Goal: Task Accomplishment & Management: Manage account settings

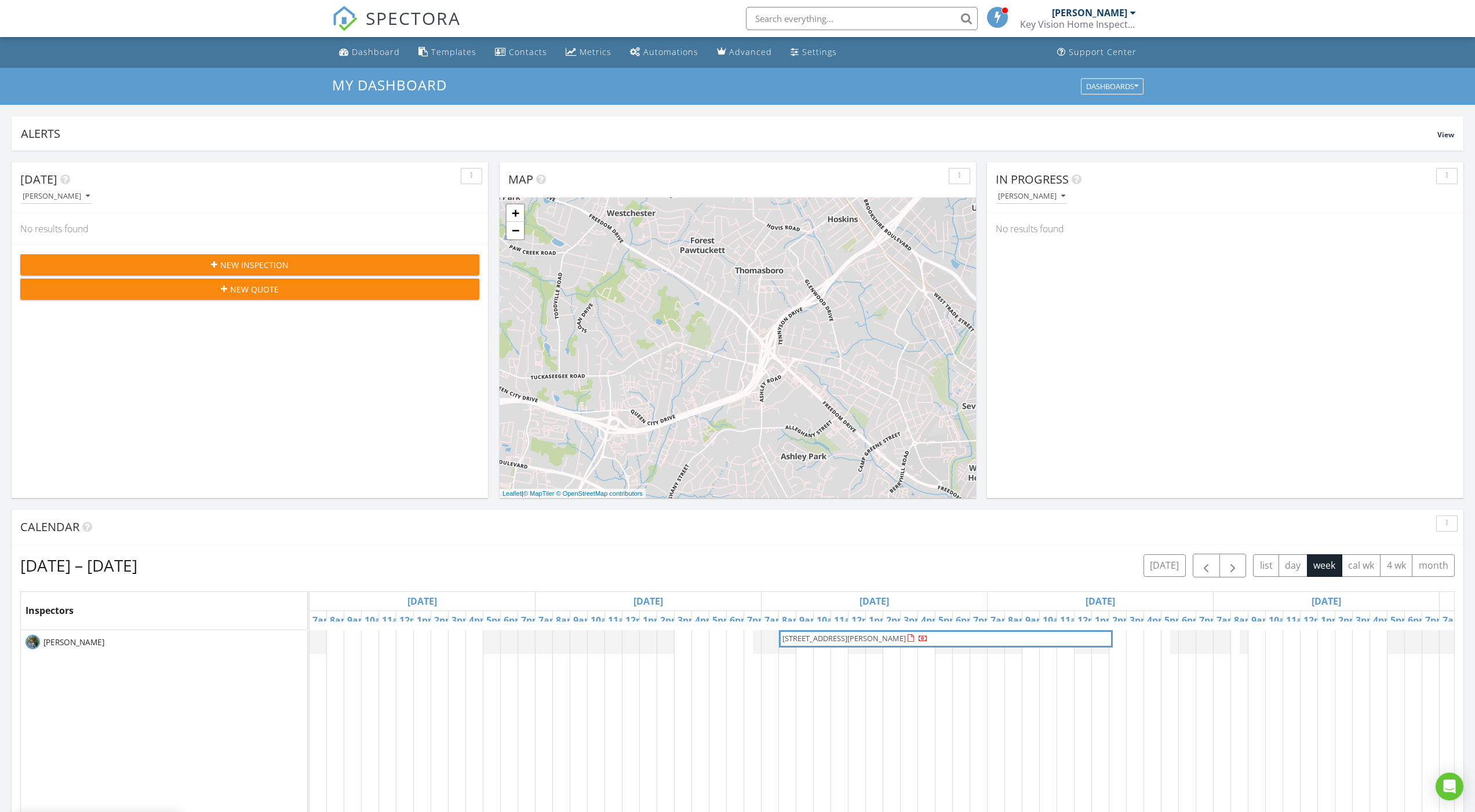
scroll to position [1072, 1493]
click at [446, 52] on div "Templates" at bounding box center [454, 52] width 45 height 11
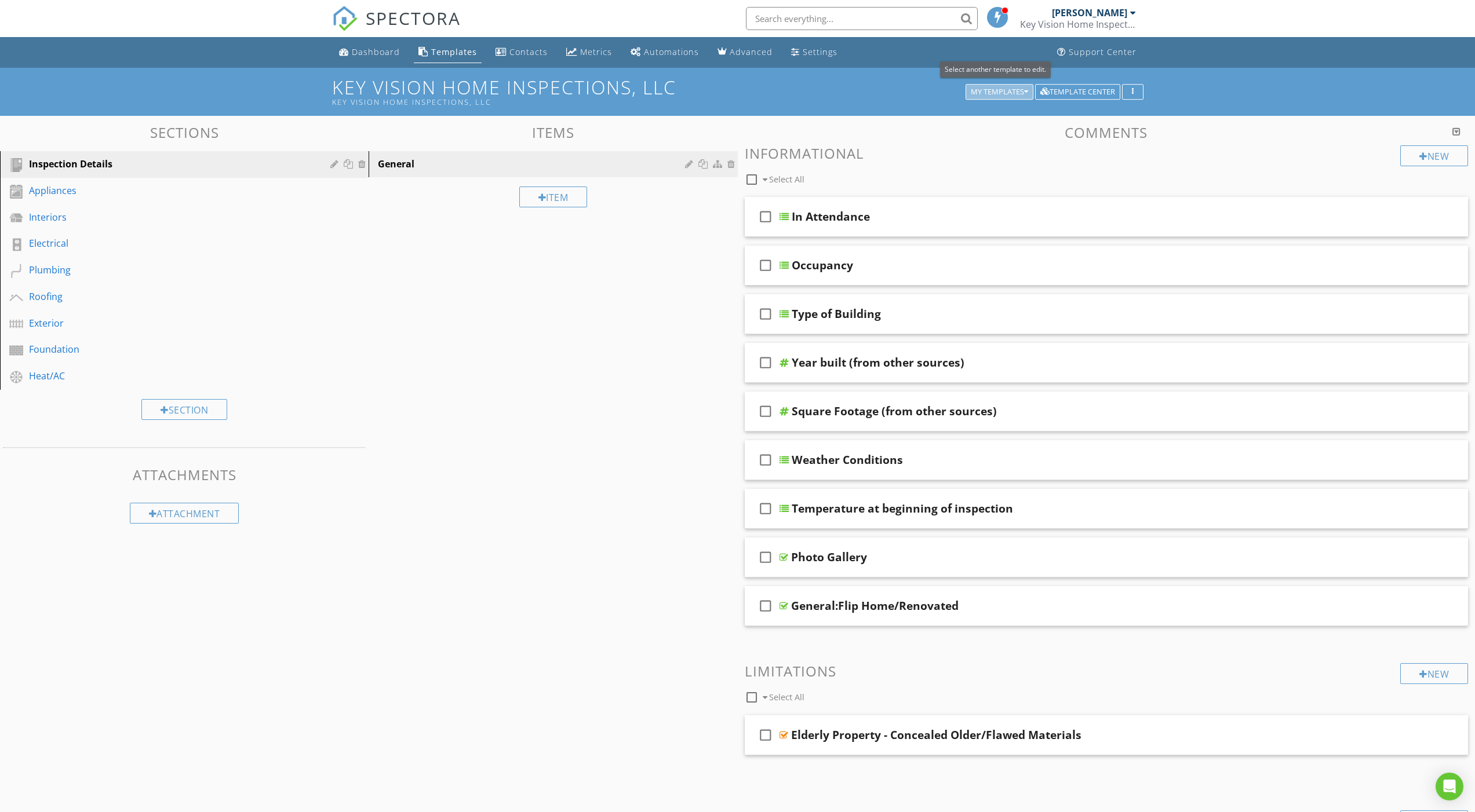
click at [1025, 93] on icon "button" at bounding box center [1027, 92] width 4 height 8
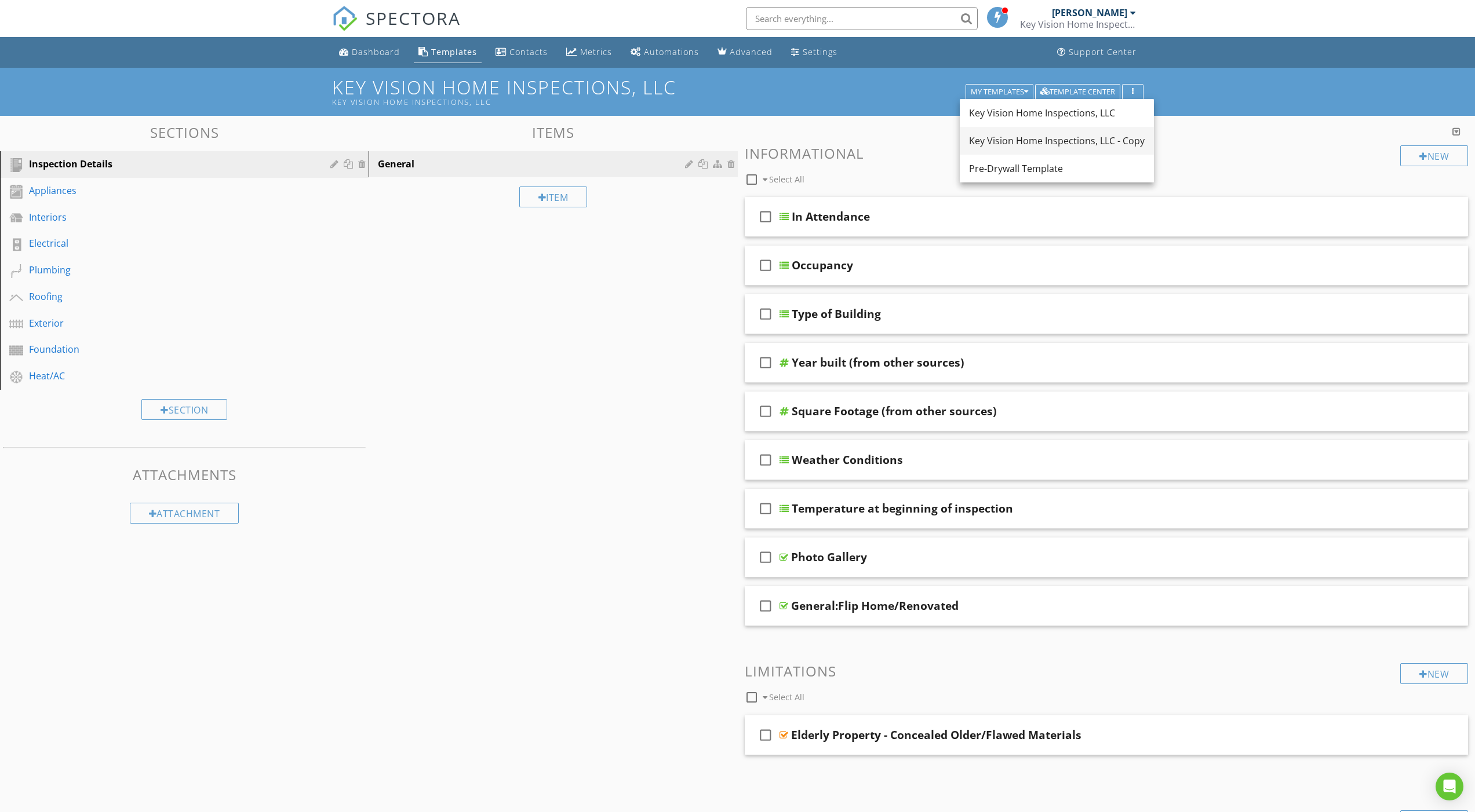
click at [1011, 132] on link "Key Vision Home Inspections, LLC - Copy" at bounding box center [1057, 141] width 194 height 27
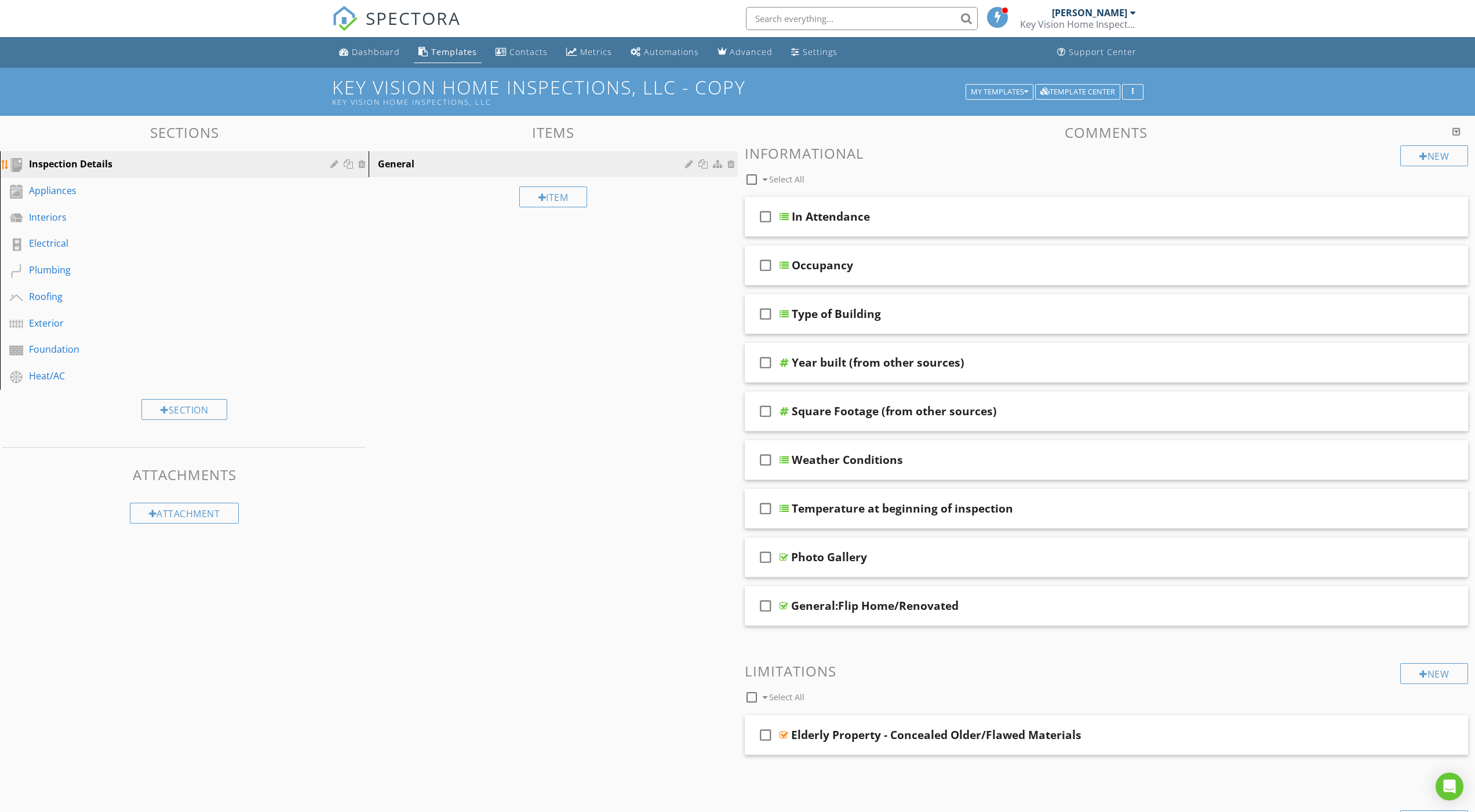
click at [92, 162] on div "Inspection Details" at bounding box center [171, 164] width 285 height 14
click at [180, 168] on div "Inspection Details" at bounding box center [171, 164] width 285 height 14
click at [238, 149] on div "Sections Inspection Details Appliances Interiors Electrical Plumbing Roofing Ex…" at bounding box center [184, 328] width 369 height 407
click at [236, 151] on link "Inspection Details" at bounding box center [186, 164] width 365 height 27
click at [233, 160] on div "Inspection Details" at bounding box center [171, 164] width 285 height 14
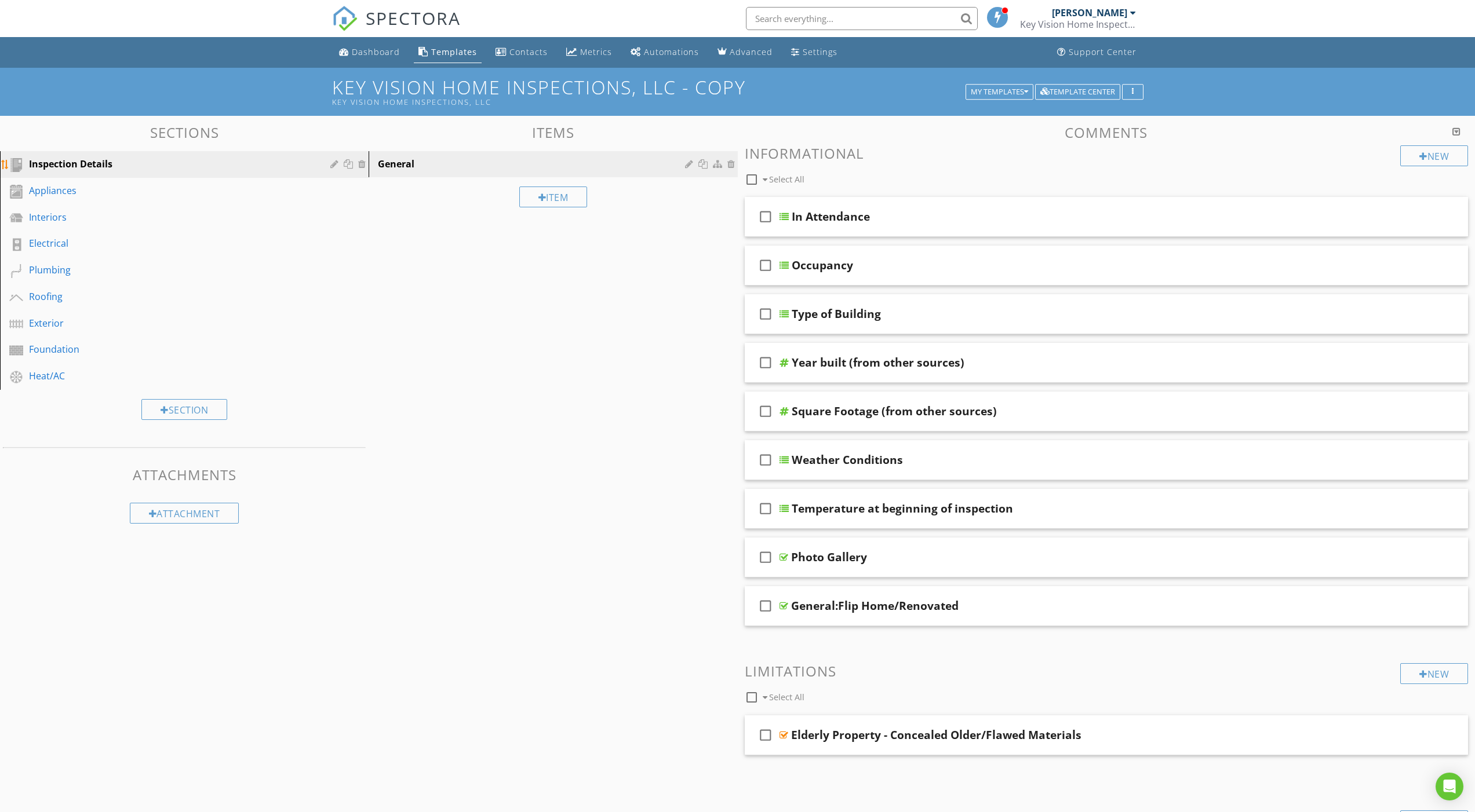
click at [124, 164] on div "Inspection Details" at bounding box center [171, 164] width 285 height 14
click at [194, 201] on link "Appliances" at bounding box center [186, 191] width 365 height 27
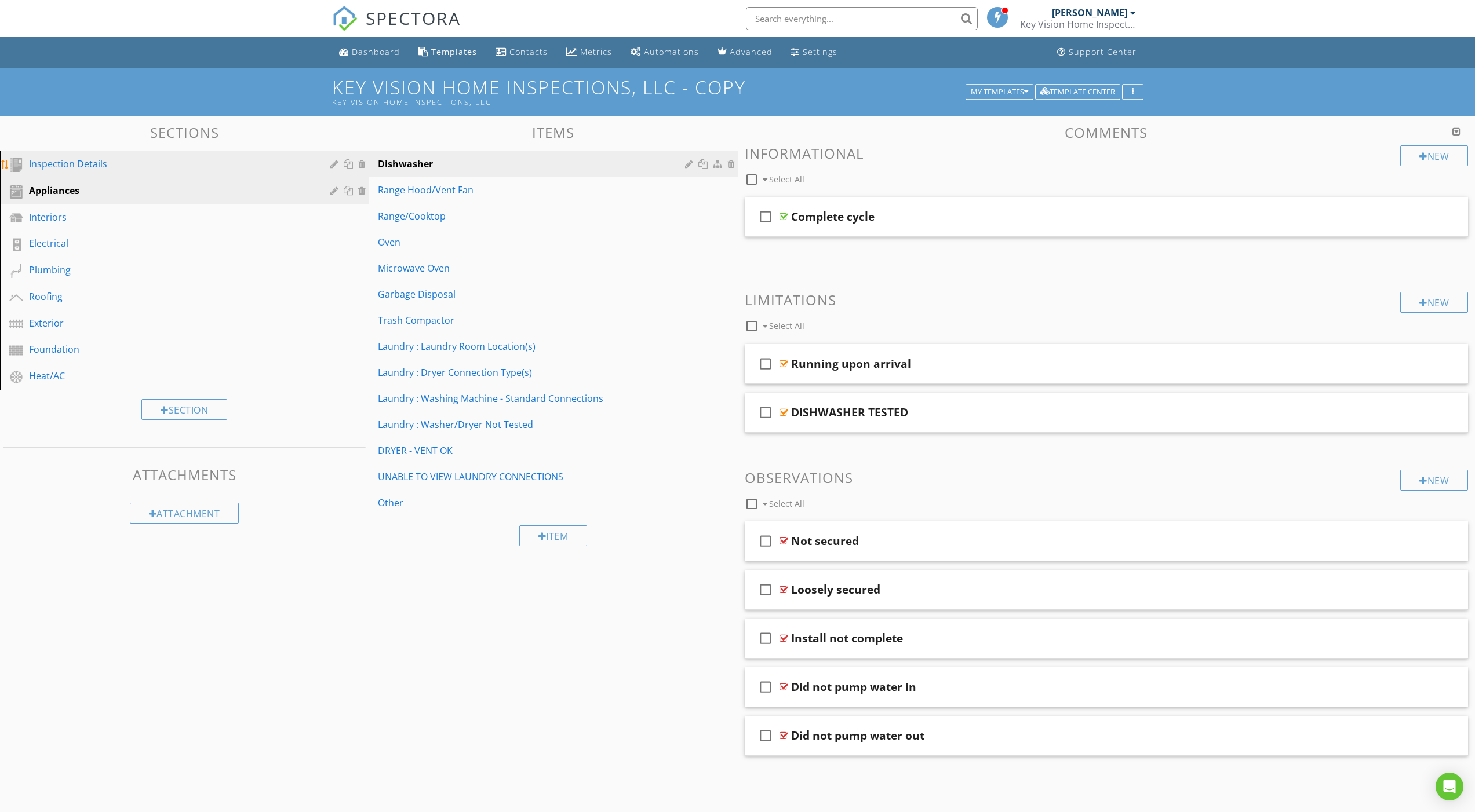
click at [197, 169] on div "Inspection Details" at bounding box center [171, 164] width 285 height 14
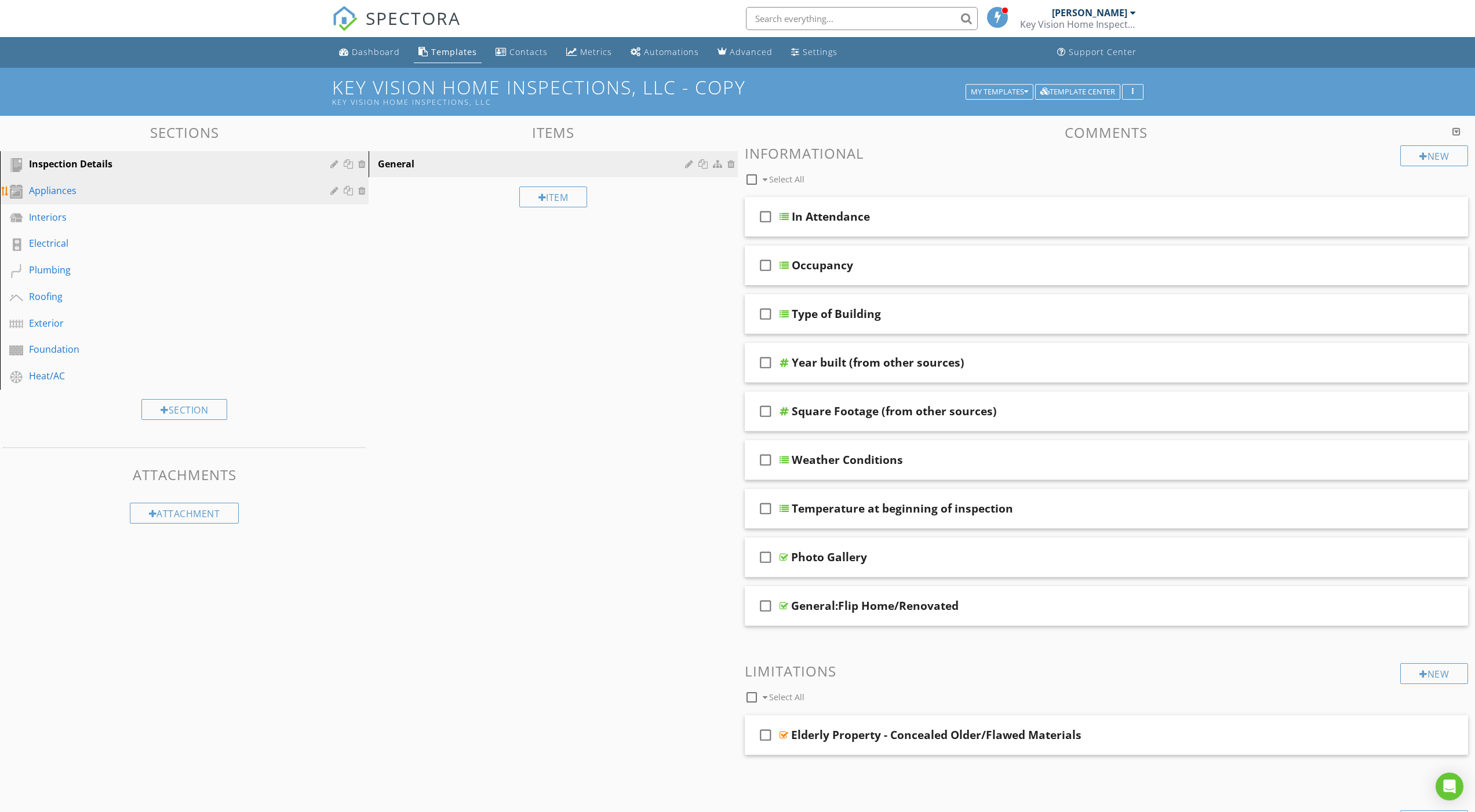
click at [137, 187] on div "Appliances" at bounding box center [171, 190] width 285 height 14
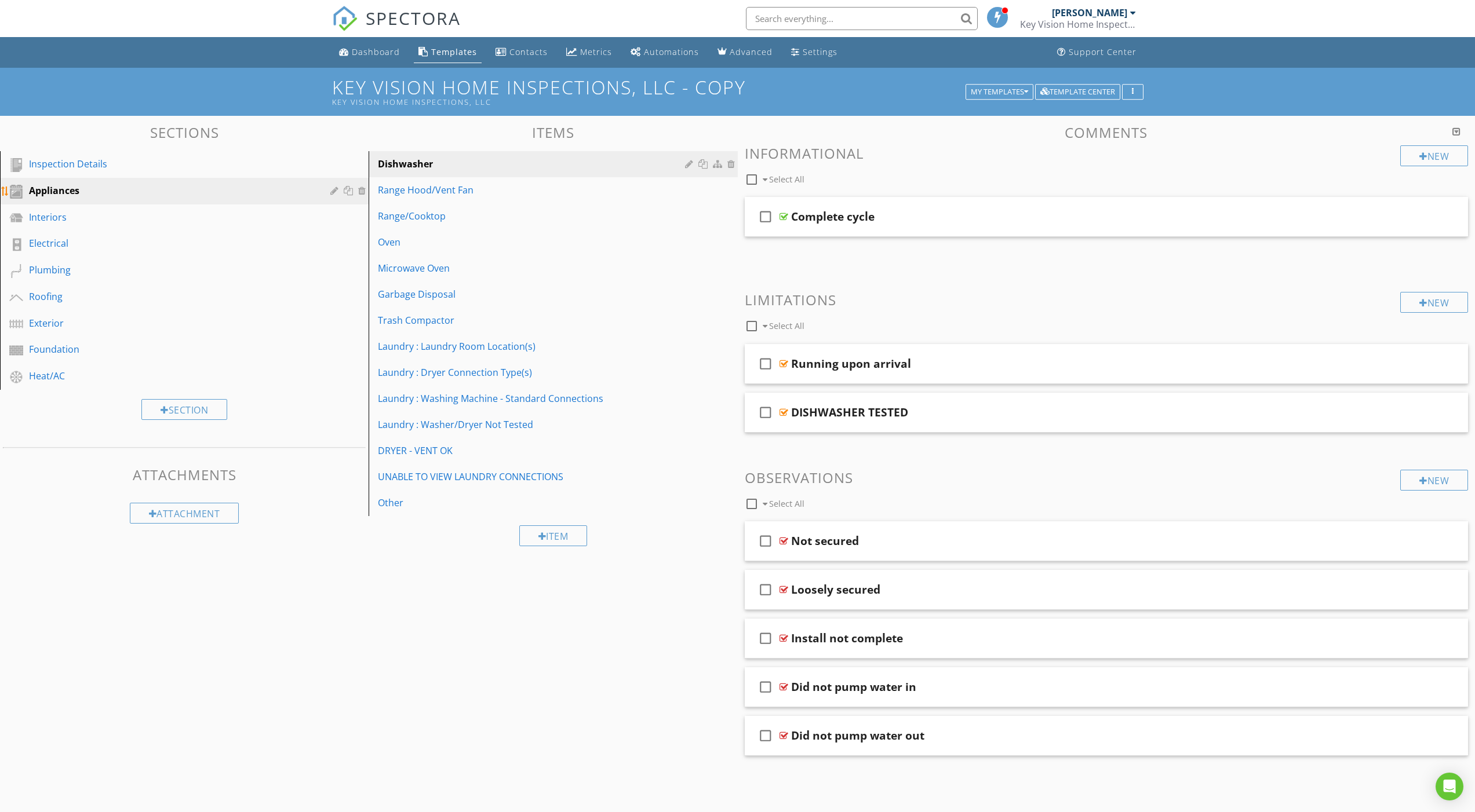
click at [153, 178] on link "Appliances" at bounding box center [186, 191] width 365 height 27
click at [158, 173] on link "Inspection Details" at bounding box center [186, 164] width 365 height 27
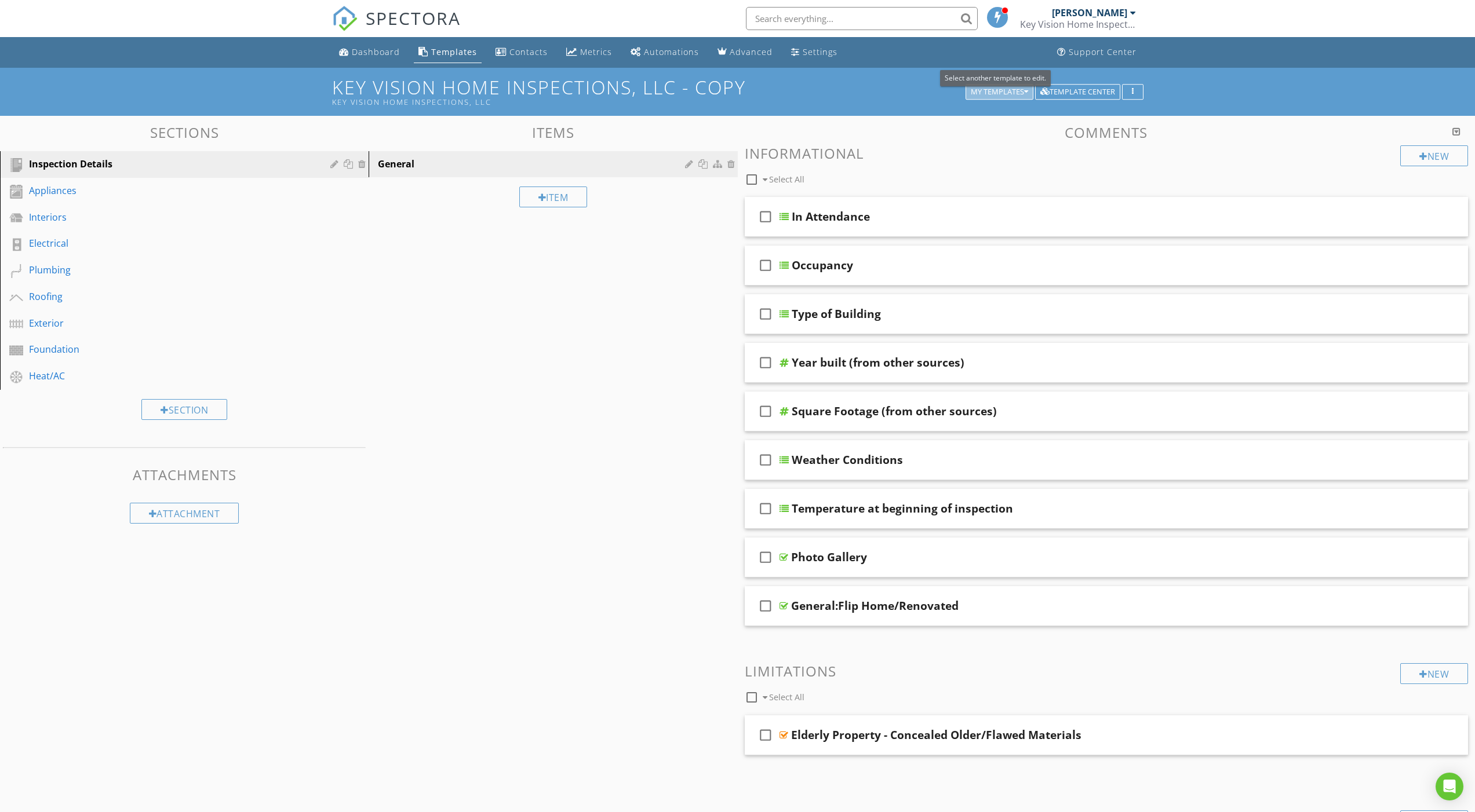
click at [983, 97] on button "My Templates" at bounding box center [1000, 92] width 68 height 16
click at [396, 60] on link "Dashboard" at bounding box center [369, 52] width 70 height 22
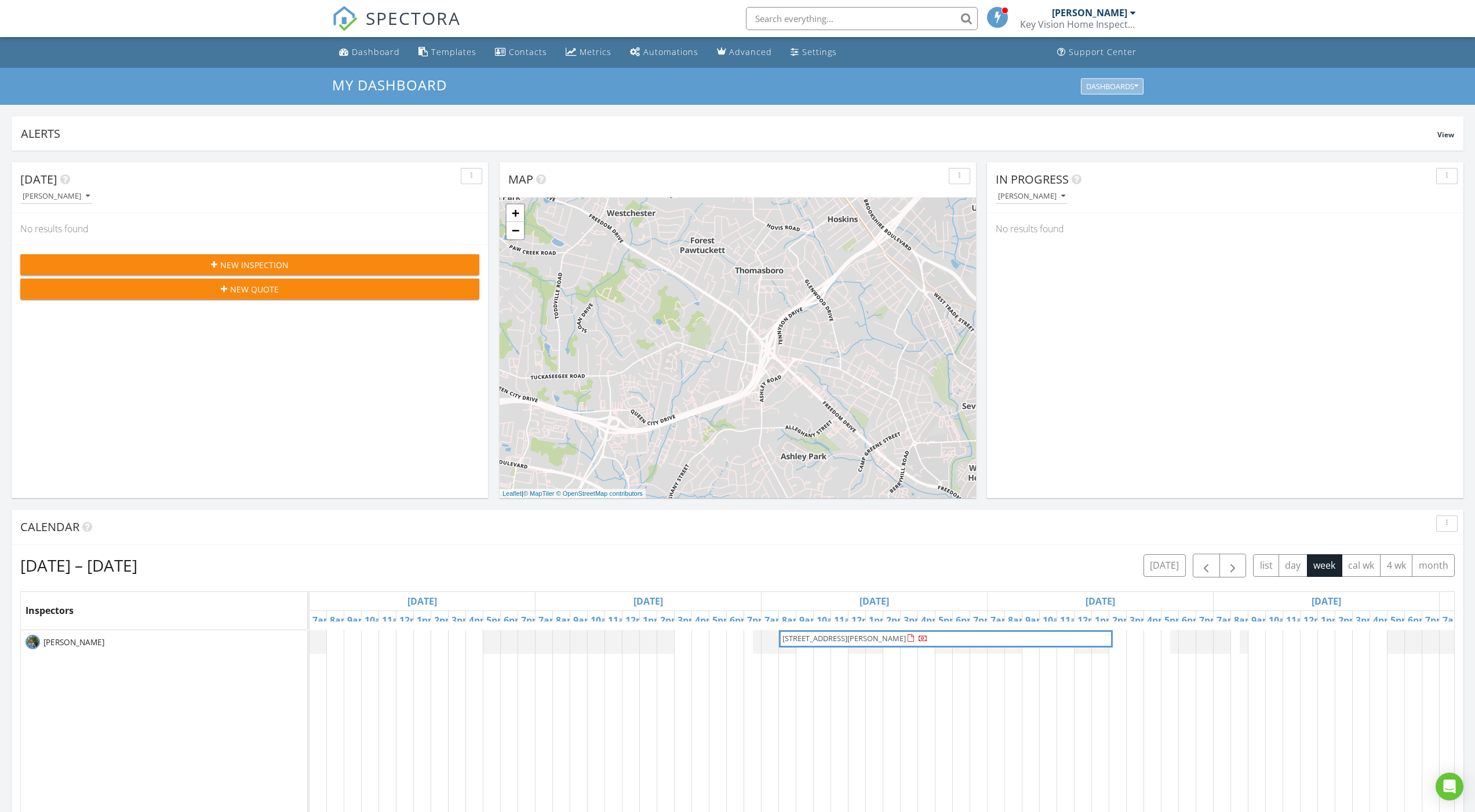
click at [1103, 92] on button "Dashboards" at bounding box center [1112, 86] width 63 height 16
click at [1116, 21] on div "Key Vision Home Inspections, LLC" at bounding box center [1078, 24] width 116 height 12
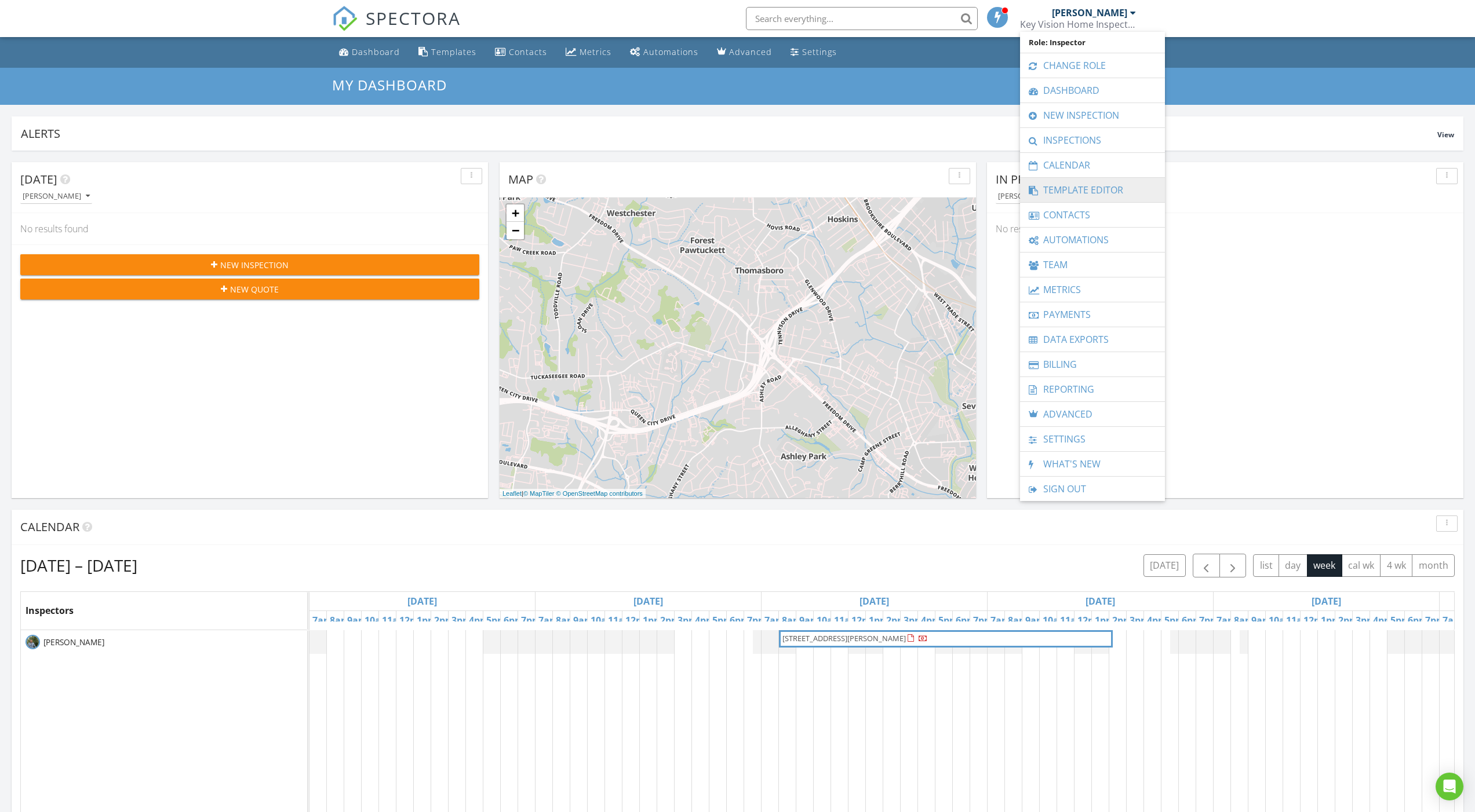
click at [1079, 198] on link "Template Editor" at bounding box center [1093, 190] width 134 height 24
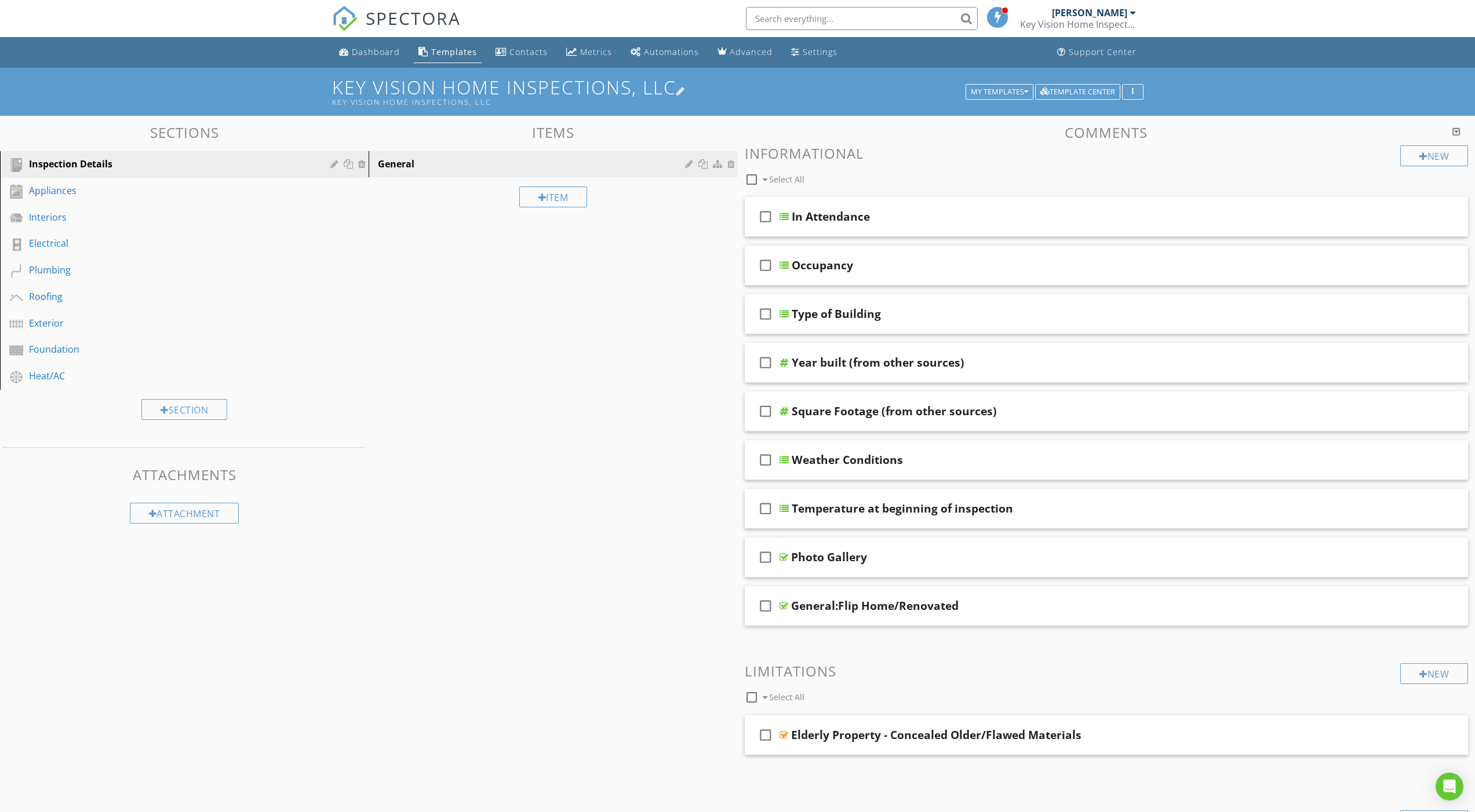
click at [685, 90] on div at bounding box center [681, 91] width 9 height 9
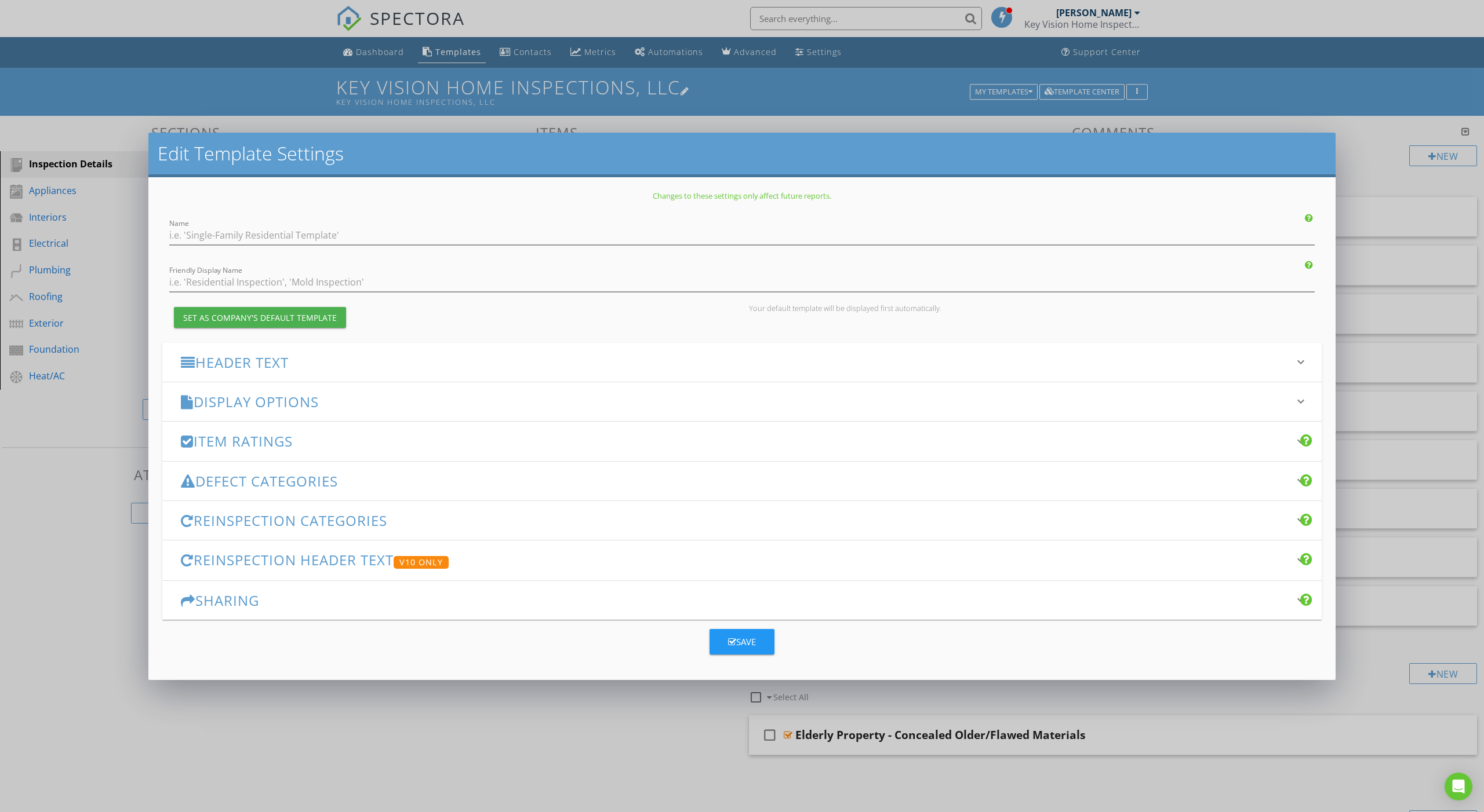
type input "Key Vision Home Inspections, LLC"
click at [771, 130] on div "Edit Template Settings Changes to these settings only affect future reports. Na…" at bounding box center [742, 406] width 1484 height 812
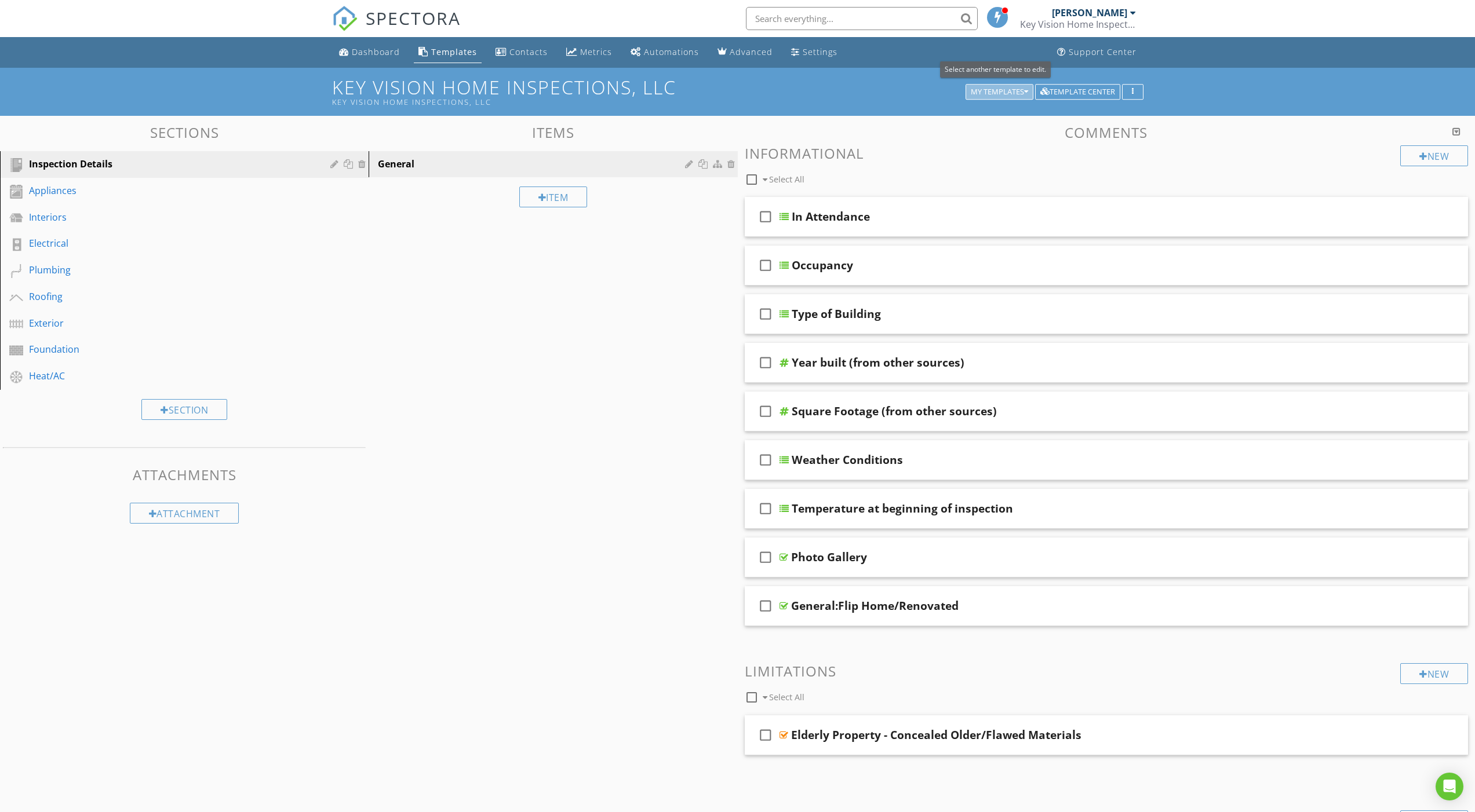
click at [1003, 93] on div "My Templates" at bounding box center [1000, 92] width 58 height 8
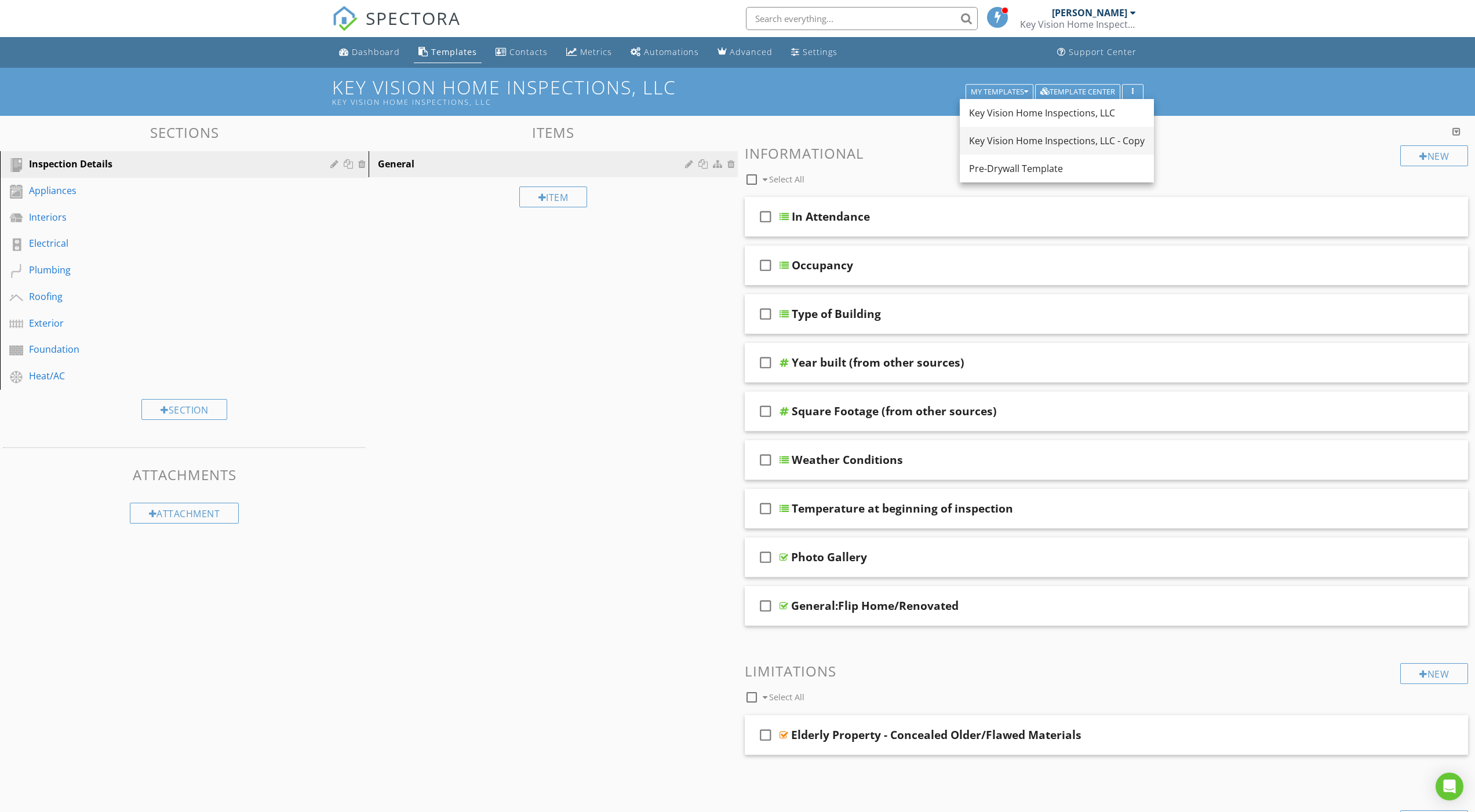
click at [1004, 139] on div "Key Vision Home Inspections, LLC - Copy" at bounding box center [1057, 141] width 175 height 14
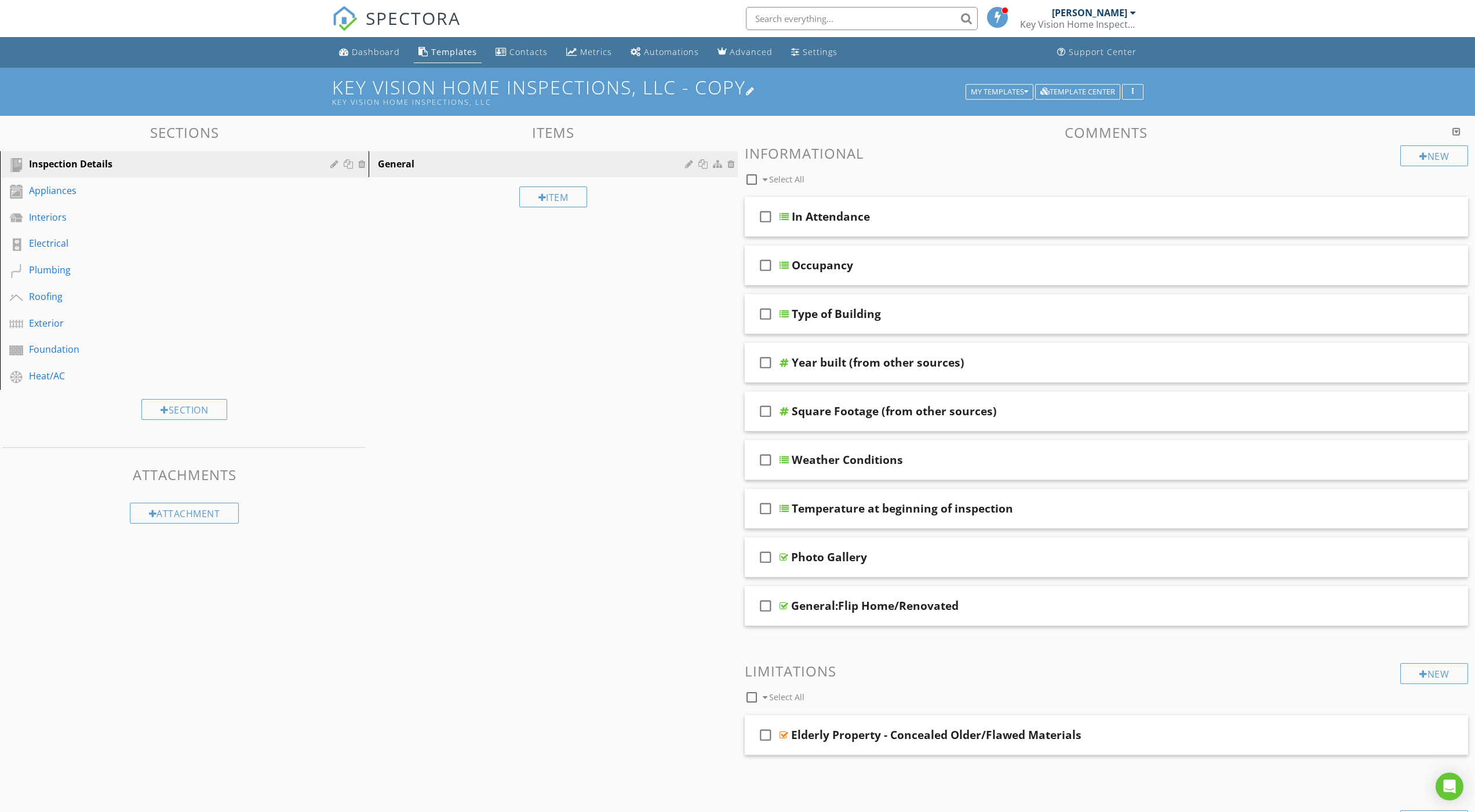
click at [594, 92] on h1 "Key Vision Home Inspections, LLC - Copy Key Vision Home Inspections, LLC" at bounding box center [738, 92] width 812 height 29
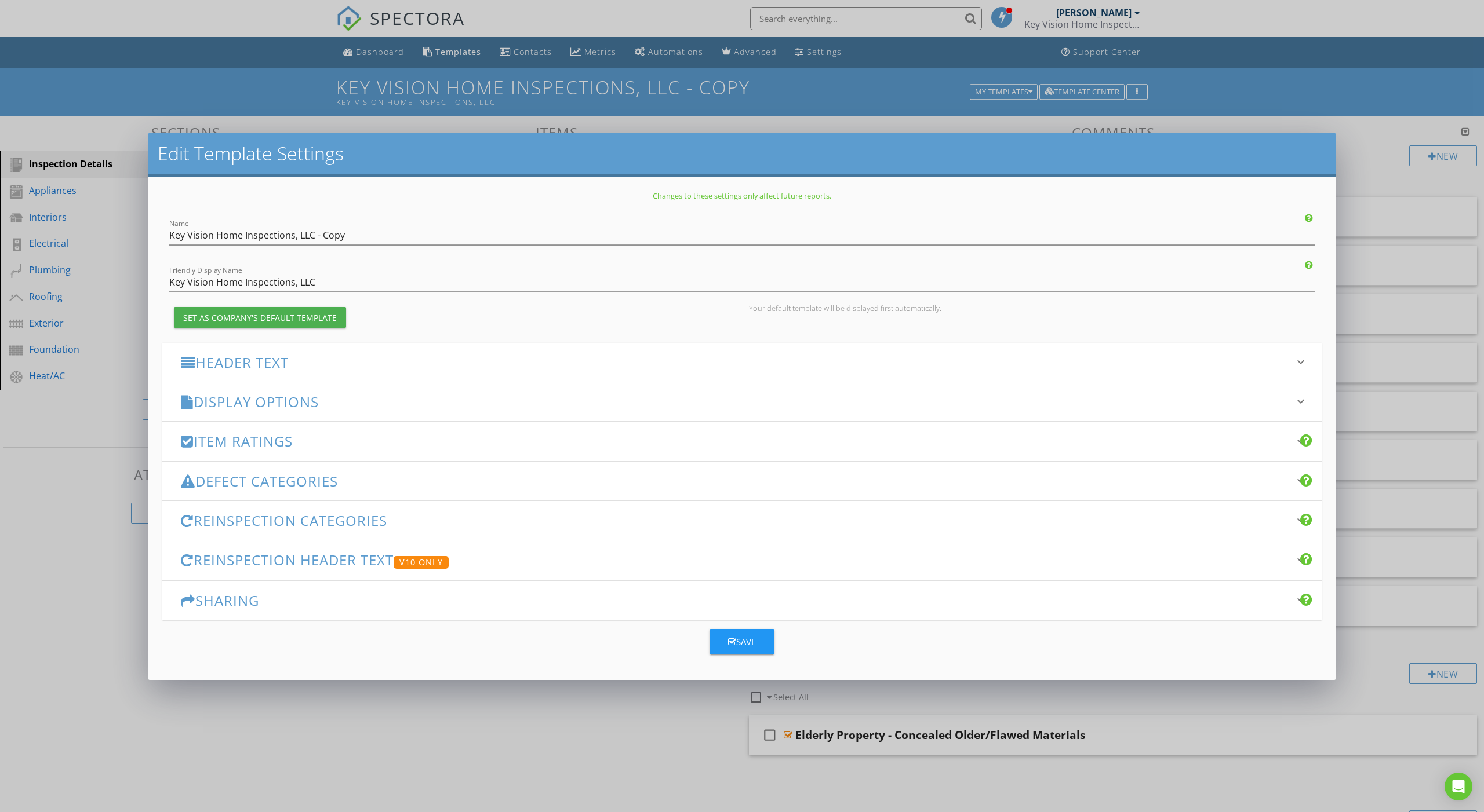
click at [431, 367] on h3 "Header Text" at bounding box center [734, 362] width 1108 height 16
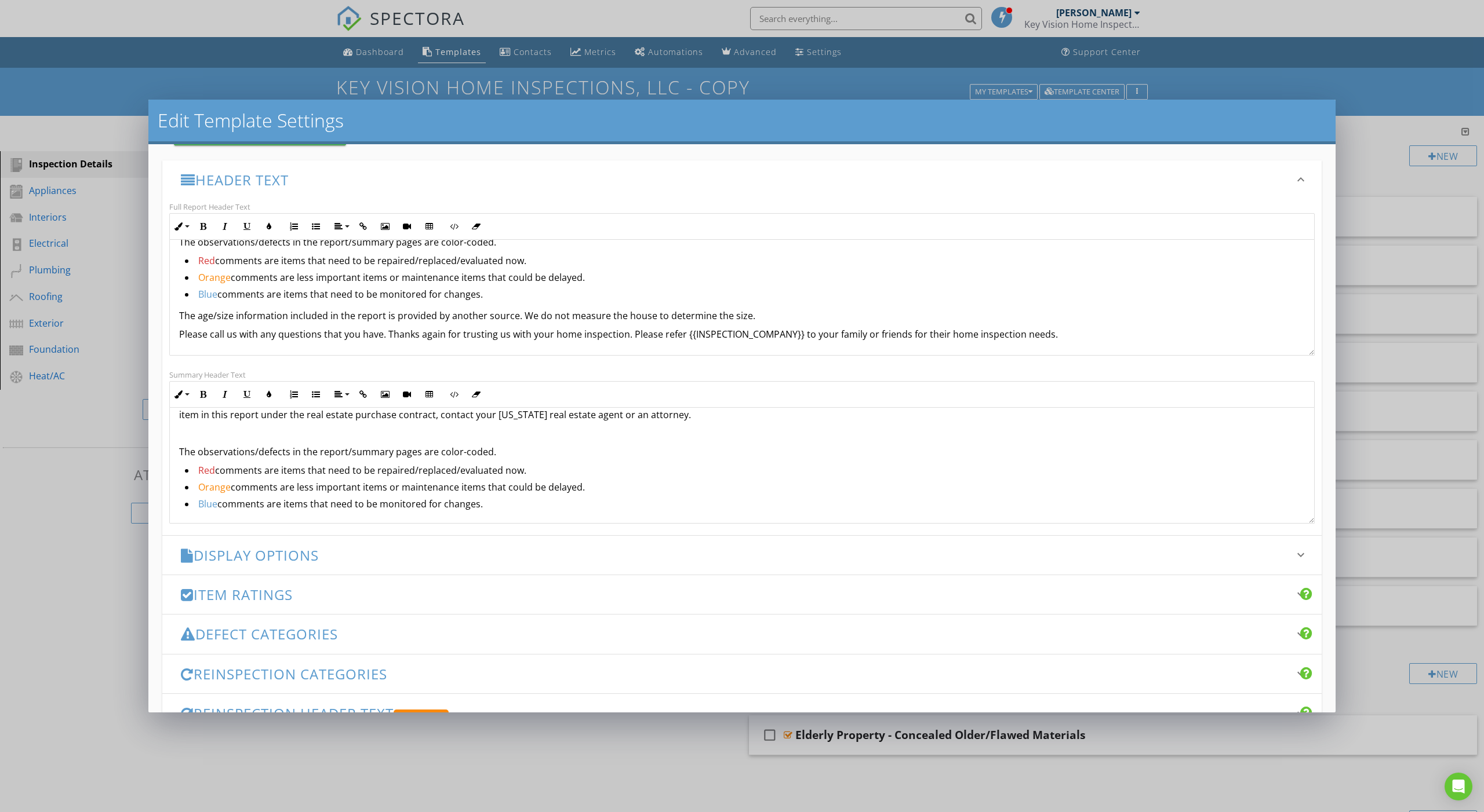
scroll to position [168, 0]
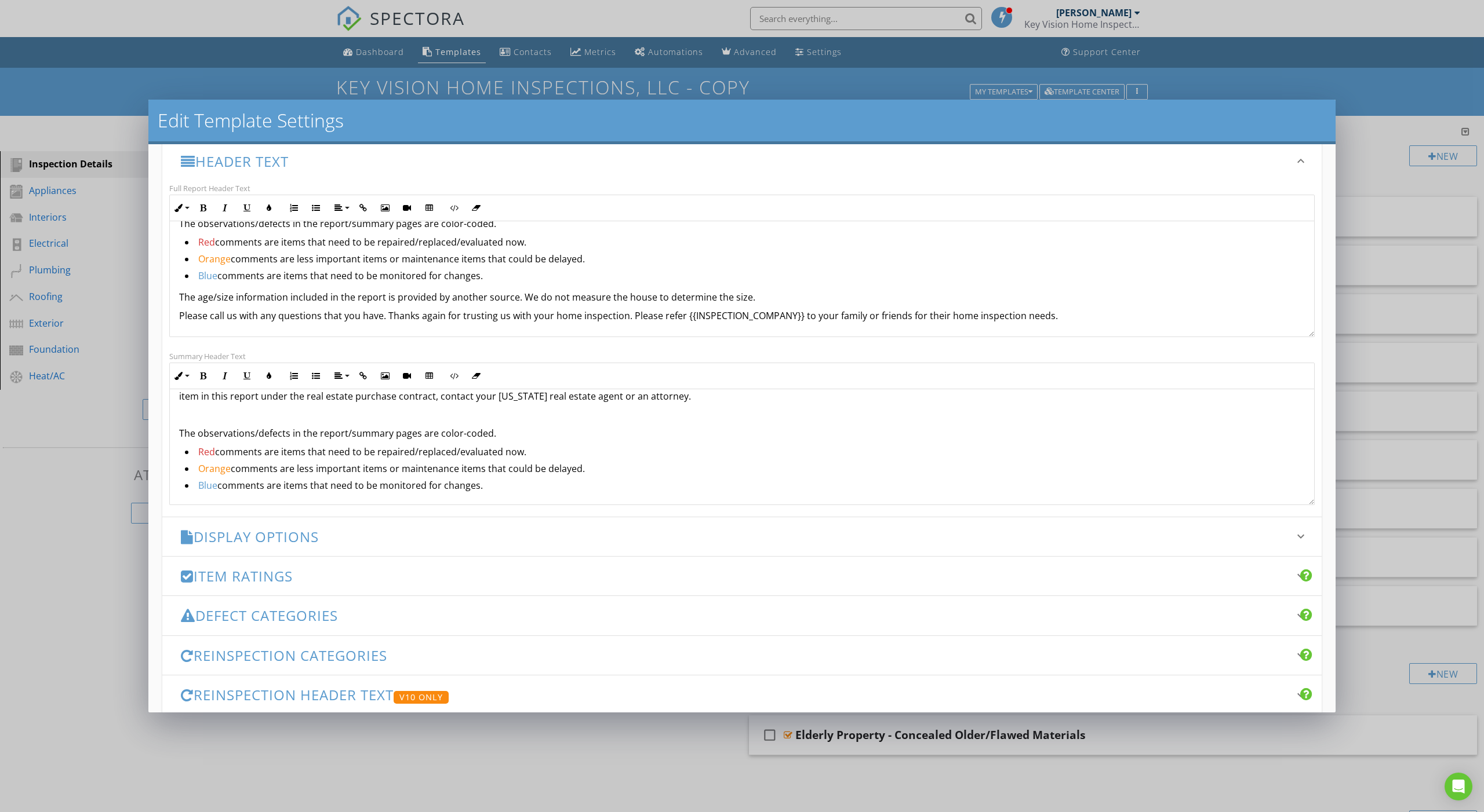
click at [331, 533] on h3 "Display Options" at bounding box center [734, 537] width 1108 height 16
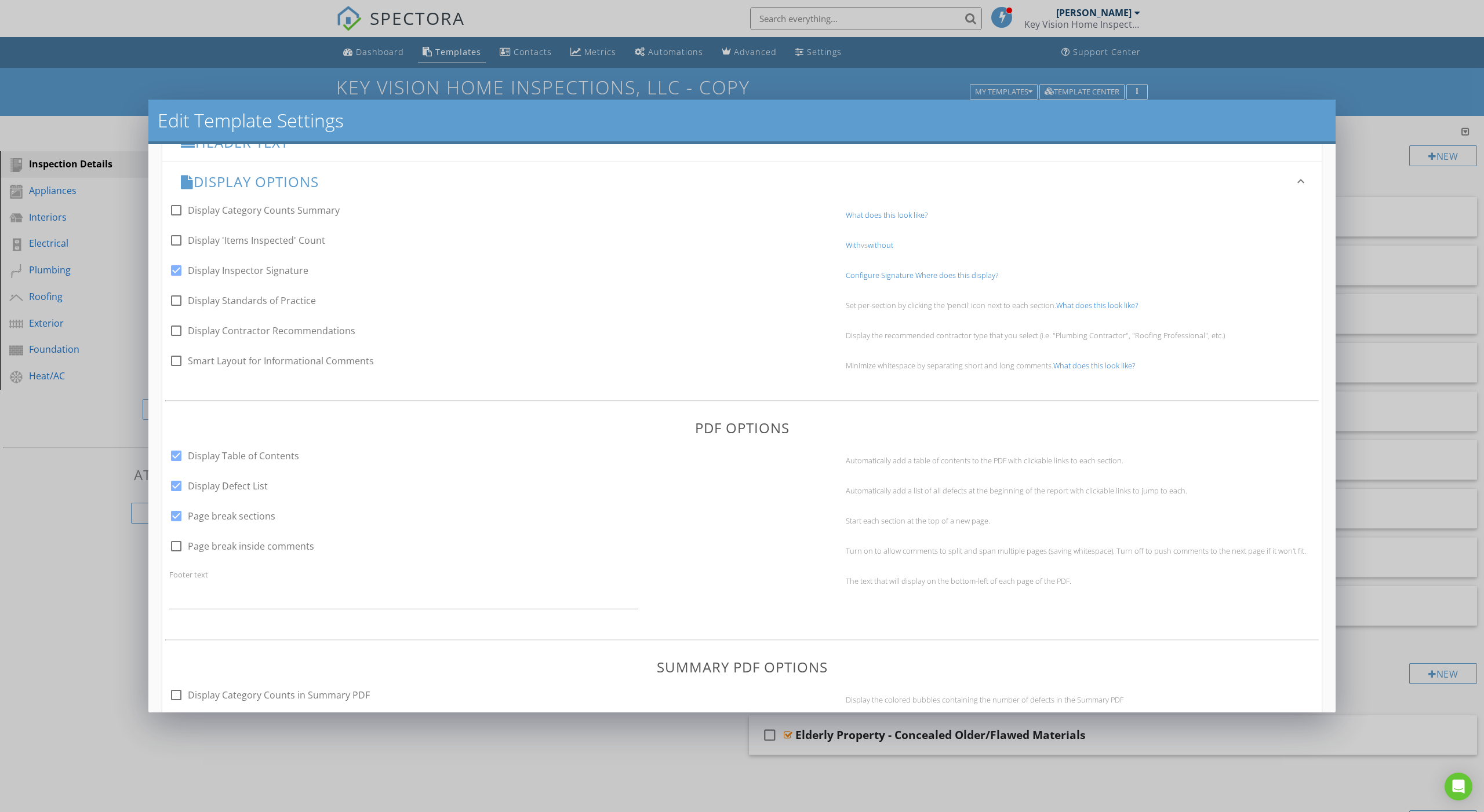
scroll to position [81, 0]
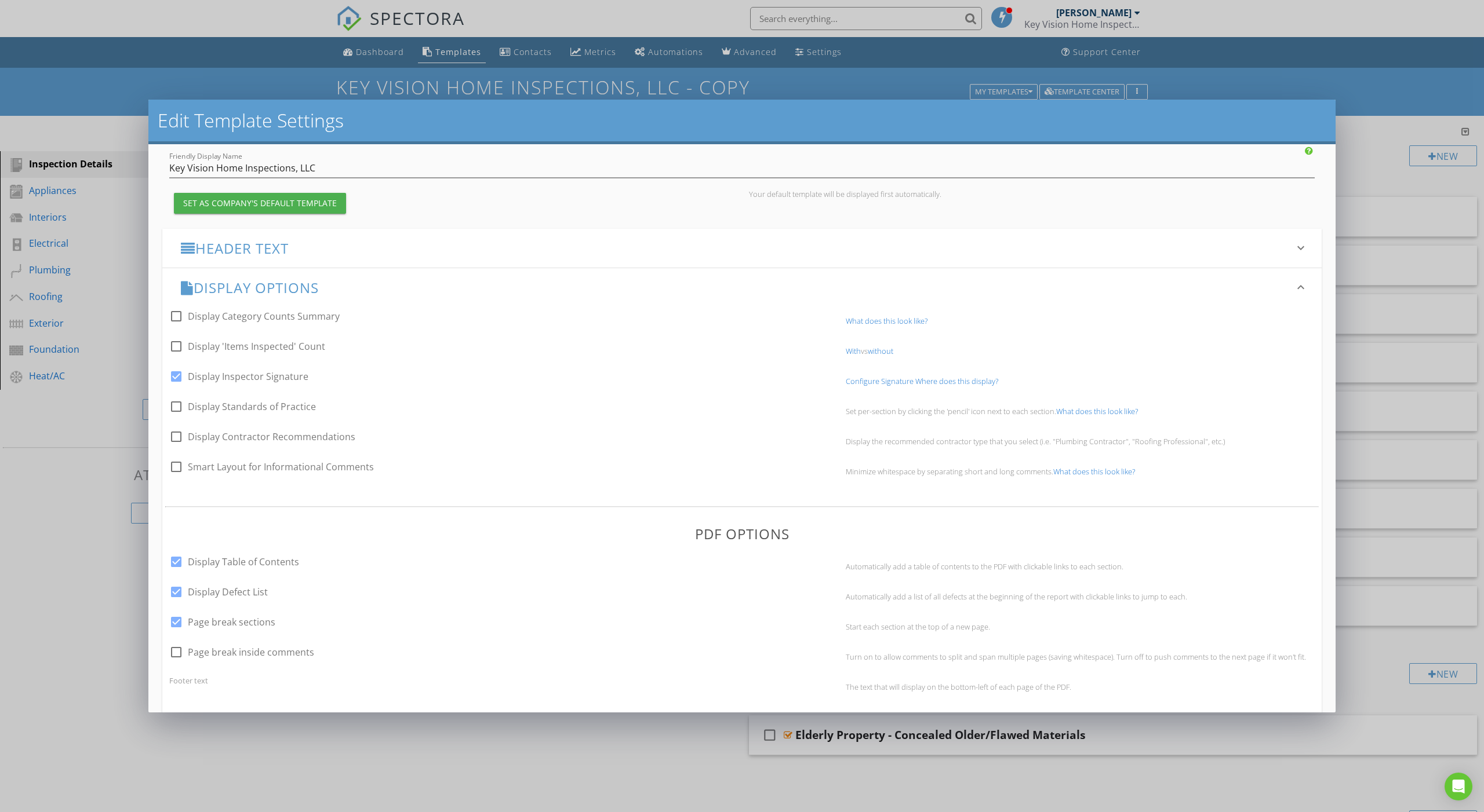
click at [374, 278] on div "Display Options keyboard_arrow_down" at bounding box center [742, 287] width 1159 height 39
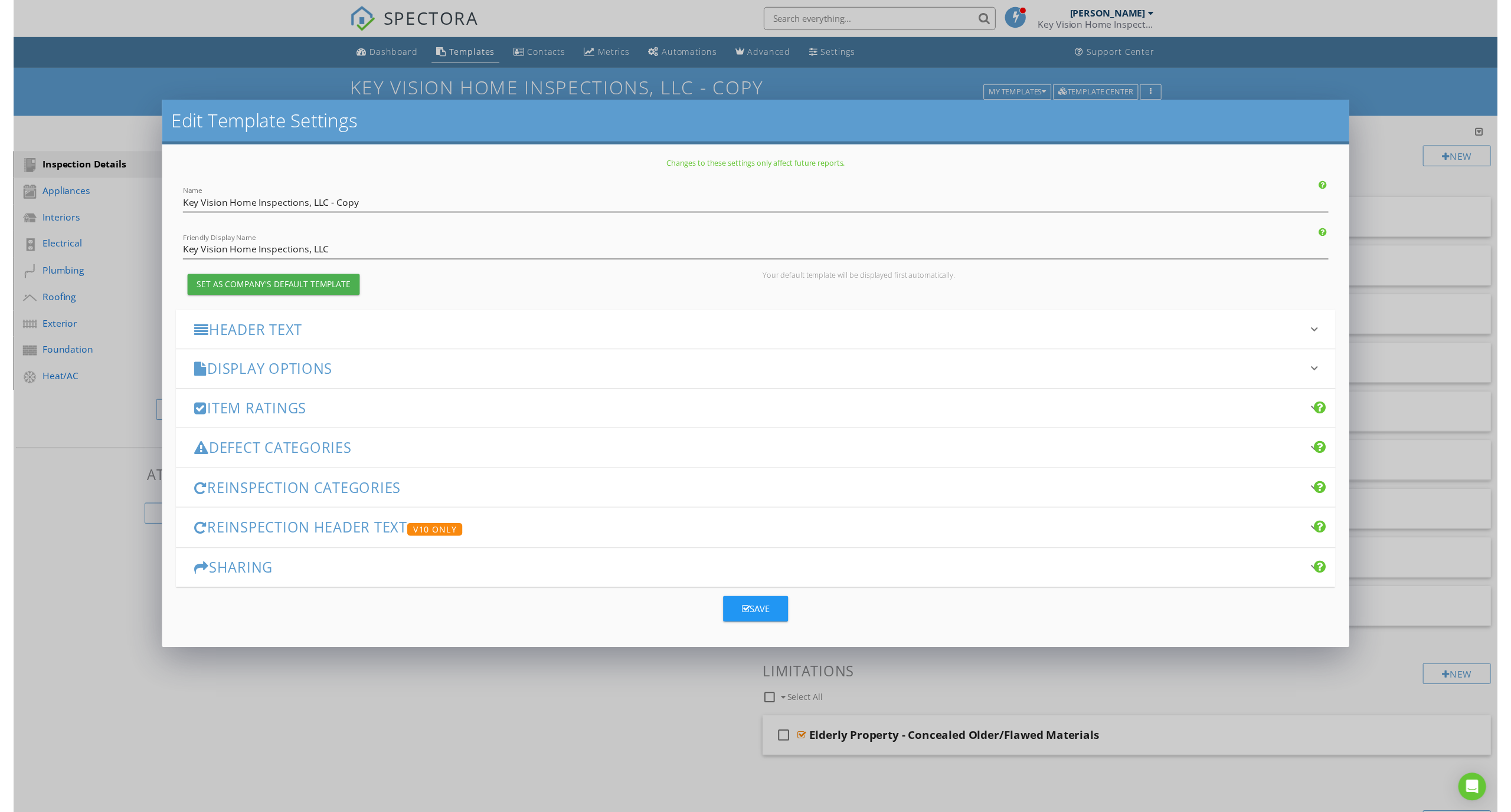
scroll to position [0, 0]
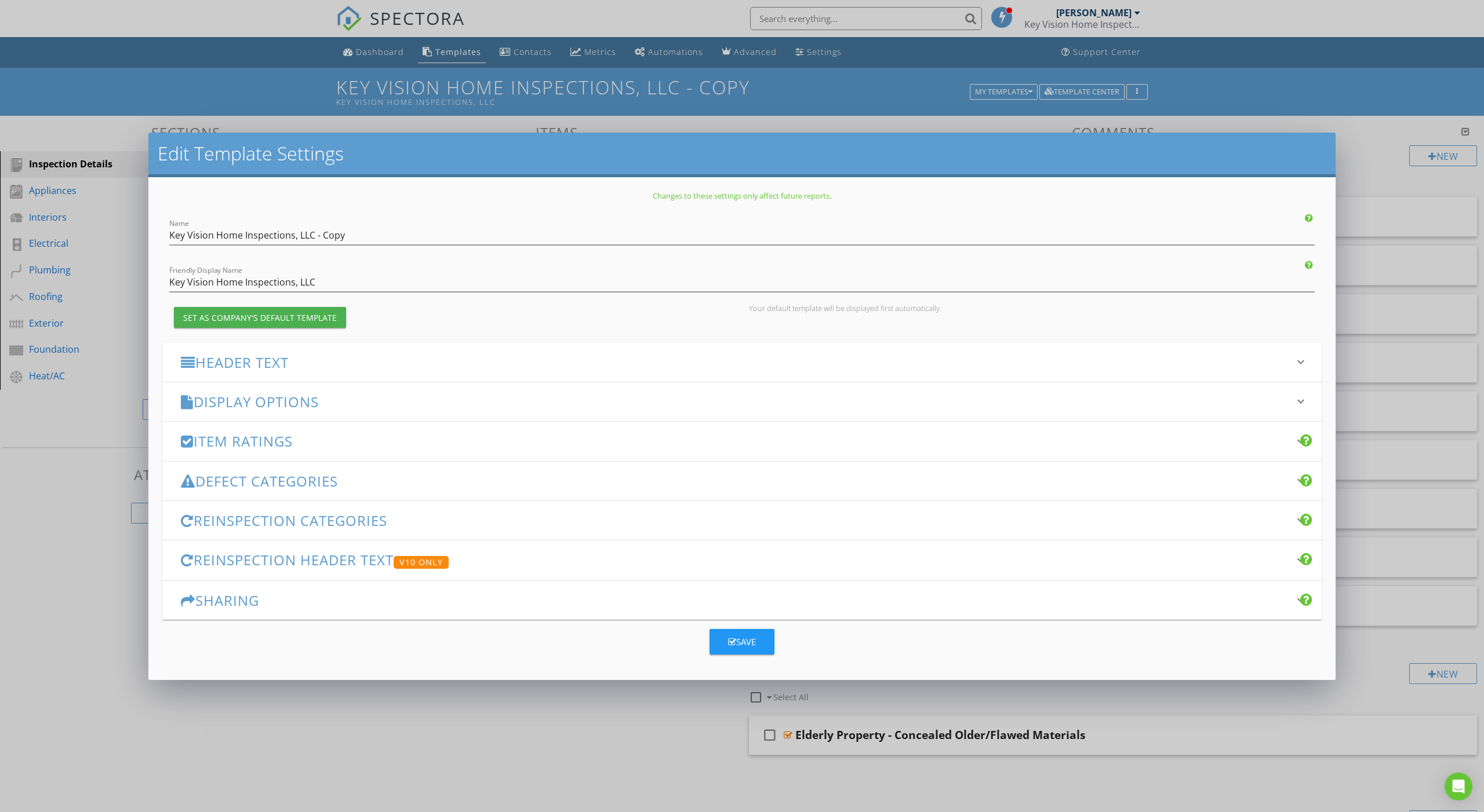
click at [374, 365] on h3 "Header Text" at bounding box center [734, 362] width 1108 height 16
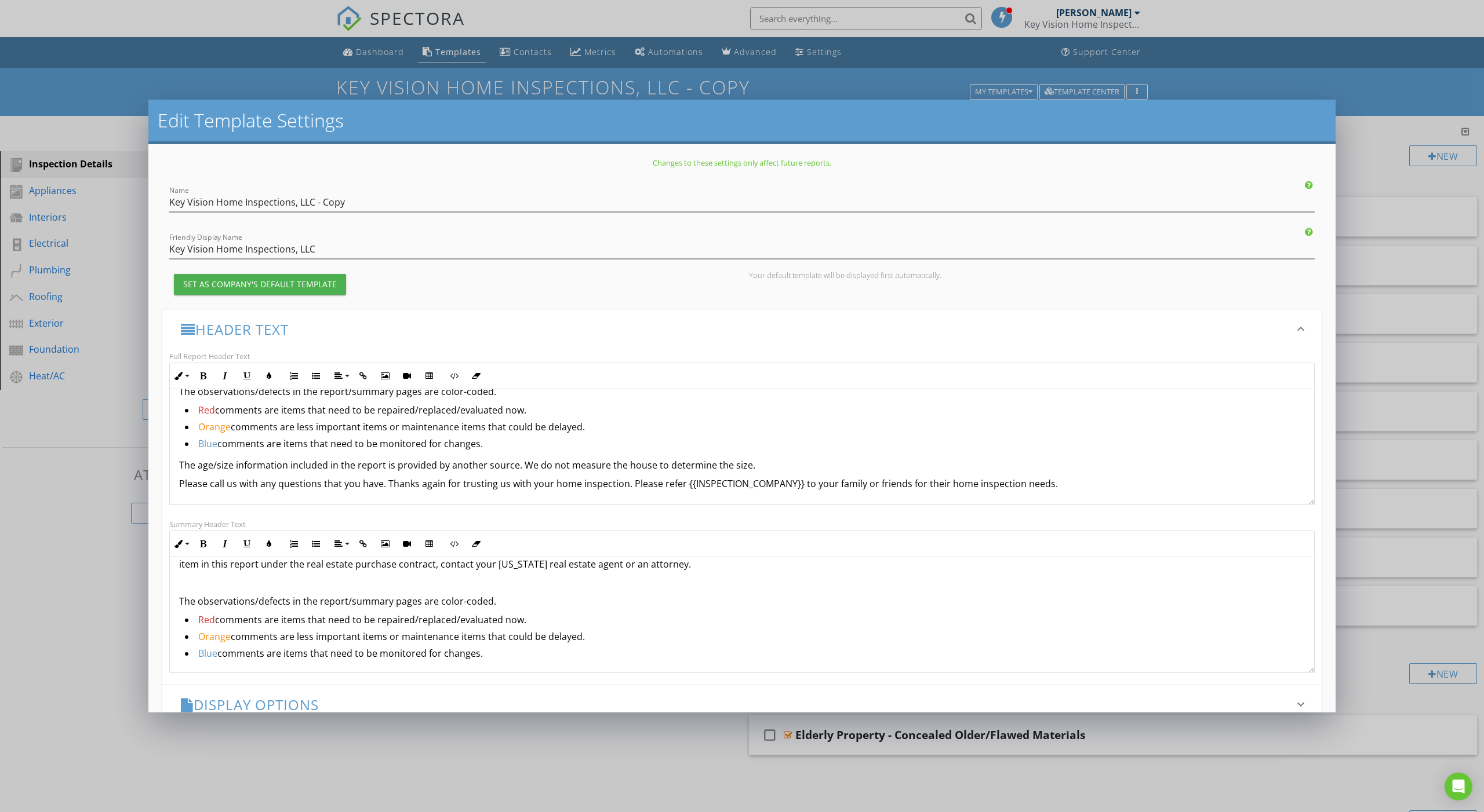
click at [1333, 92] on div "Edit Template Settings Changes to these settings only affect future reports. Na…" at bounding box center [742, 406] width 1484 height 812
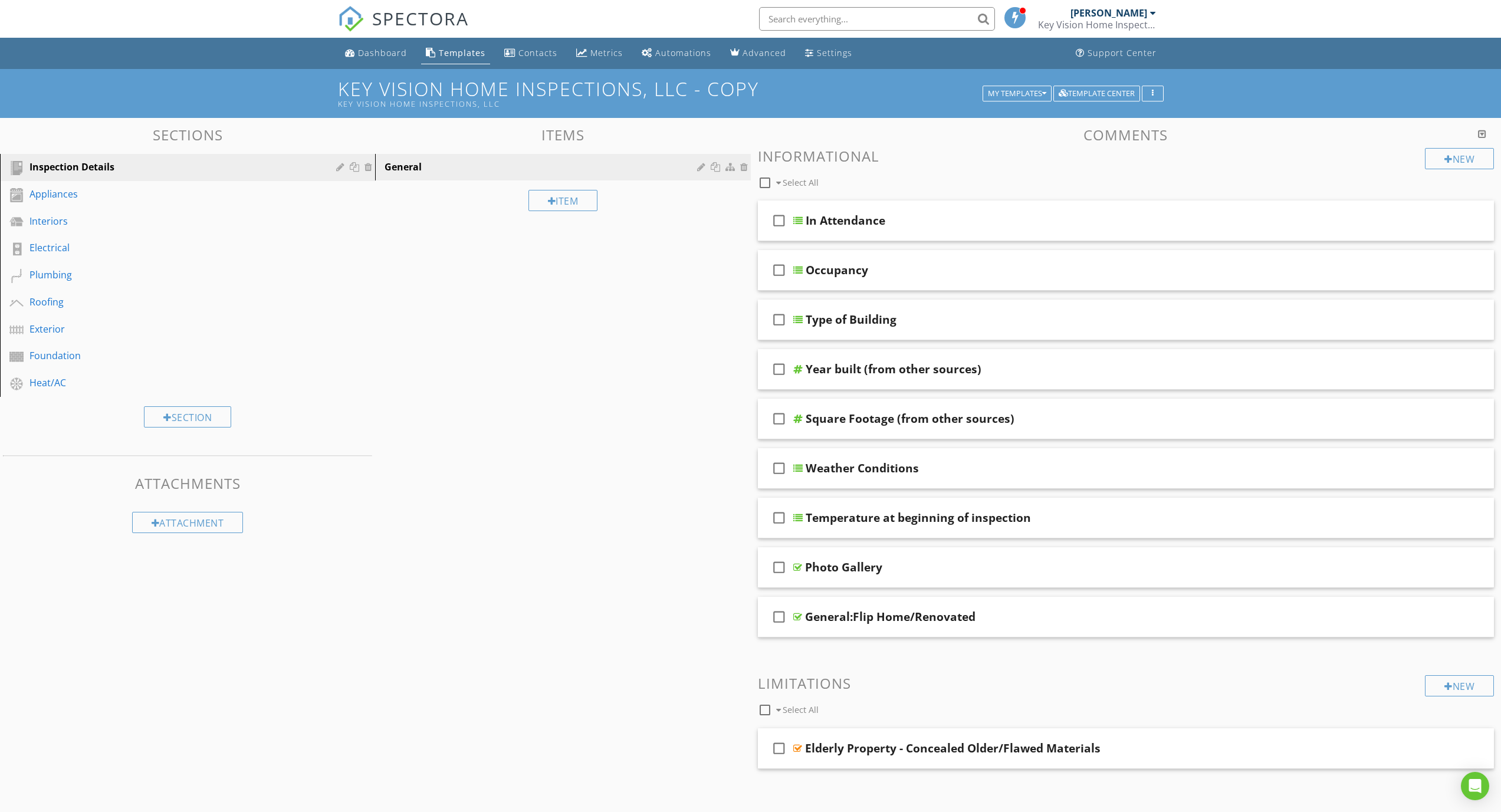
click at [397, 5] on div "SPECTORA" at bounding box center [403, 19] width 131 height 38
click at [406, 1] on div "SPECTORA" at bounding box center [403, 19] width 131 height 38
click at [363, 0] on html "SPECTORA Luis Hernandez Key Vision Home Inspections, LLC Role: Inspector Change…" at bounding box center [750, 480] width 1501 height 959
click at [674, 94] on h1 "Key Vision Home Inspections, LLC - Copy Key Vision Home Inspections, LLC" at bounding box center [751, 93] width 826 height 30
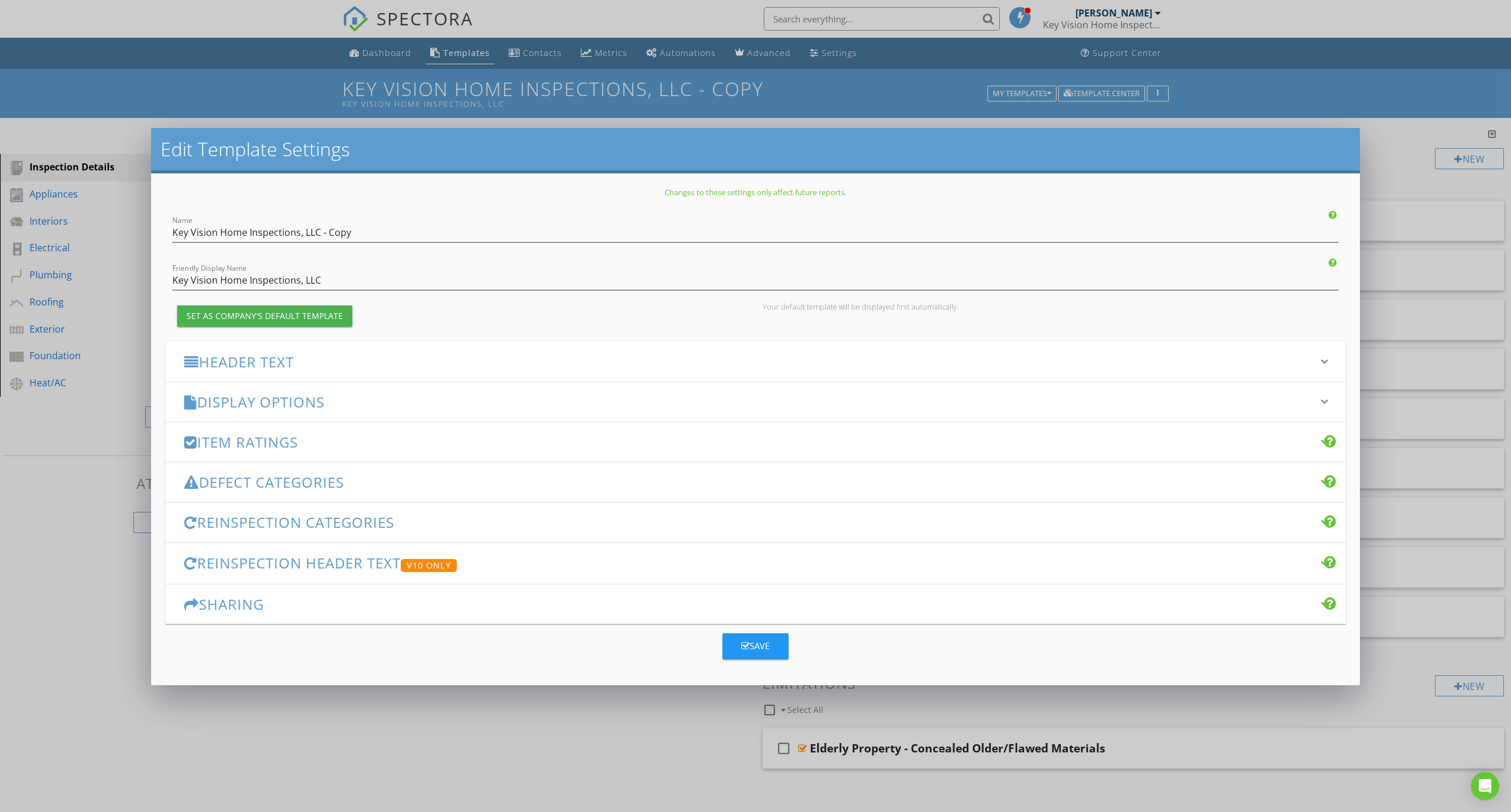
click at [457, 376] on div "Header Text keyboard_arrow_down" at bounding box center [755, 362] width 1180 height 39
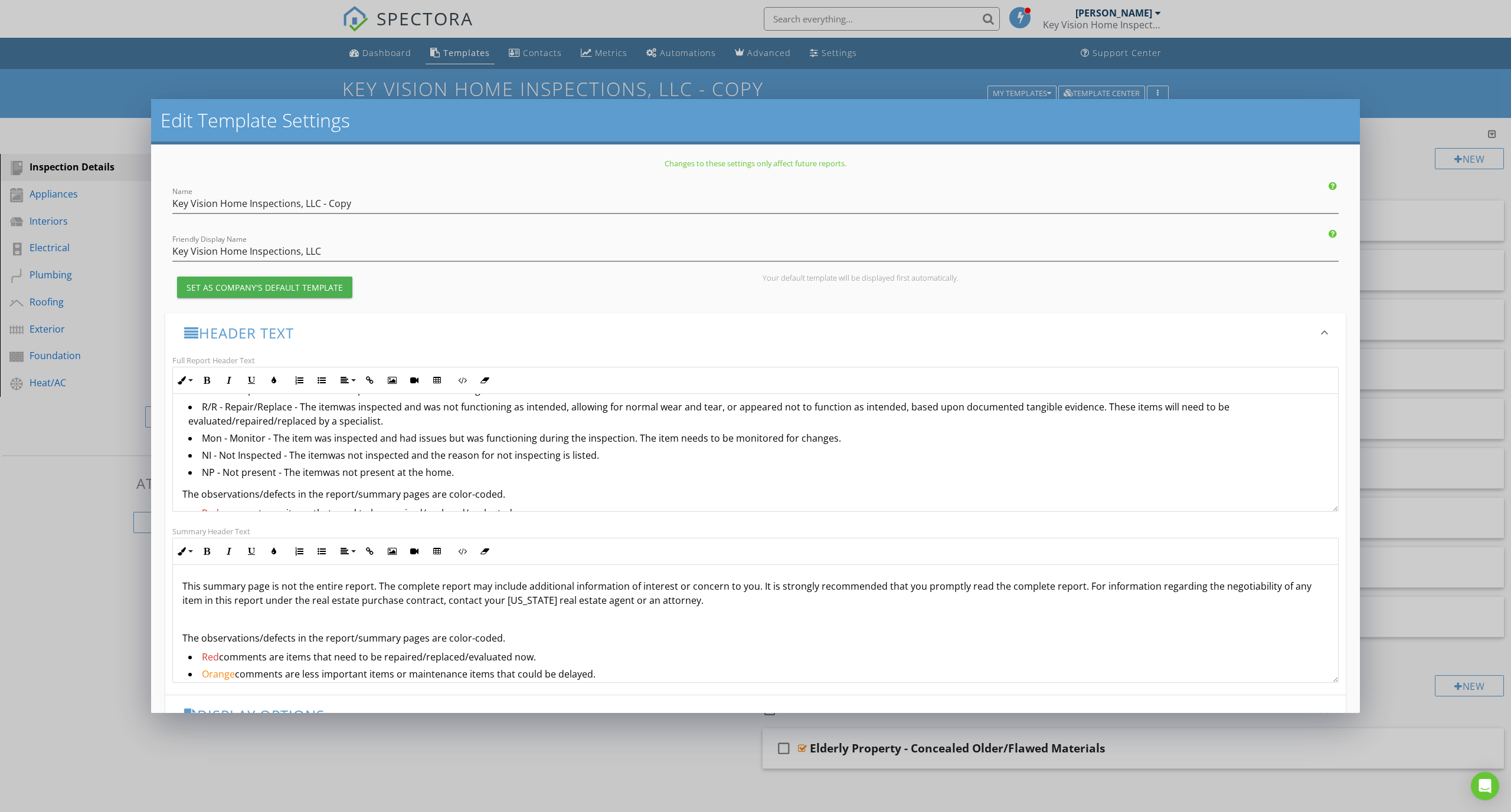
scroll to position [233, 0]
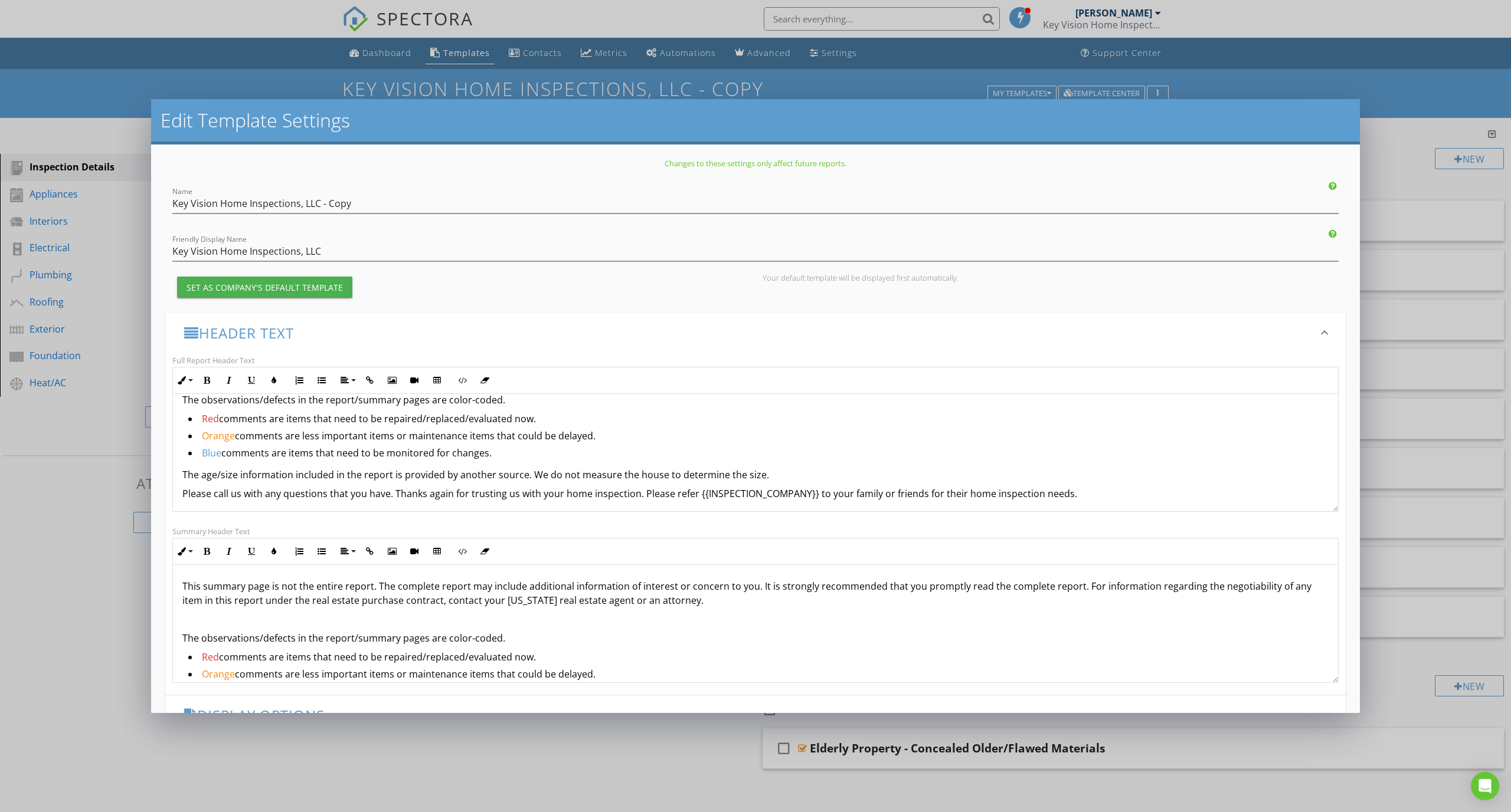
click at [526, 421] on li "Red comments are items that need to be repaired/replaced/evaluated now." at bounding box center [758, 420] width 1140 height 17
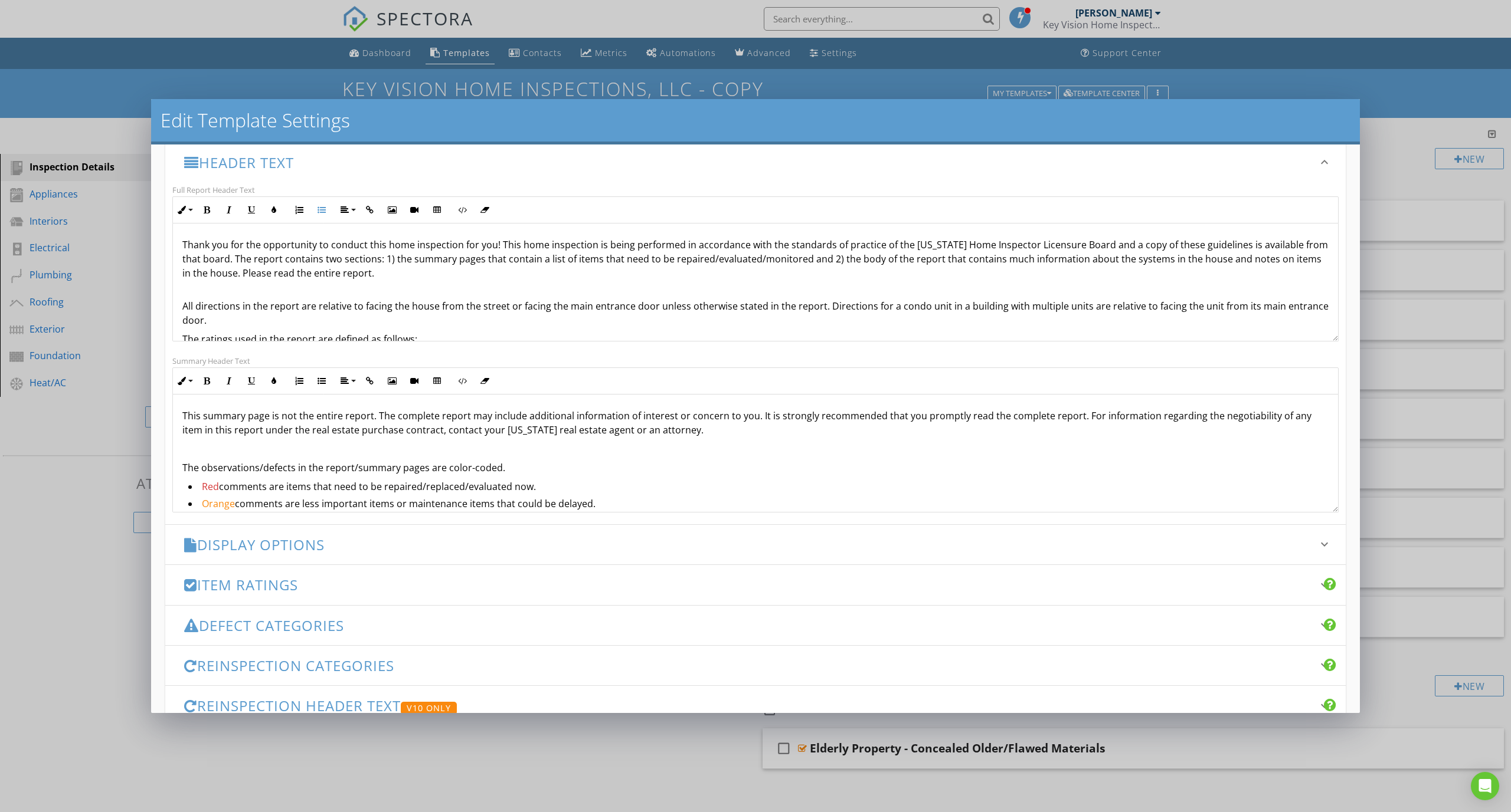
scroll to position [0, 0]
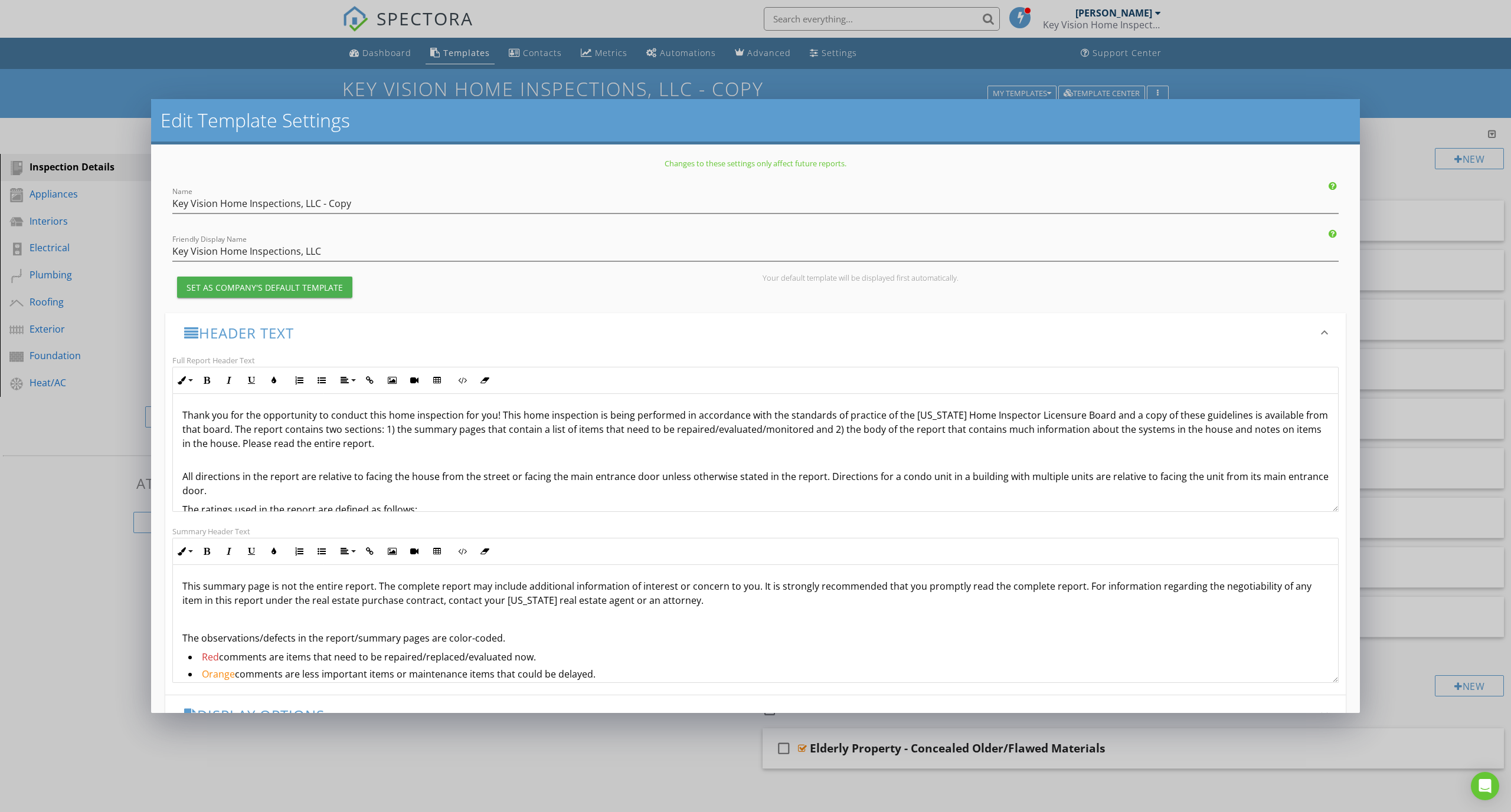
click at [1109, 321] on div "Header Text keyboard_arrow_down" at bounding box center [755, 332] width 1180 height 39
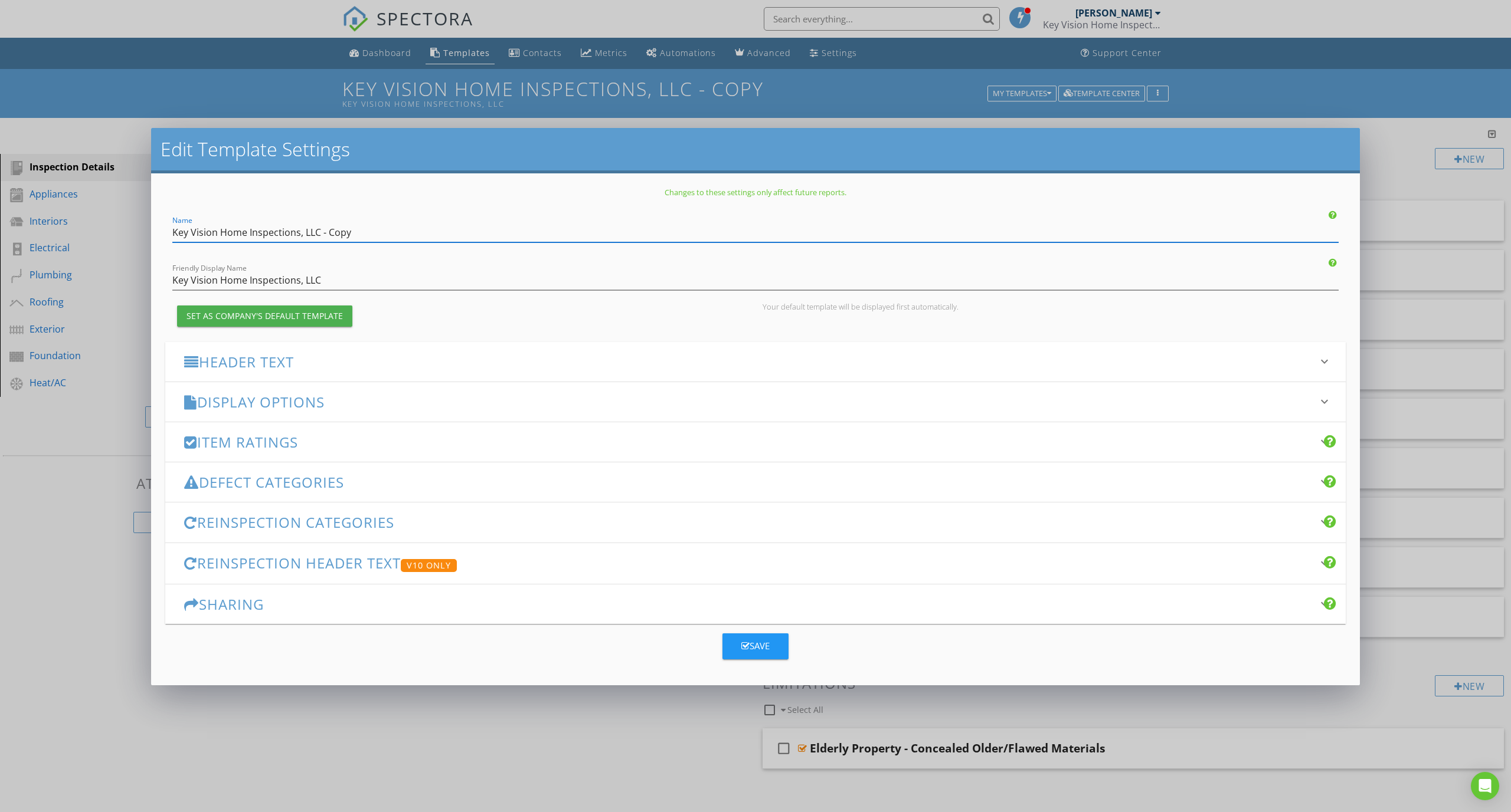
click at [445, 237] on input "Key Vision Home Inspections, LLC - Copy" at bounding box center [756, 232] width 1166 height 19
click at [445, 272] on input "Key Vision Home Inspections, LLC" at bounding box center [756, 280] width 1166 height 19
click at [381, 357] on h3 "Header Text" at bounding box center [748, 362] width 1128 height 16
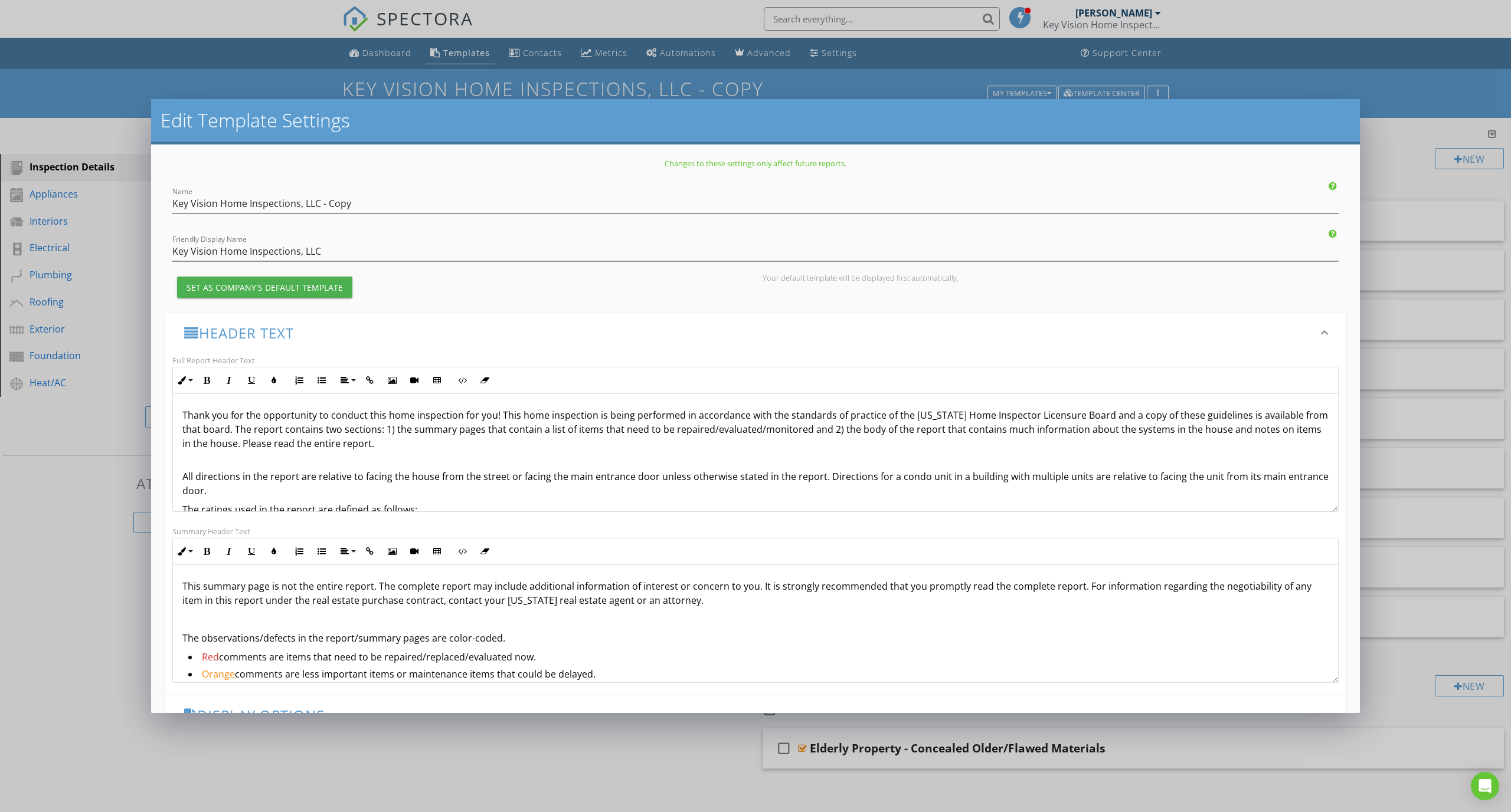
click at [389, 346] on div "Header Text keyboard_arrow_down" at bounding box center [755, 332] width 1180 height 39
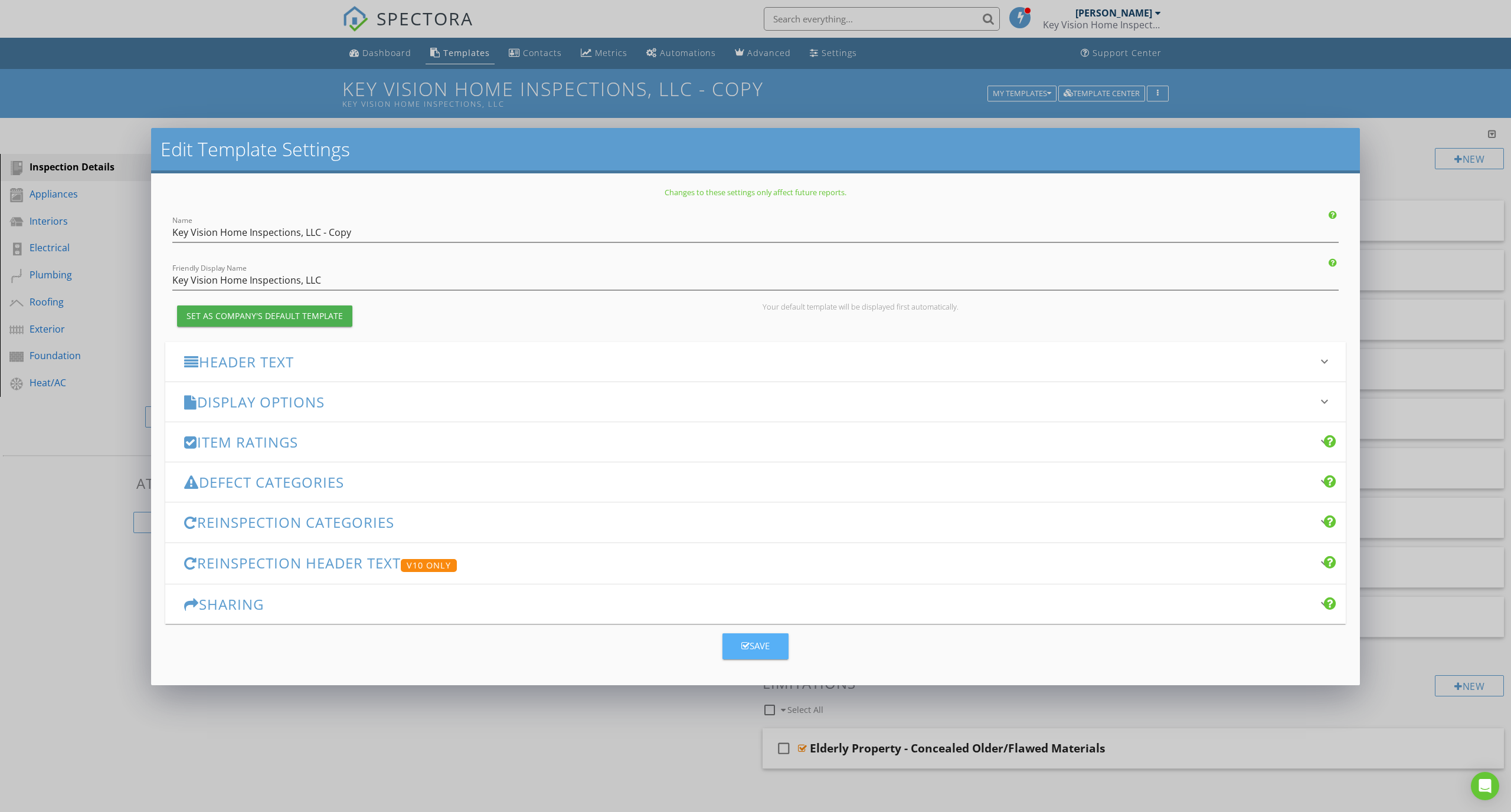
click at [766, 649] on div "Save" at bounding box center [755, 646] width 28 height 13
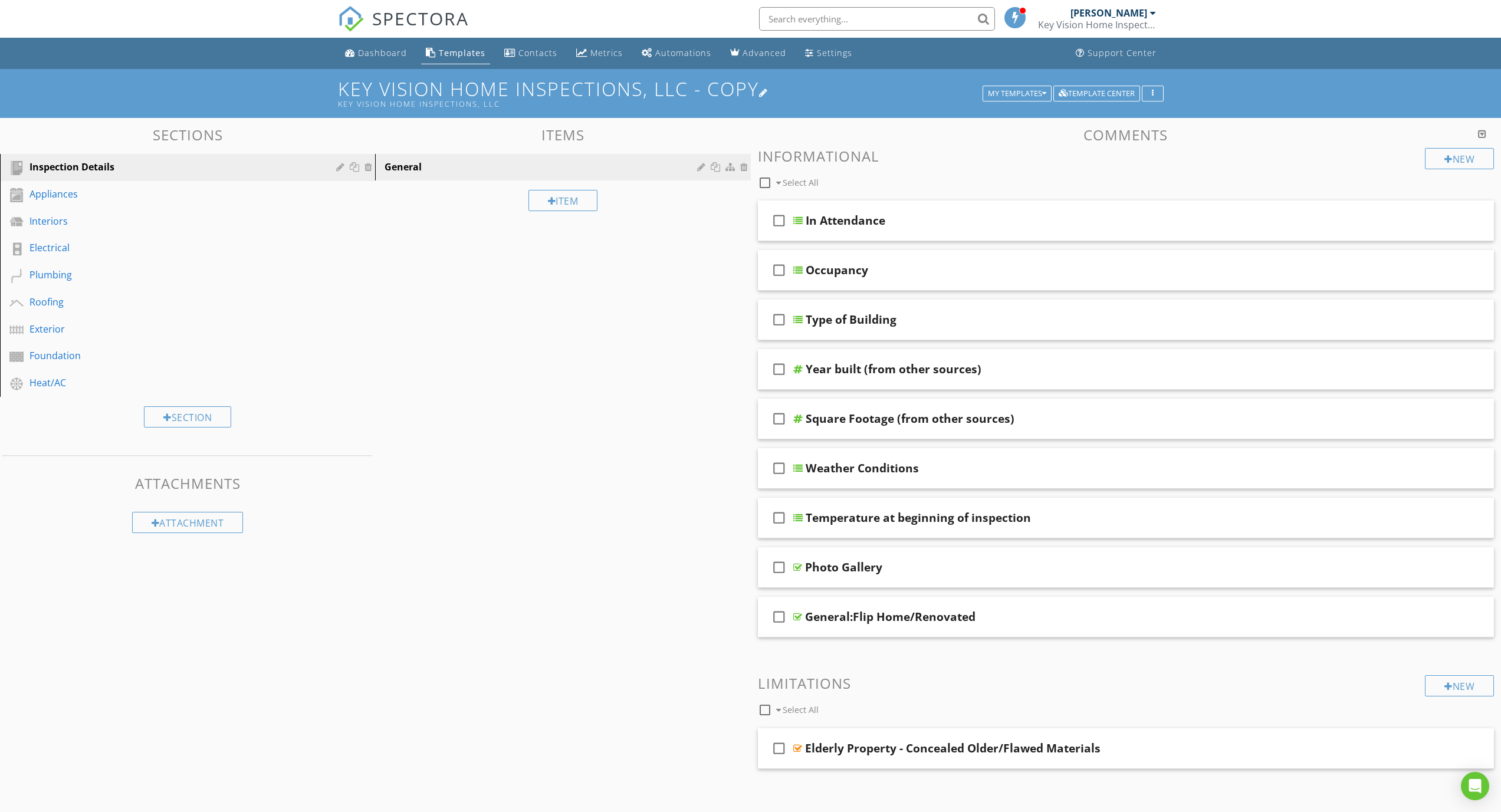
click at [522, 97] on h1 "Key Vision Home Inspections, LLC - Copy Key Vision Home Inspections, LLC" at bounding box center [751, 93] width 826 height 30
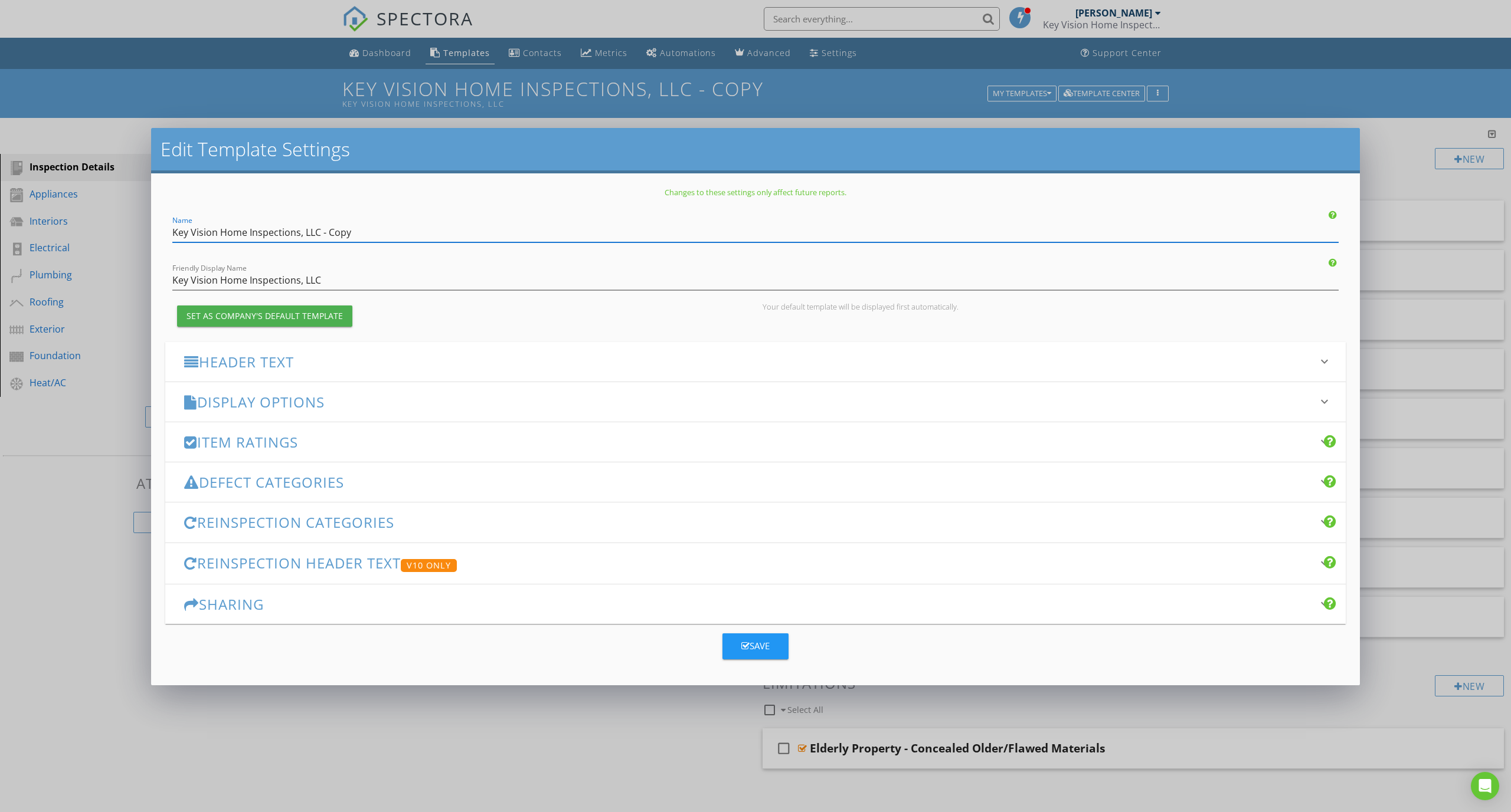
click at [394, 362] on h3 "Header Text" at bounding box center [748, 362] width 1128 height 16
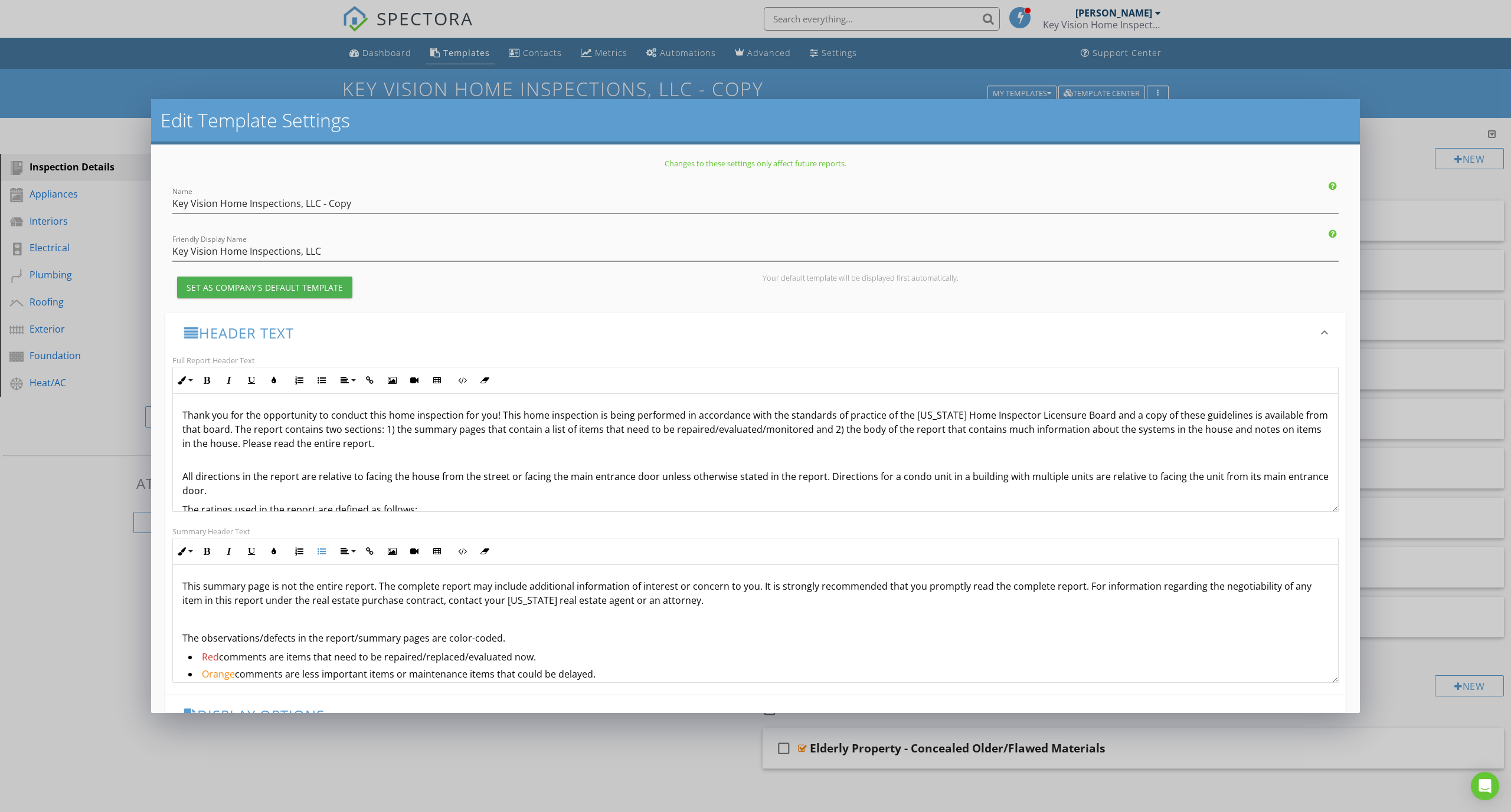
click at [526, 663] on li "Red comments are items that need to be repaired/replaced/evaluated now." at bounding box center [758, 659] width 1140 height 17
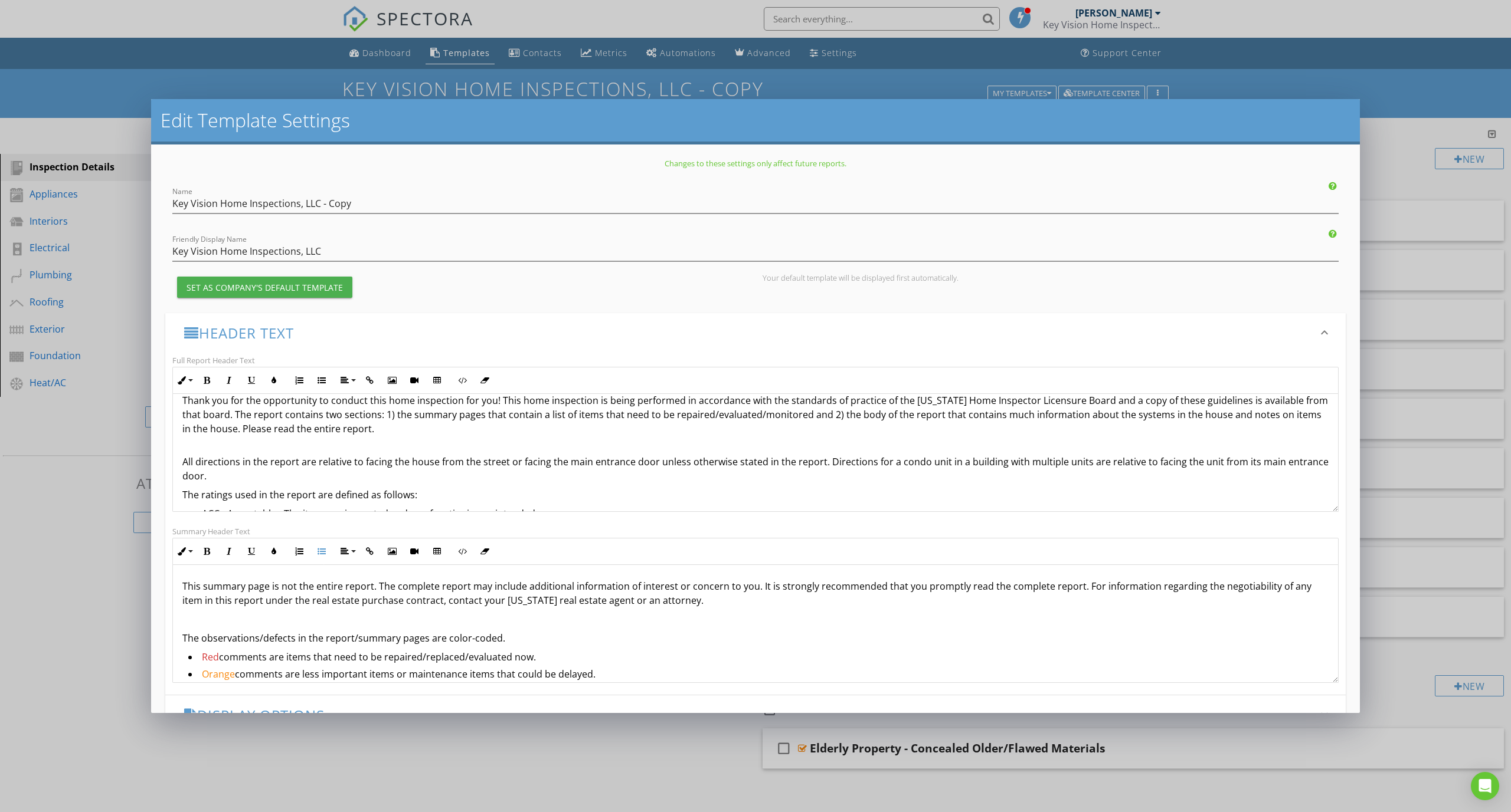
scroll to position [236, 0]
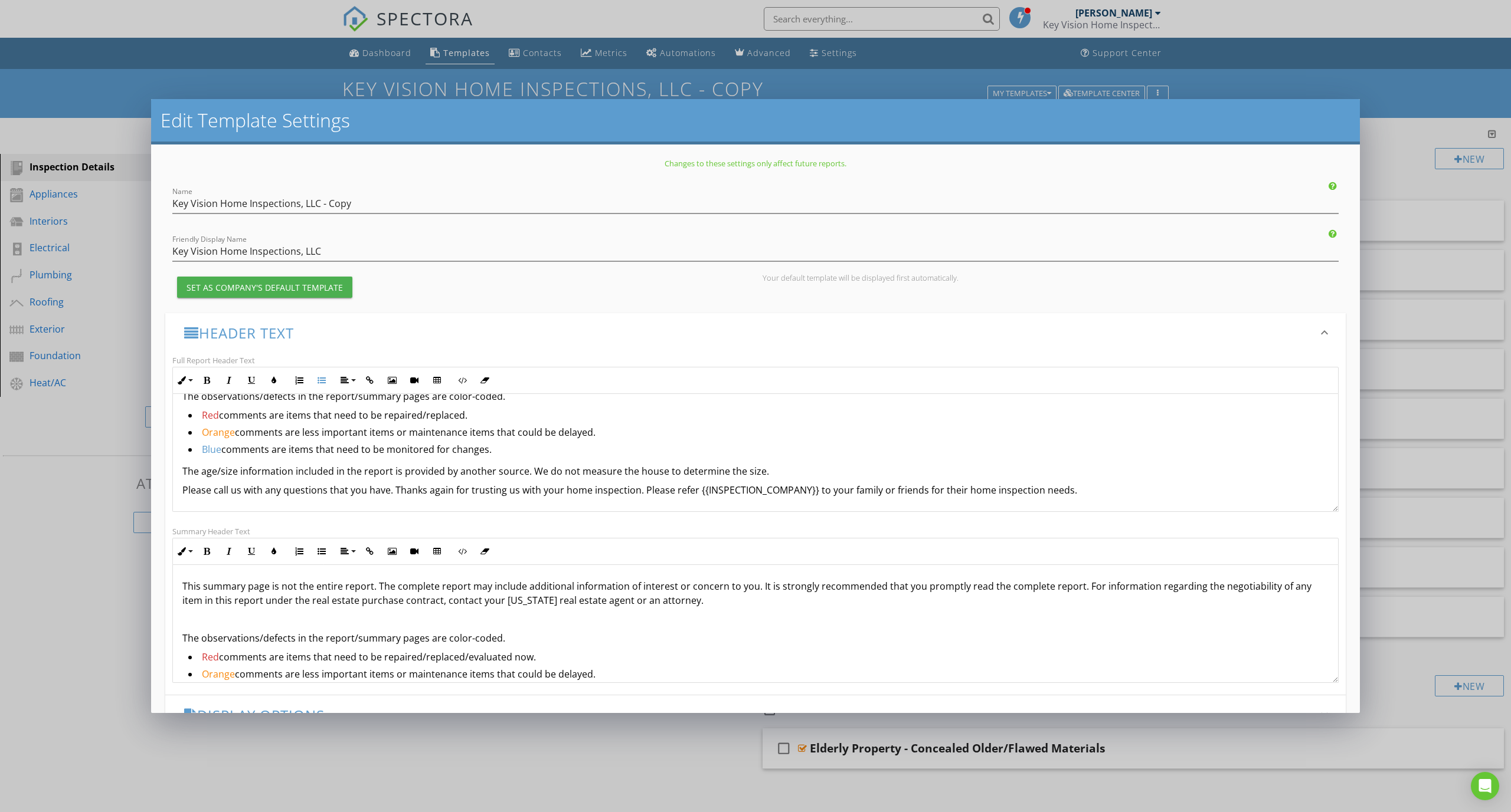
click at [459, 414] on li "Red comments are items that need to be repaired/replaced." at bounding box center [758, 417] width 1140 height 17
click at [1317, 337] on icon "keyboard_arrow_down" at bounding box center [1324, 332] width 14 height 14
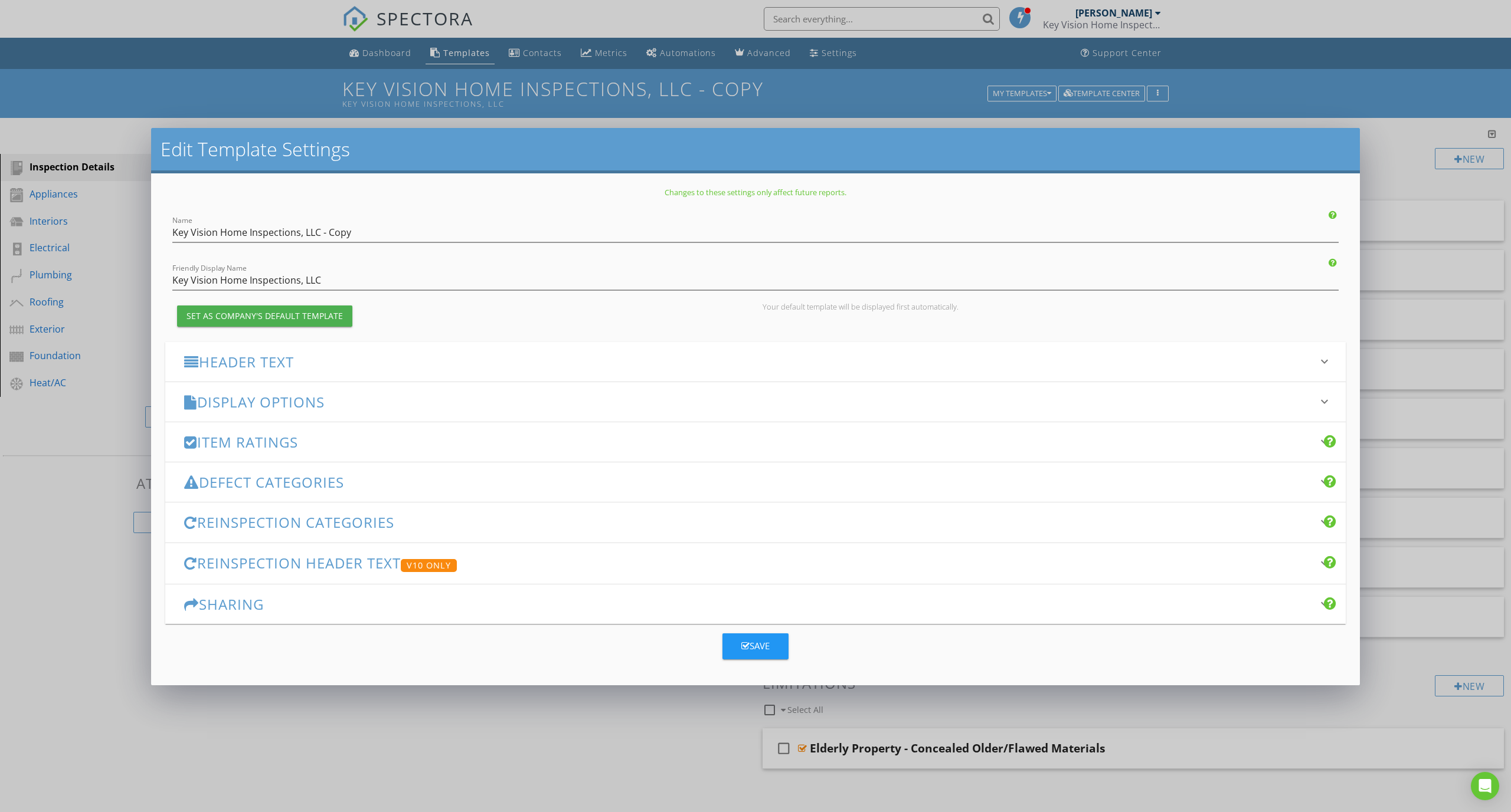
click at [767, 645] on div "Save" at bounding box center [755, 646] width 28 height 13
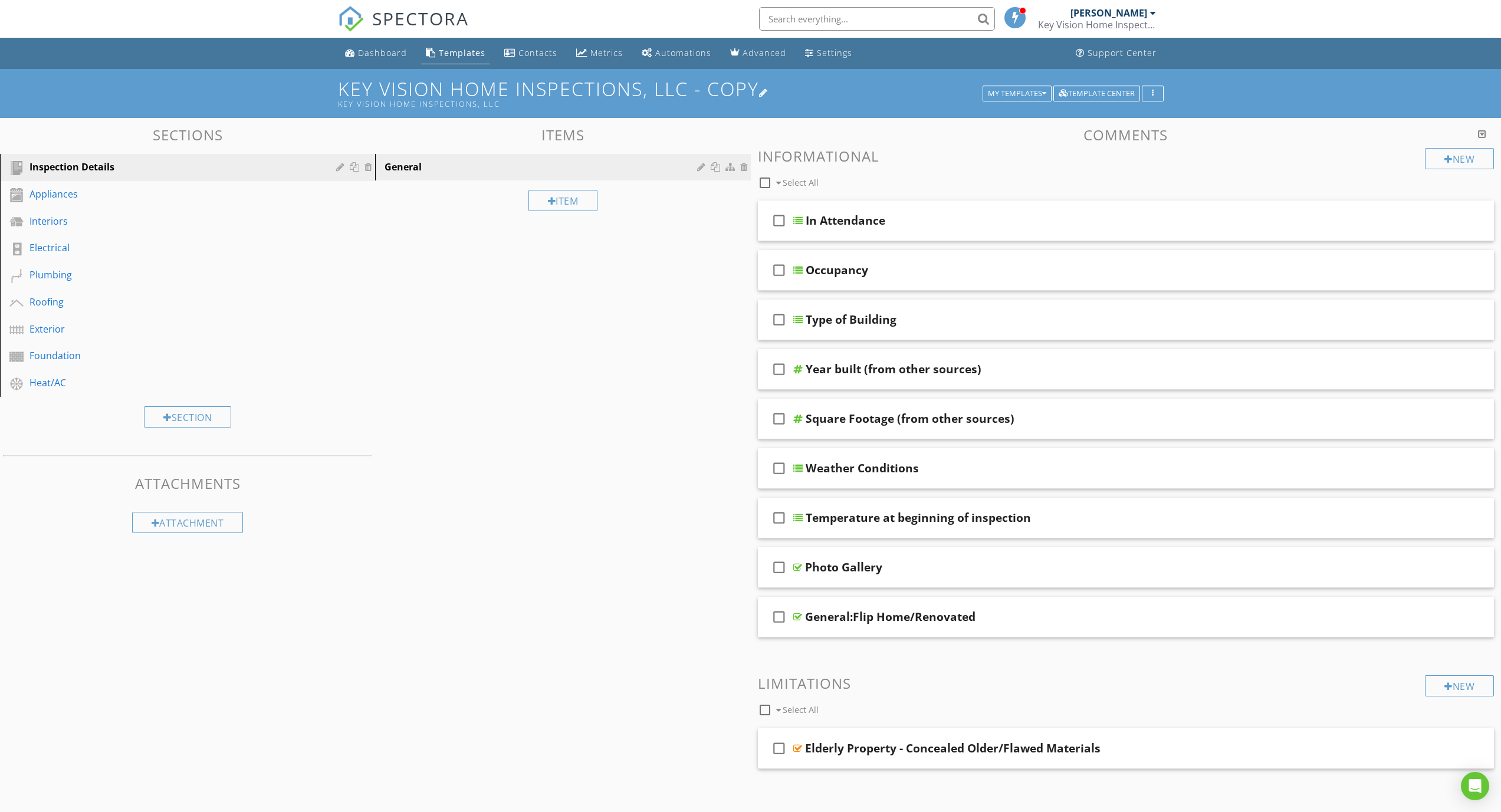
click at [558, 101] on h1 "Key Vision Home Inspections, LLC - Copy Key Vision Home Inspections, LLC" at bounding box center [751, 93] width 826 height 30
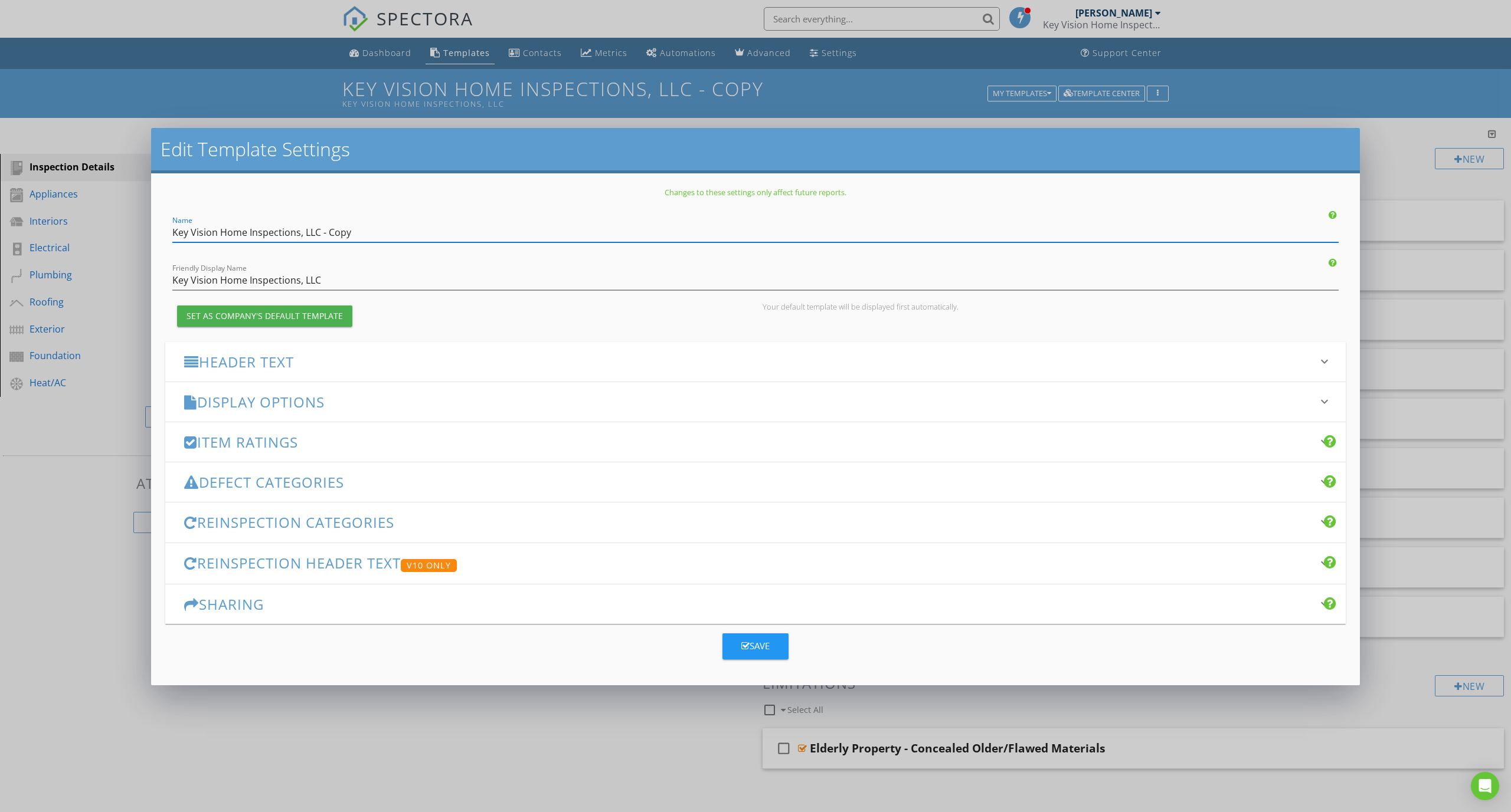
click at [419, 366] on h3 "Header Text" at bounding box center [748, 362] width 1128 height 16
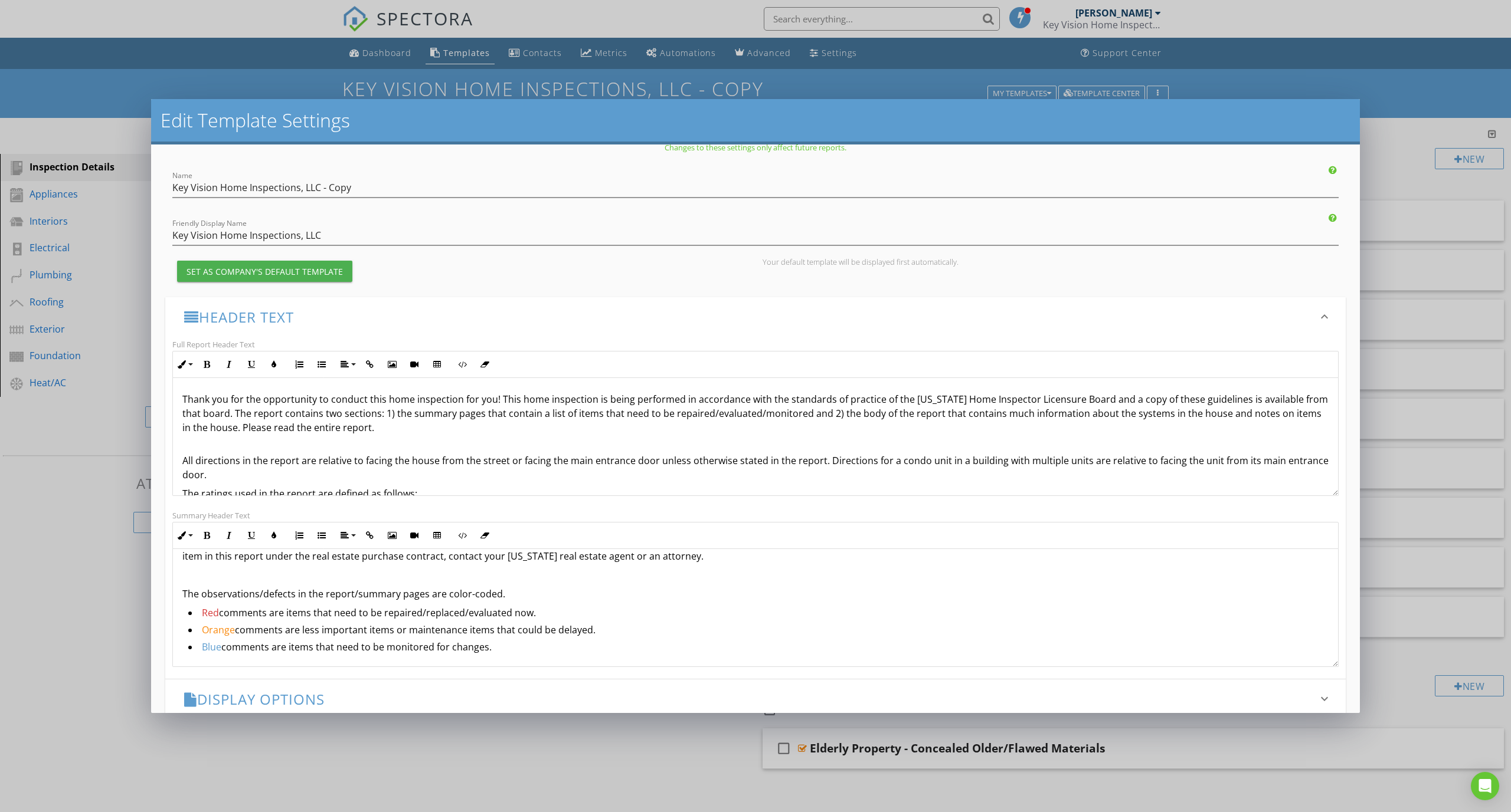
scroll to position [31, 0]
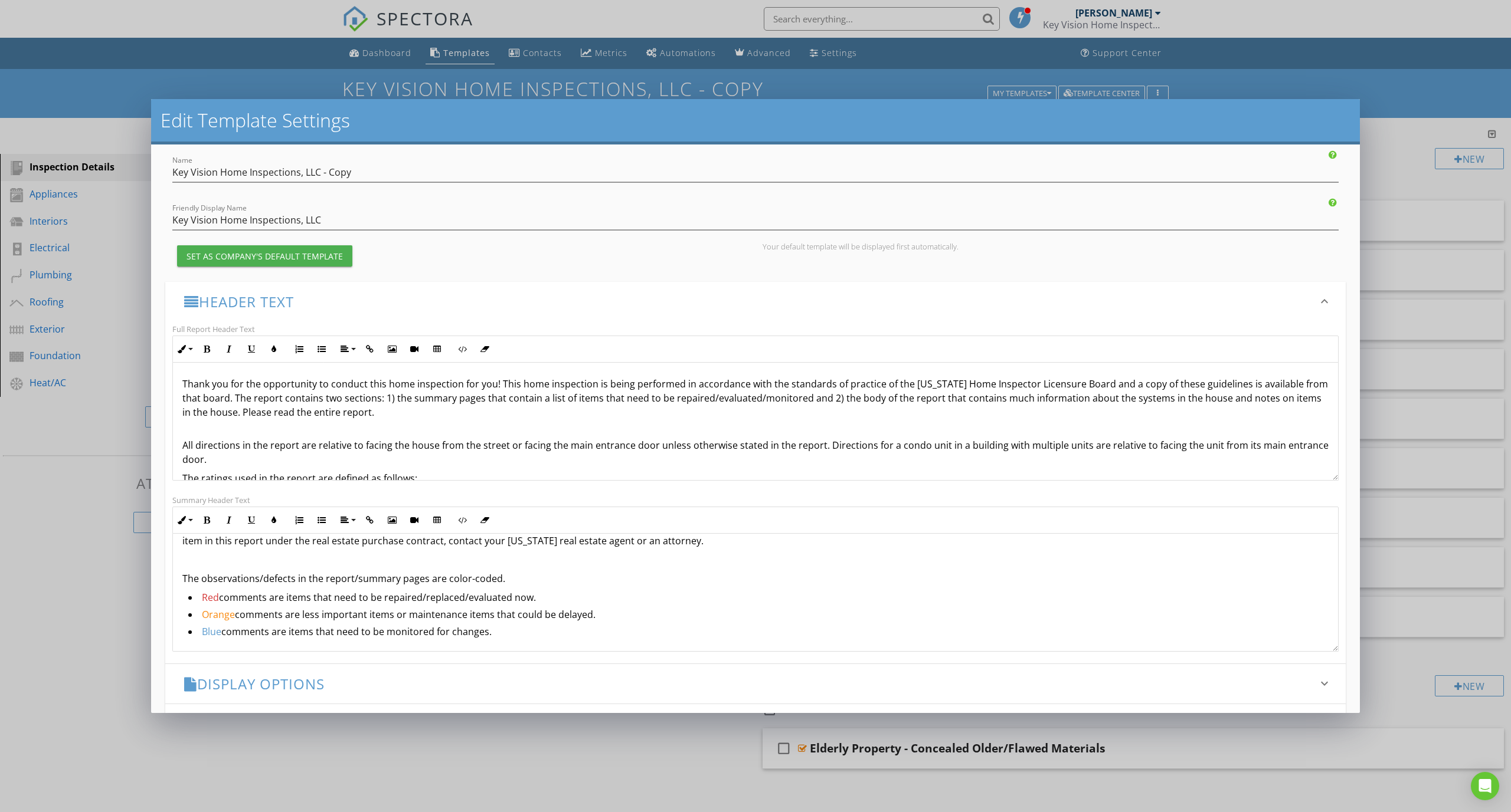
click at [333, 310] on h3 "Header Text" at bounding box center [748, 302] width 1128 height 16
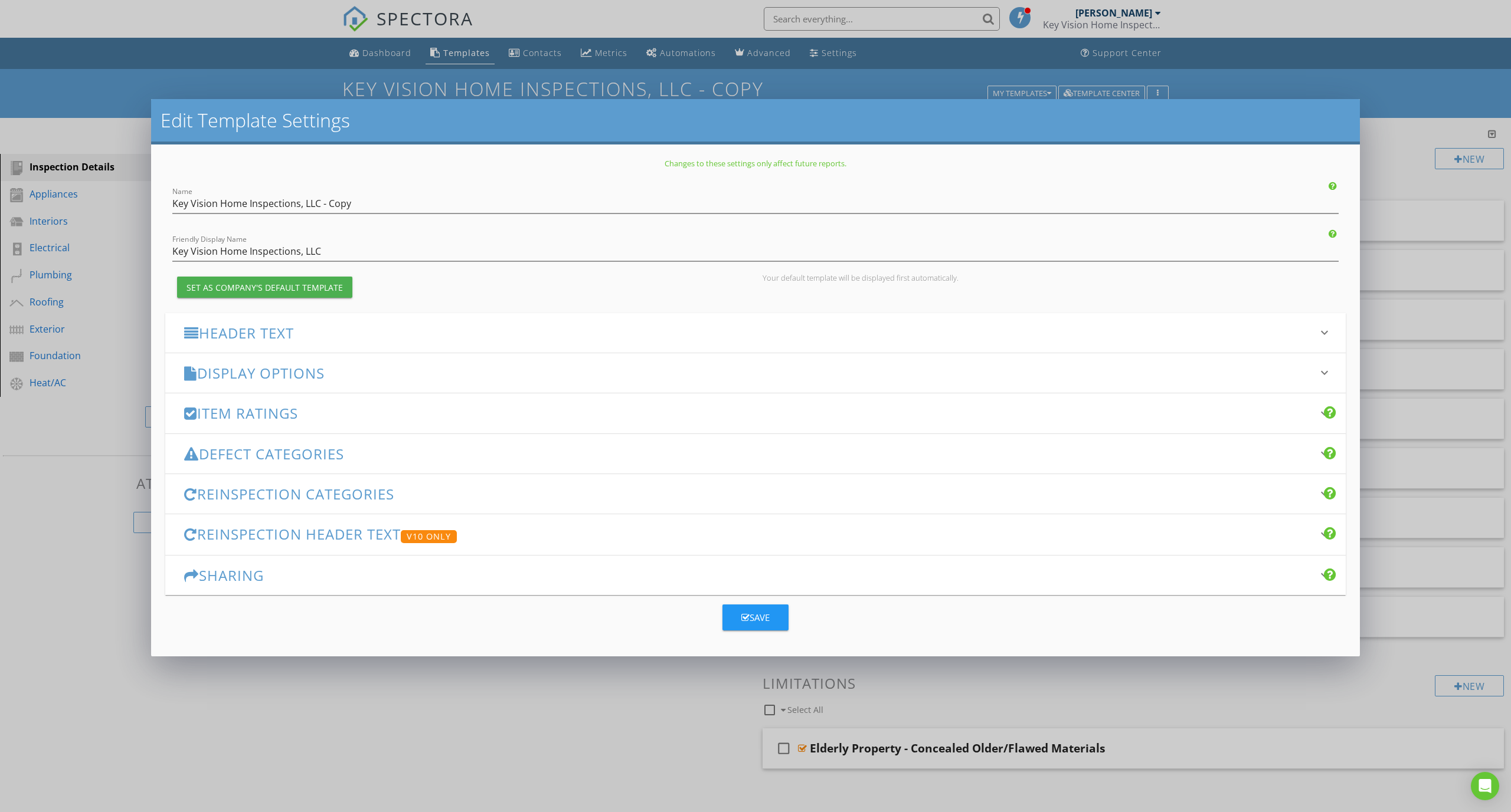
scroll to position [0, 0]
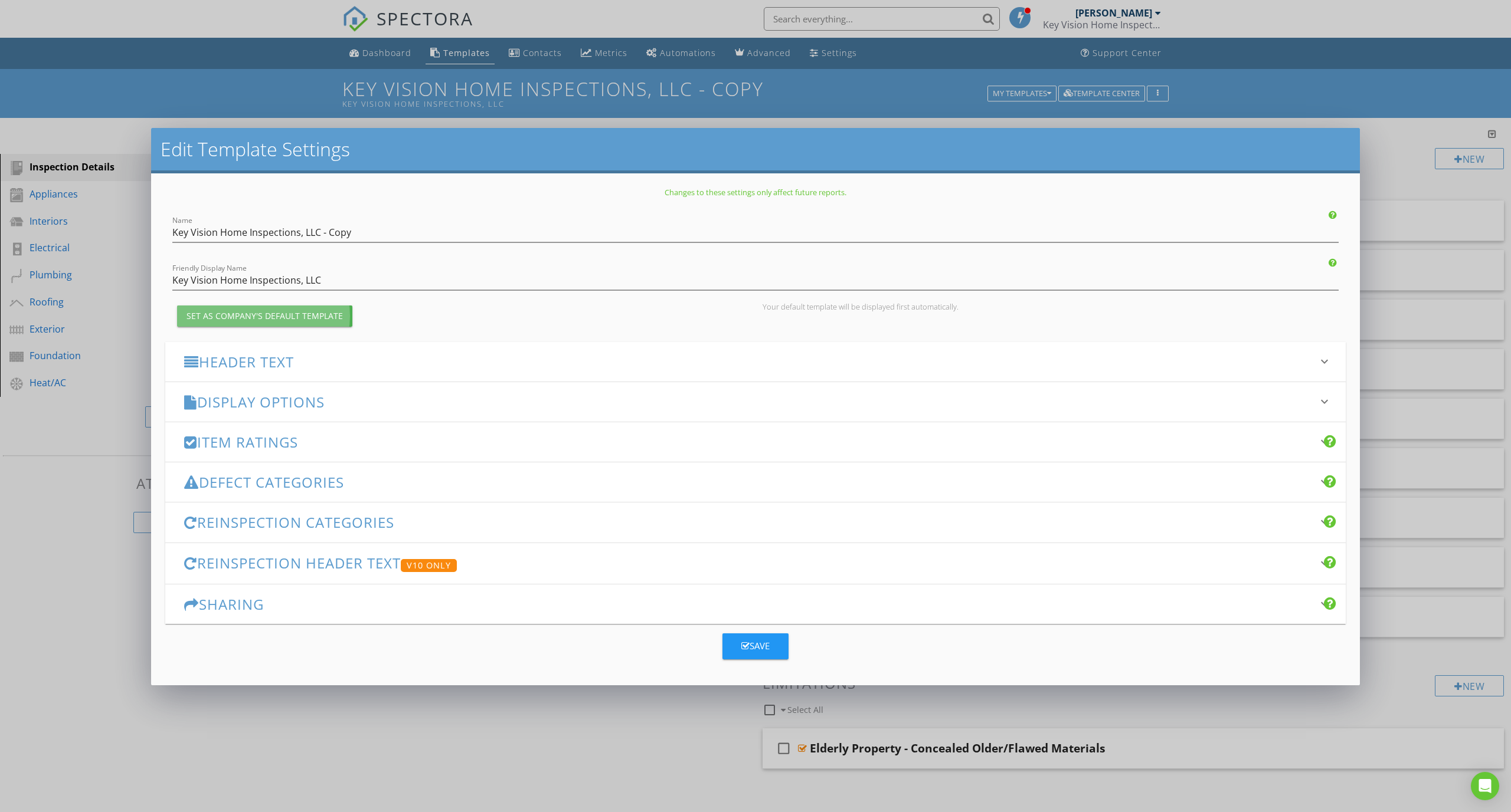
click at [333, 310] on div "Set as Company's Default Template" at bounding box center [265, 316] width 157 height 13
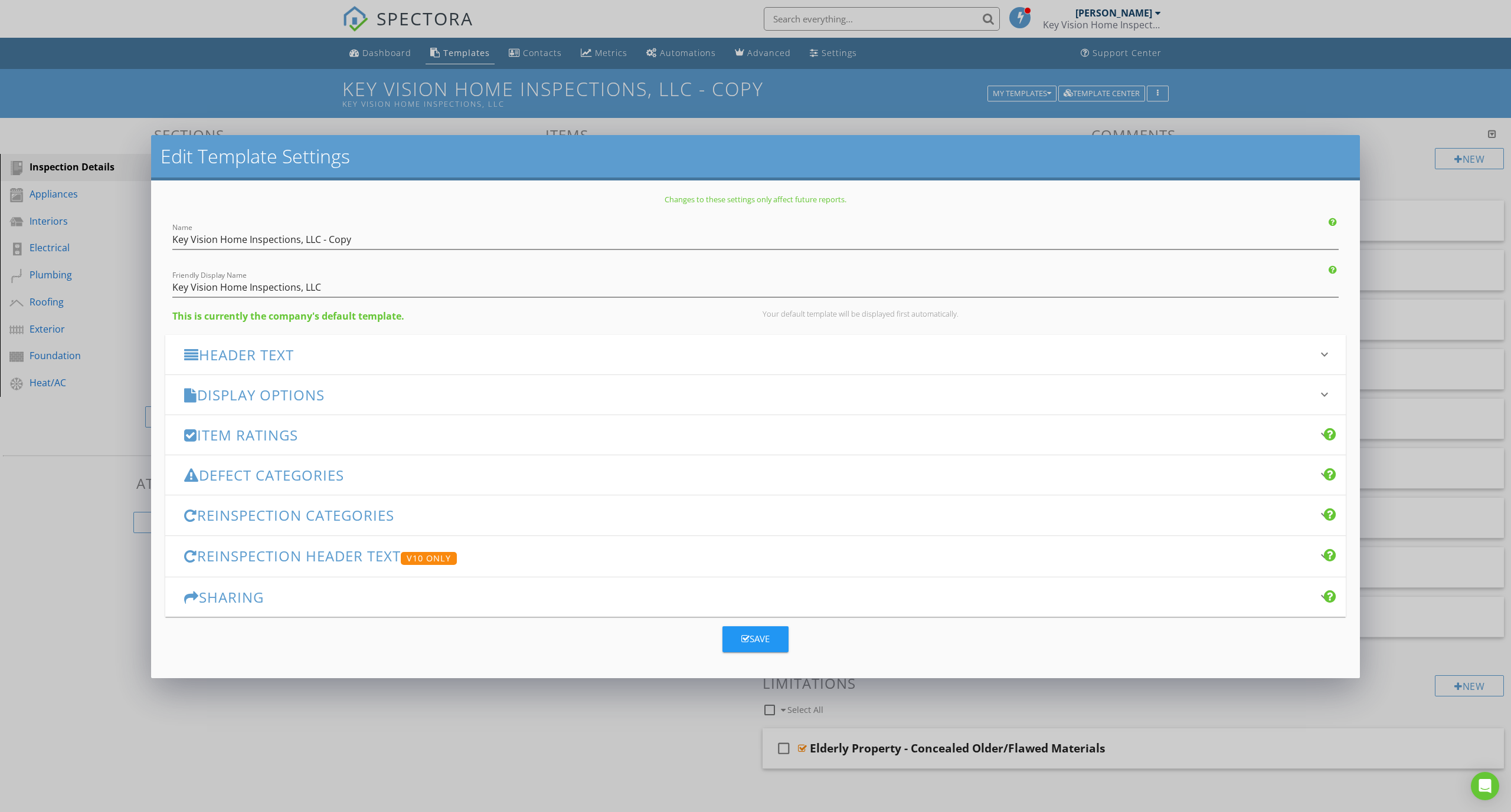
click at [345, 345] on div "Header Text keyboard_arrow_down" at bounding box center [755, 354] width 1180 height 39
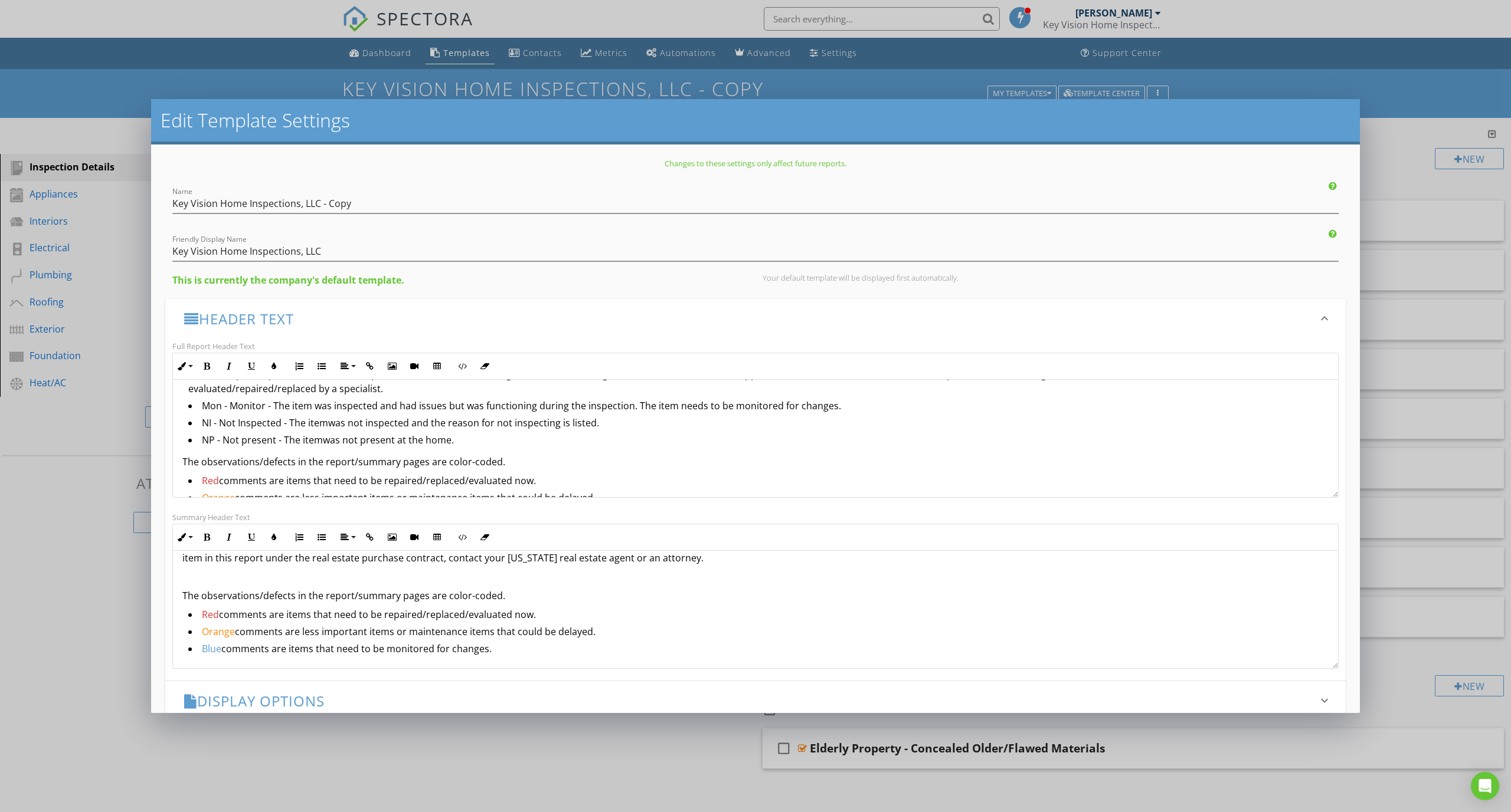
scroll to position [159, 0]
click at [329, 483] on li "Red comments are items that need to be repaired/replaced/evaluated now." at bounding box center [758, 480] width 1140 height 17
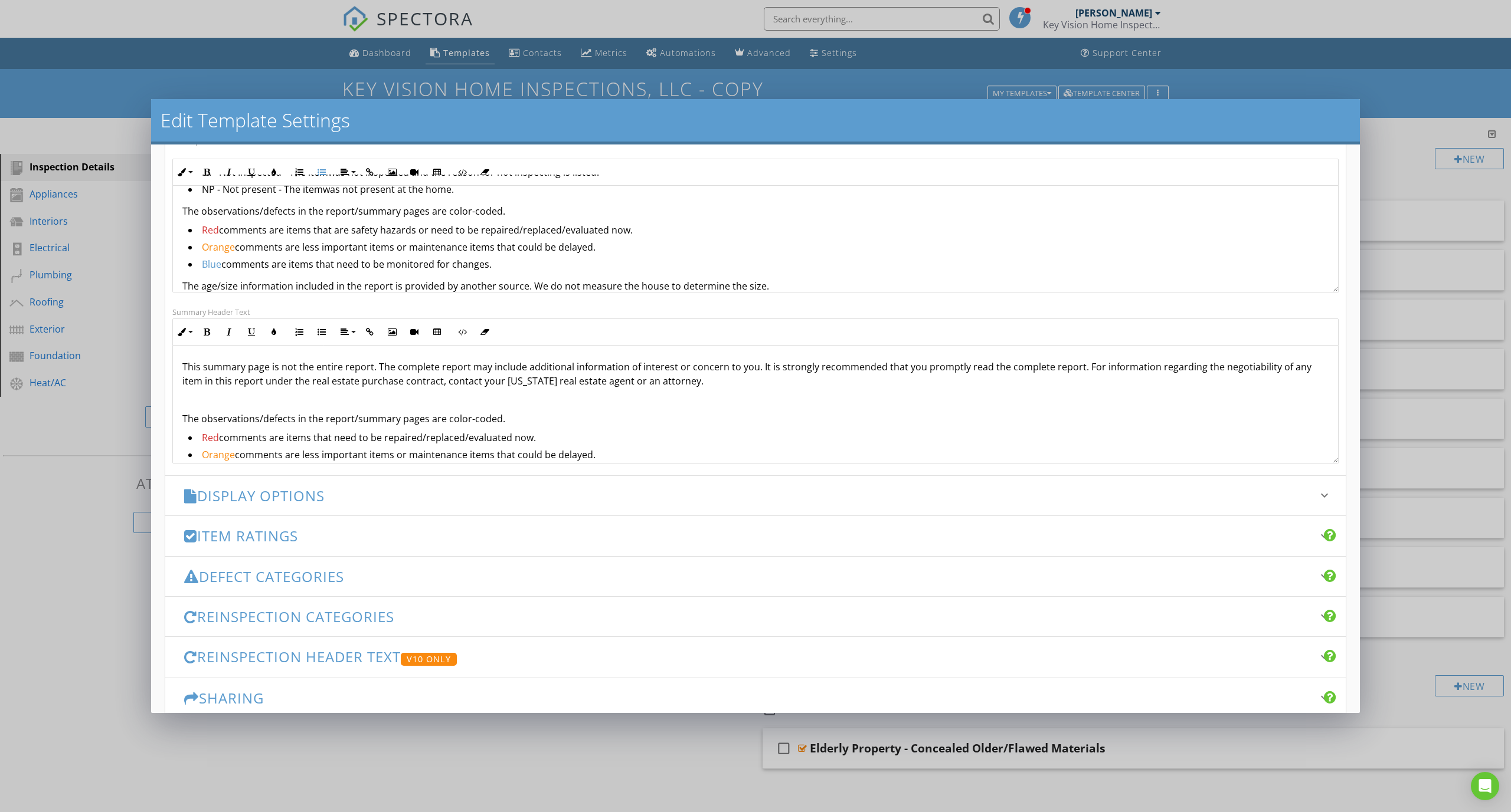
scroll to position [188, 0]
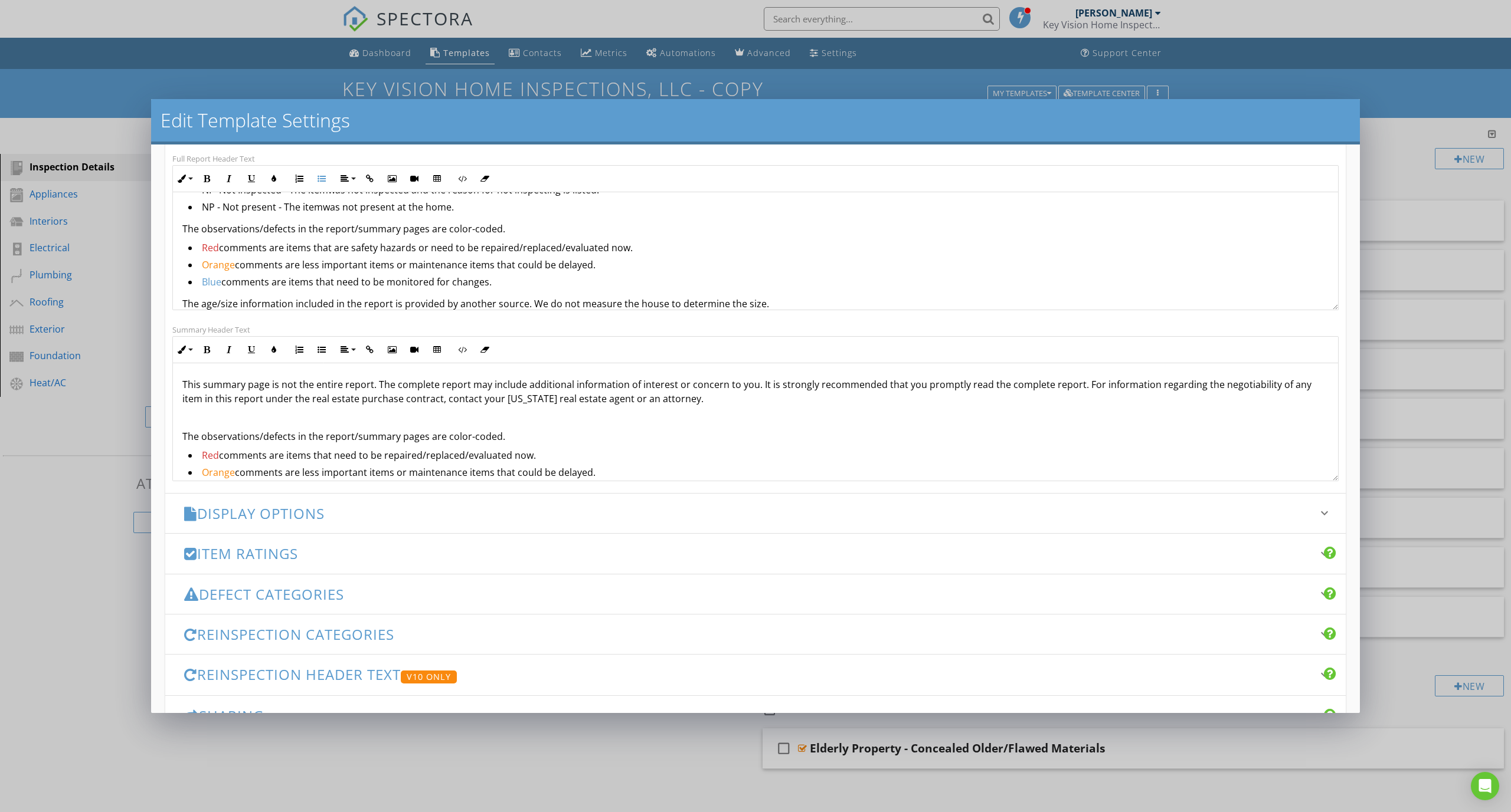
click at [467, 436] on p "The observations/defects in the report/summary pages are color-coded." at bounding box center [755, 436] width 1146 height 14
click at [469, 440] on p "The observations/defects in the report/summary pages are color-coded." at bounding box center [755, 436] width 1146 height 14
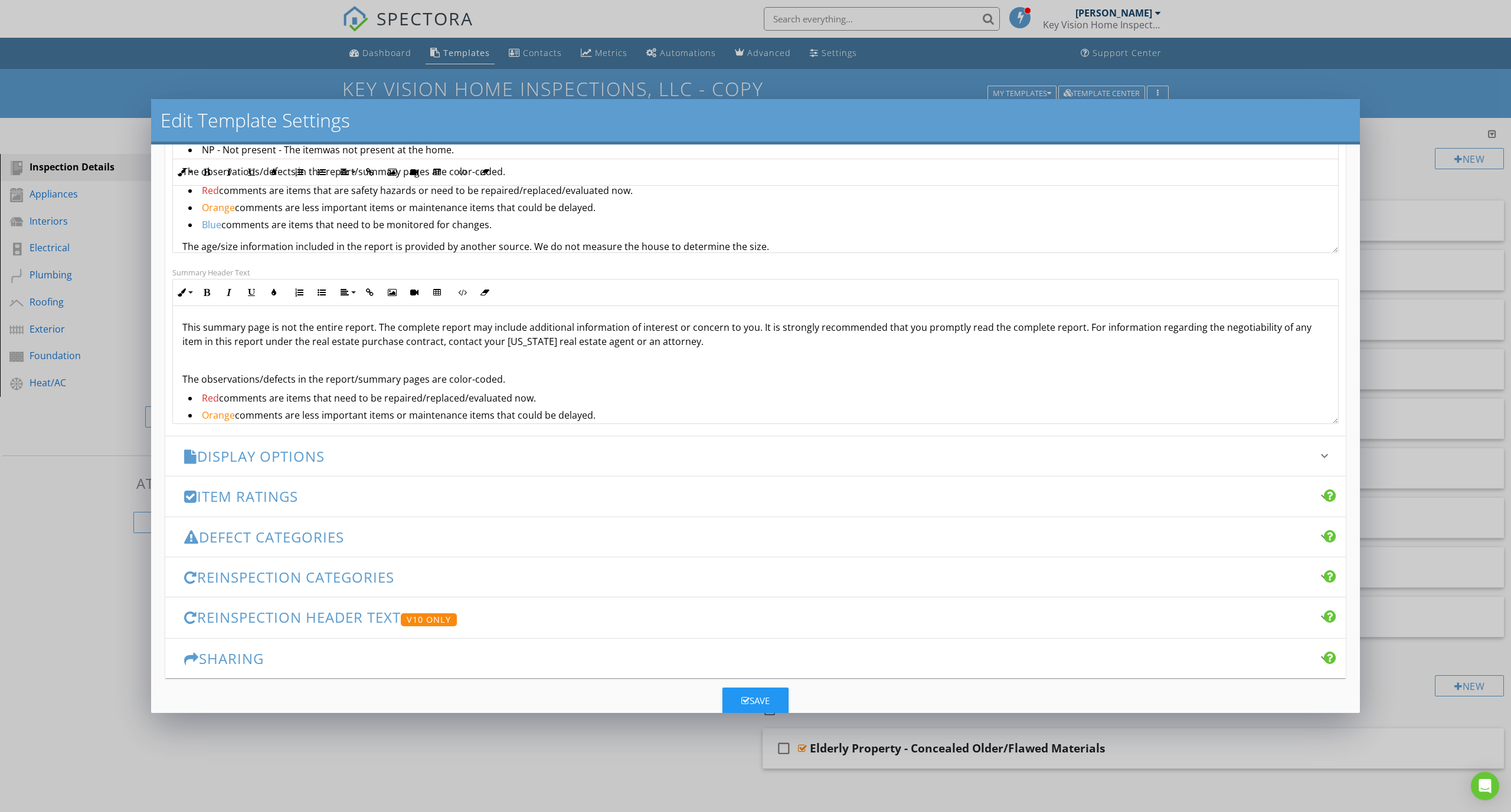
scroll to position [269, 0]
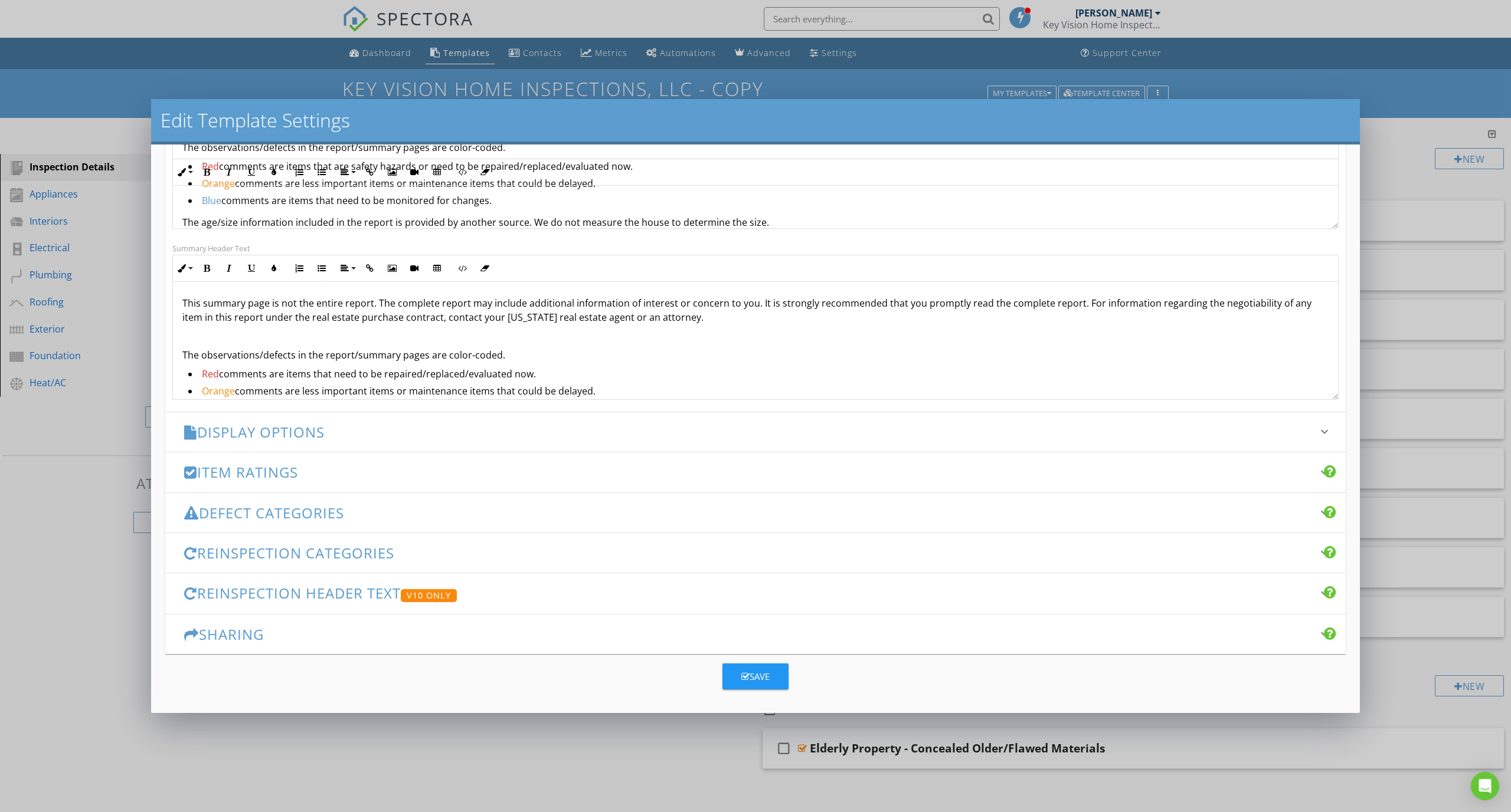
click at [737, 682] on button "Save" at bounding box center [755, 676] width 66 height 26
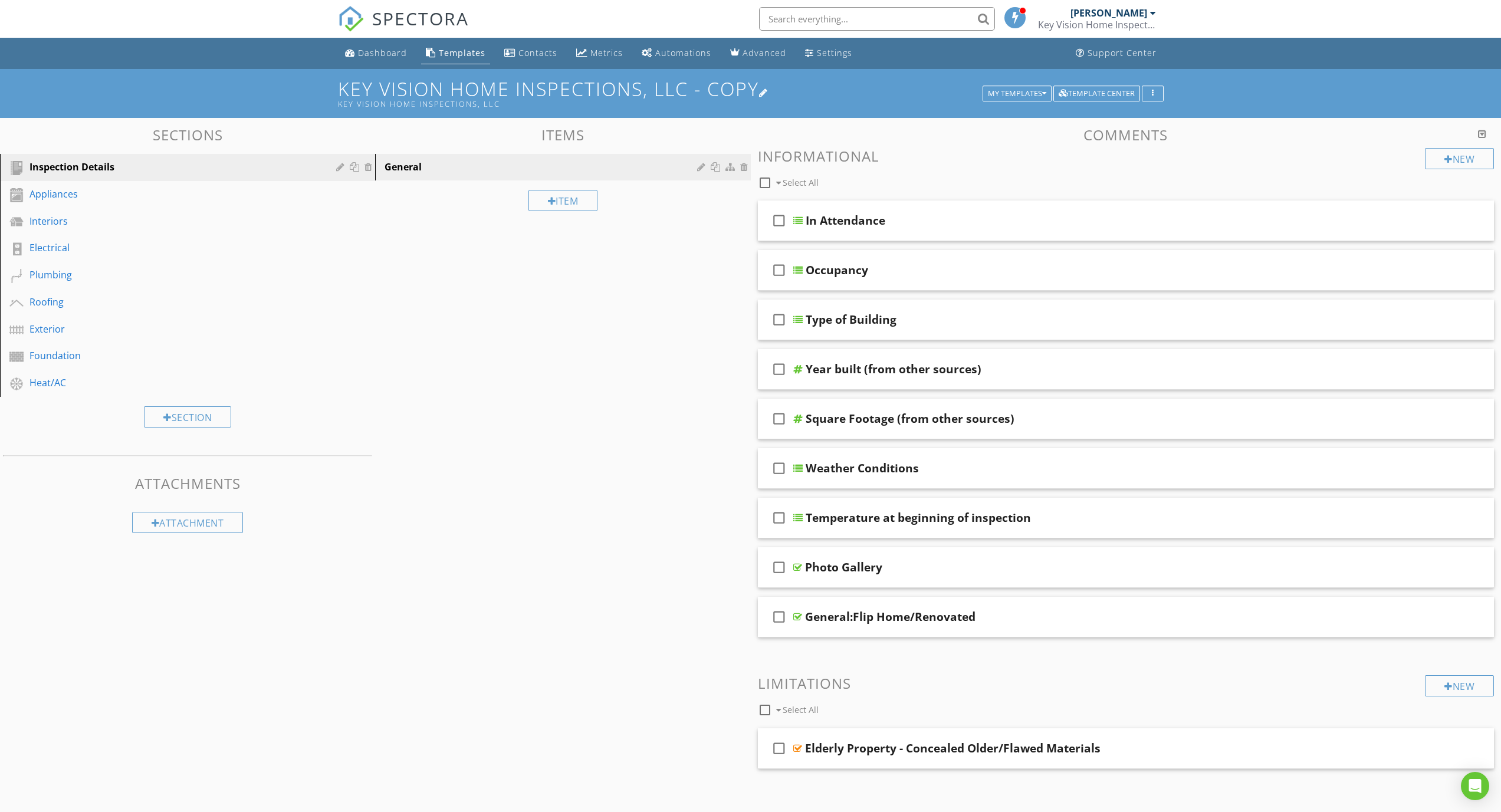
click at [476, 101] on div "Key Vision Home Inspections, LLC" at bounding box center [662, 104] width 649 height 9
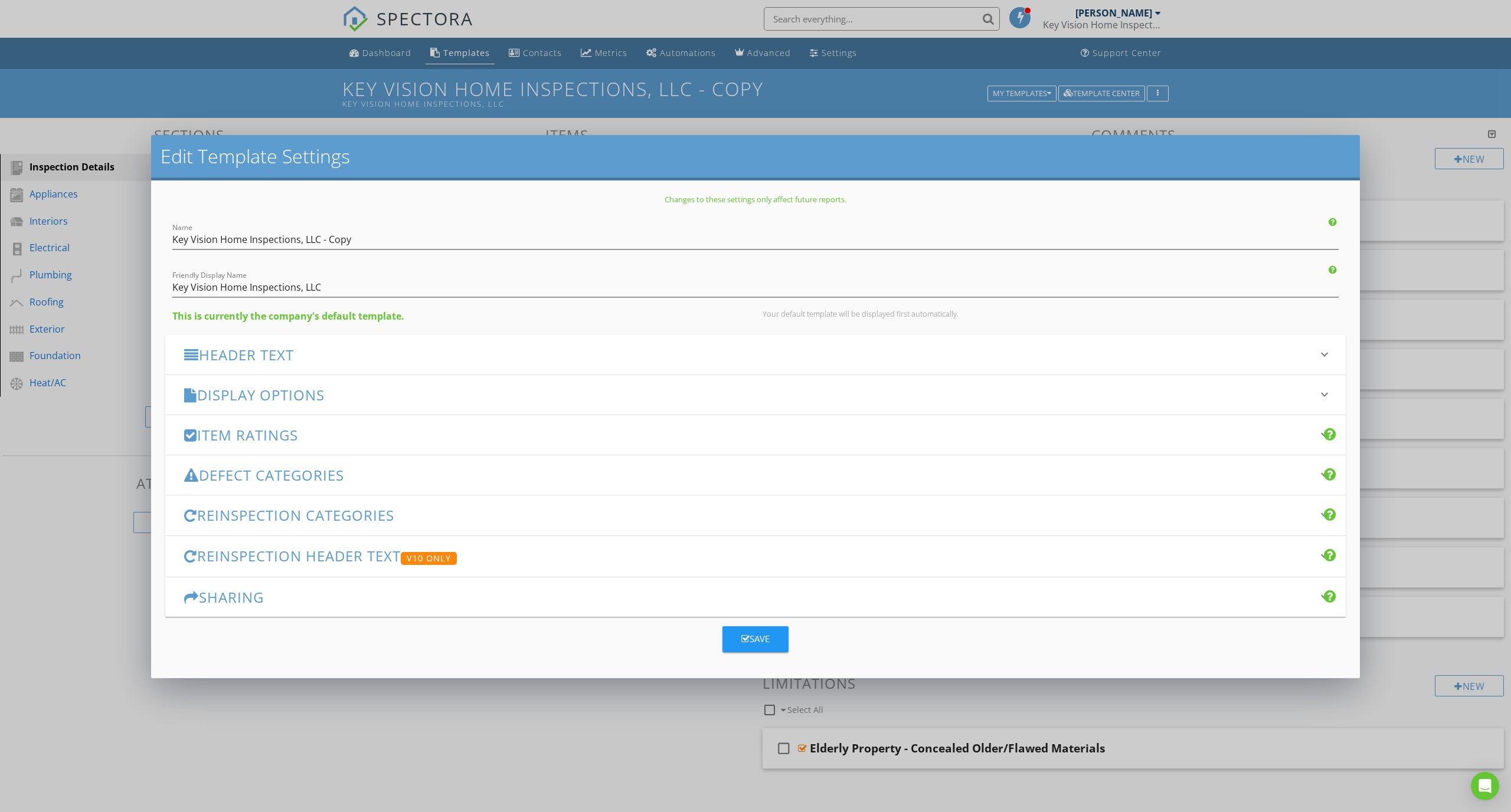
click at [379, 364] on div "Header Text keyboard_arrow_down" at bounding box center [755, 354] width 1180 height 39
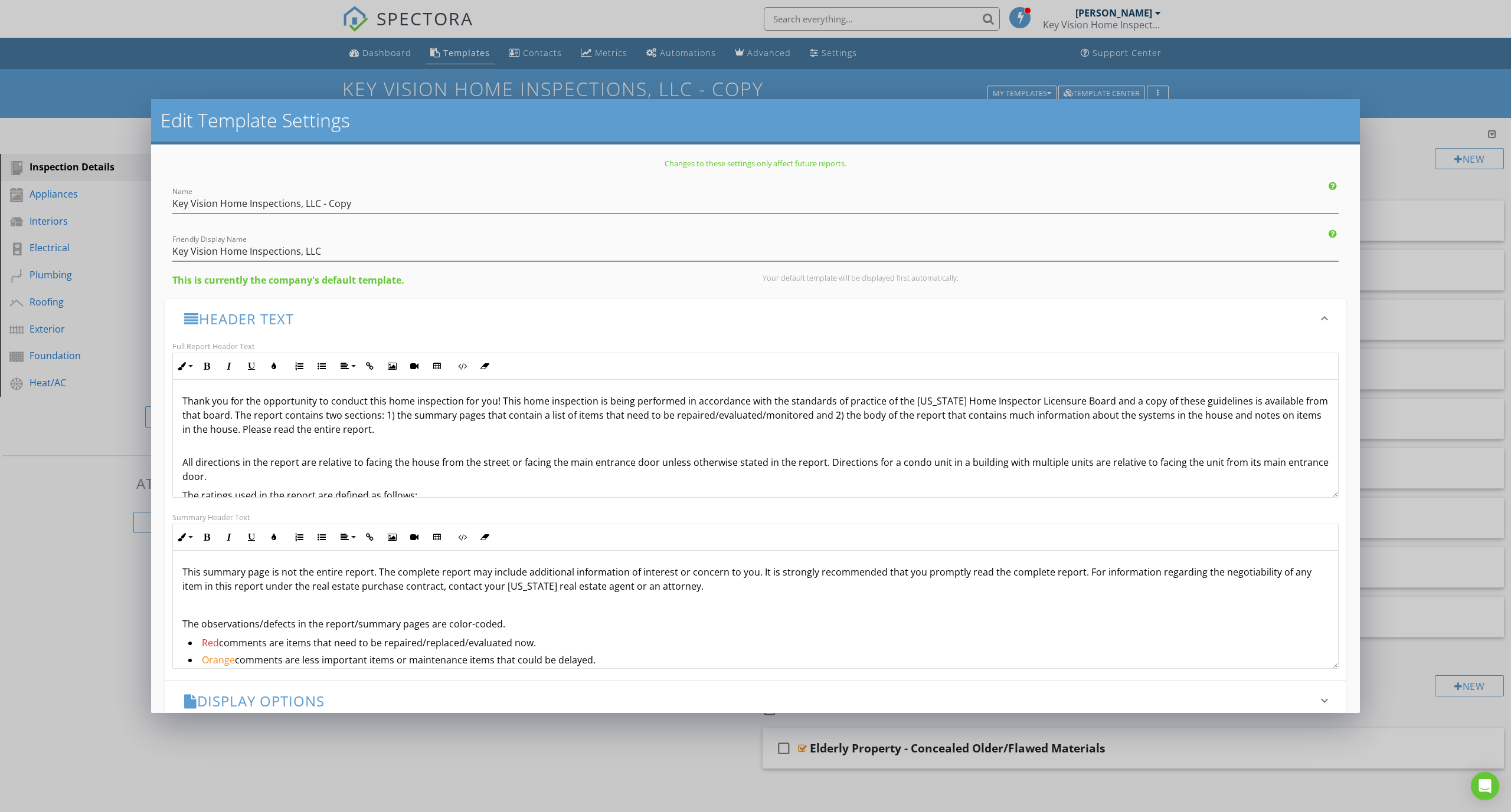
scroll to position [3, 0]
click at [328, 643] on li "Red comments are items that need to be repaired/replaced/evaluated now." at bounding box center [758, 642] width 1140 height 17
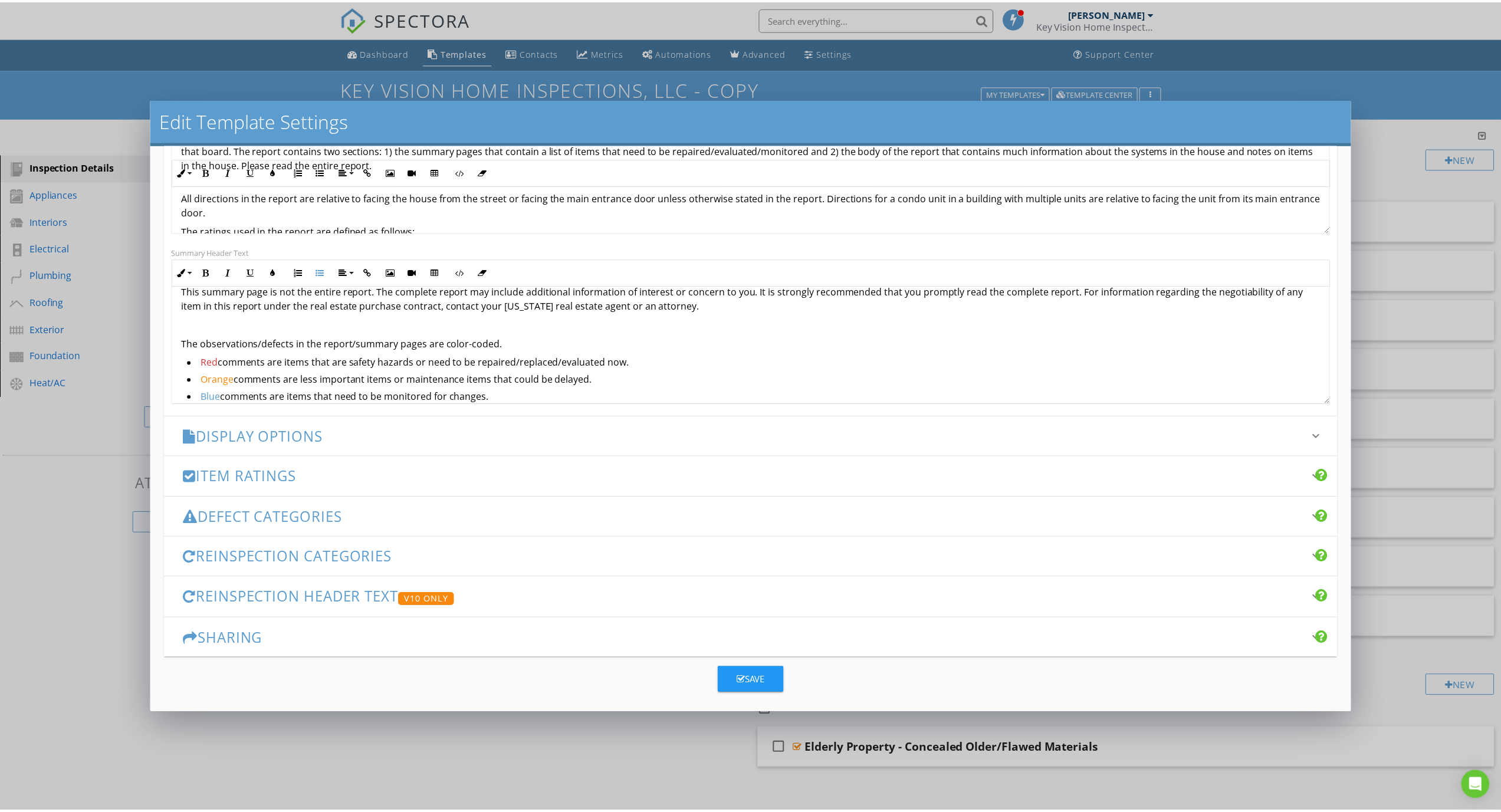
scroll to position [270, 0]
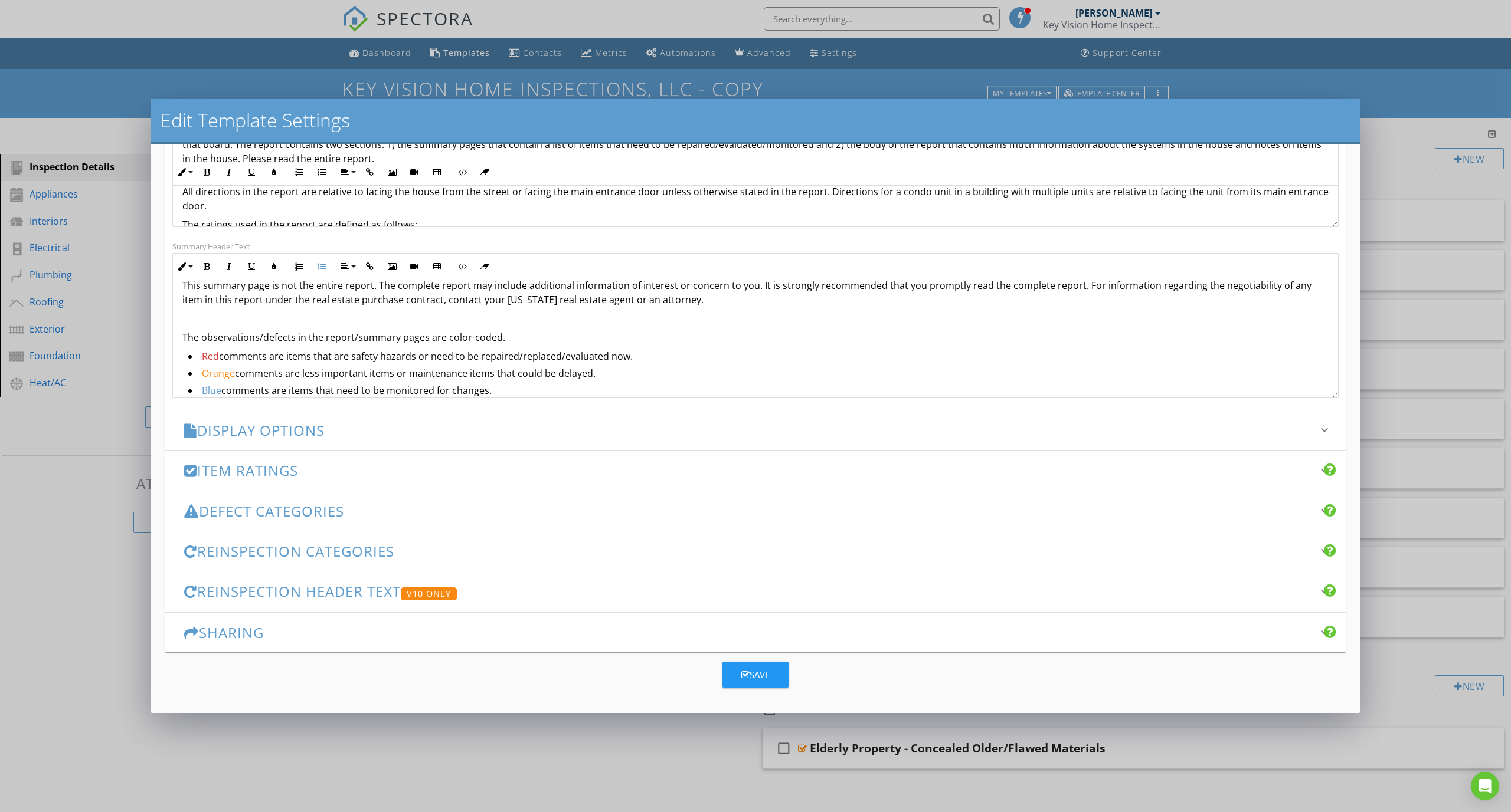
click at [739, 688] on div "Changes to these settings only affect future reports. Name Key Vision Home Insp…" at bounding box center [755, 429] width 1208 height 569
click at [741, 683] on button "Save" at bounding box center [755, 674] width 66 height 26
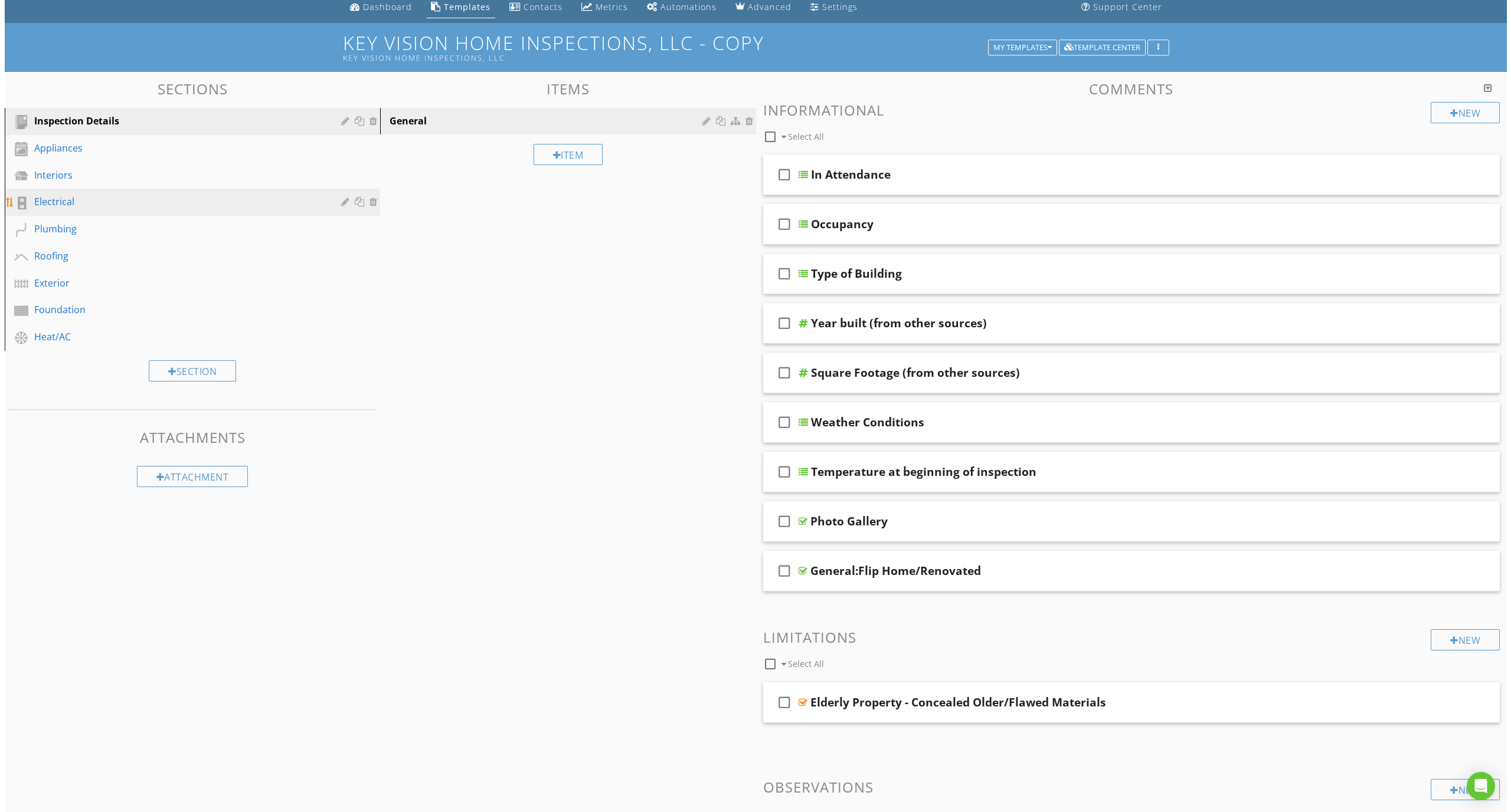
scroll to position [0, 0]
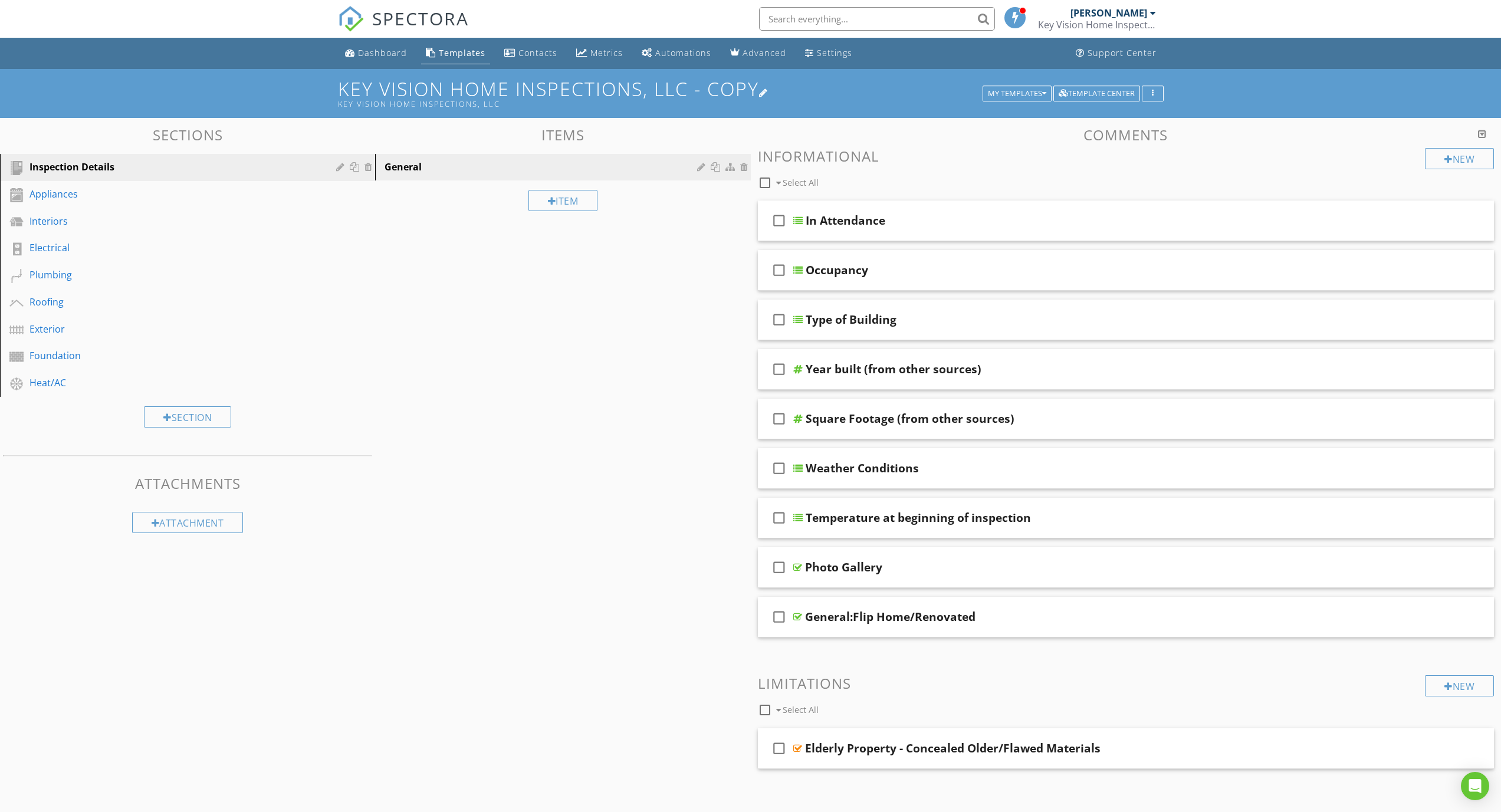
click at [535, 97] on h1 "Key Vision Home Inspections, LLC - Copy Key Vision Home Inspections, LLC" at bounding box center [751, 93] width 826 height 30
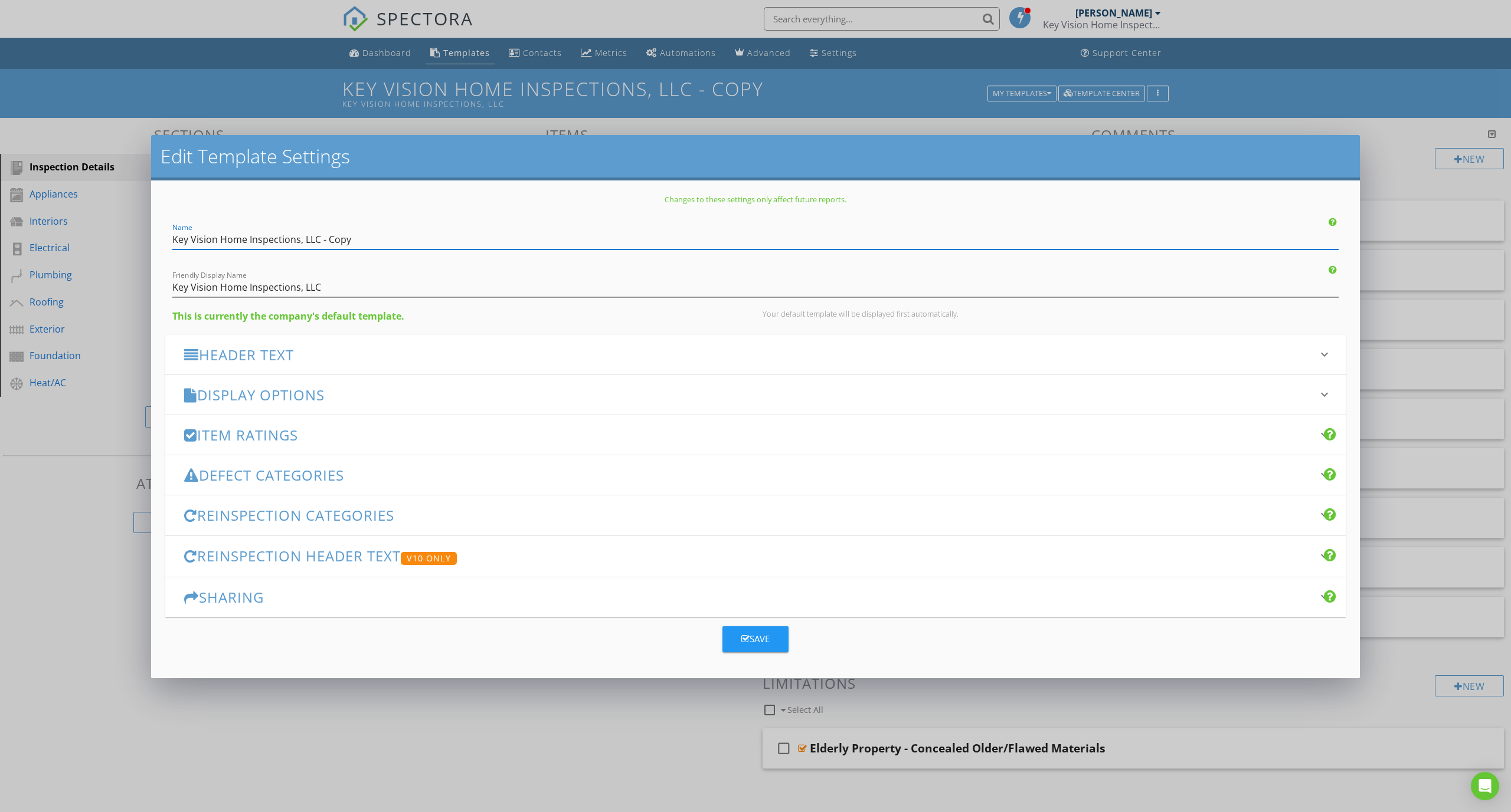
click at [317, 359] on h3 "Header Text" at bounding box center [748, 355] width 1128 height 16
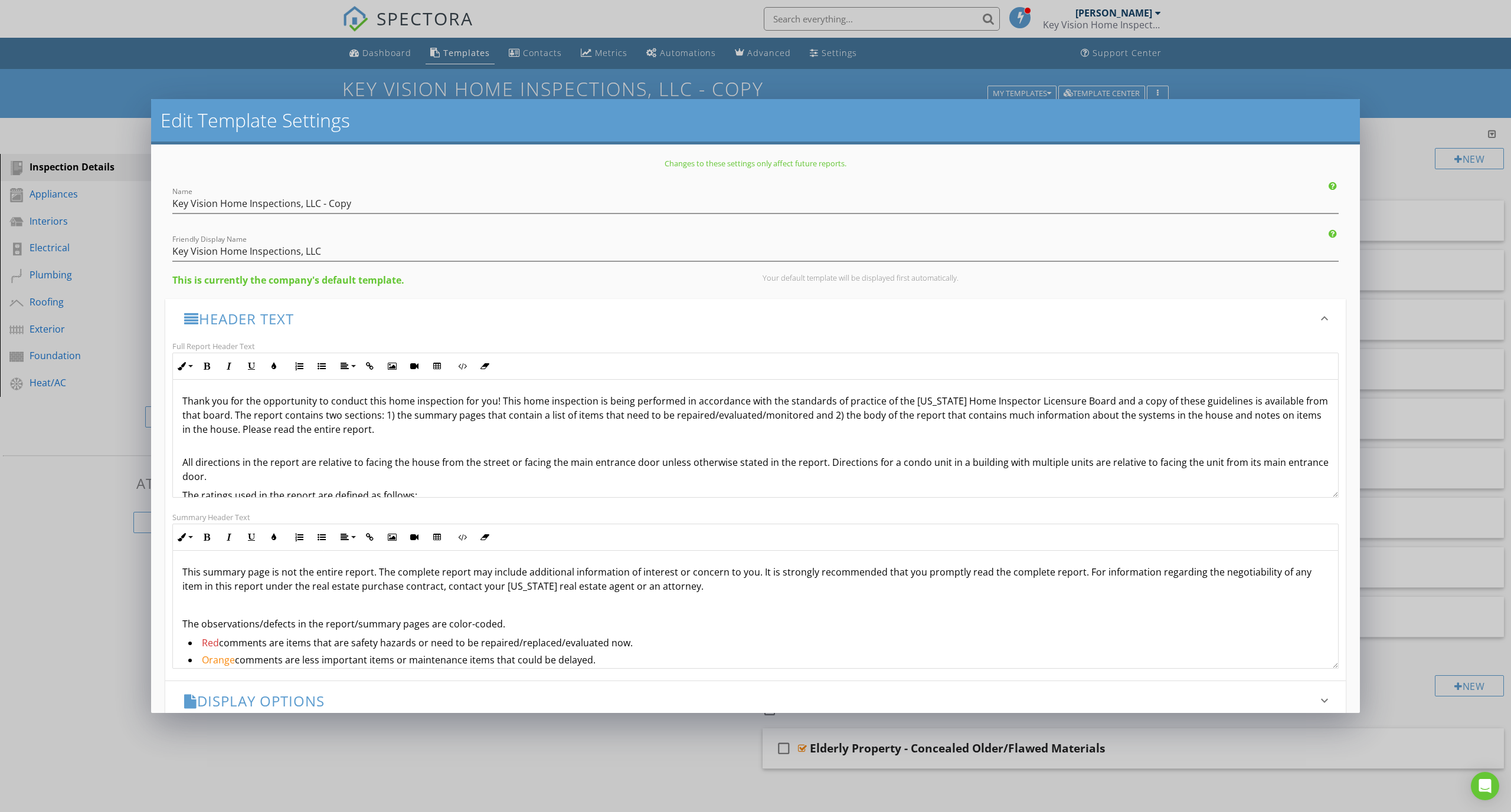
click at [408, 419] on p "Thank you for the opportunity to conduct this home inspection for you! This hom…" at bounding box center [755, 415] width 1146 height 43
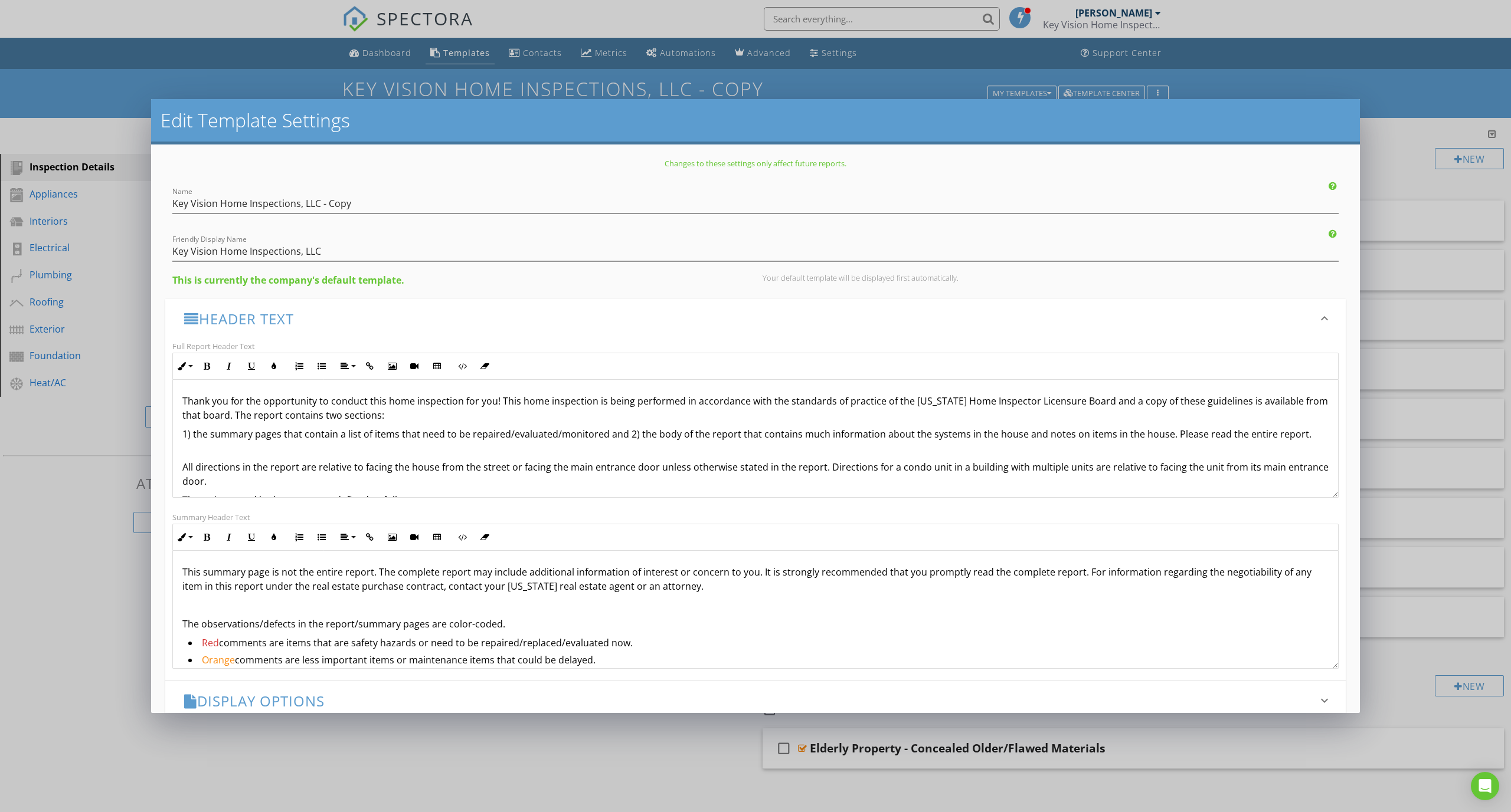
click at [624, 435] on p "1) the summary pages that contain a list of items that need to be repaired/eval…" at bounding box center [755, 434] width 1146 height 14
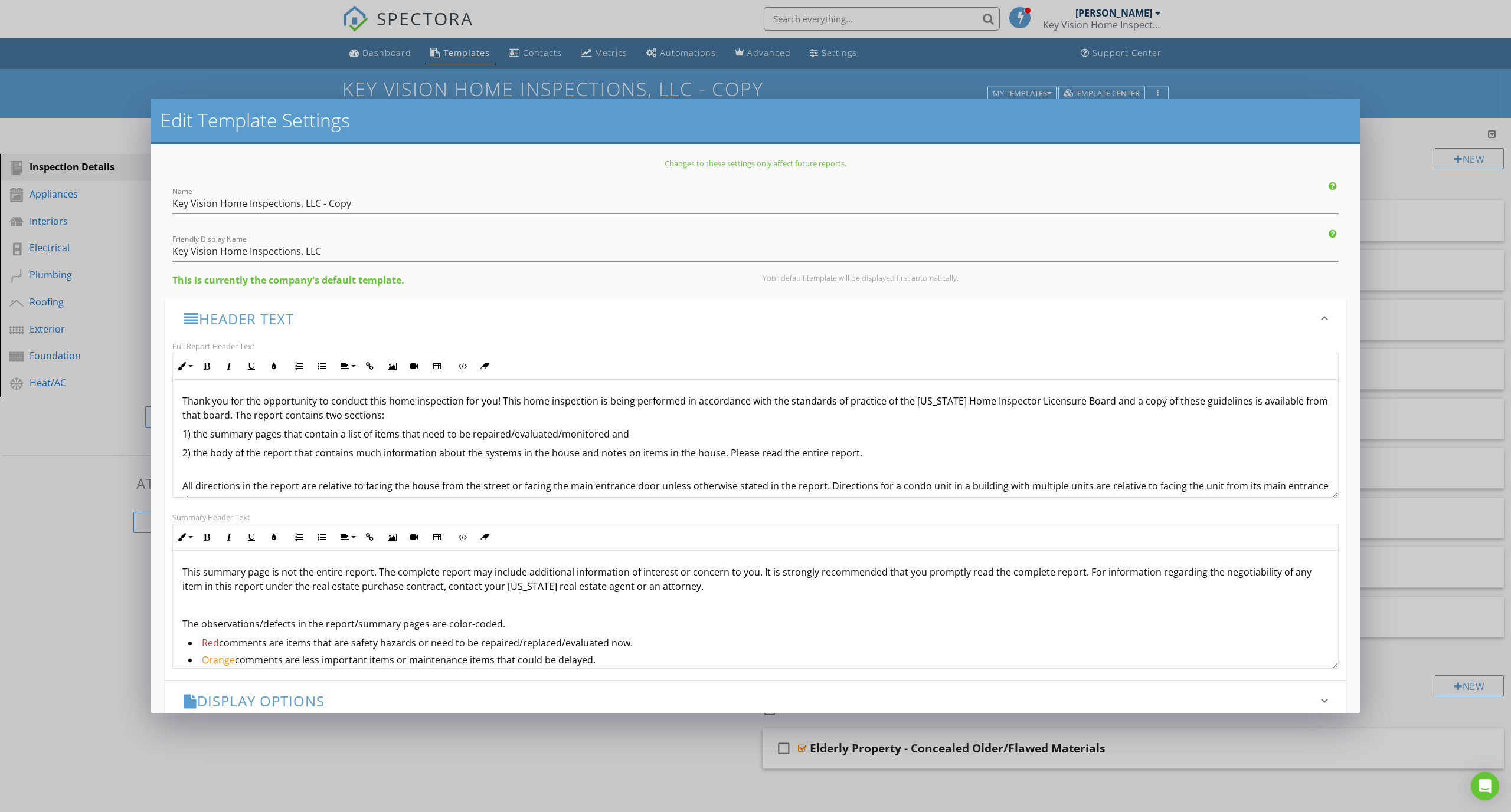
click at [629, 430] on p "1) the summary pages that contain a list of items that need to be repaired/eval…" at bounding box center [755, 434] width 1146 height 14
click at [198, 435] on p "1) the summary pages that contain a list of items that need to be repaired/eval…" at bounding box center [755, 434] width 1146 height 14
click at [195, 453] on p "2) the body of the report that contains much information about the systems in t…" at bounding box center [755, 452] width 1146 height 14
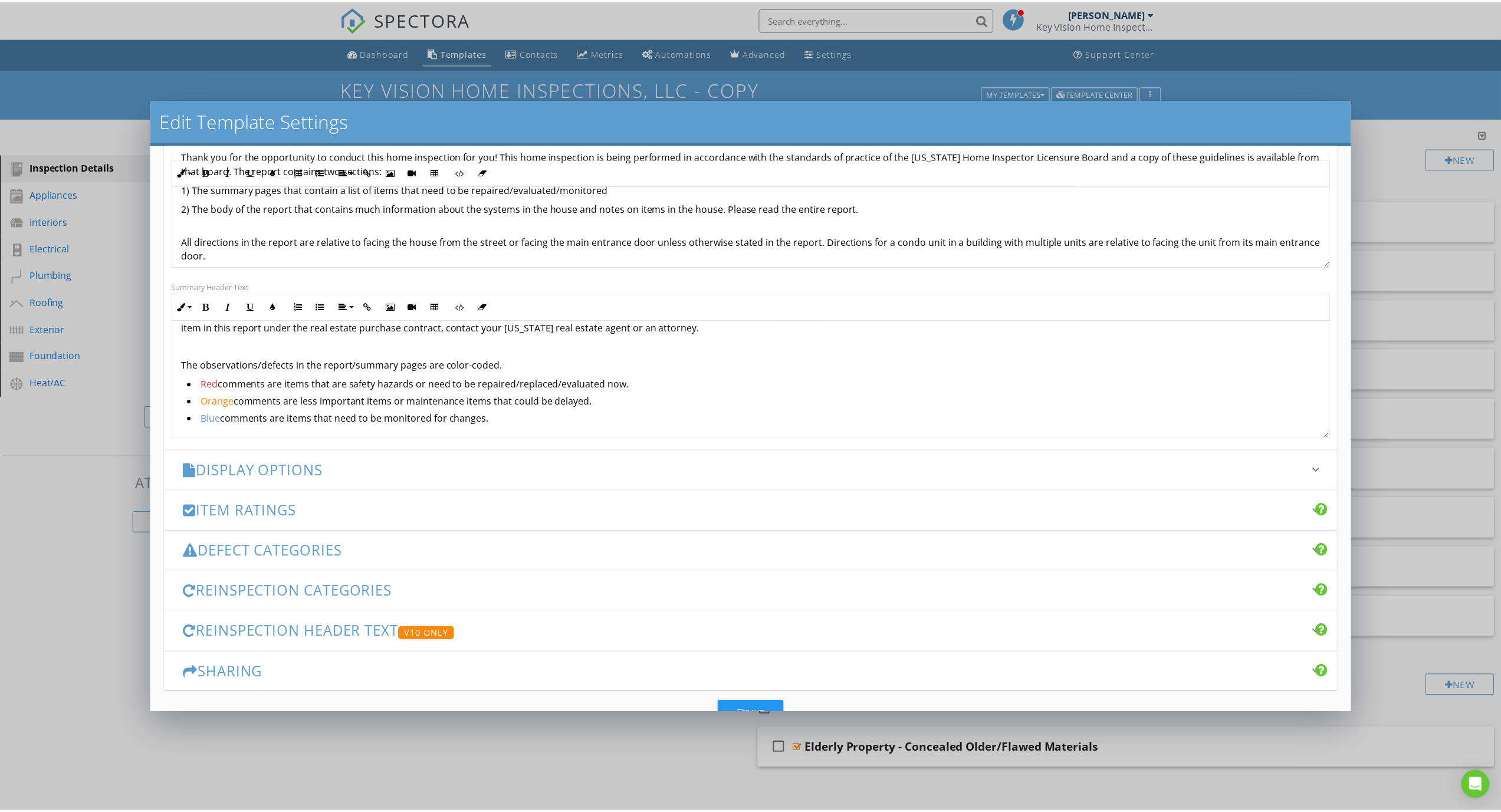
scroll to position [242, 0]
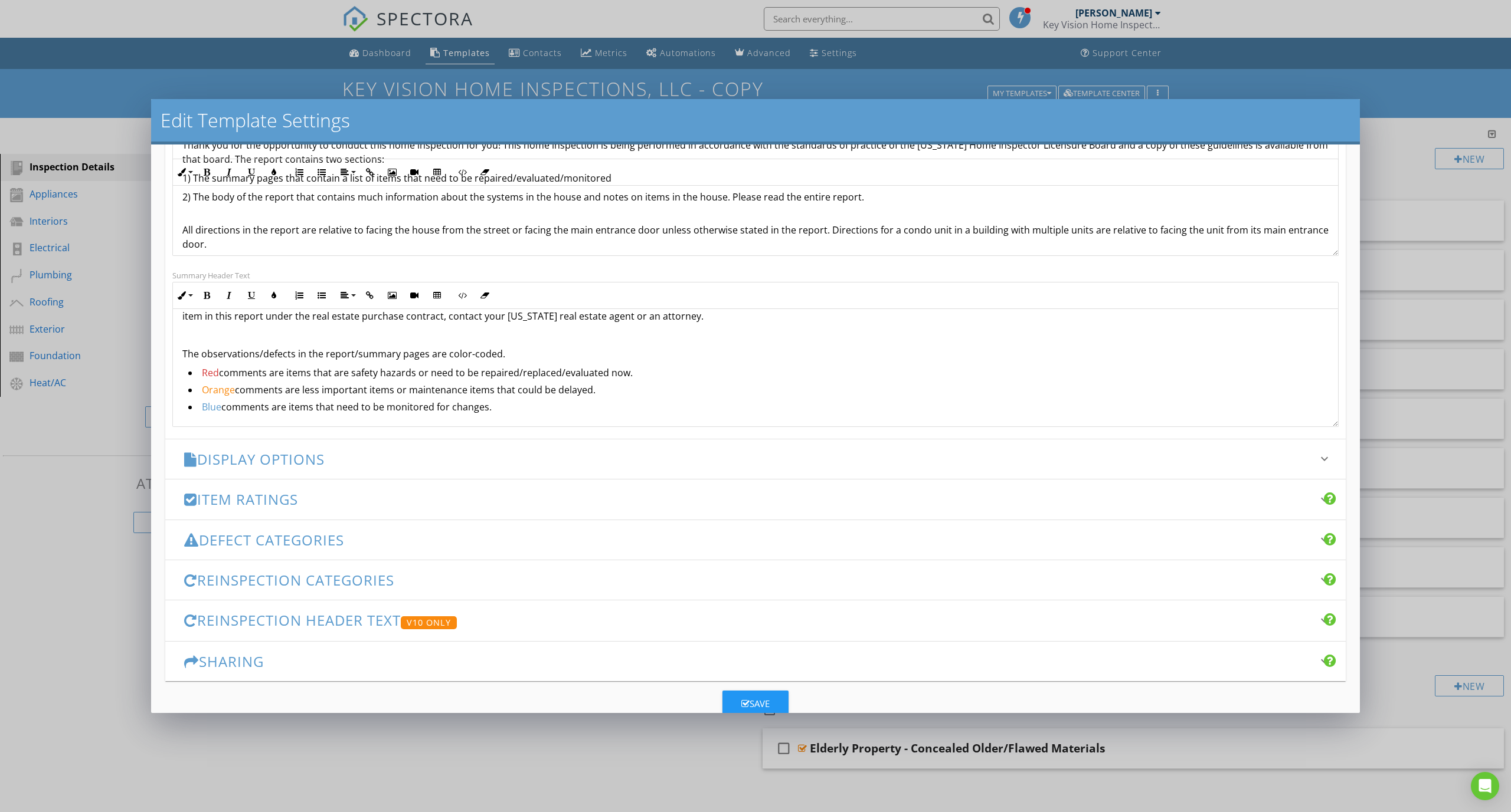
click at [749, 701] on div "Save" at bounding box center [755, 704] width 28 height 13
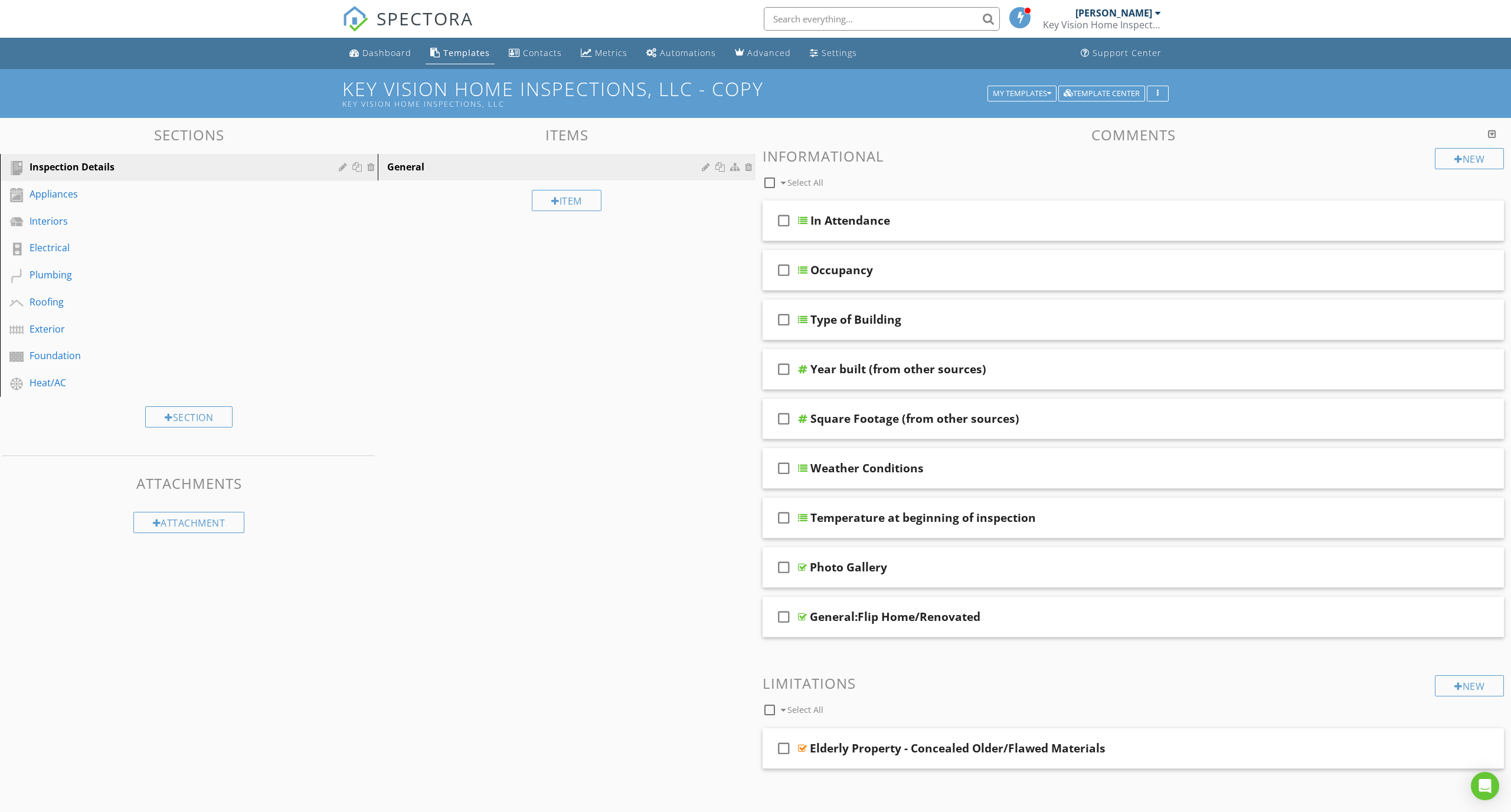
scroll to position [0, 0]
click at [603, 97] on h1 "Key Vision Home Inspections, LLC - Copy Key Vision Home Inspections, LLC" at bounding box center [751, 93] width 826 height 30
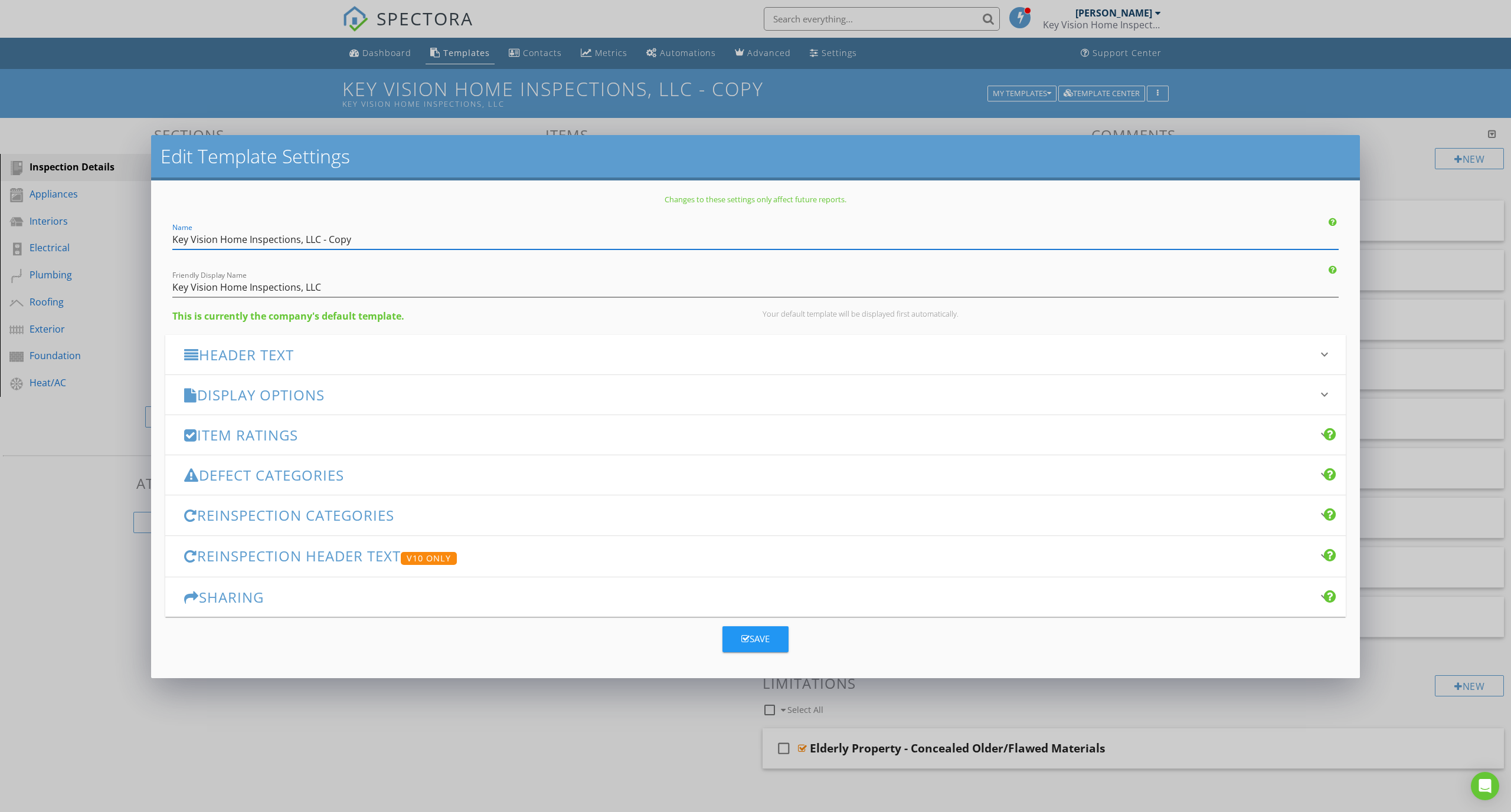
click at [357, 380] on div "Display Options keyboard_arrow_down" at bounding box center [755, 394] width 1180 height 39
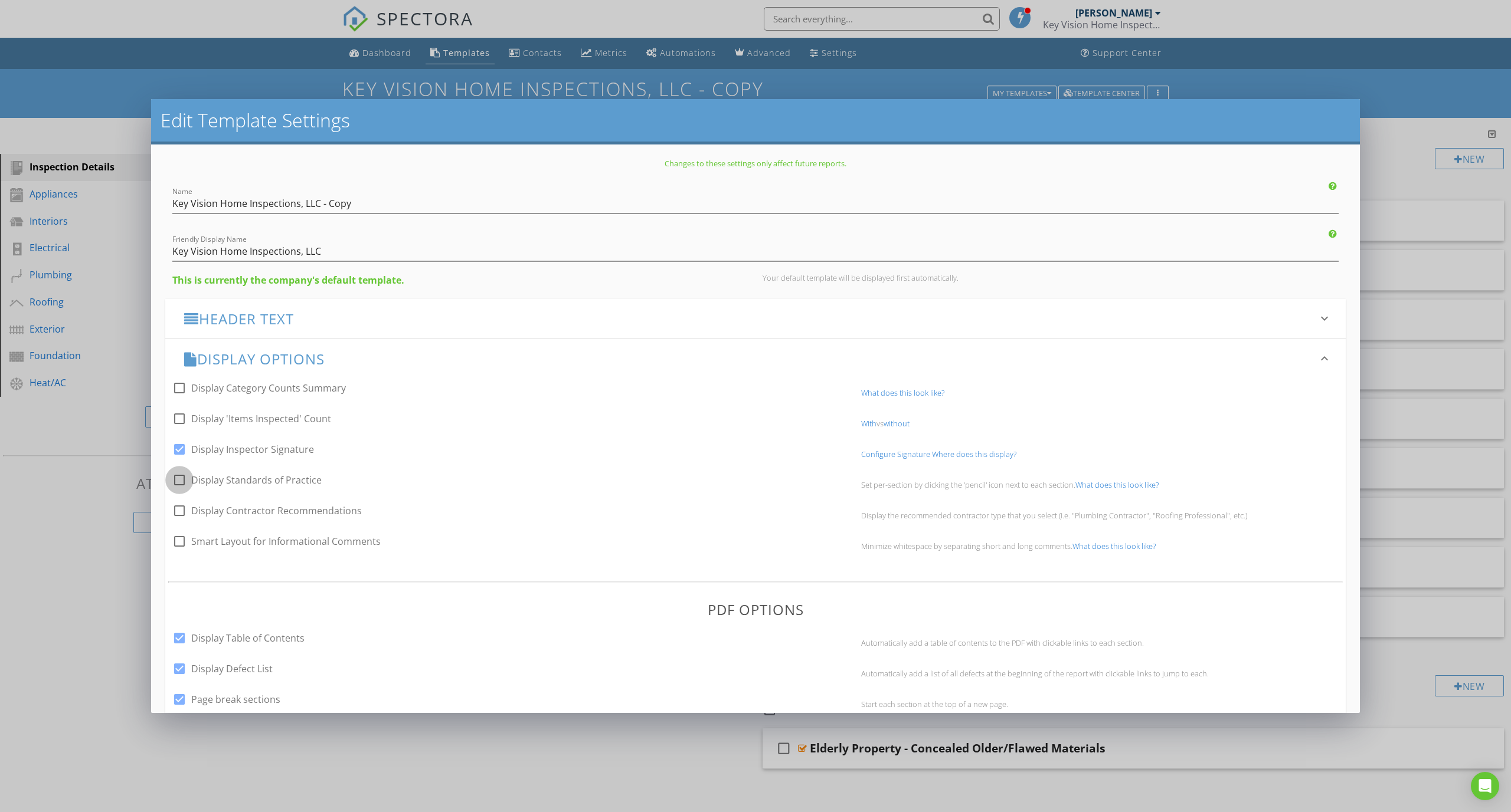
click at [183, 484] on div at bounding box center [179, 480] width 20 height 20
checkbox input "true"
click at [177, 418] on div at bounding box center [179, 419] width 20 height 20
checkbox input "true"
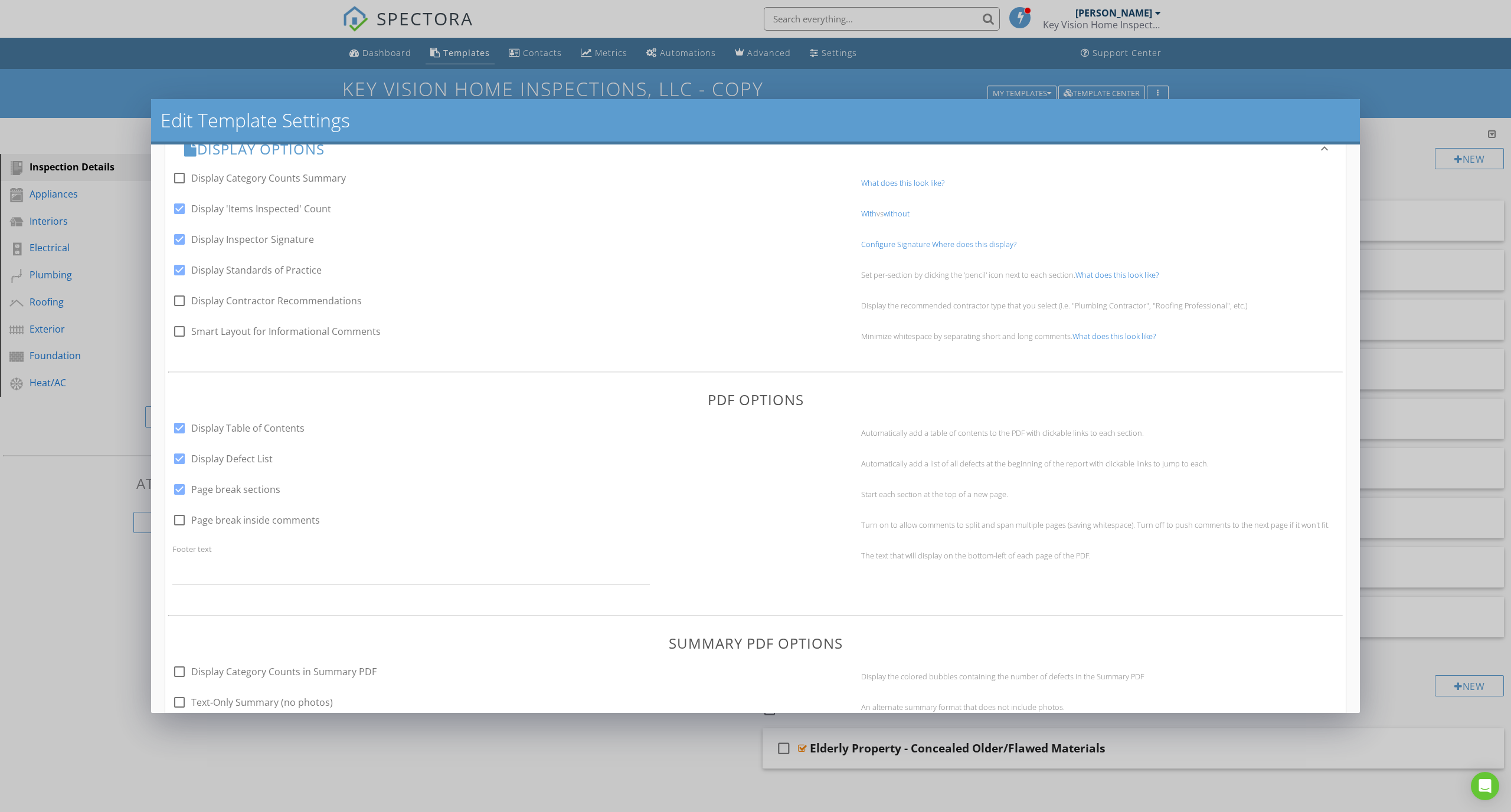
scroll to position [99, 0]
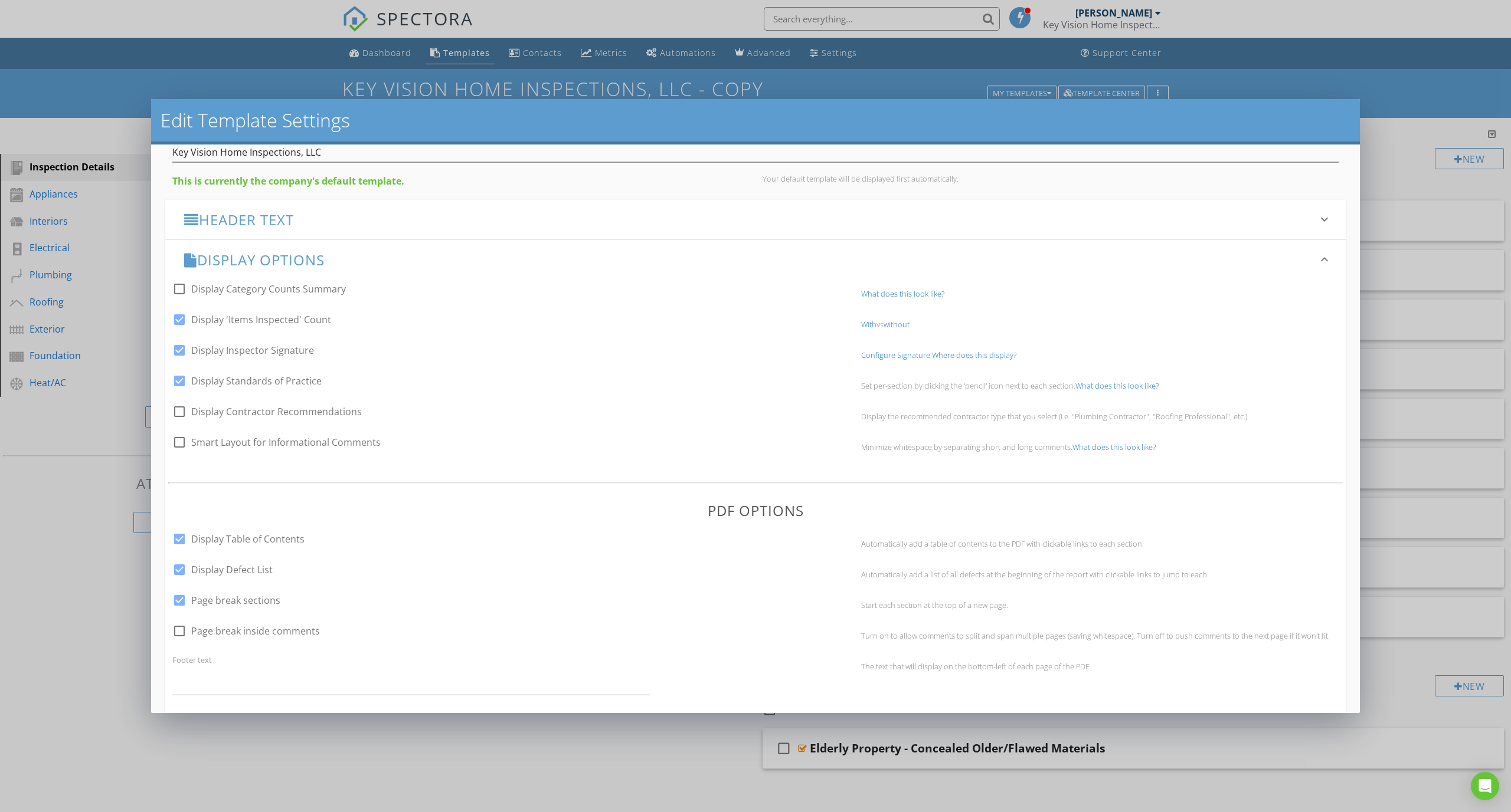
click at [1096, 389] on link "What does this look like?" at bounding box center [1116, 386] width 83 height 11
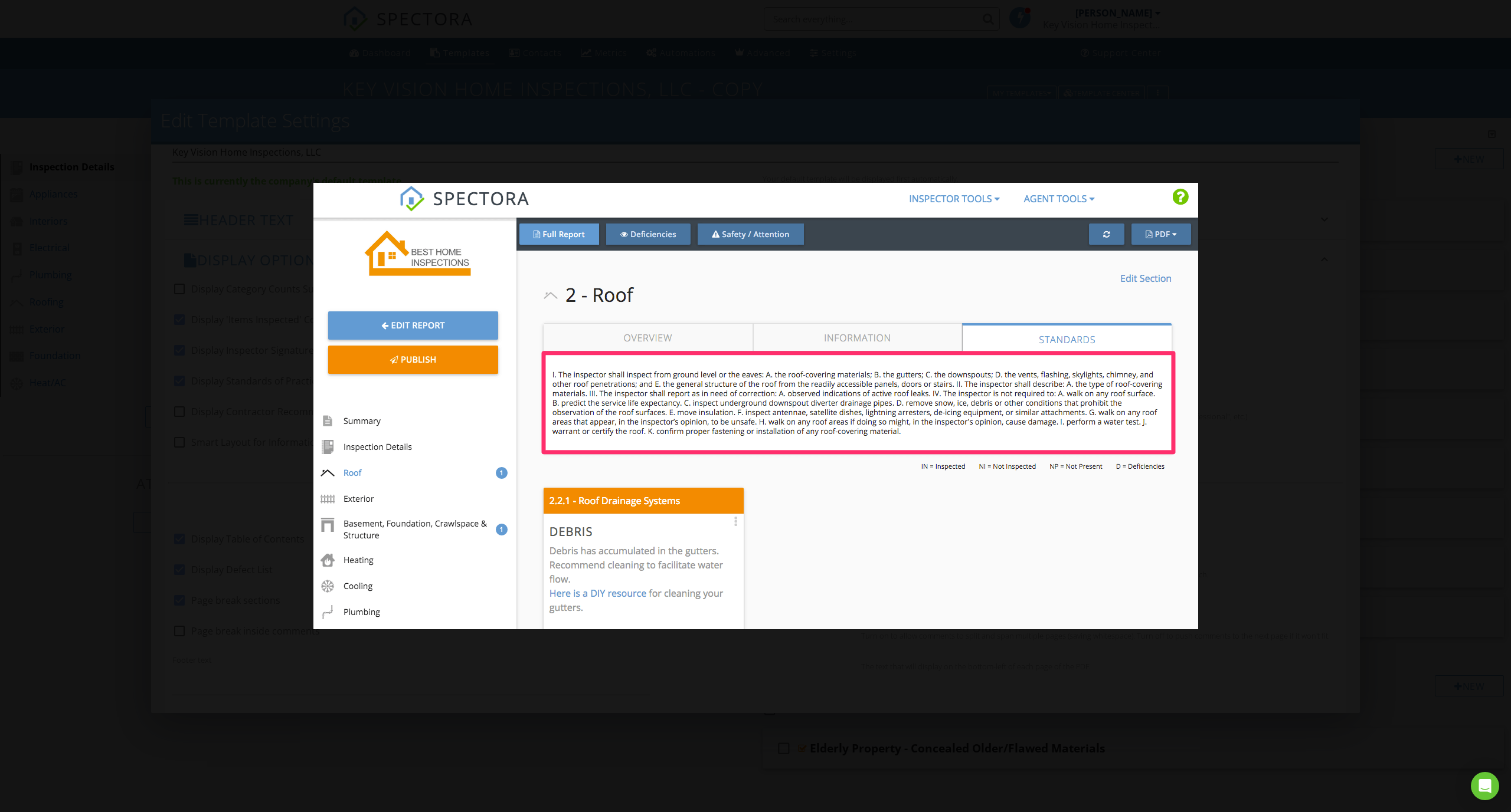
click at [633, 122] on div at bounding box center [755, 406] width 1511 height 812
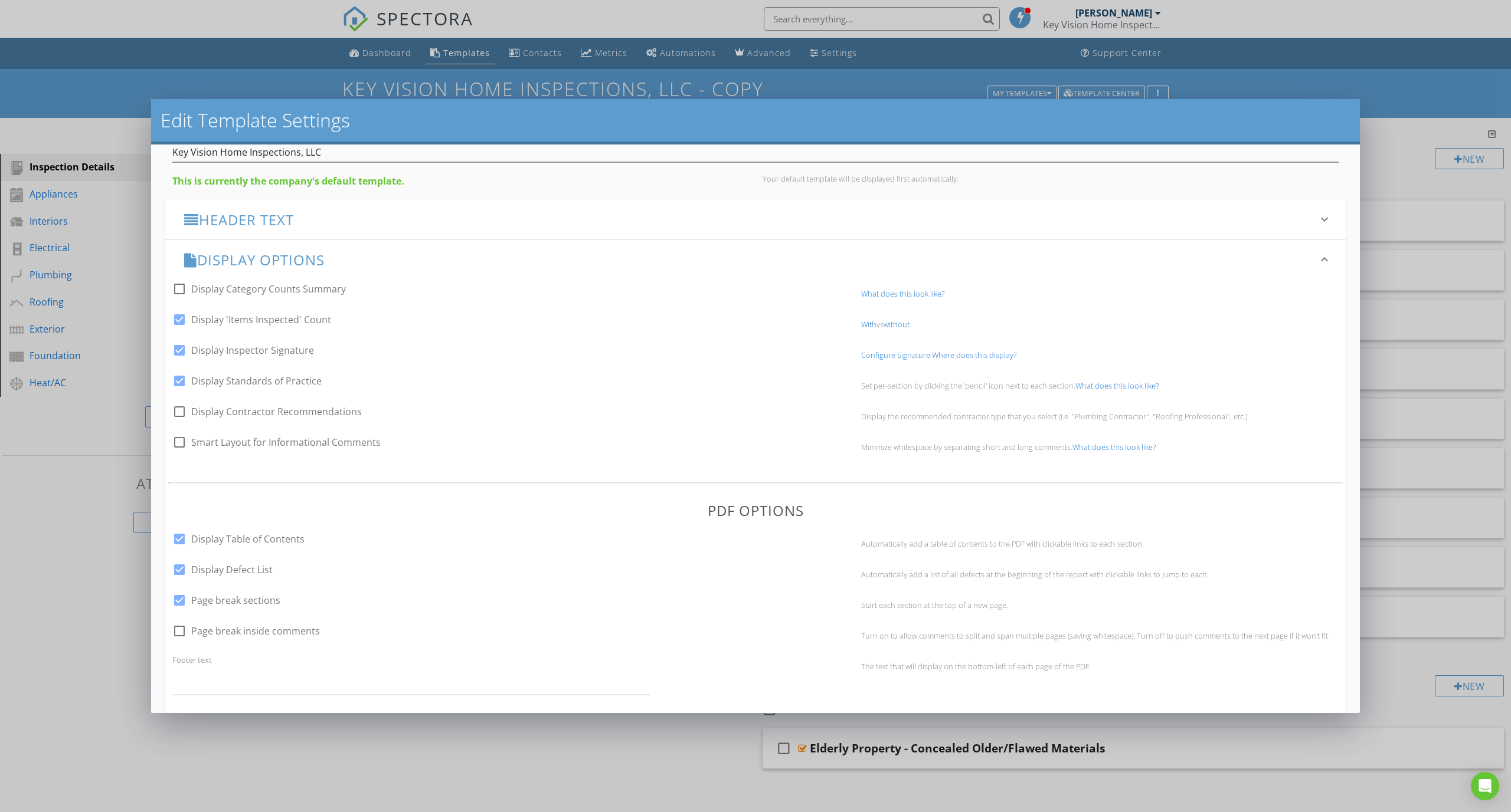
click at [863, 325] on link "With" at bounding box center [868, 324] width 15 height 11
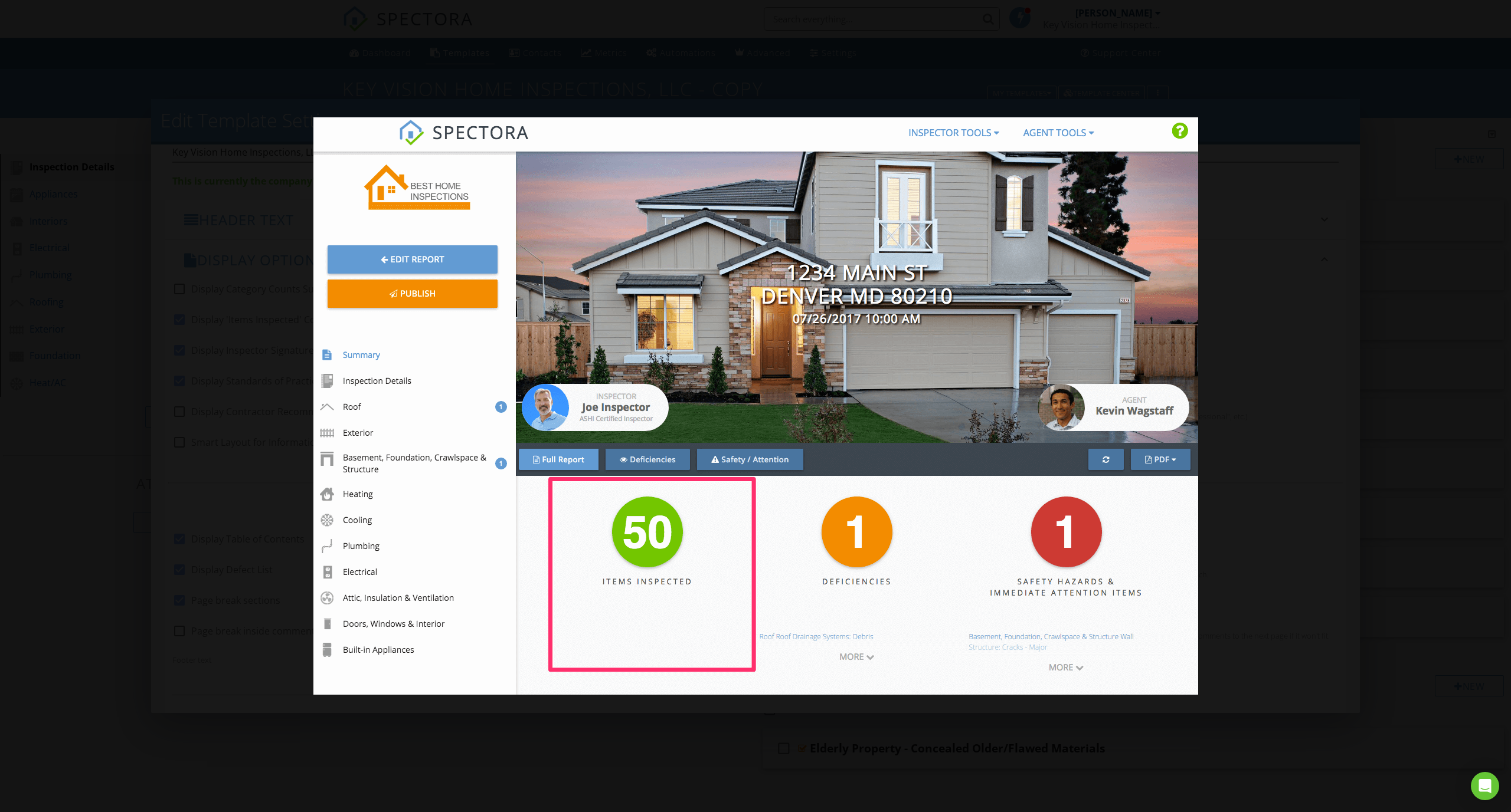
click at [1326, 354] on div at bounding box center [755, 406] width 1511 height 812
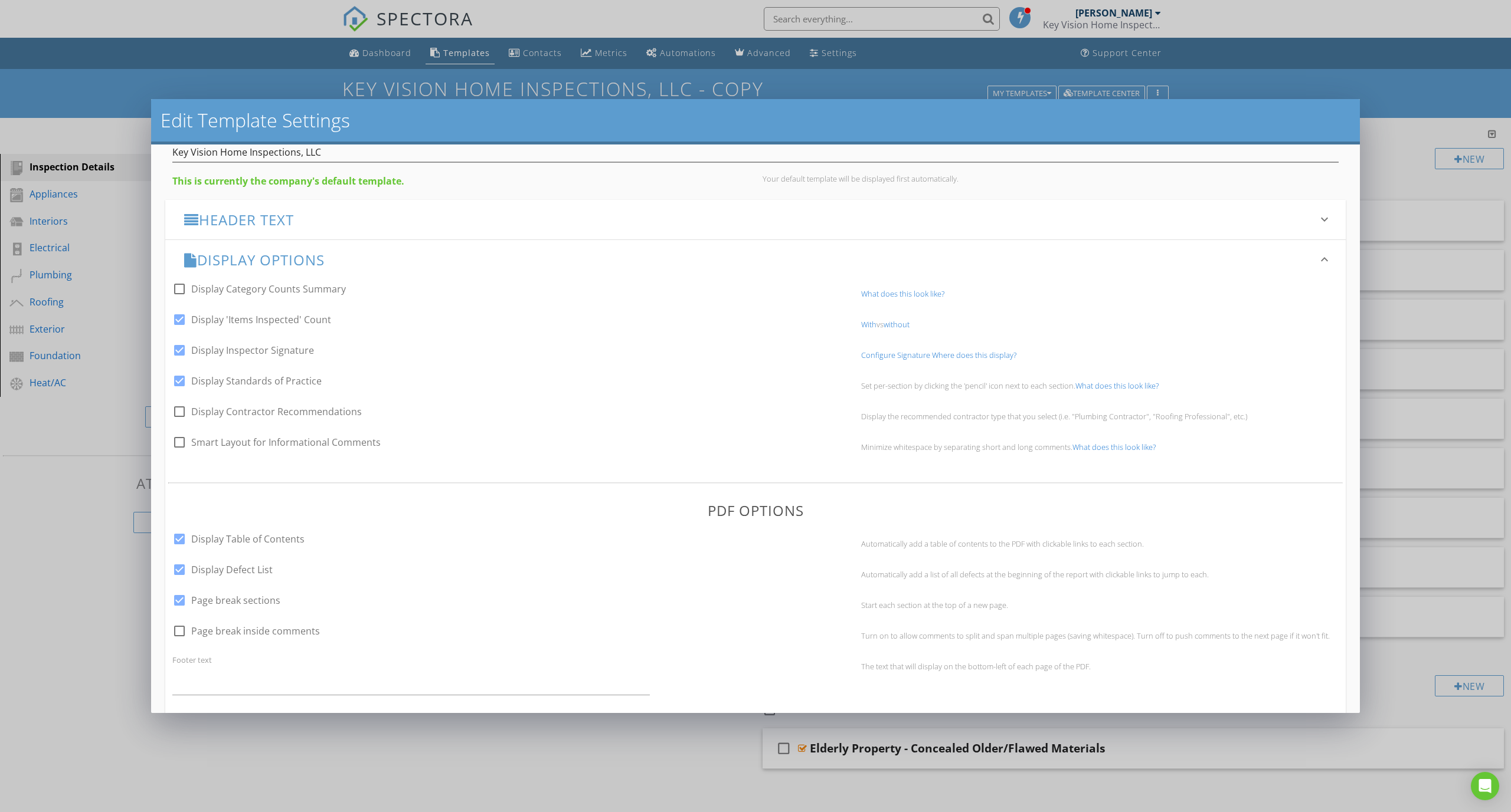
click at [899, 326] on link "without" at bounding box center [896, 324] width 26 height 11
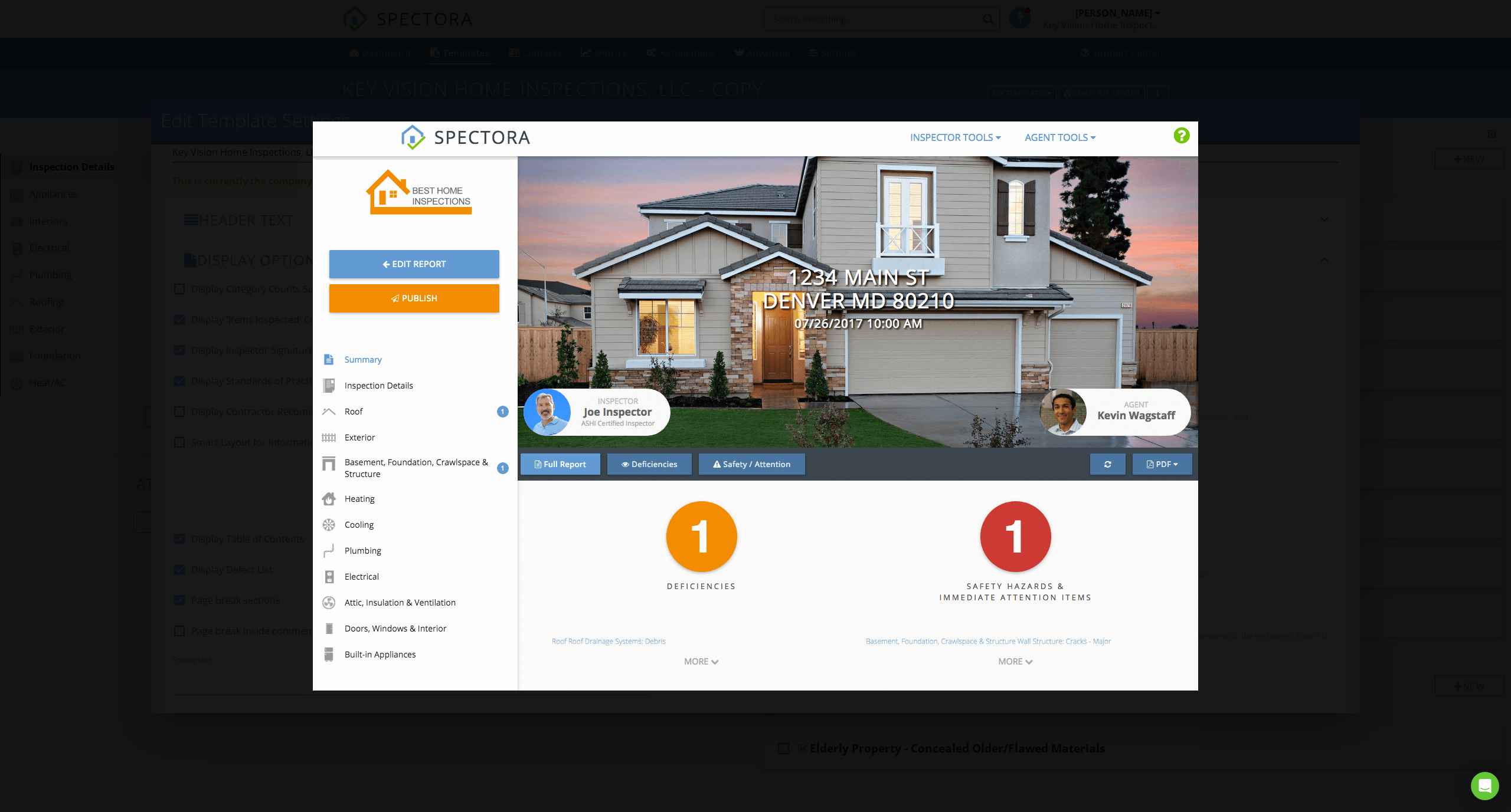
click at [443, 270] on img at bounding box center [755, 406] width 885 height 569
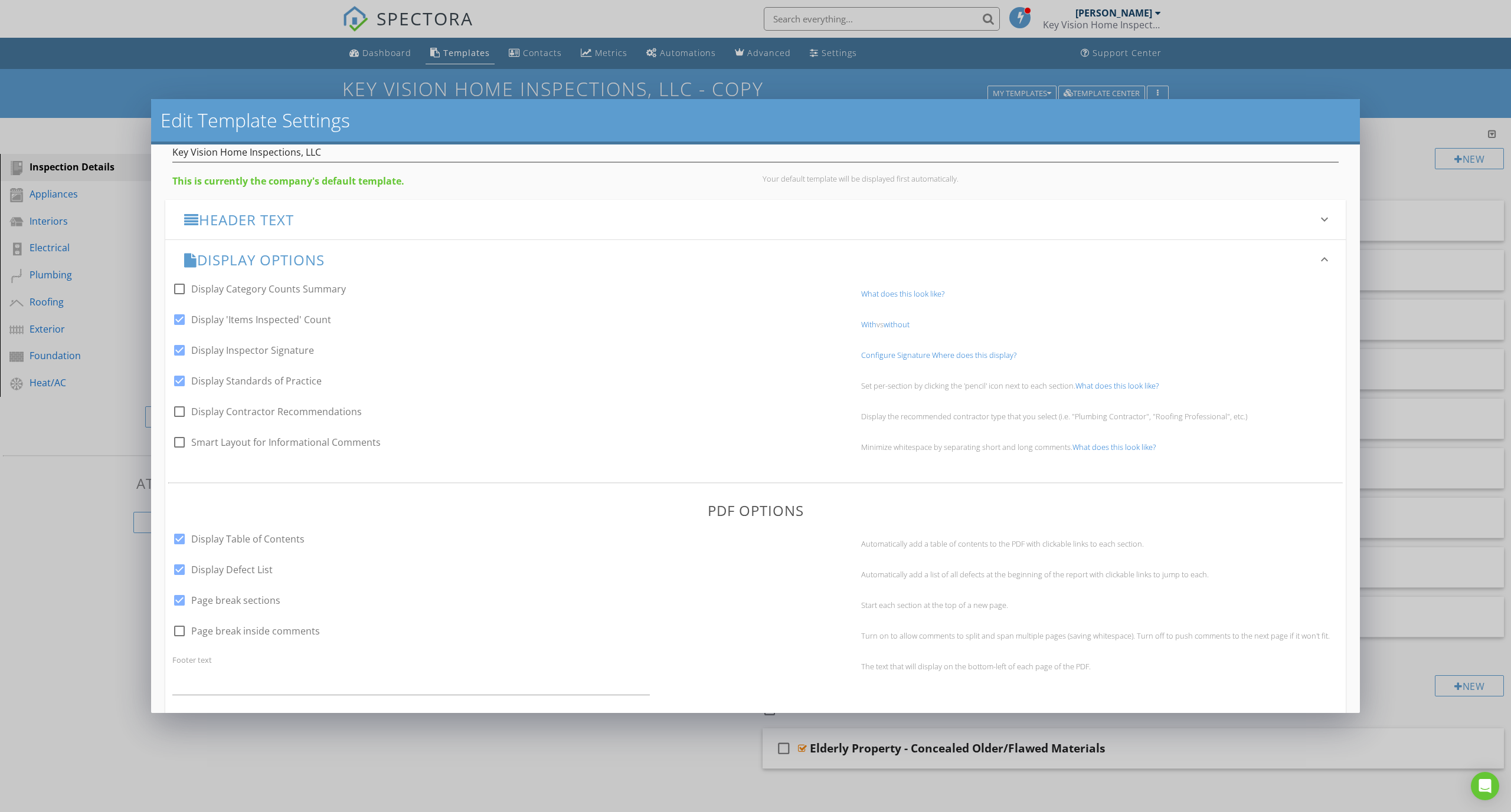
click at [906, 294] on link "What does this look like?" at bounding box center [902, 294] width 83 height 11
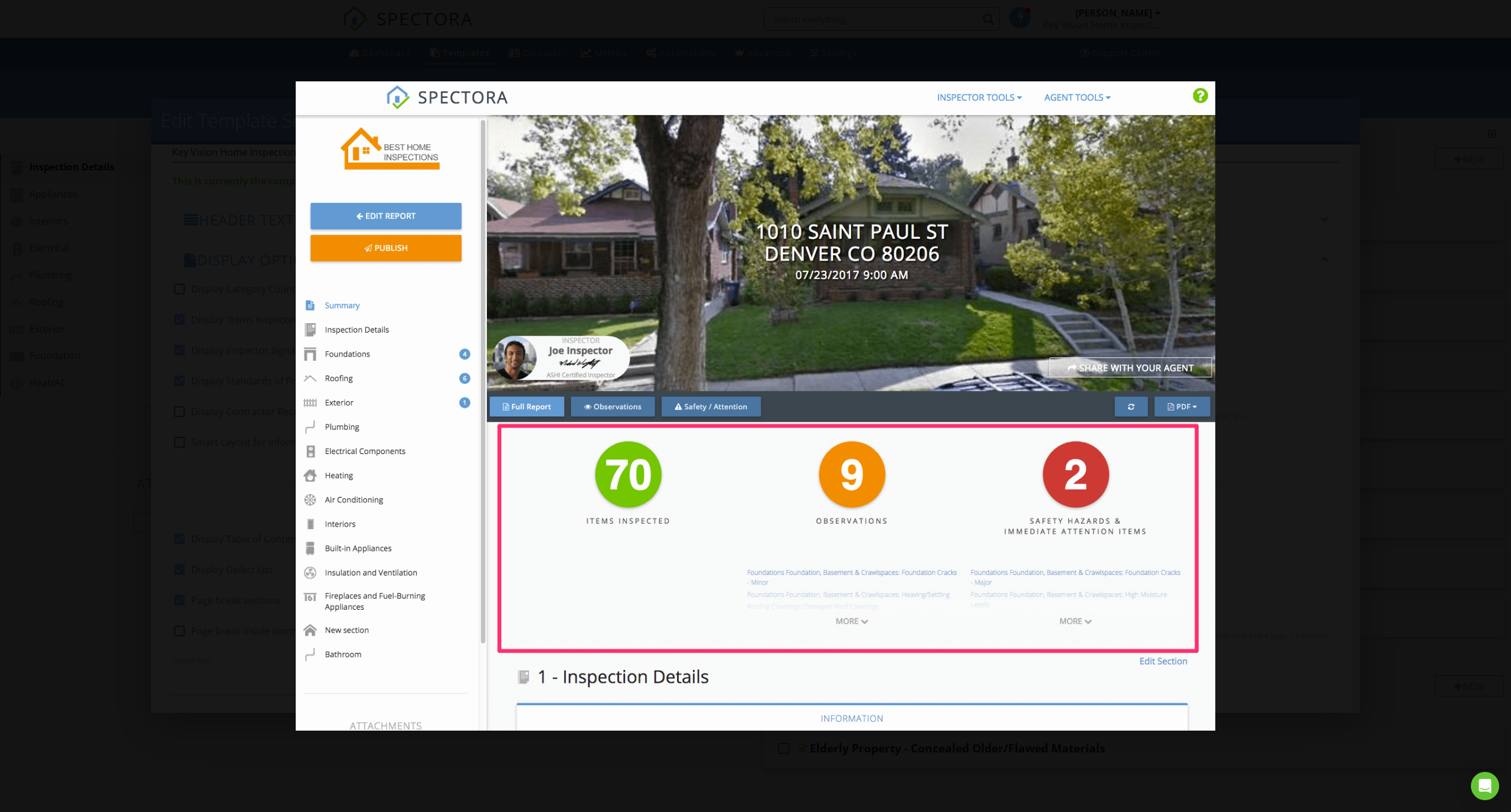
click at [1298, 314] on div at bounding box center [755, 406] width 1511 height 812
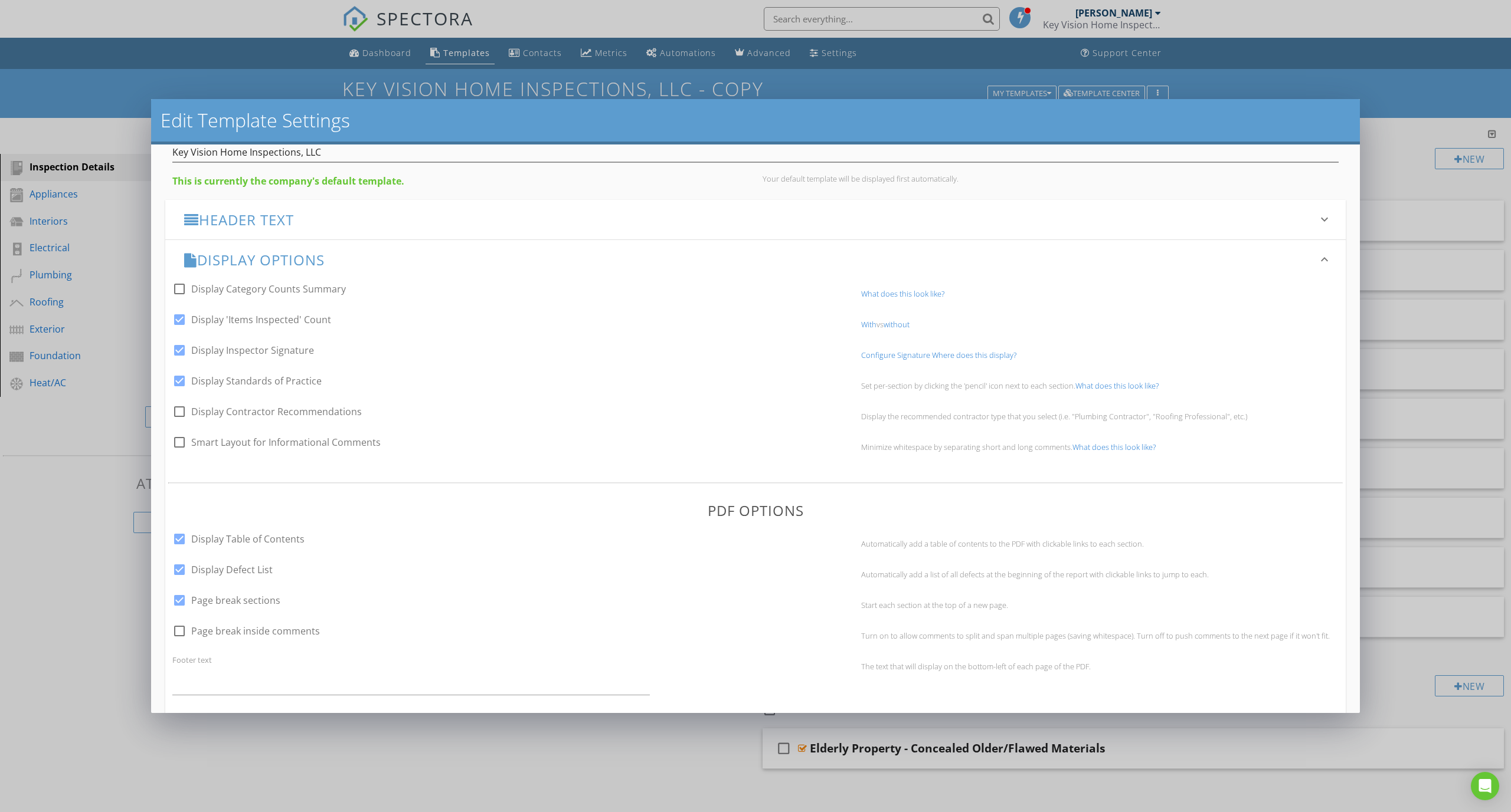
click at [861, 324] on link "With" at bounding box center [868, 324] width 15 height 11
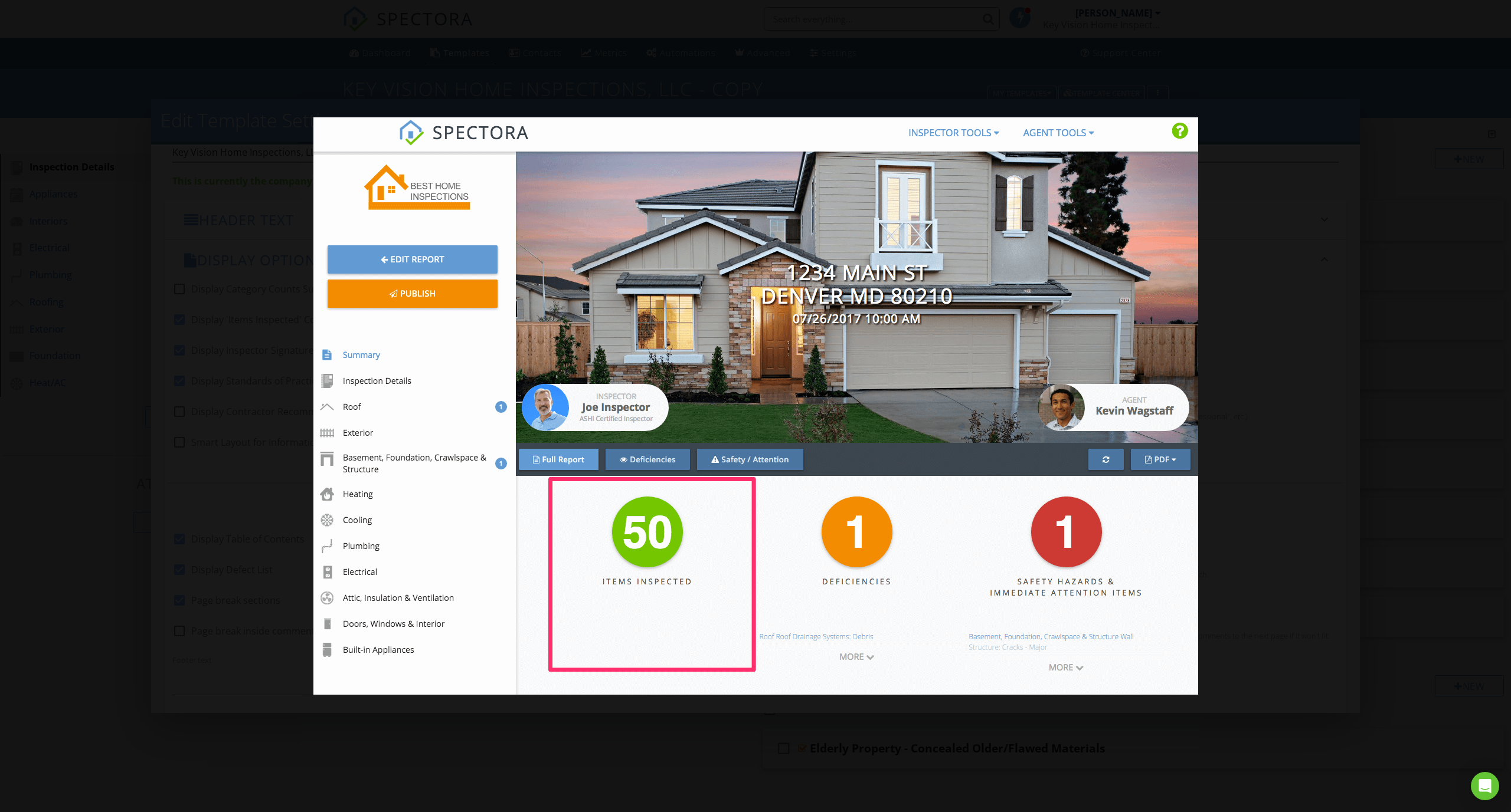
click at [110, 389] on div at bounding box center [755, 406] width 1511 height 812
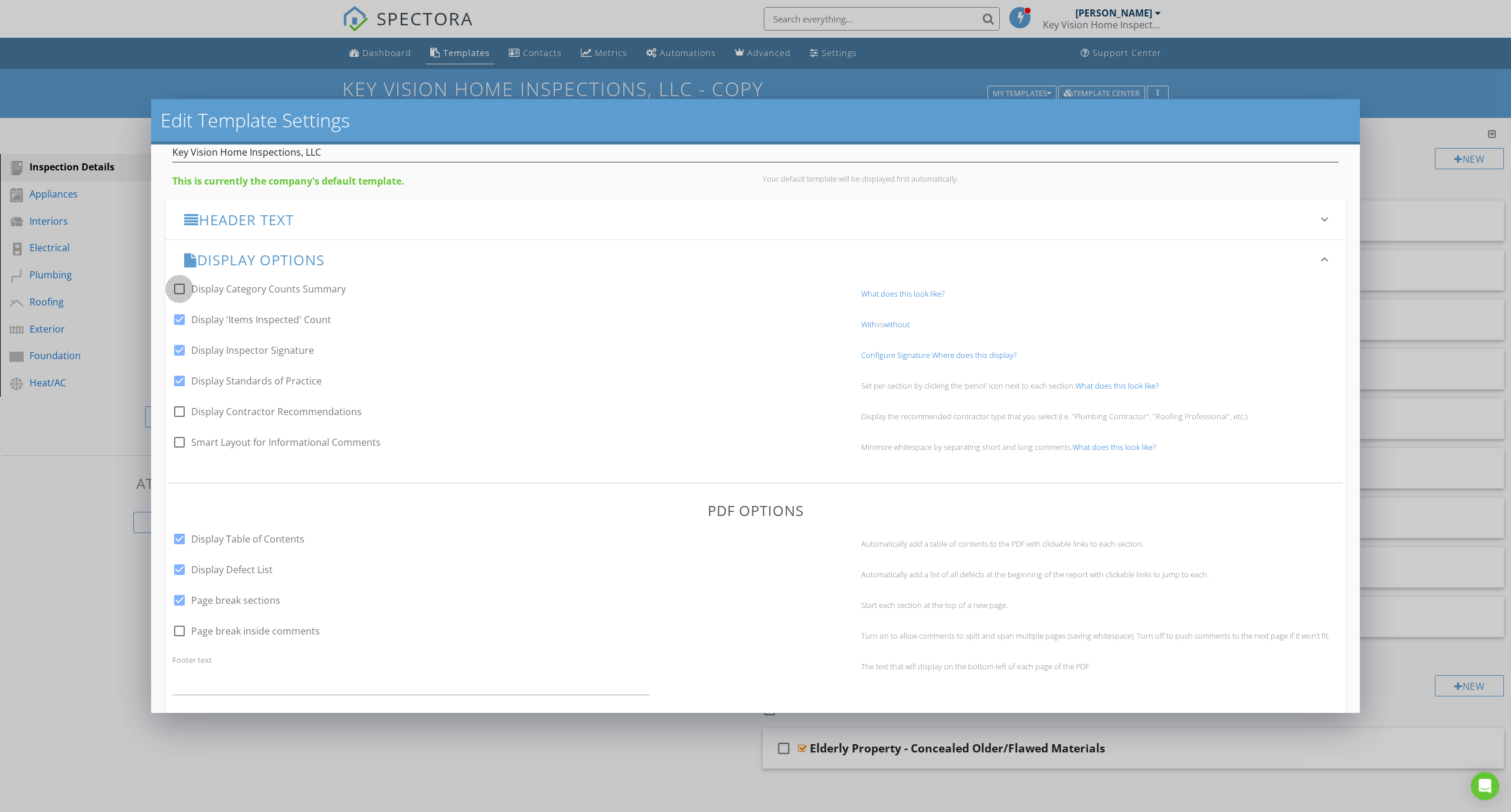
click at [178, 288] on div at bounding box center [179, 289] width 20 height 20
checkbox input "true"
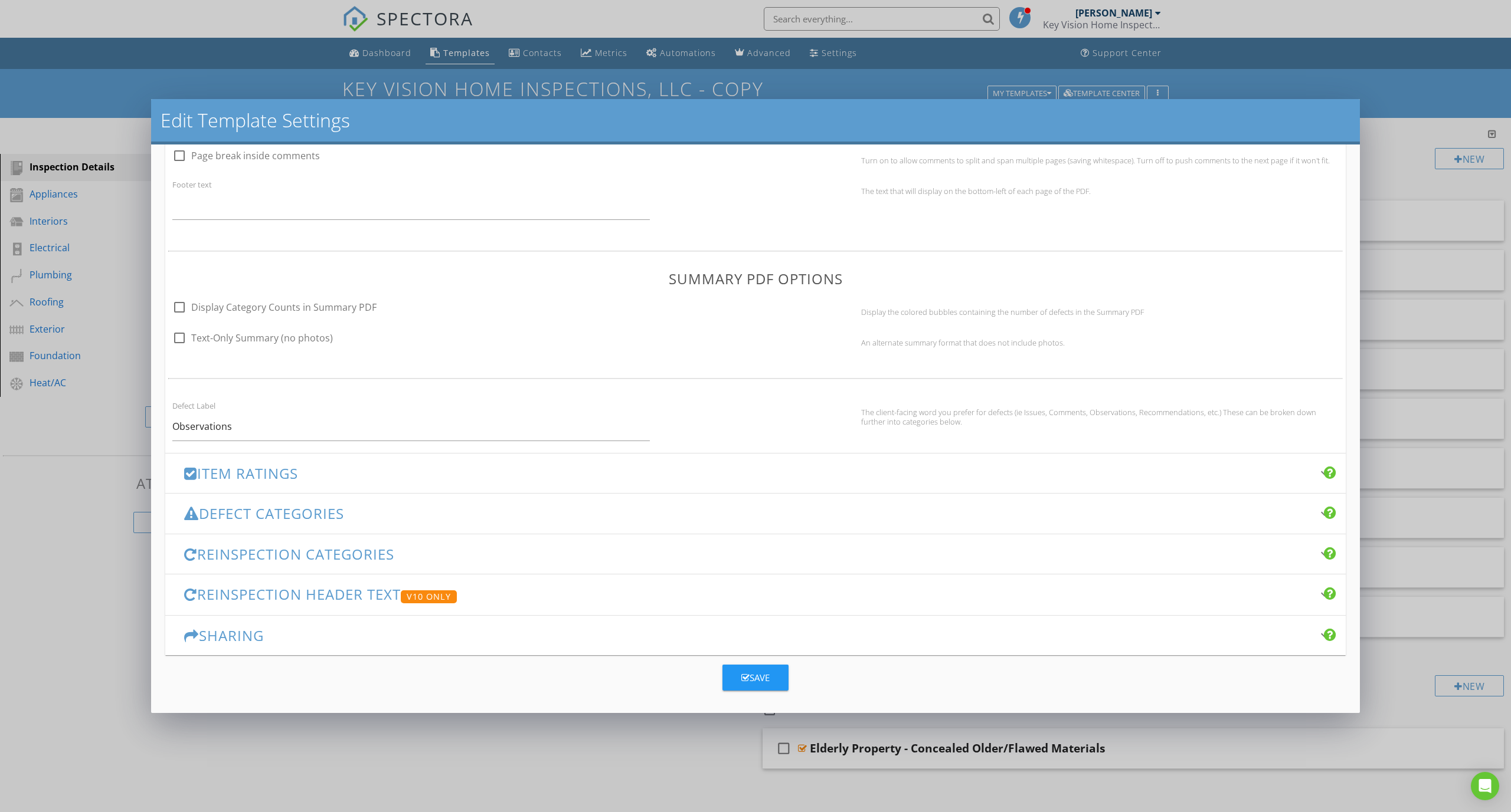
scroll to position [572, 0]
click at [181, 310] on div at bounding box center [179, 310] width 20 height 20
checkbox input "true"
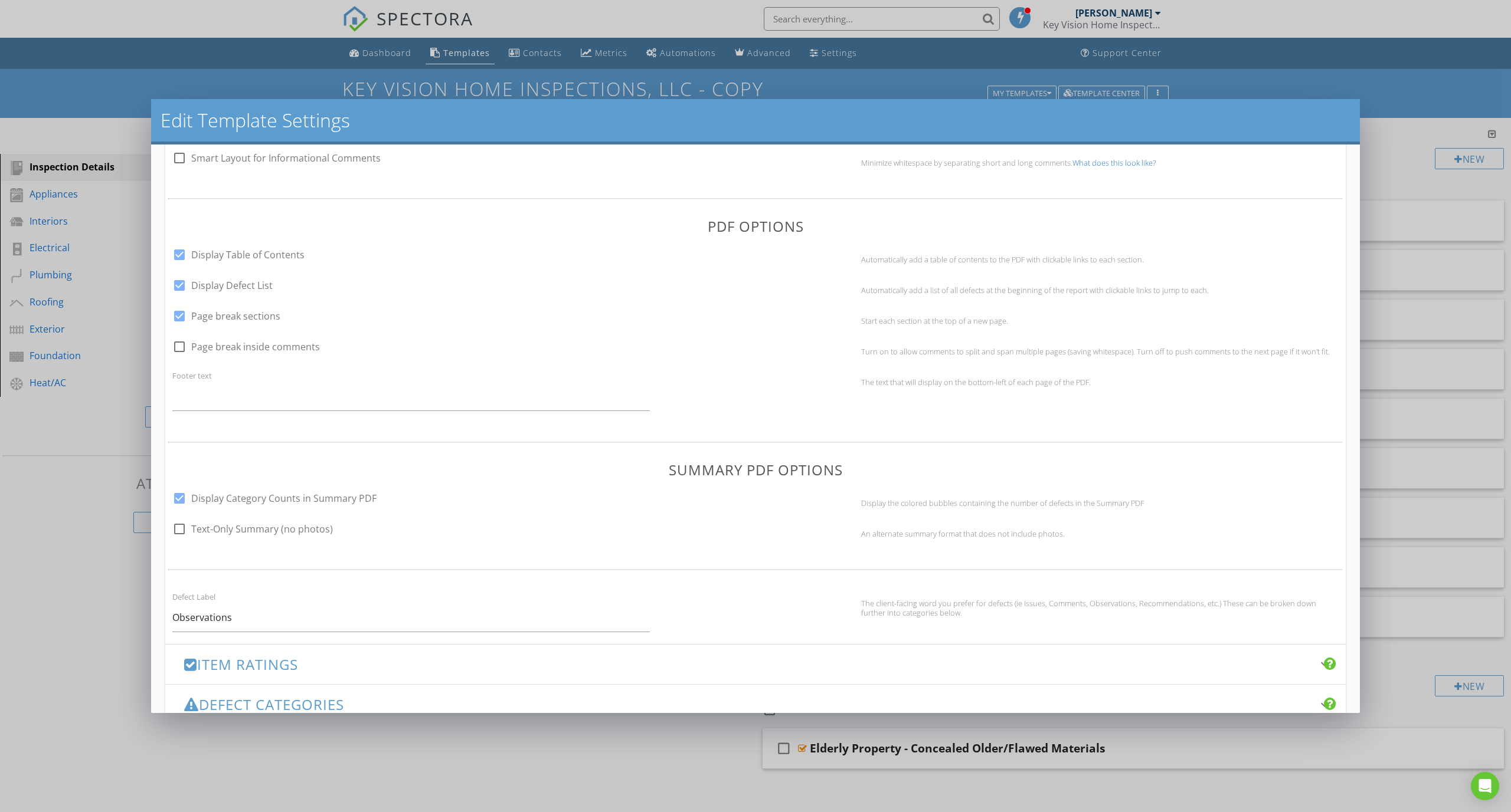
scroll to position [577, 0]
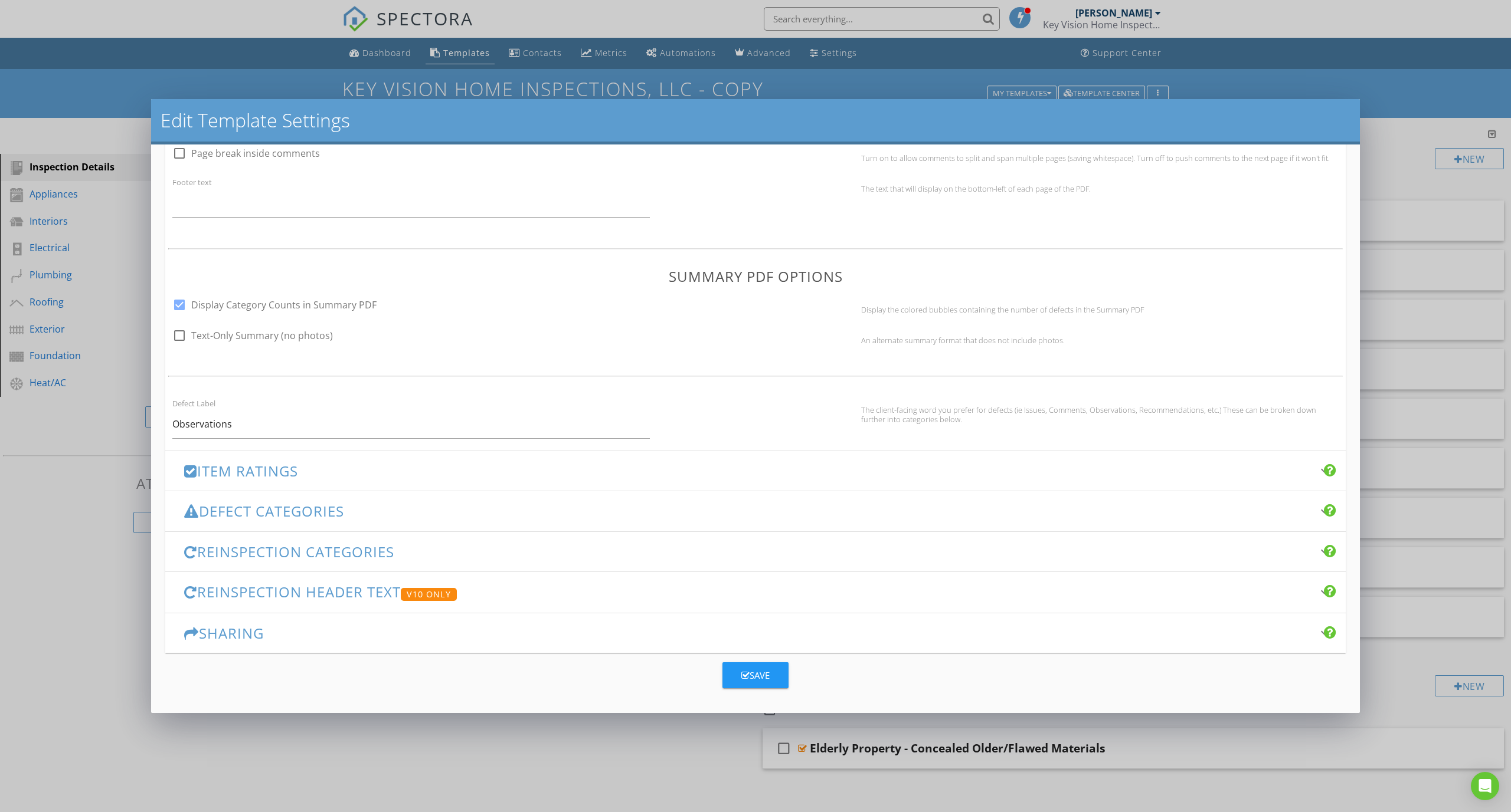
click at [309, 480] on div "Item Ratings keyboard_arrow_down" at bounding box center [755, 470] width 1180 height 39
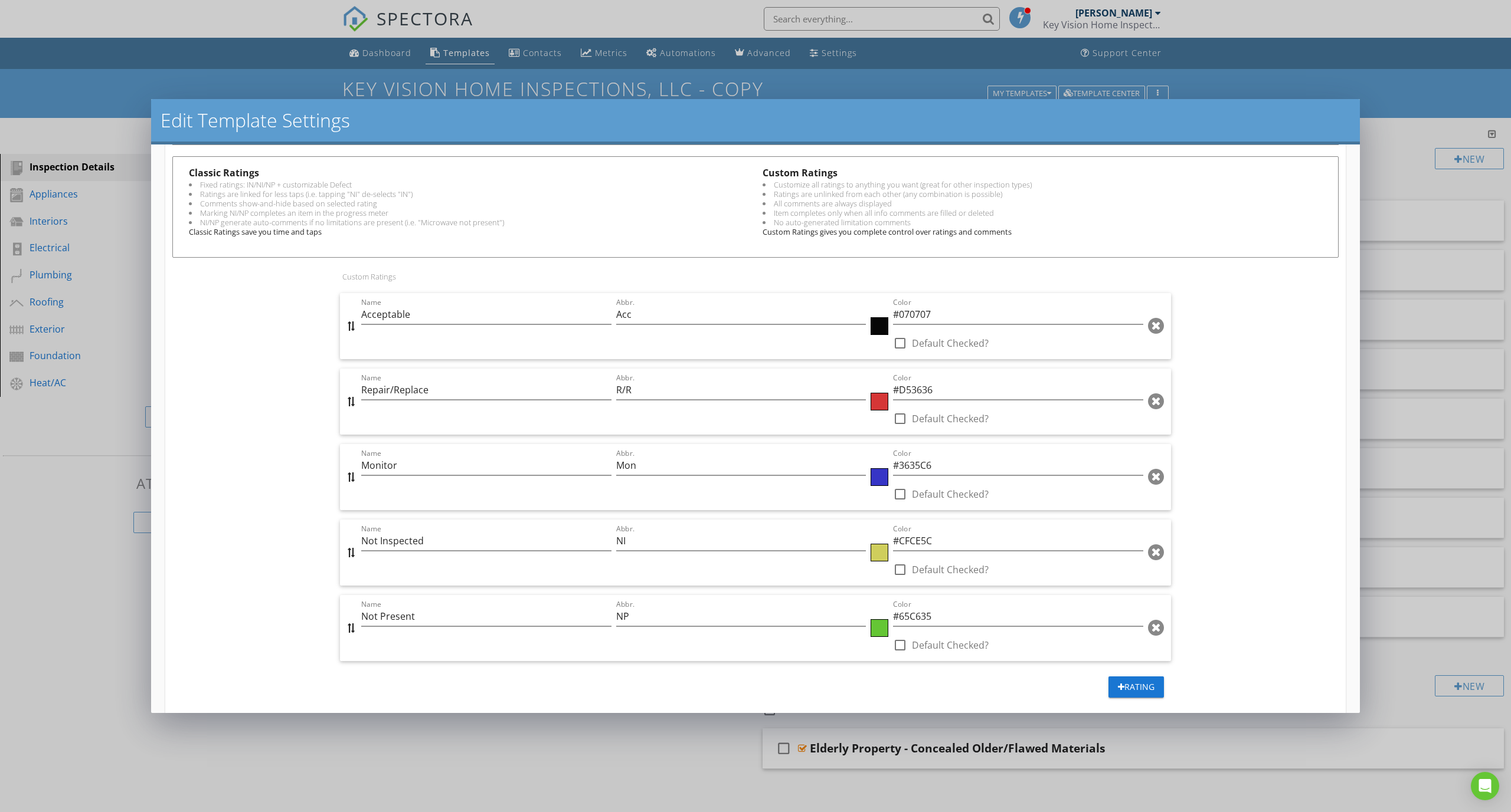
scroll to position [164, 0]
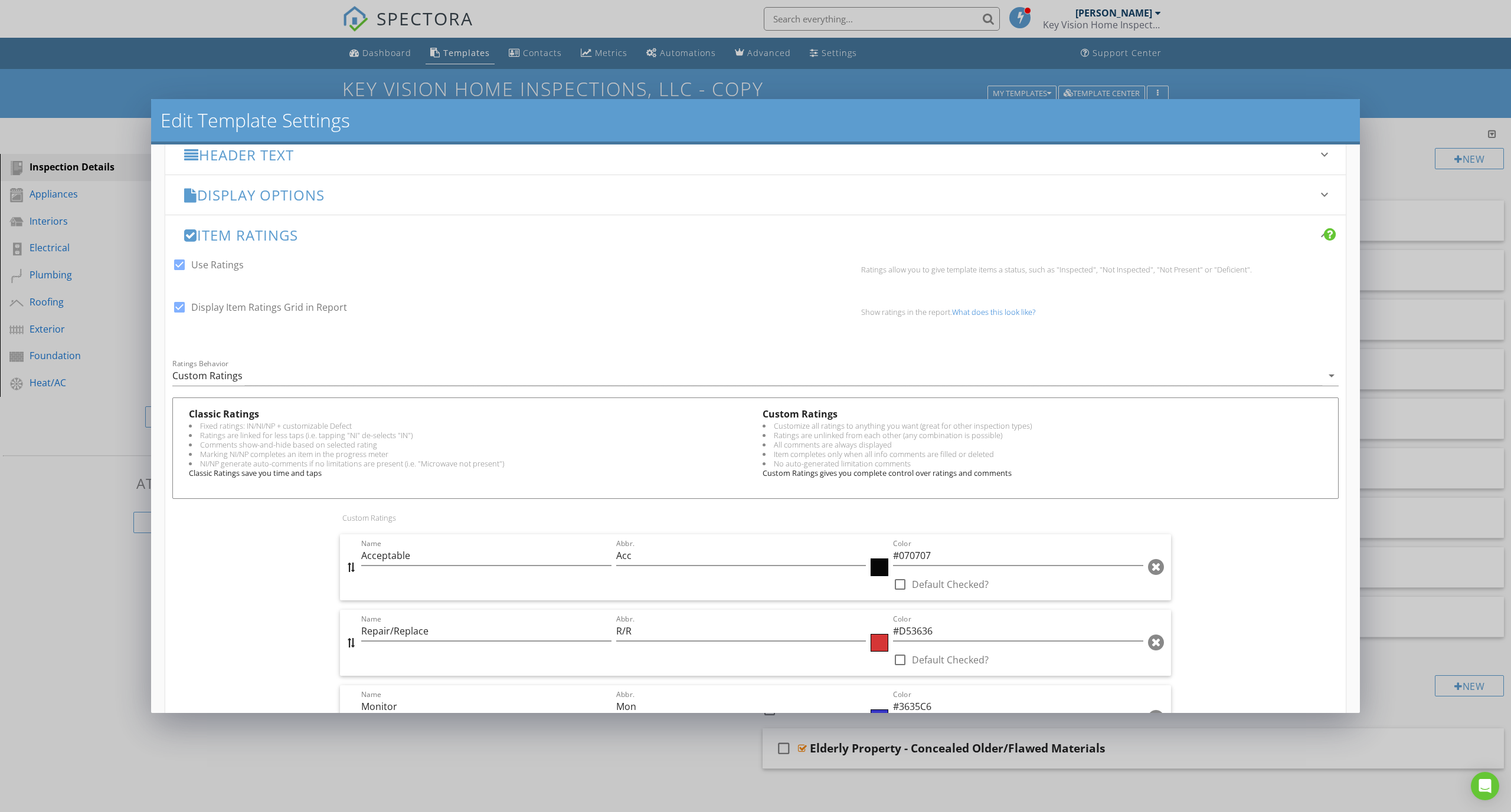
click at [361, 232] on h3 "Item Ratings" at bounding box center [748, 235] width 1128 height 16
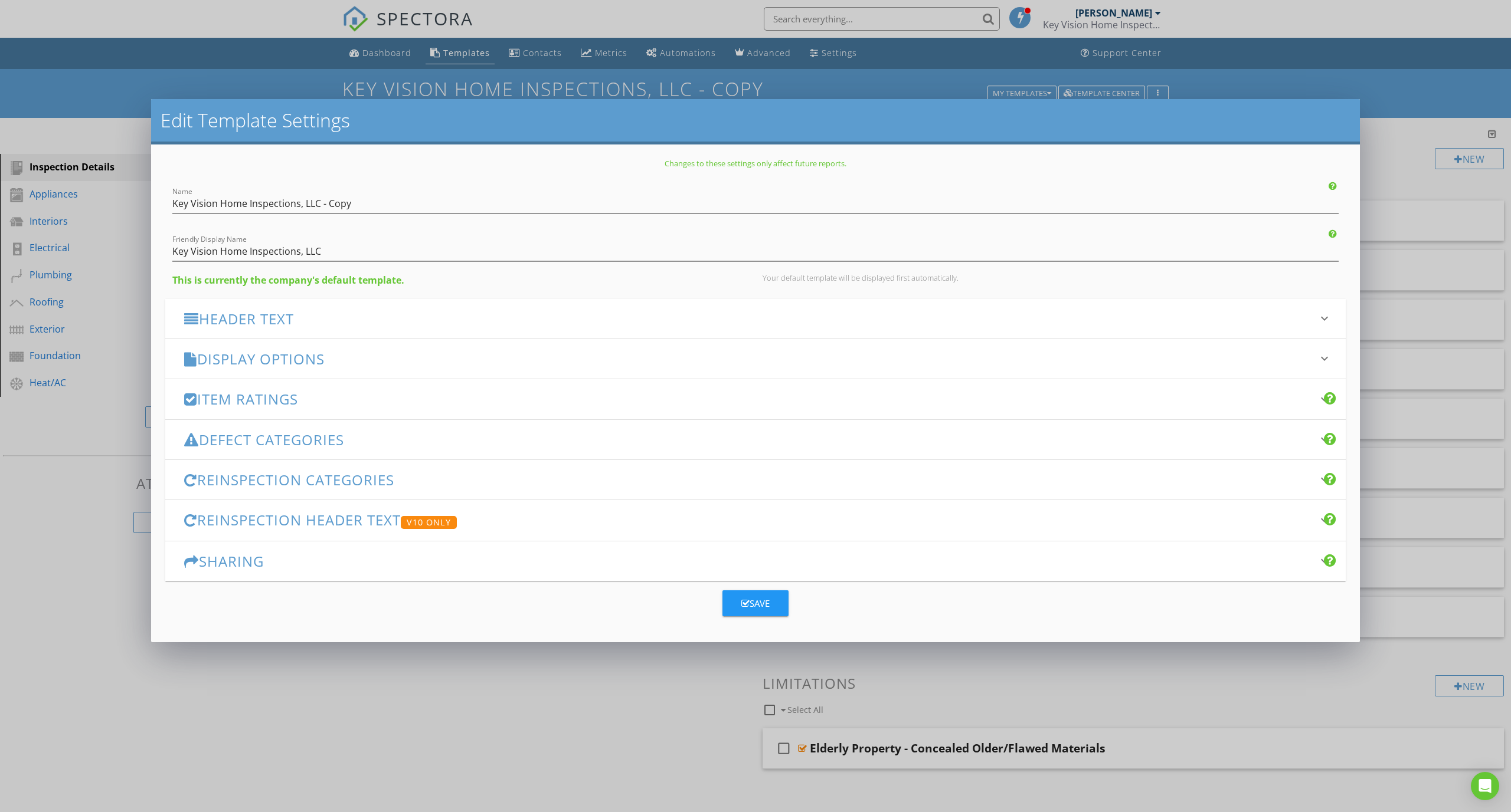
scroll to position [0, 0]
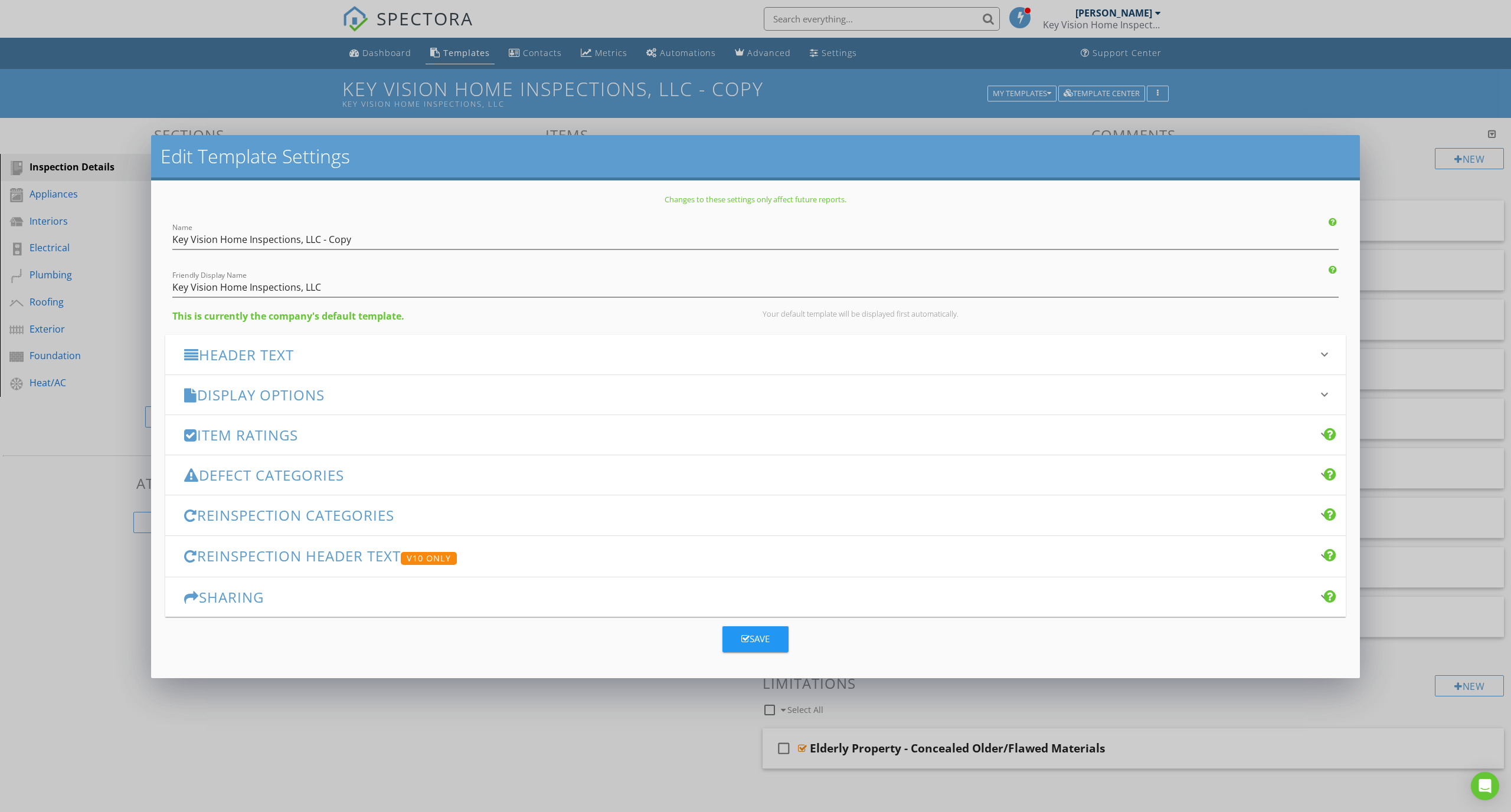
click at [431, 483] on div "Defect Categories keyboard_arrow_down" at bounding box center [755, 475] width 1180 height 39
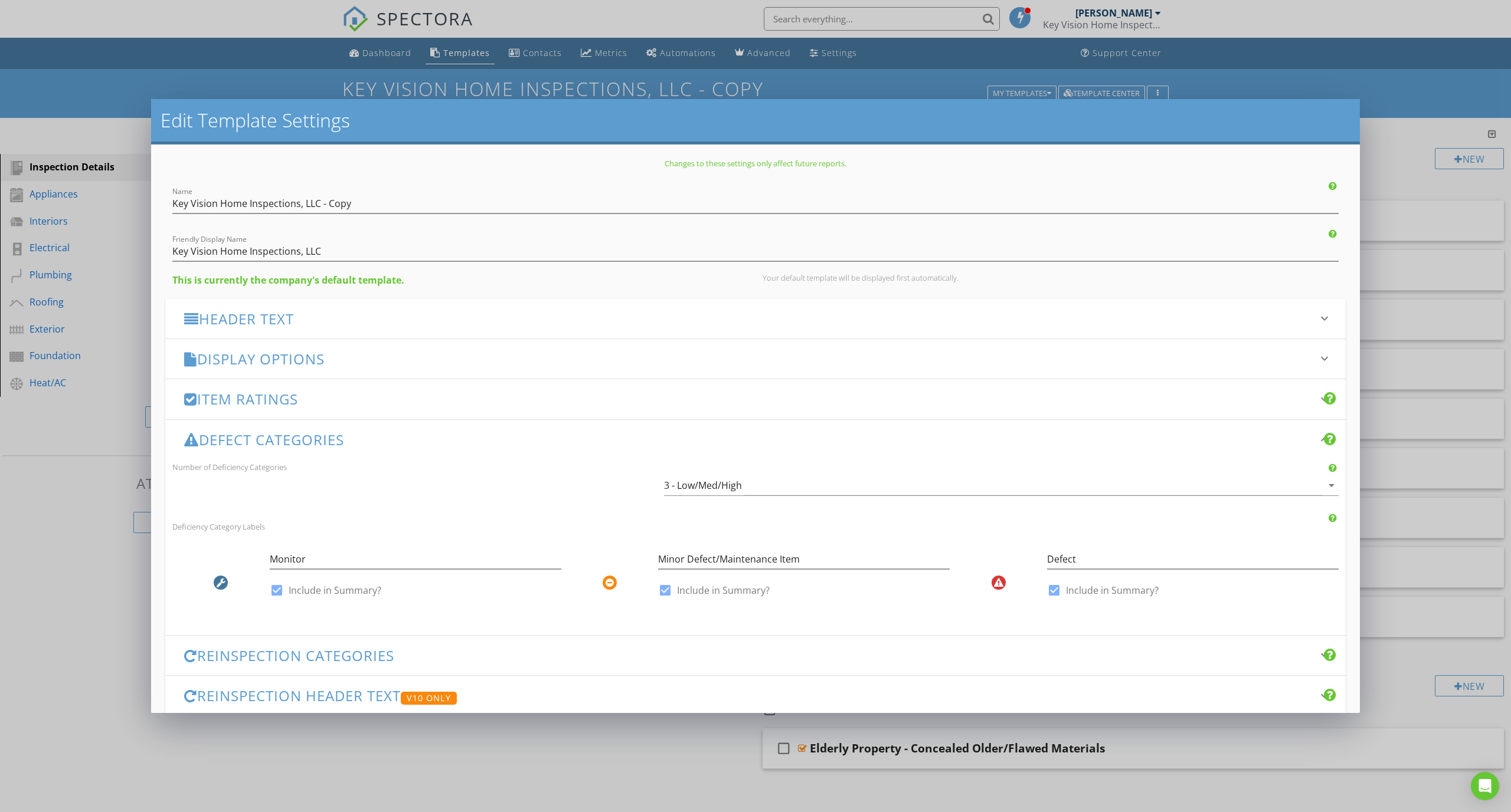
click at [406, 656] on h3 "Reinspection Categories" at bounding box center [748, 655] width 1128 height 16
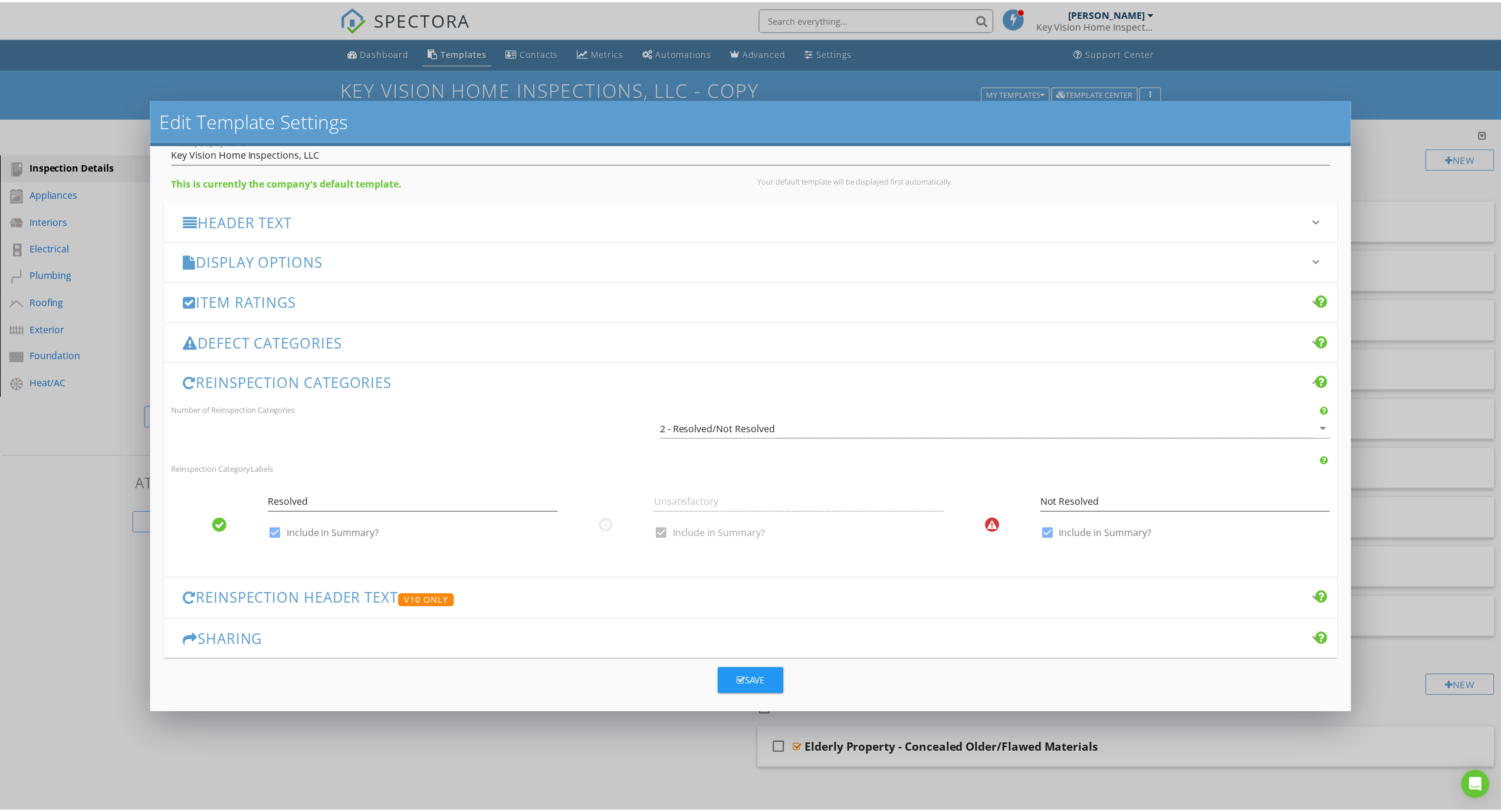
scroll to position [105, 0]
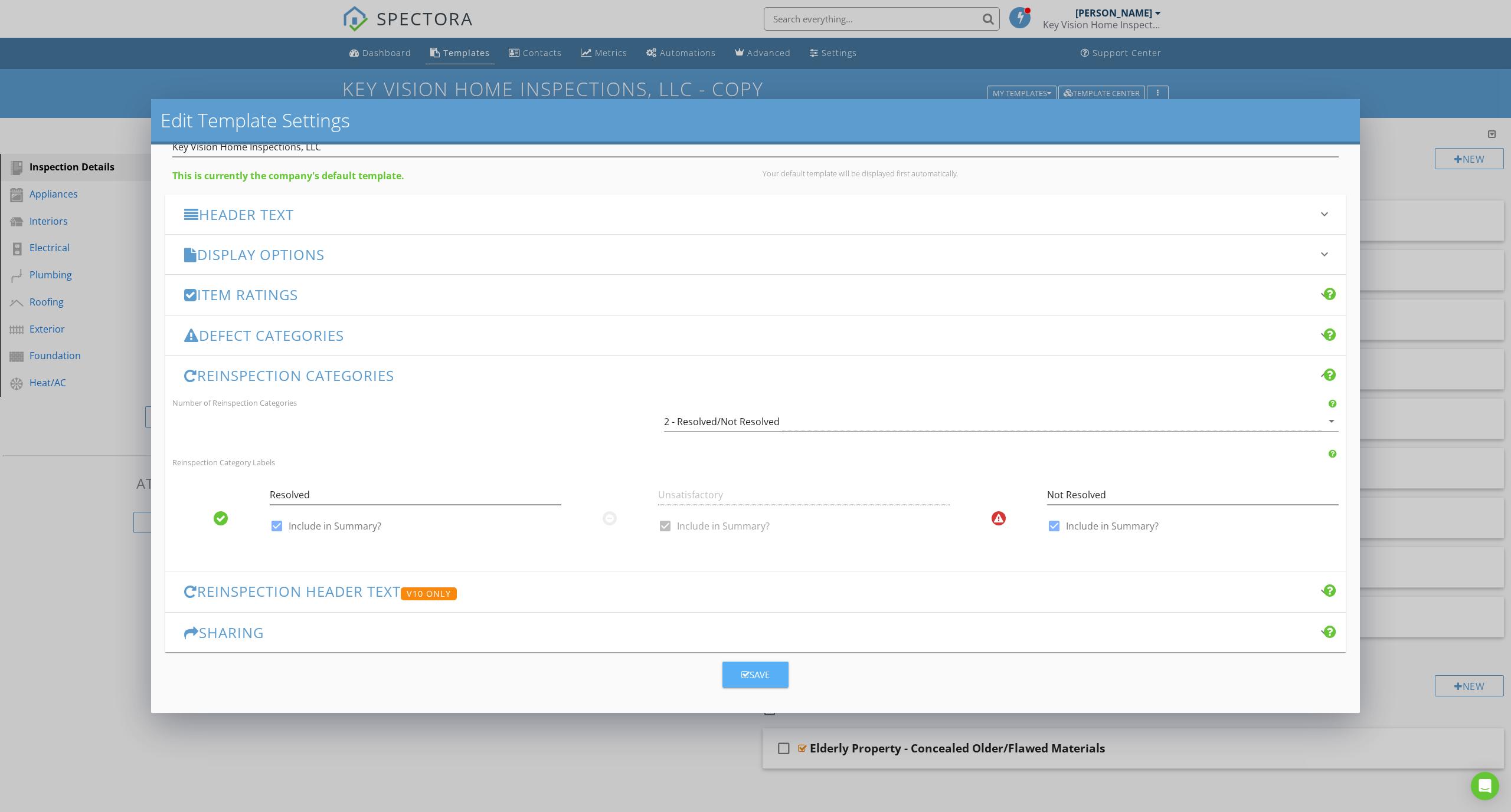
click at [745, 671] on div "Save" at bounding box center [755, 675] width 28 height 13
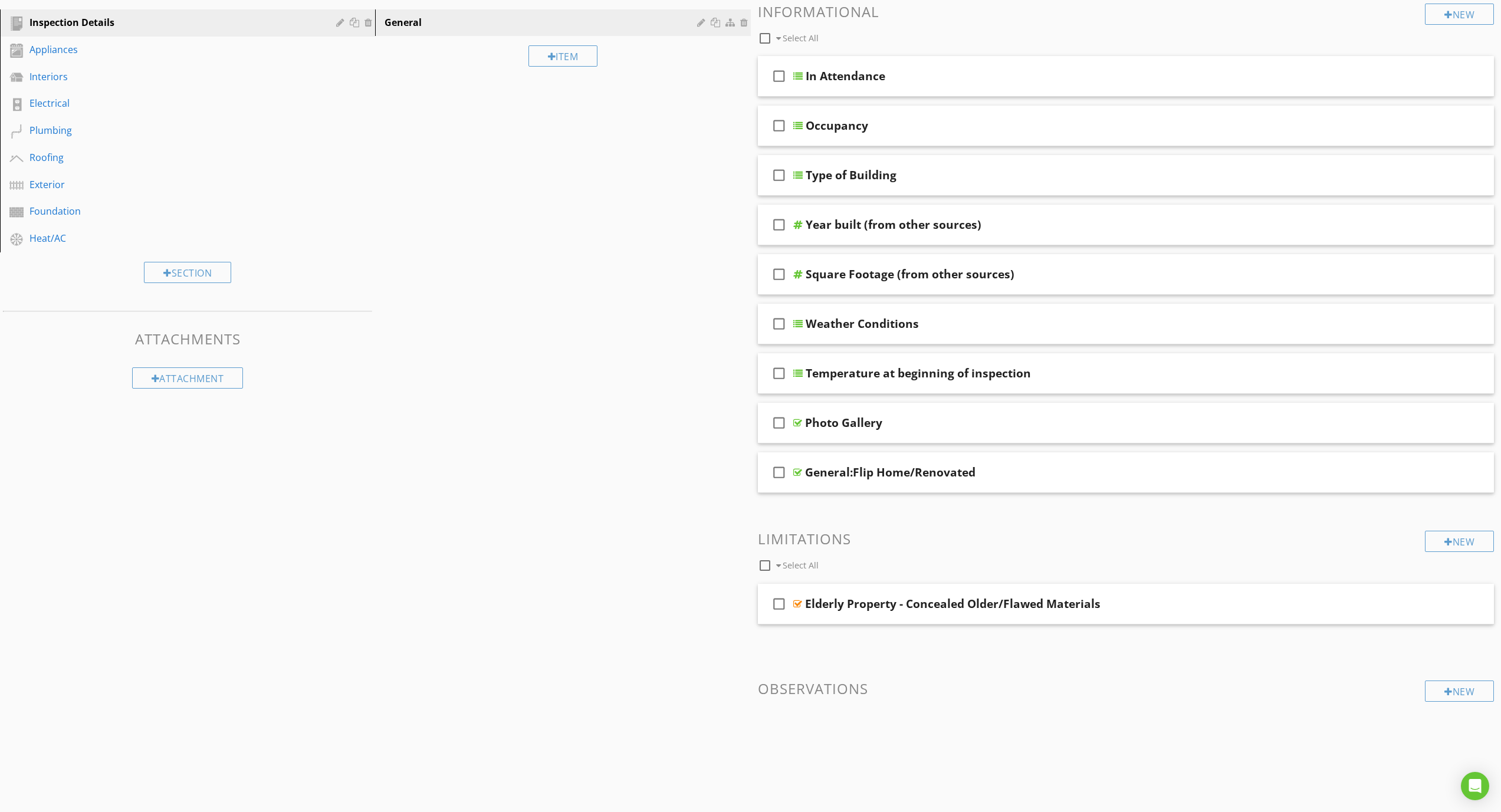
scroll to position [0, 0]
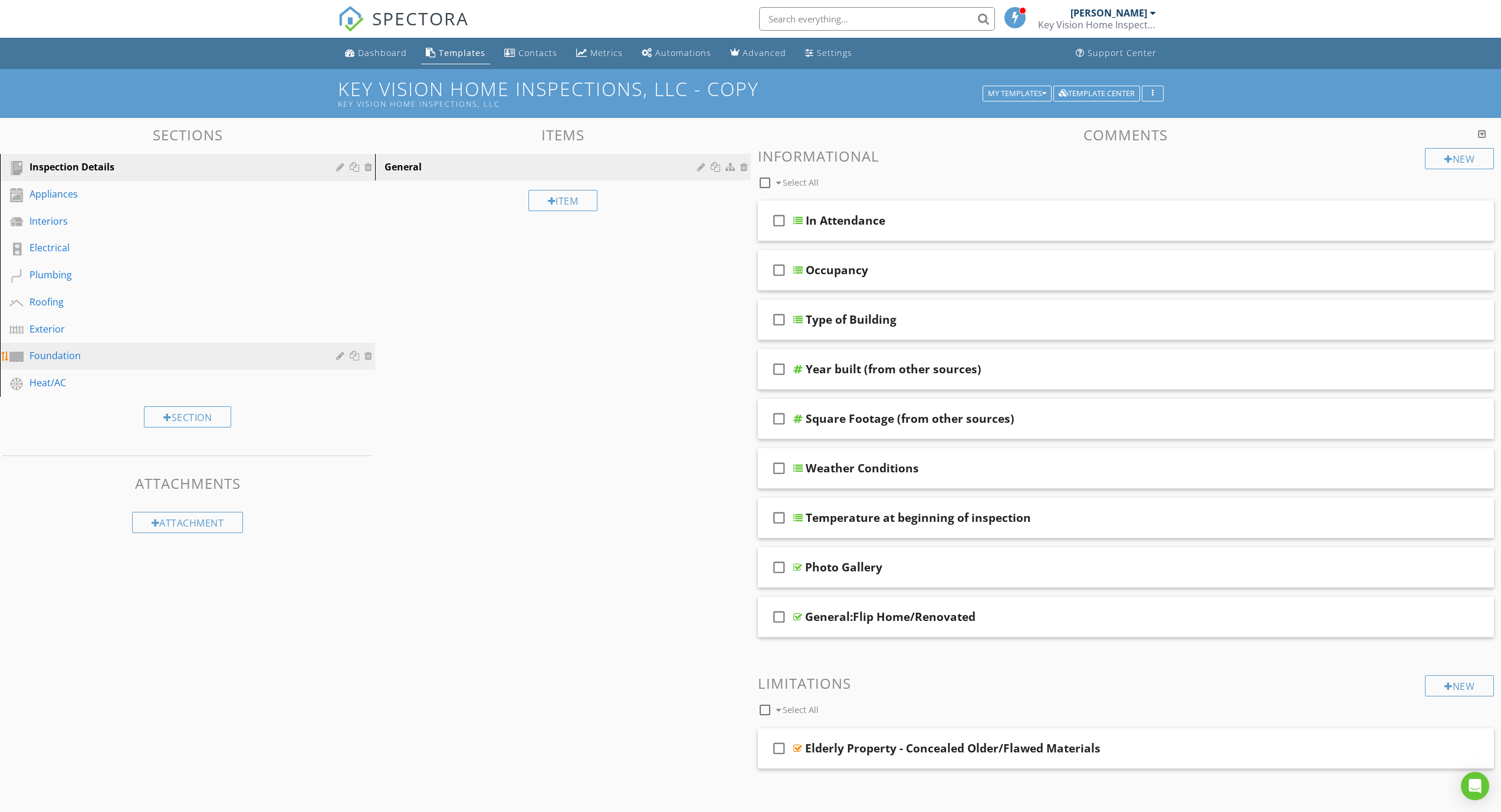
click at [120, 348] on link "Foundation" at bounding box center [189, 356] width 372 height 27
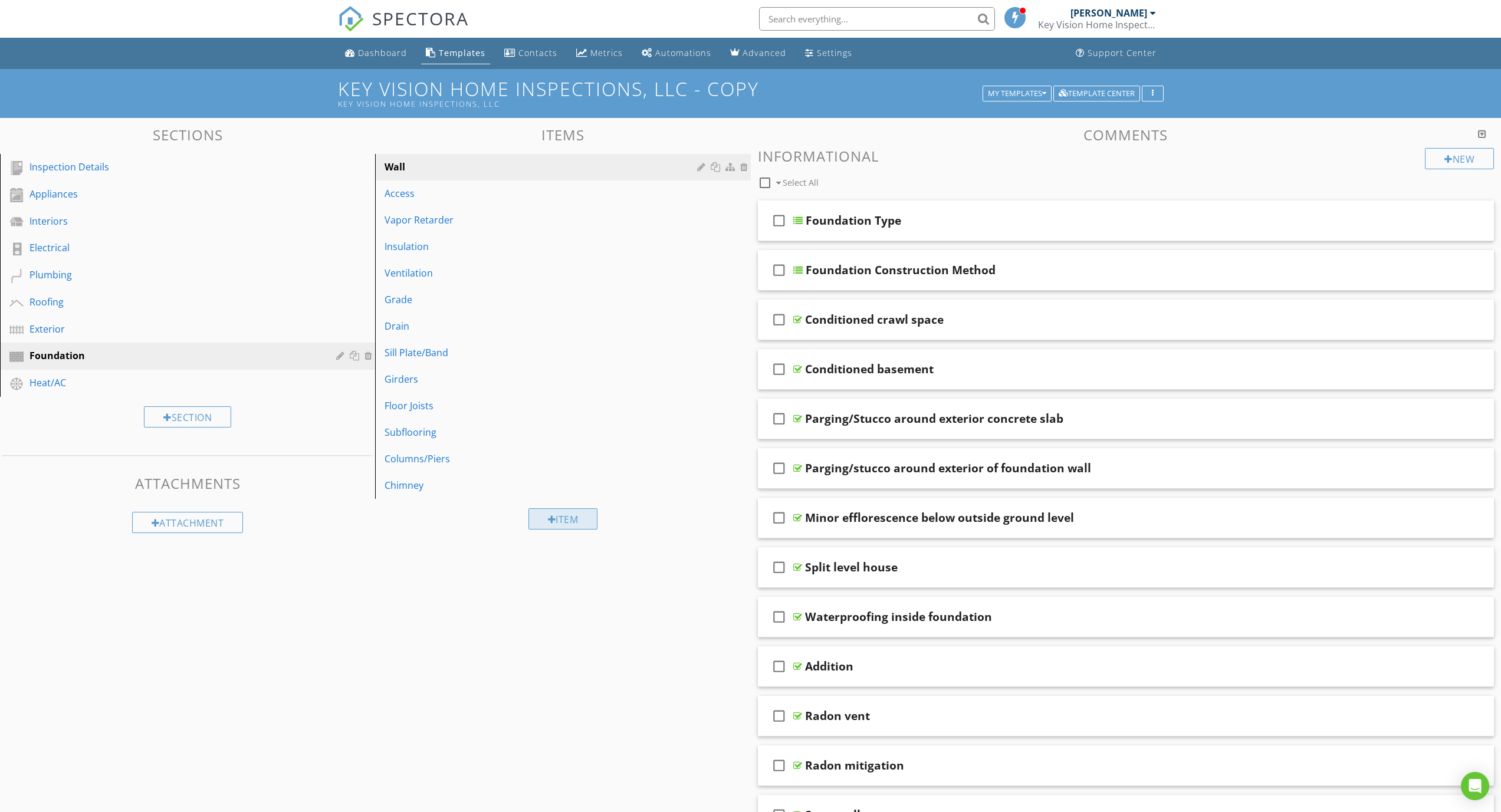
click at [560, 527] on div "Item" at bounding box center [563, 519] width 69 height 21
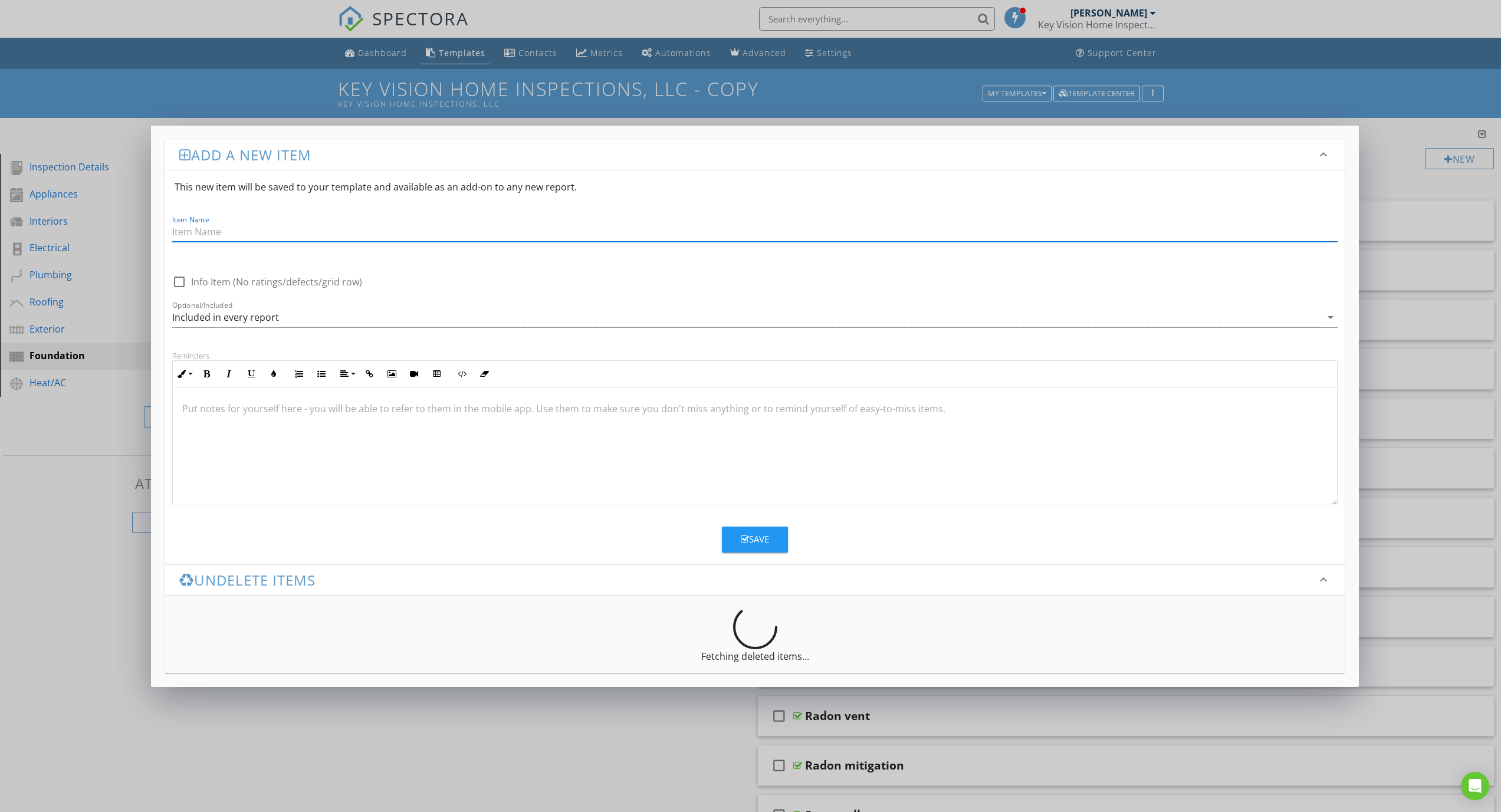
click at [127, 600] on div "Add a new item keyboard_arrow_down This new item will be saved to your template…" at bounding box center [750, 406] width 1501 height 812
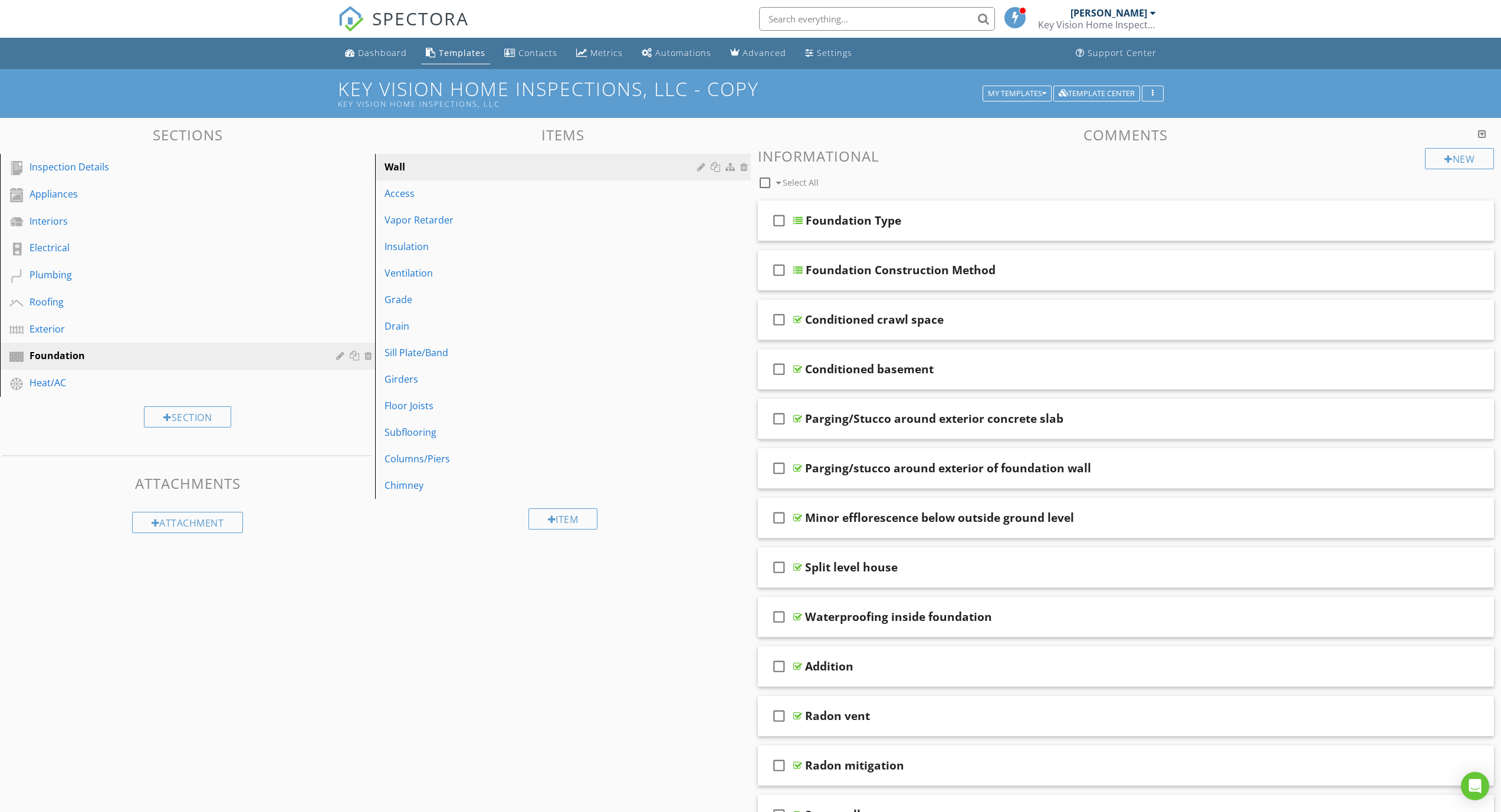
click at [765, 186] on div at bounding box center [765, 183] width 20 height 20
click at [780, 228] on icon "check_box" at bounding box center [779, 220] width 19 height 28
checkbox input "false"
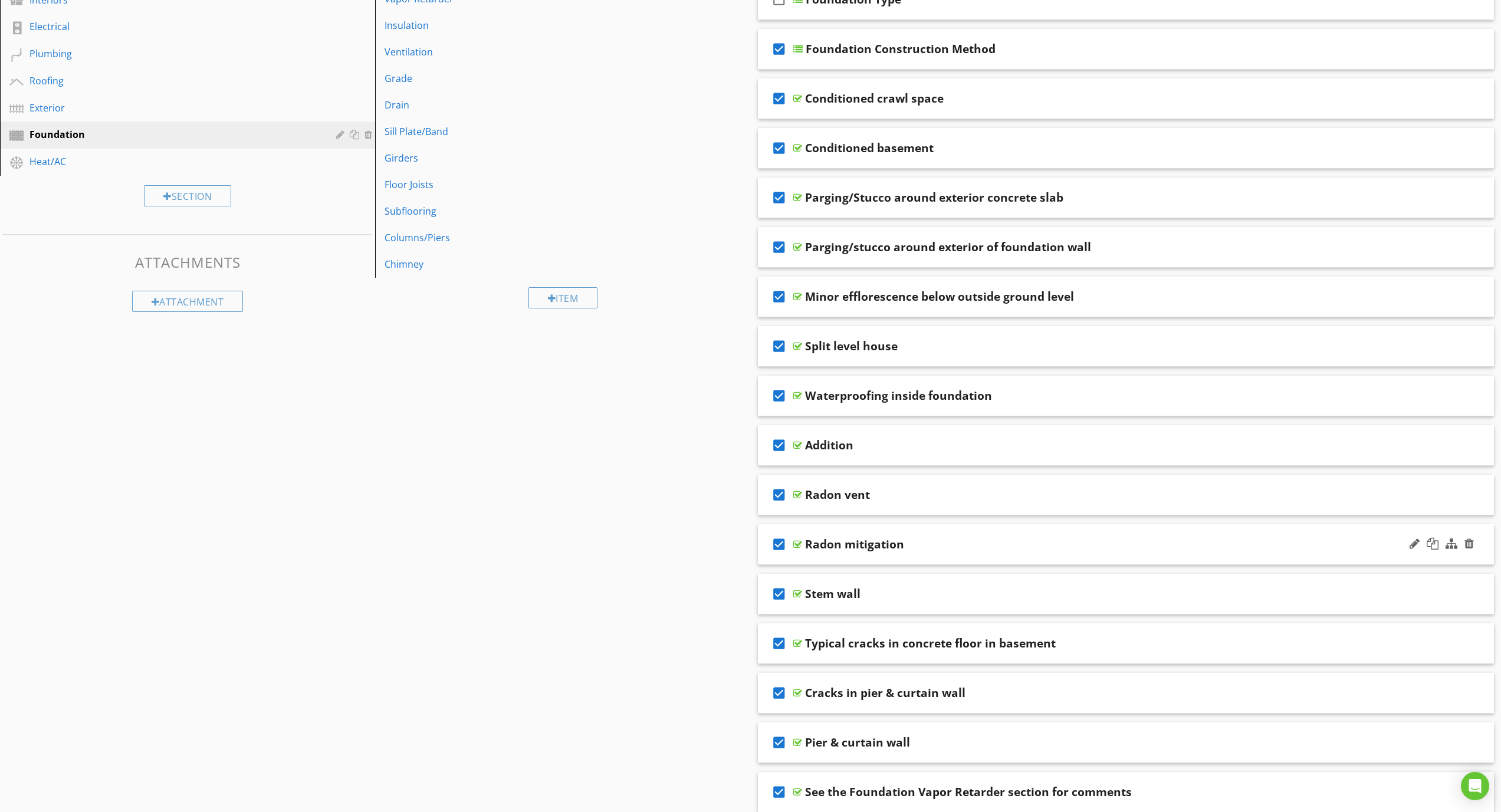
scroll to position [203, 0]
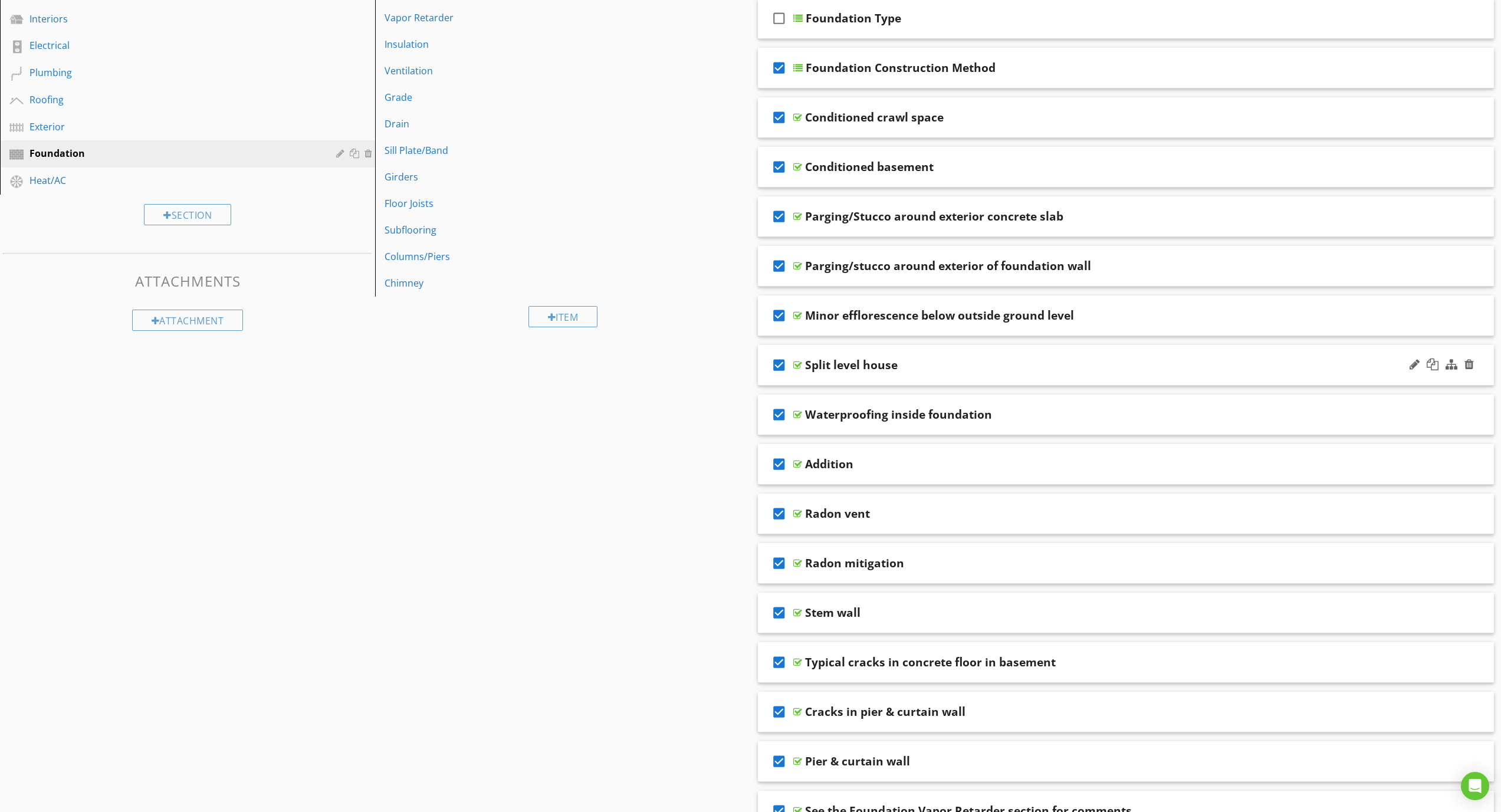
click at [780, 370] on icon "check_box" at bounding box center [779, 365] width 19 height 28
click at [777, 510] on icon "check_box" at bounding box center [779, 514] width 19 height 28
click at [781, 572] on icon "check_box" at bounding box center [779, 563] width 19 height 28
click at [773, 617] on icon "check_box" at bounding box center [779, 613] width 19 height 28
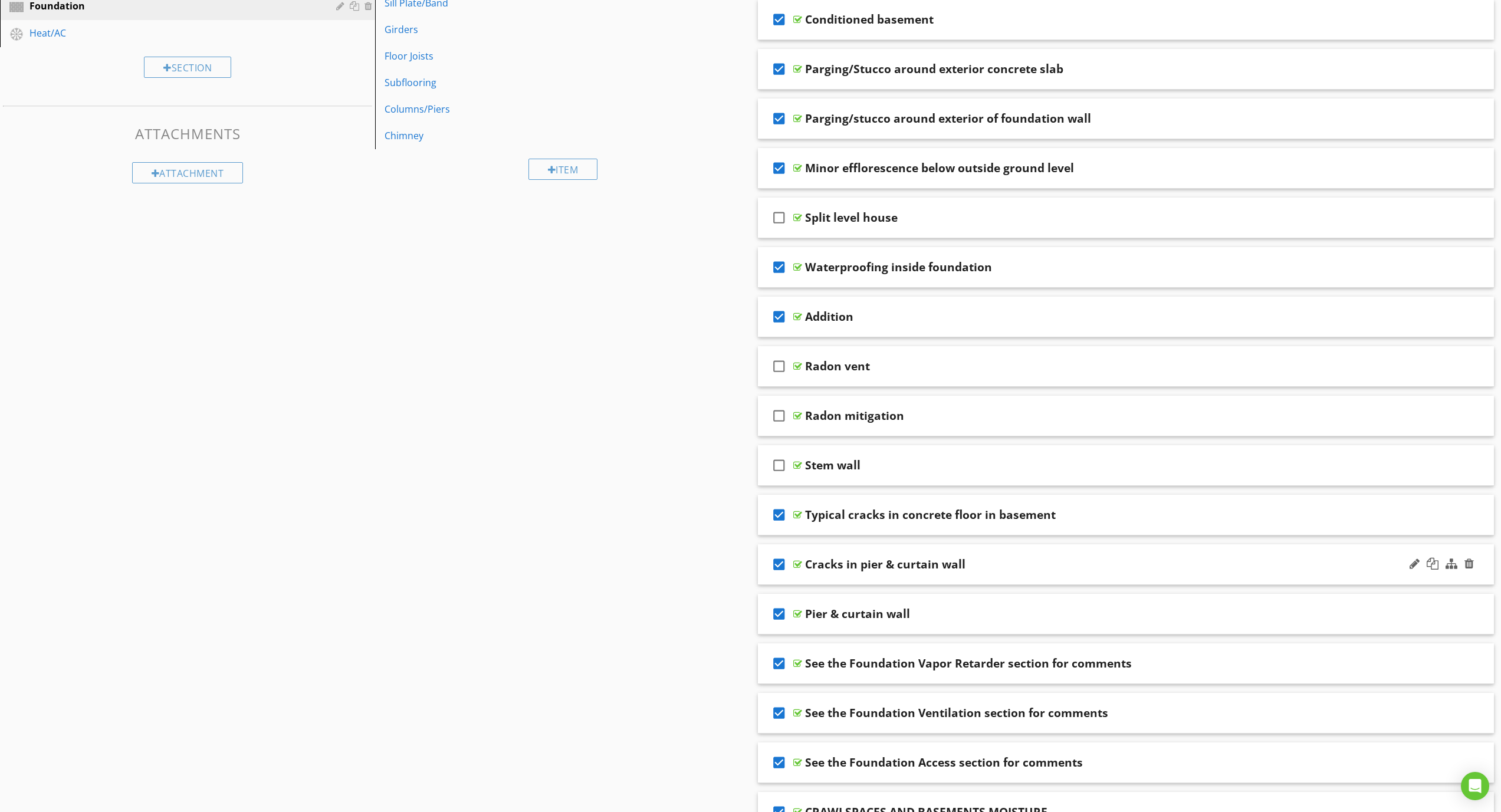
scroll to position [348, 0]
click at [775, 271] on icon "check_box" at bounding box center [779, 269] width 19 height 28
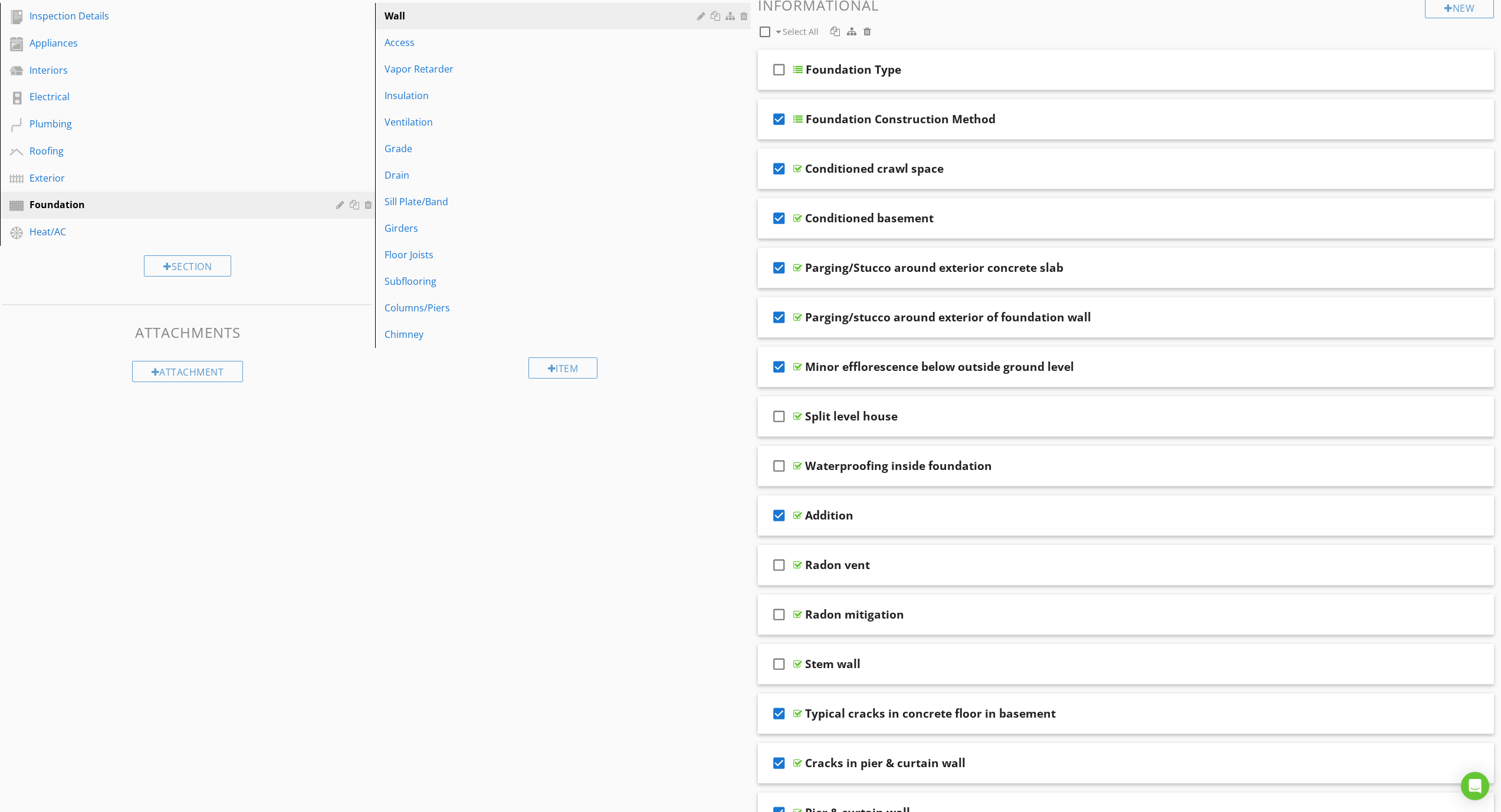
scroll to position [95, 0]
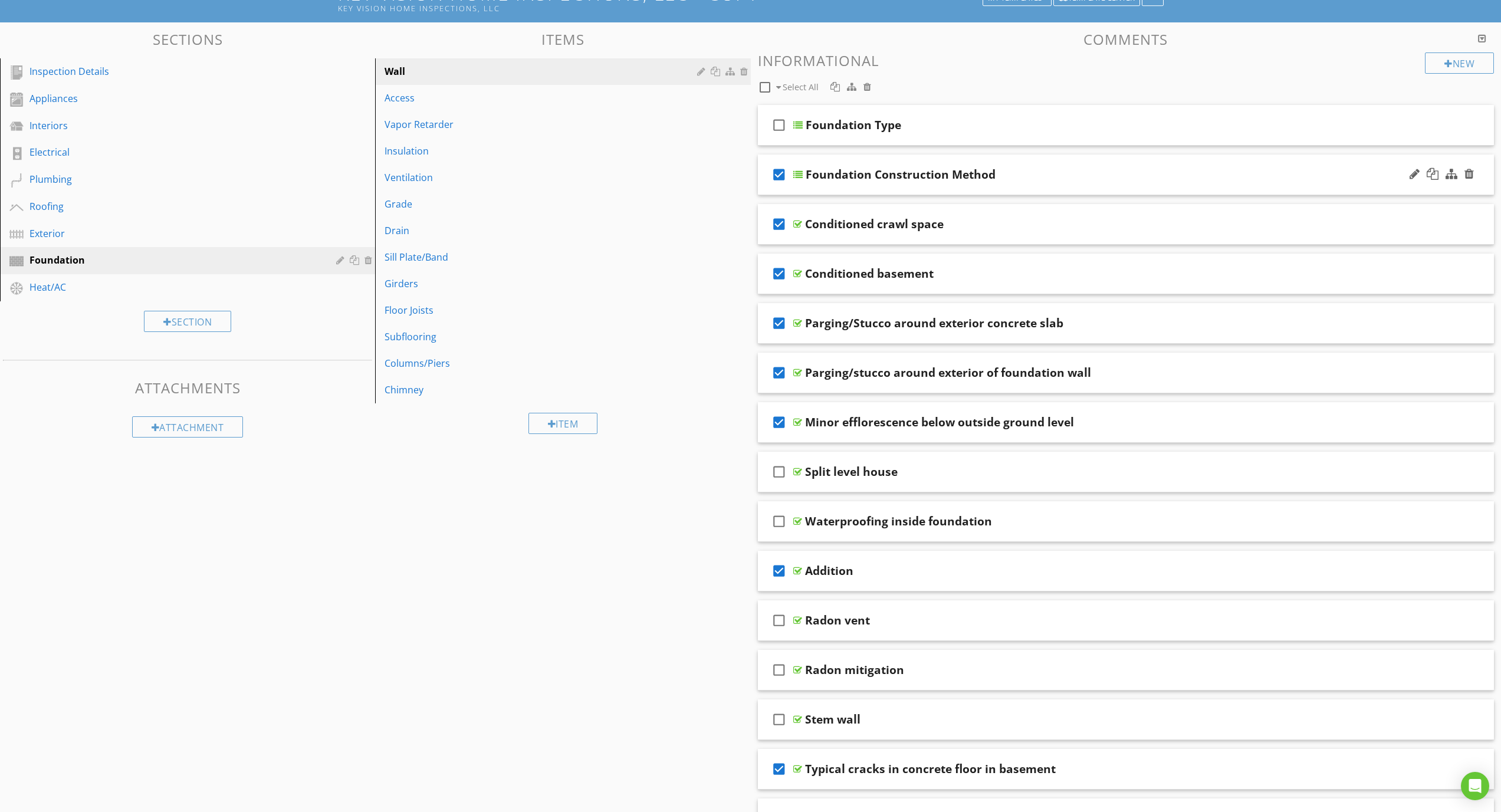
click at [1003, 177] on div "Foundation Construction Method" at bounding box center [1073, 174] width 534 height 14
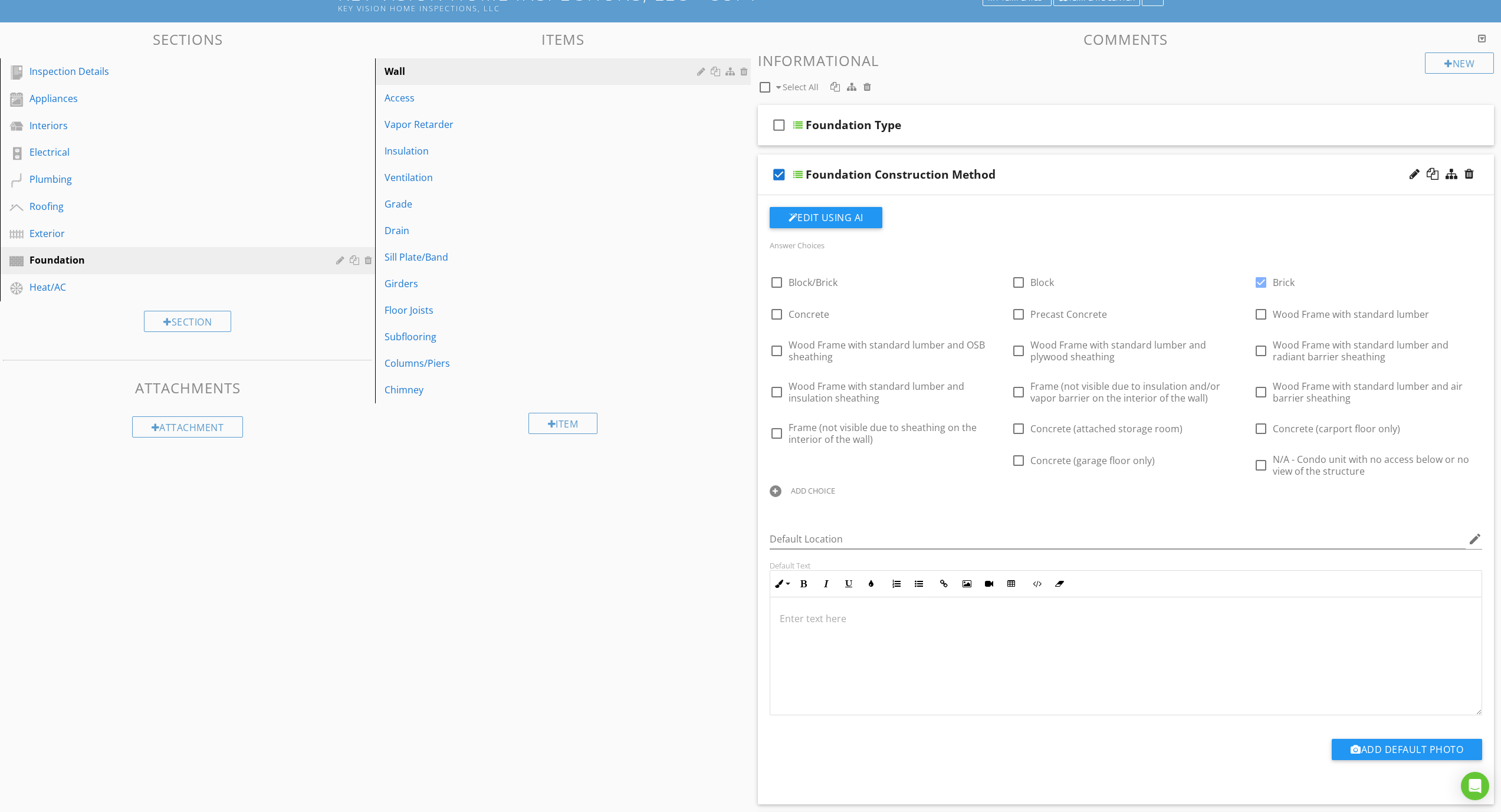
click at [1007, 177] on div "Foundation Construction Method" at bounding box center [1073, 174] width 534 height 14
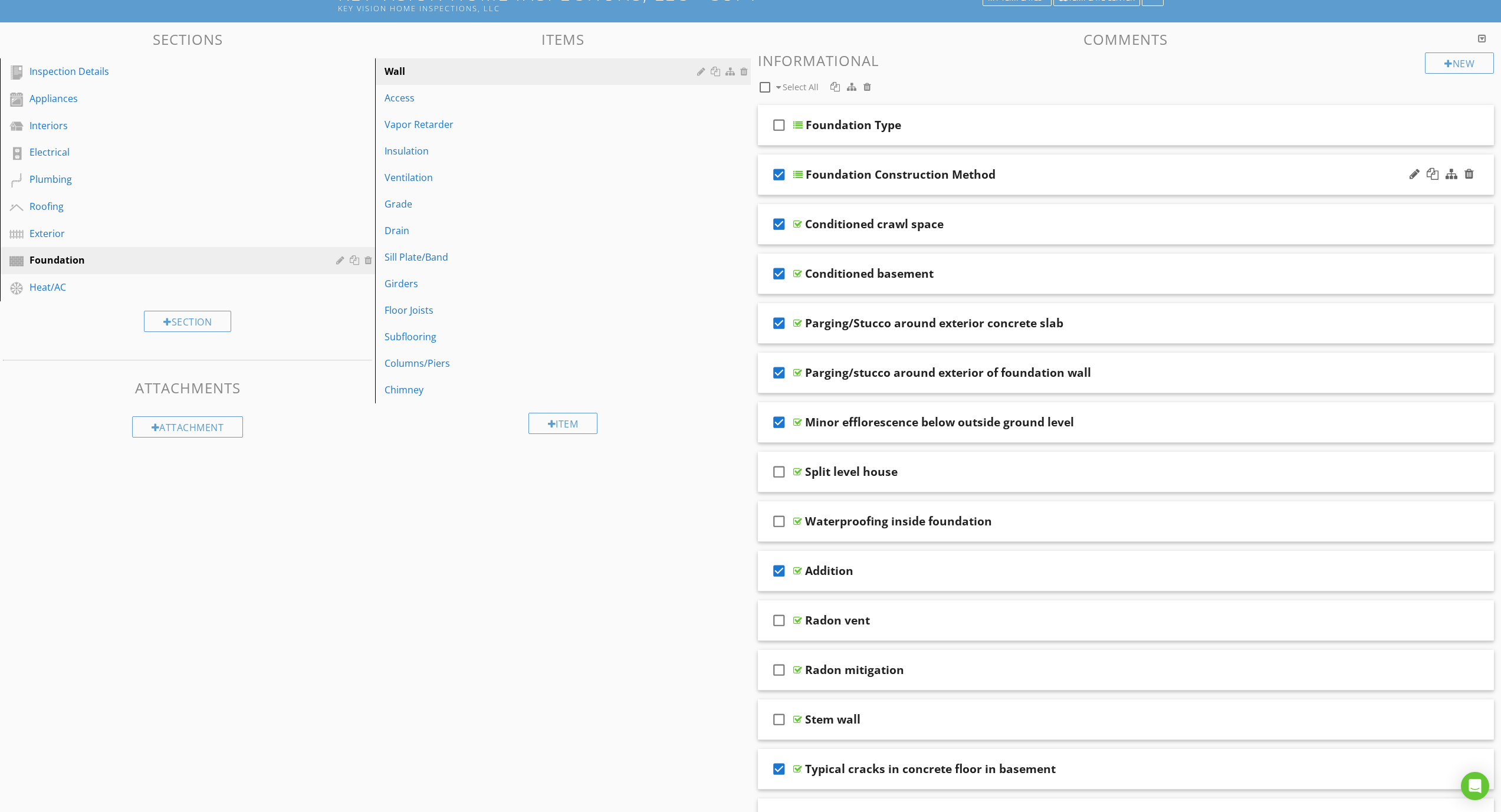
click at [780, 176] on icon "check_box" at bounding box center [779, 175] width 19 height 28
click at [865, 89] on div at bounding box center [867, 87] width 8 height 9
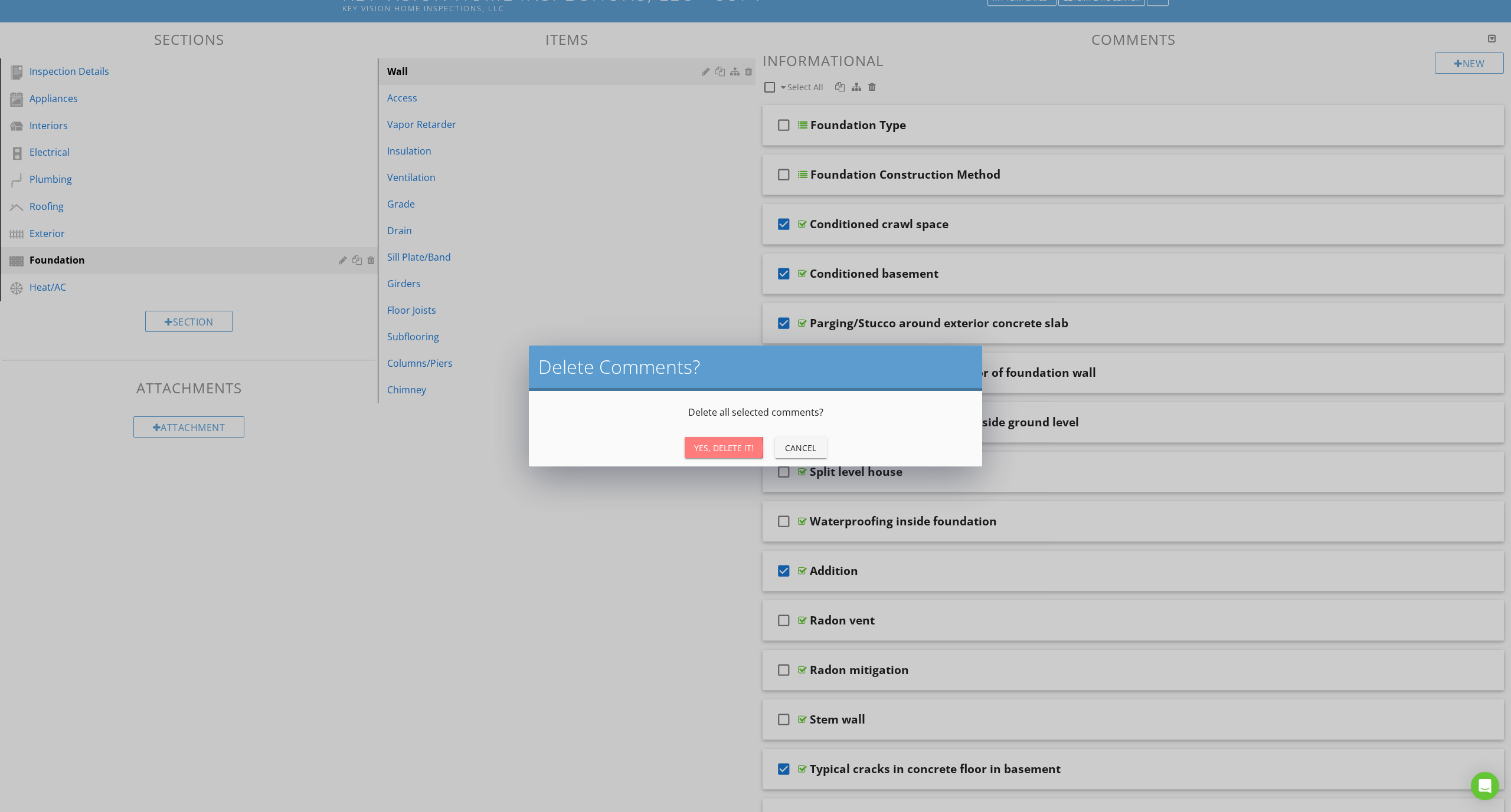
click at [731, 454] on button "Yes, Delete It!" at bounding box center [724, 448] width 79 height 21
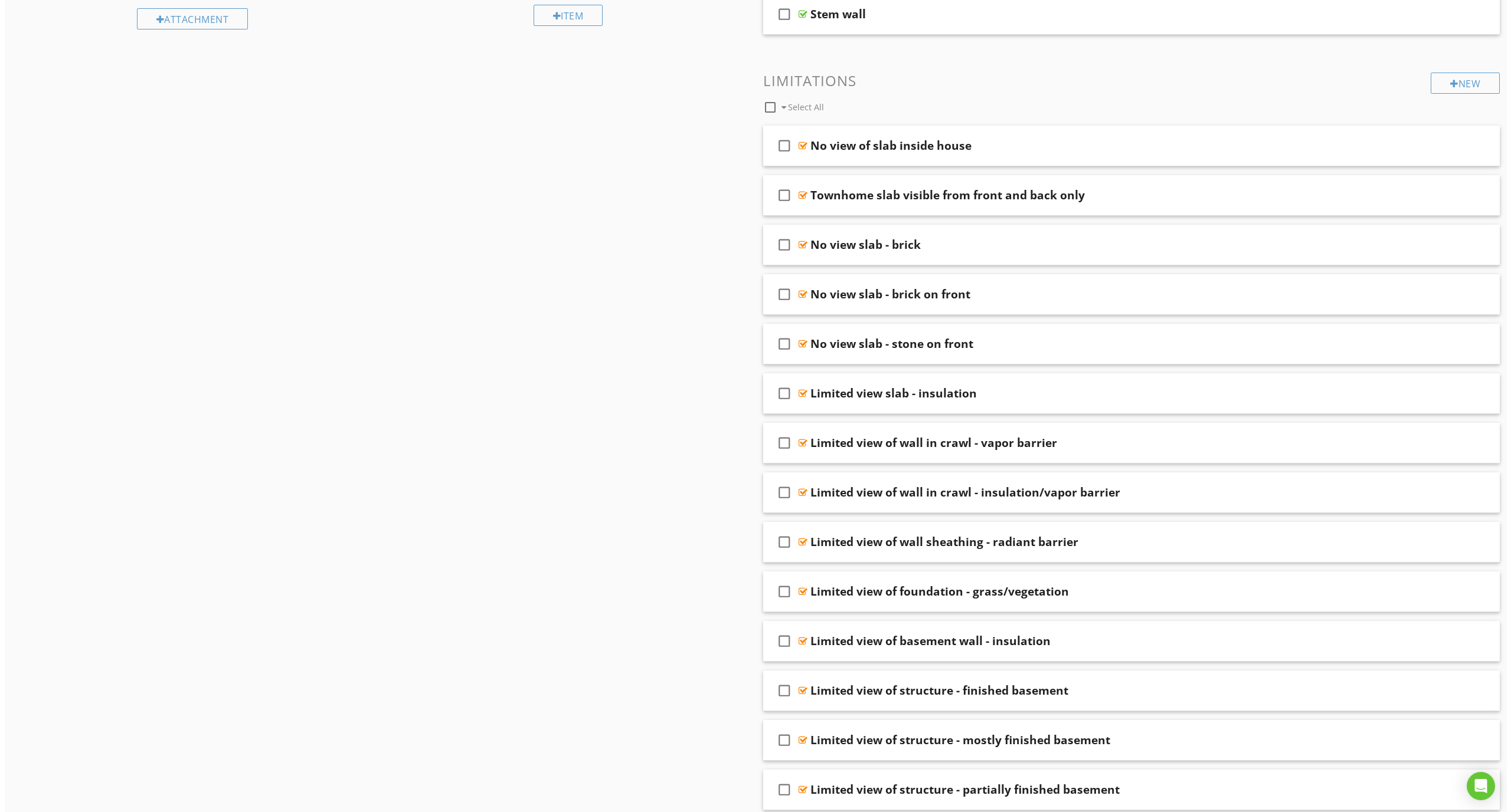
scroll to position [0, 0]
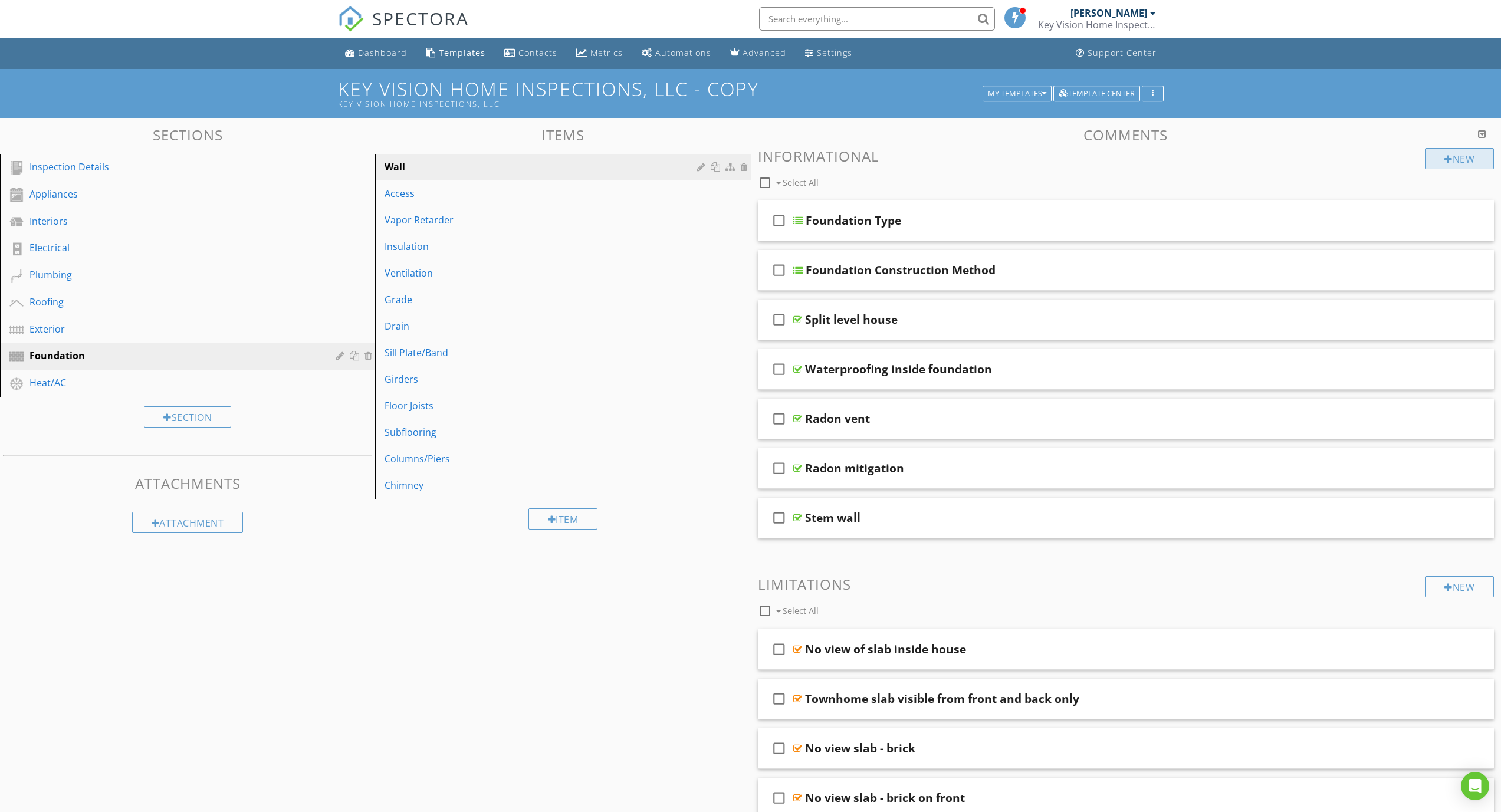
click at [1462, 162] on div "New" at bounding box center [1460, 159] width 69 height 21
click at [965, 171] on div at bounding box center [750, 406] width 1501 height 812
click at [1460, 161] on div "New" at bounding box center [1460, 159] width 69 height 21
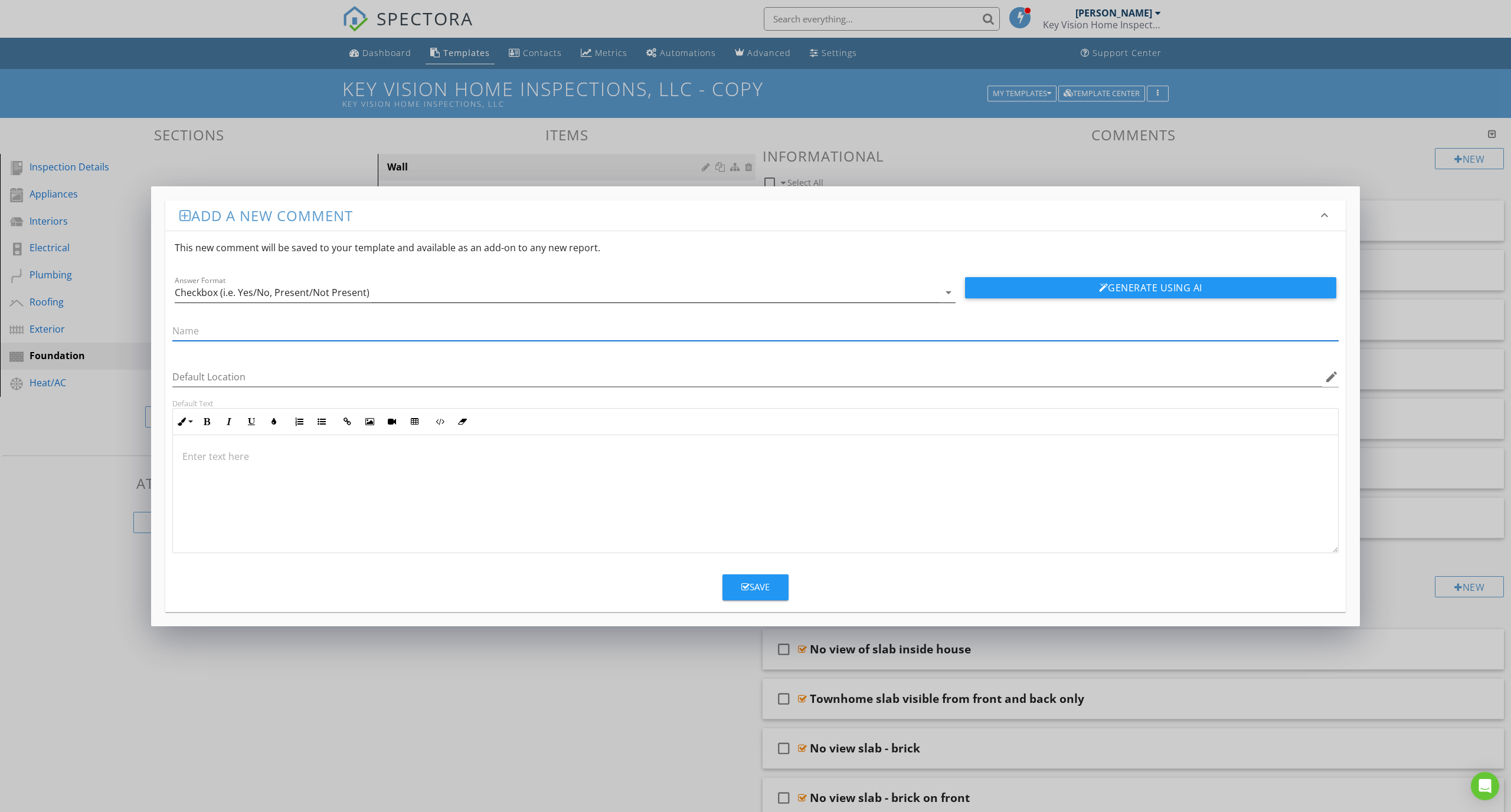
click at [500, 296] on div "Checkbox (i.e. Yes/No, Present/Not Present)" at bounding box center [557, 292] width 764 height 19
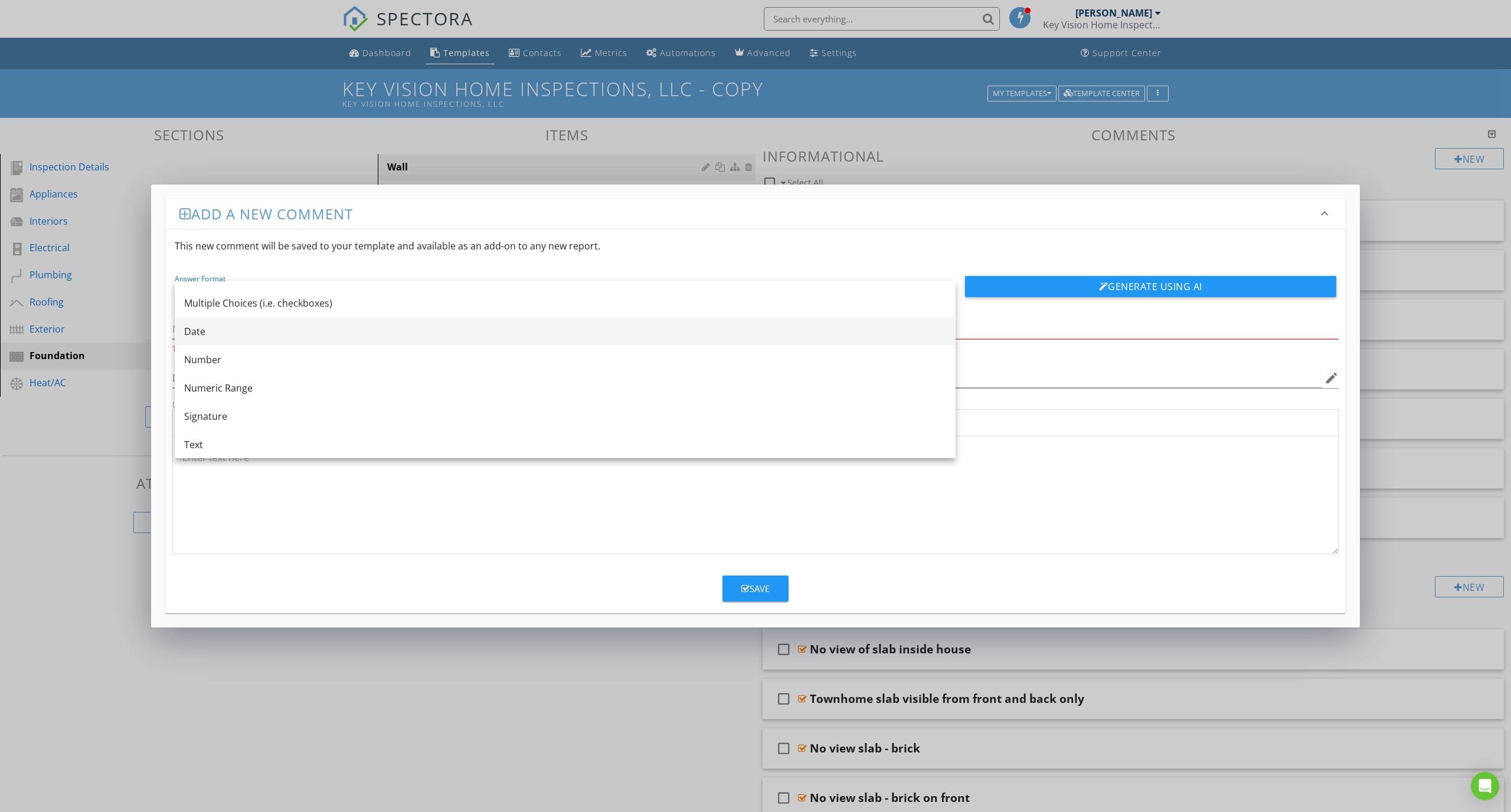
scroll to position [21, 0]
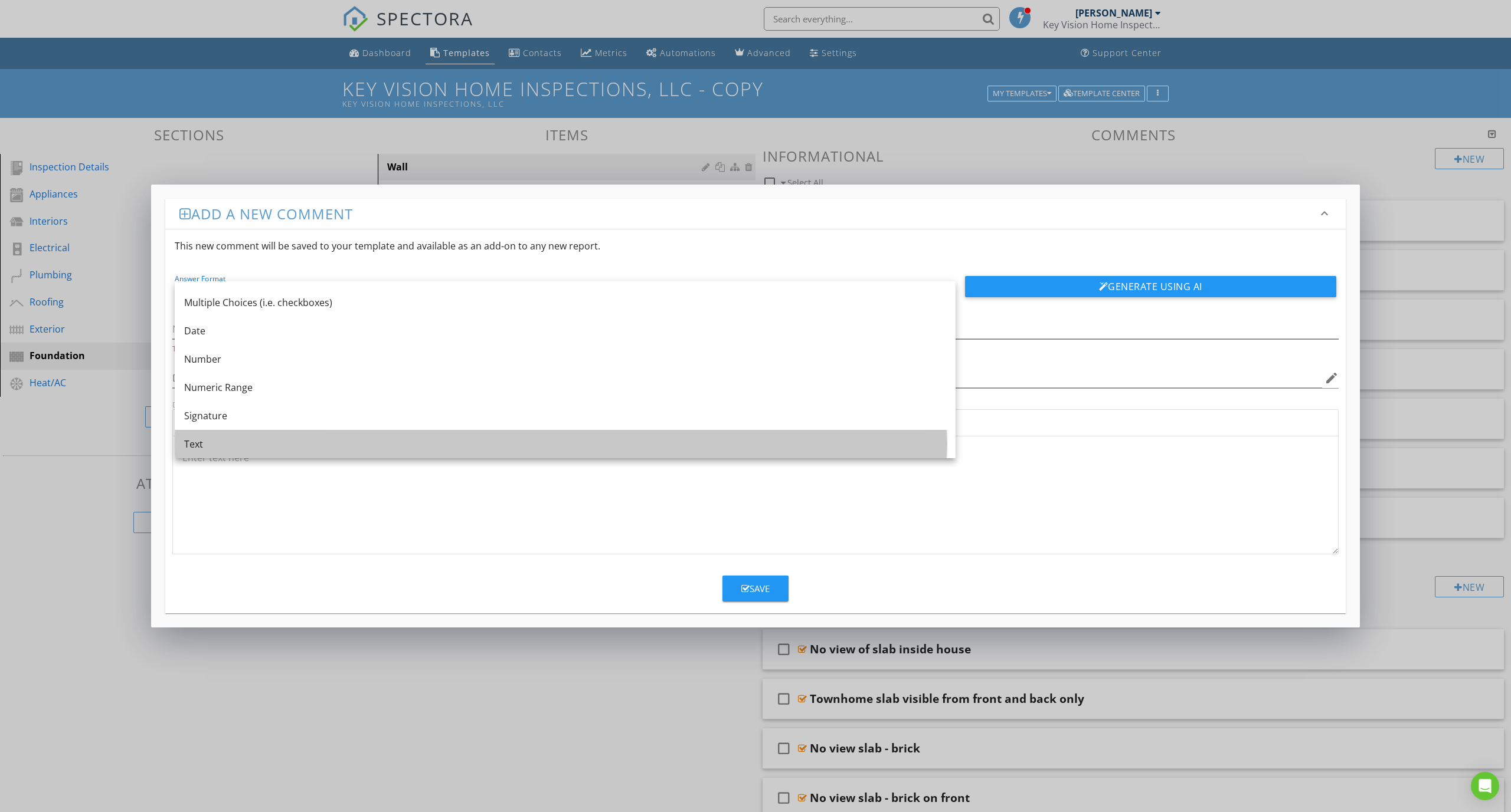
click at [345, 434] on div "Text" at bounding box center [565, 444] width 762 height 28
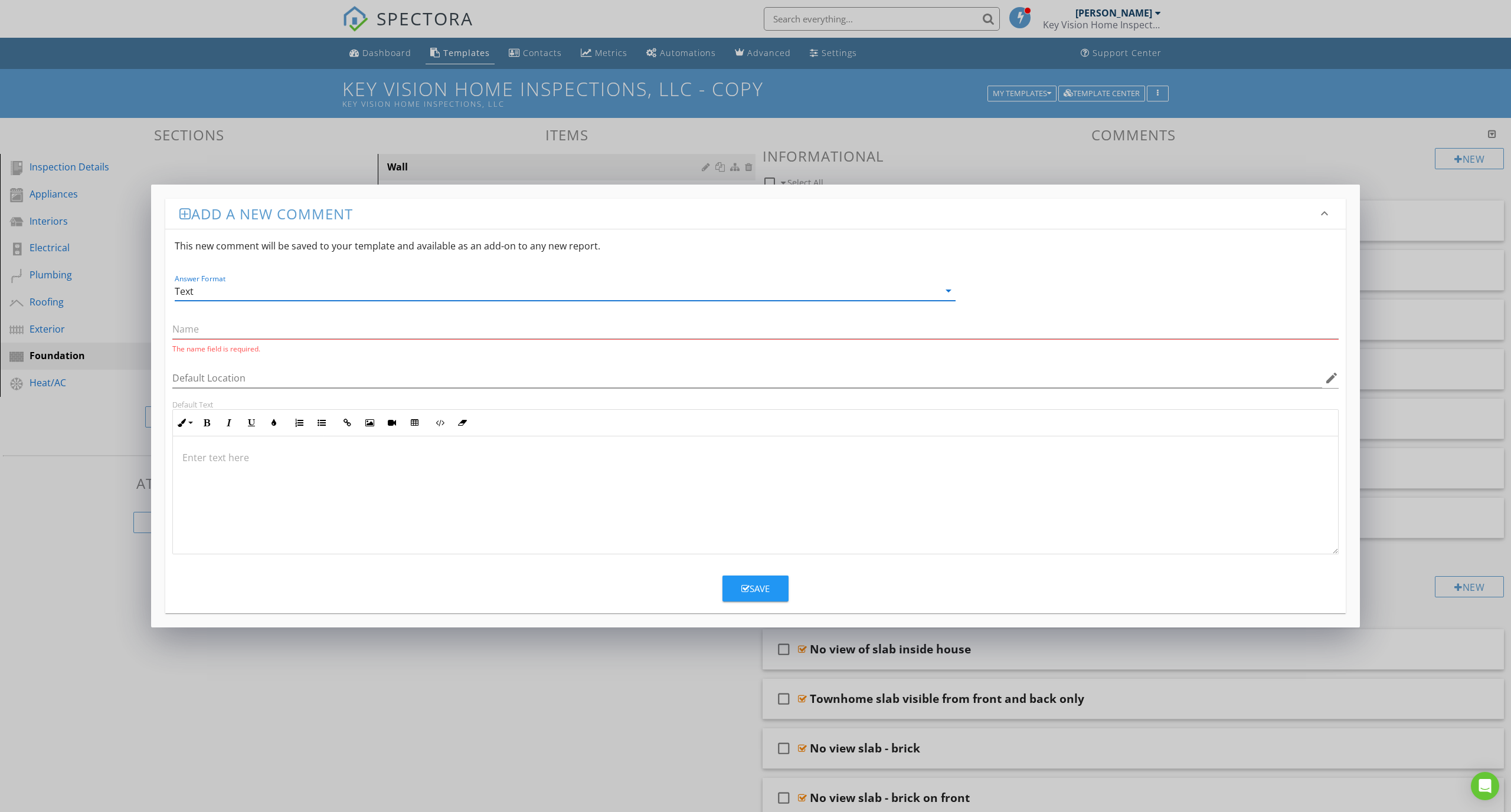
click at [267, 340] on div "The name field is required." at bounding box center [756, 336] width 1166 height 34
click at [262, 331] on input "text" at bounding box center [756, 329] width 1166 height 19
paste input "FOUNDATIONS, BASEMENTS AND CRAWLSPACES"
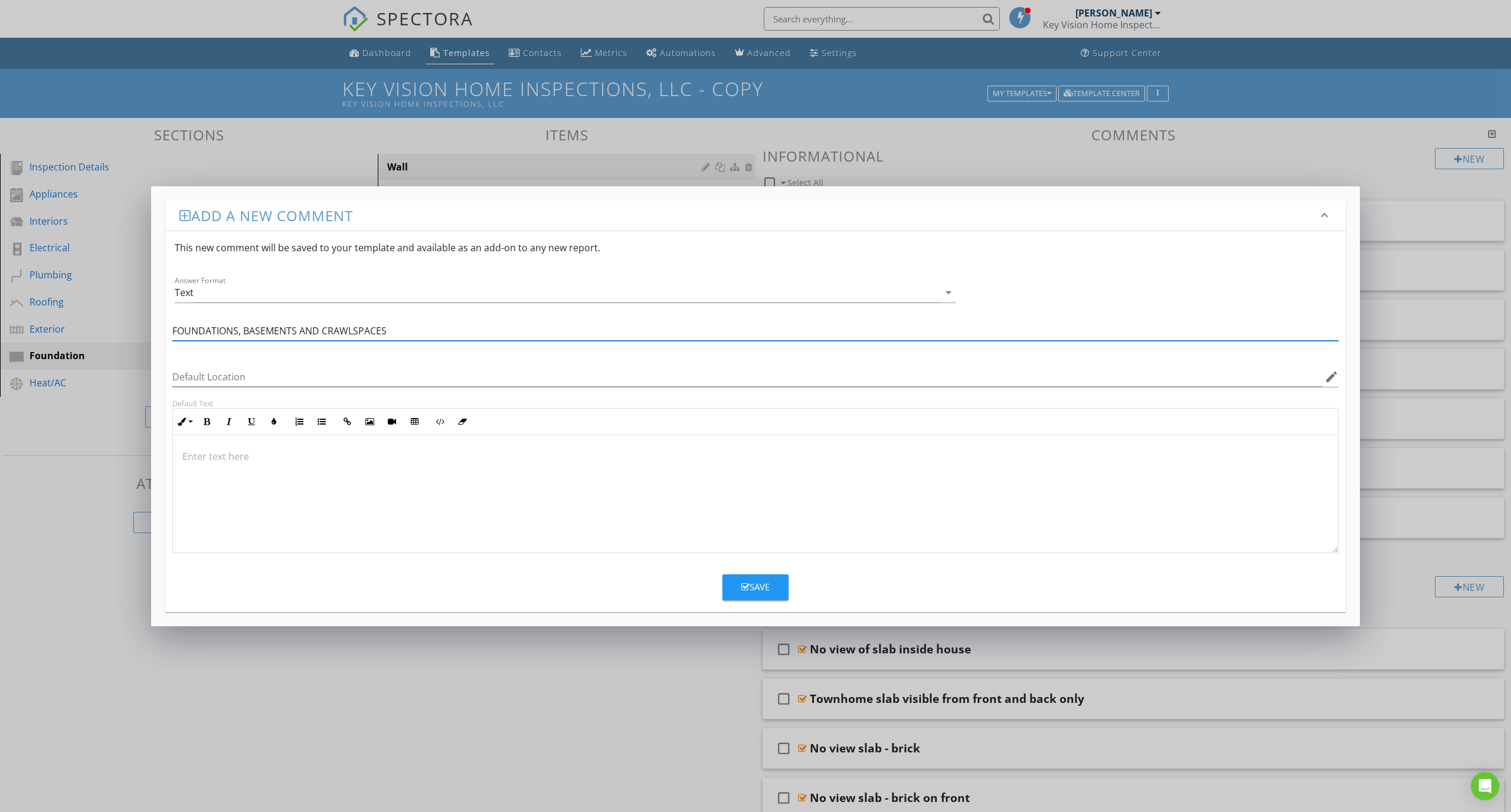
drag, startPoint x: 322, startPoint y: 332, endPoint x: 175, endPoint y: 332, distance: 147.0
click at [175, 332] on input "FOUNDATIONS, BASEMENTS AND CRAWLSPACES" at bounding box center [756, 331] width 1166 height 19
click at [284, 337] on input "FOUNDATIONS, BASEMENTS AND CRAWLSPACES" at bounding box center [756, 331] width 1166 height 19
click at [296, 336] on input "FOUNDATIONS, BASEMENTS AND CRAWLSPACES" at bounding box center [756, 331] width 1166 height 19
drag, startPoint x: 300, startPoint y: 332, endPoint x: 245, endPoint y: 337, distance: 55.2
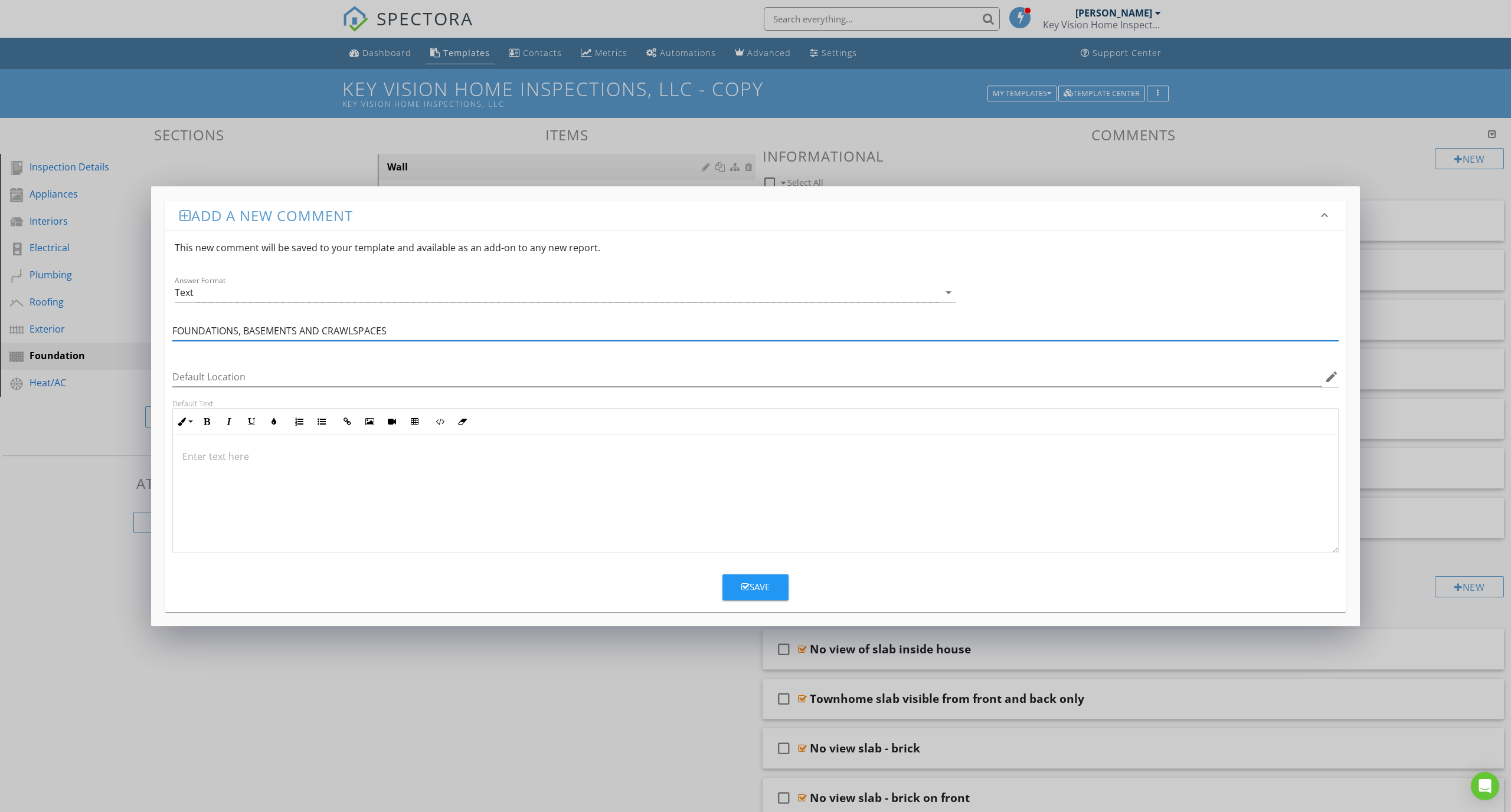
click at [245, 337] on input "FOUNDATIONS, BASEMENTS AND CRAWLSPACES" at bounding box center [756, 331] width 1166 height 19
click at [269, 332] on input "FOUNDATIONS, AND CRAWLSPACES" at bounding box center [756, 331] width 1166 height 19
click at [321, 333] on input "FOUNDATIONS,CRAWLSPACES" at bounding box center [756, 331] width 1166 height 19
paste input "BASEMENTS"
click at [309, 336] on input "FOUNDATIONS,CRAWLSPACES,BASEMENTS" at bounding box center [756, 331] width 1166 height 19
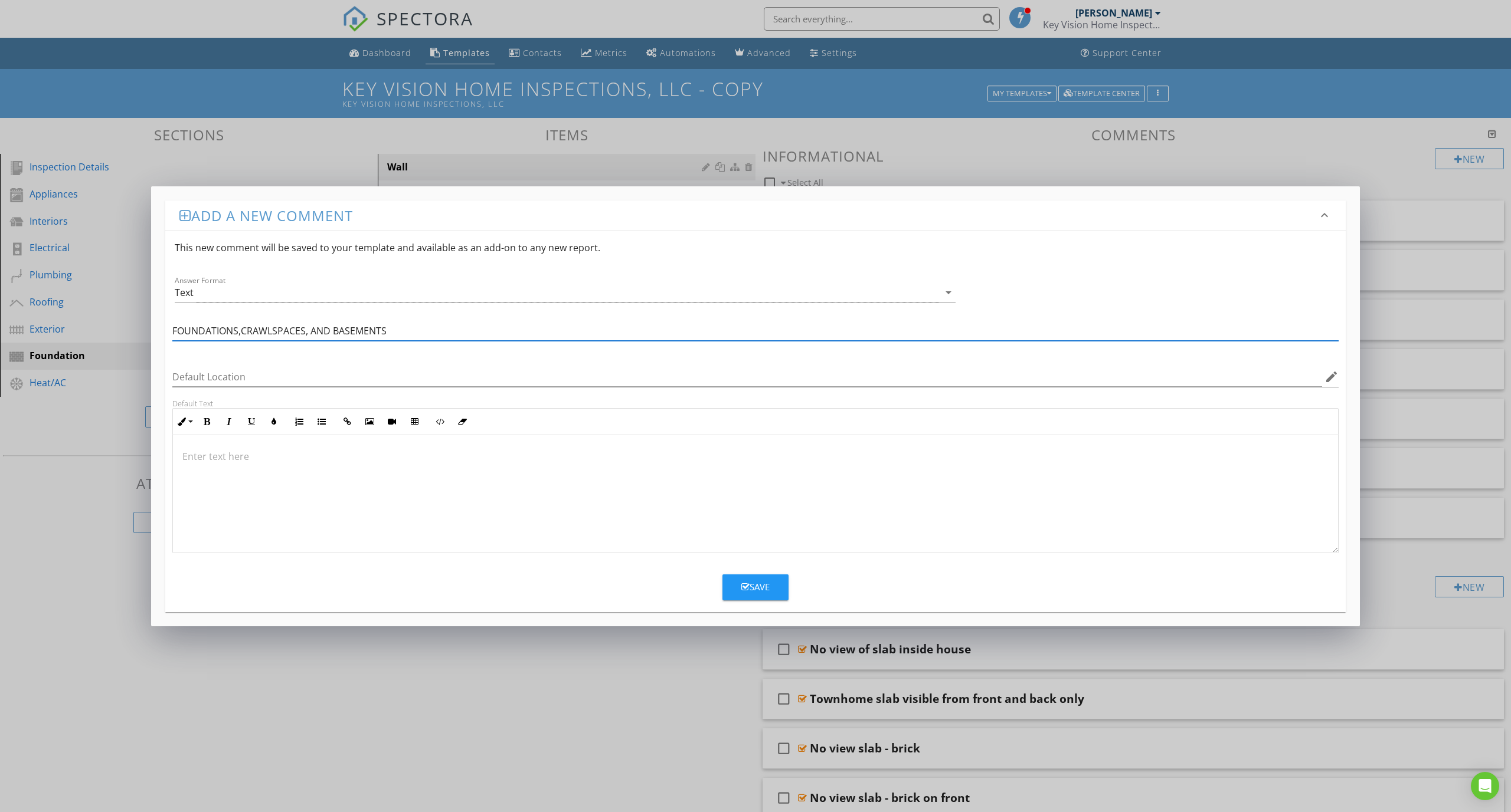
click at [240, 334] on input "FOUNDATIONS,CRAWLSPACES, AND BASEMENTS" at bounding box center [756, 331] width 1166 height 19
click at [241, 332] on input "FOUNDATIONS,CRAWLSPACES, AND BASEMENTS" at bounding box center [756, 331] width 1166 height 19
click at [238, 336] on input "FOUNDATIONS,CRAWLSPACES, AND BASEMENTS" at bounding box center [756, 331] width 1166 height 19
click at [245, 332] on input "FOUNDATIONS,CRAWLSPACES, AND BASEMENTS" at bounding box center [756, 331] width 1166 height 19
click at [241, 333] on input "FOUNDATIONS,CRAWLSPACES, AND BASEMENTS" at bounding box center [756, 331] width 1166 height 19
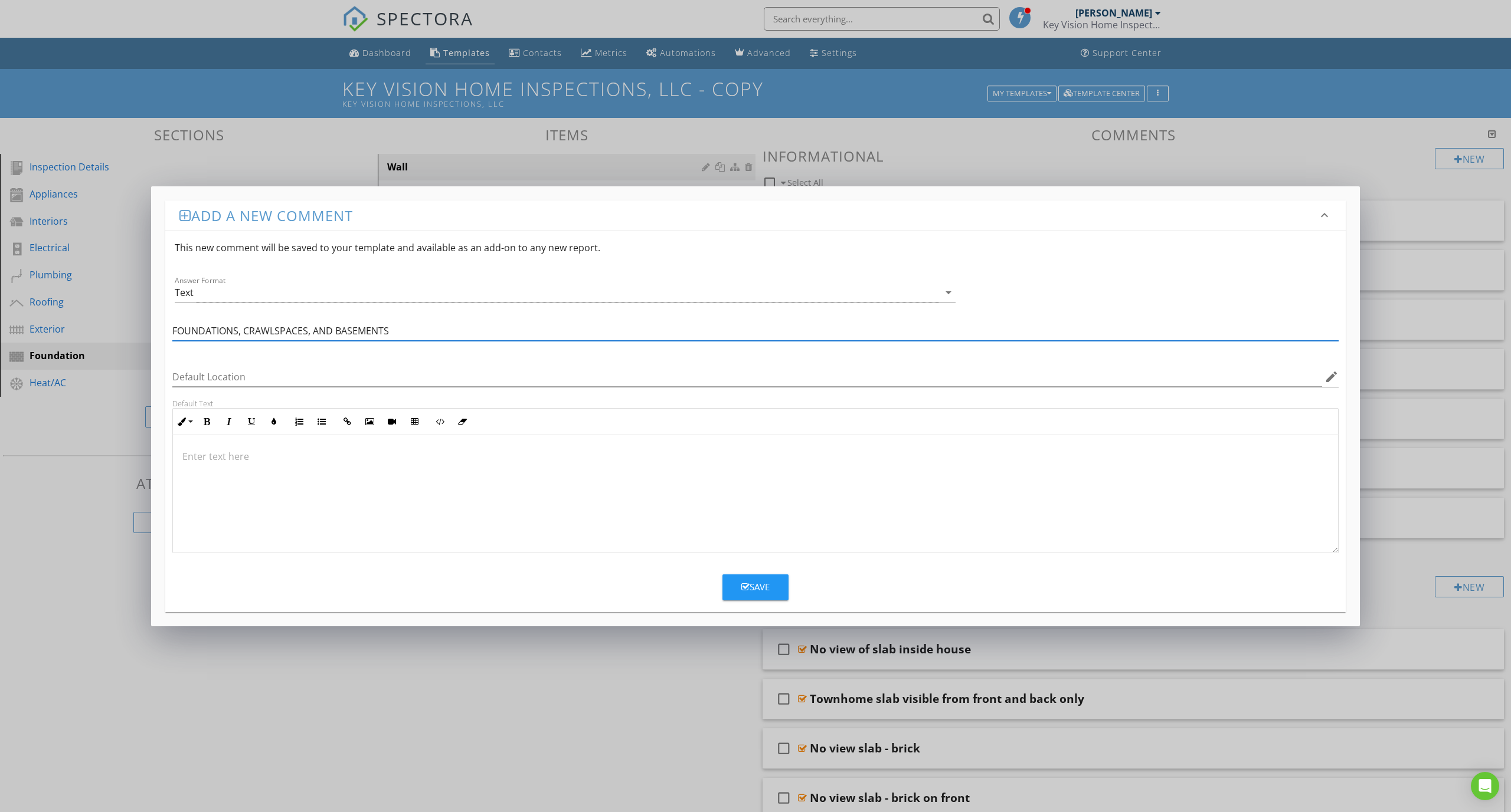
click at [504, 337] on input "FOUNDATIONS, CRAWLSPACES, AND BASEMENTS" at bounding box center [756, 331] width 1166 height 19
type input "FOUNDATIONS, CRAWLSPACES, AND BASEMENTS:"
click at [353, 294] on div "Text" at bounding box center [557, 292] width 764 height 19
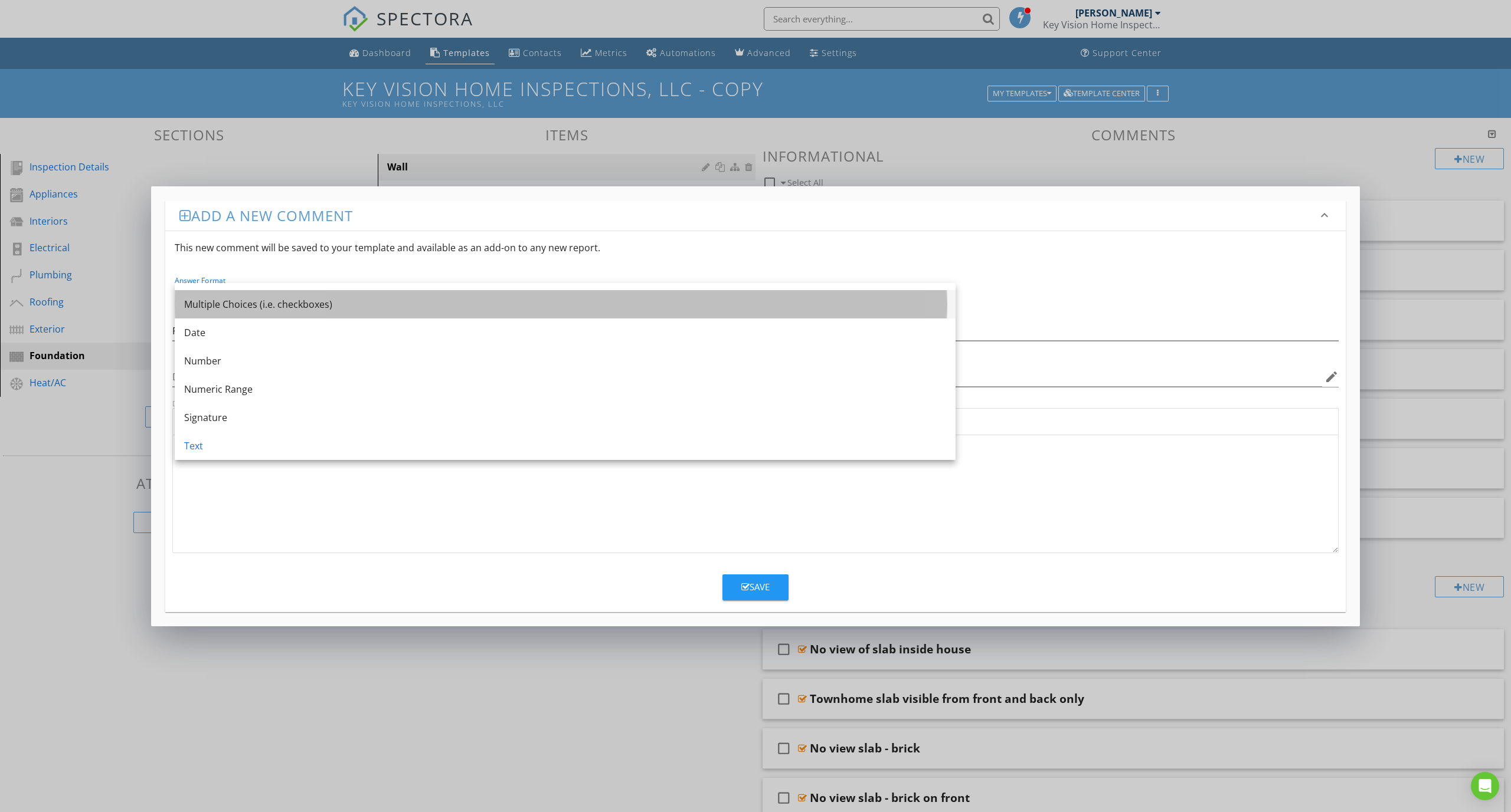
click at [343, 310] on div "Multiple Choices (i.e. checkboxes)" at bounding box center [565, 304] width 762 height 14
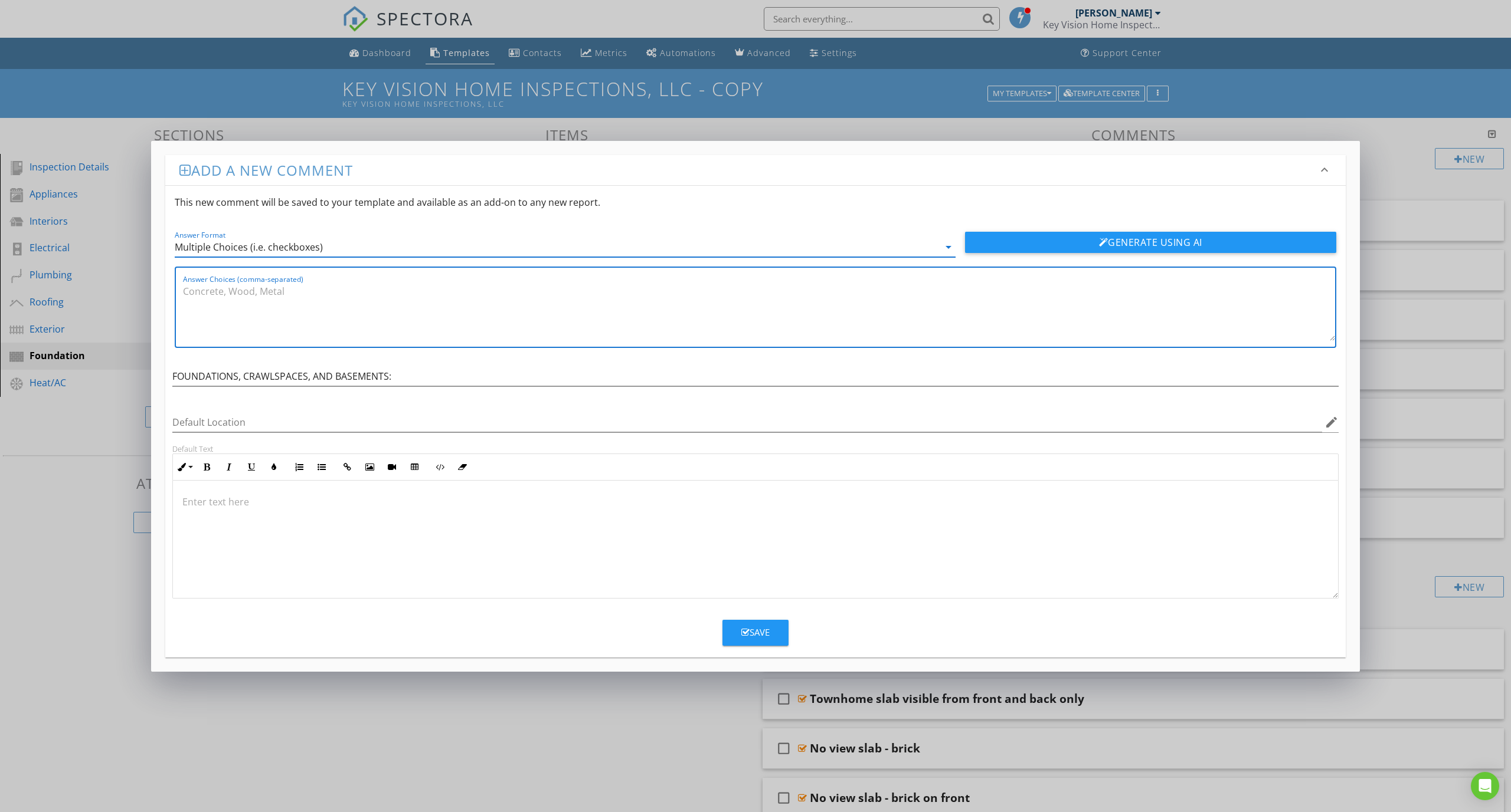
click at [202, 292] on textarea "Answer Choices (comma-separated)" at bounding box center [758, 311] width 1152 height 59
drag, startPoint x: 245, startPoint y: 369, endPoint x: 259, endPoint y: 372, distance: 14.3
click at [259, 372] on input "FOUNDATIONS, CRAWLSPACES, AND BASEMENTS:" at bounding box center [756, 376] width 1166 height 19
click at [397, 382] on input "FOUNDATIONS, CRAWLSPACES, AND BASEMENTS:" at bounding box center [756, 376] width 1166 height 19
drag, startPoint x: 399, startPoint y: 380, endPoint x: 187, endPoint y: 365, distance: 212.5
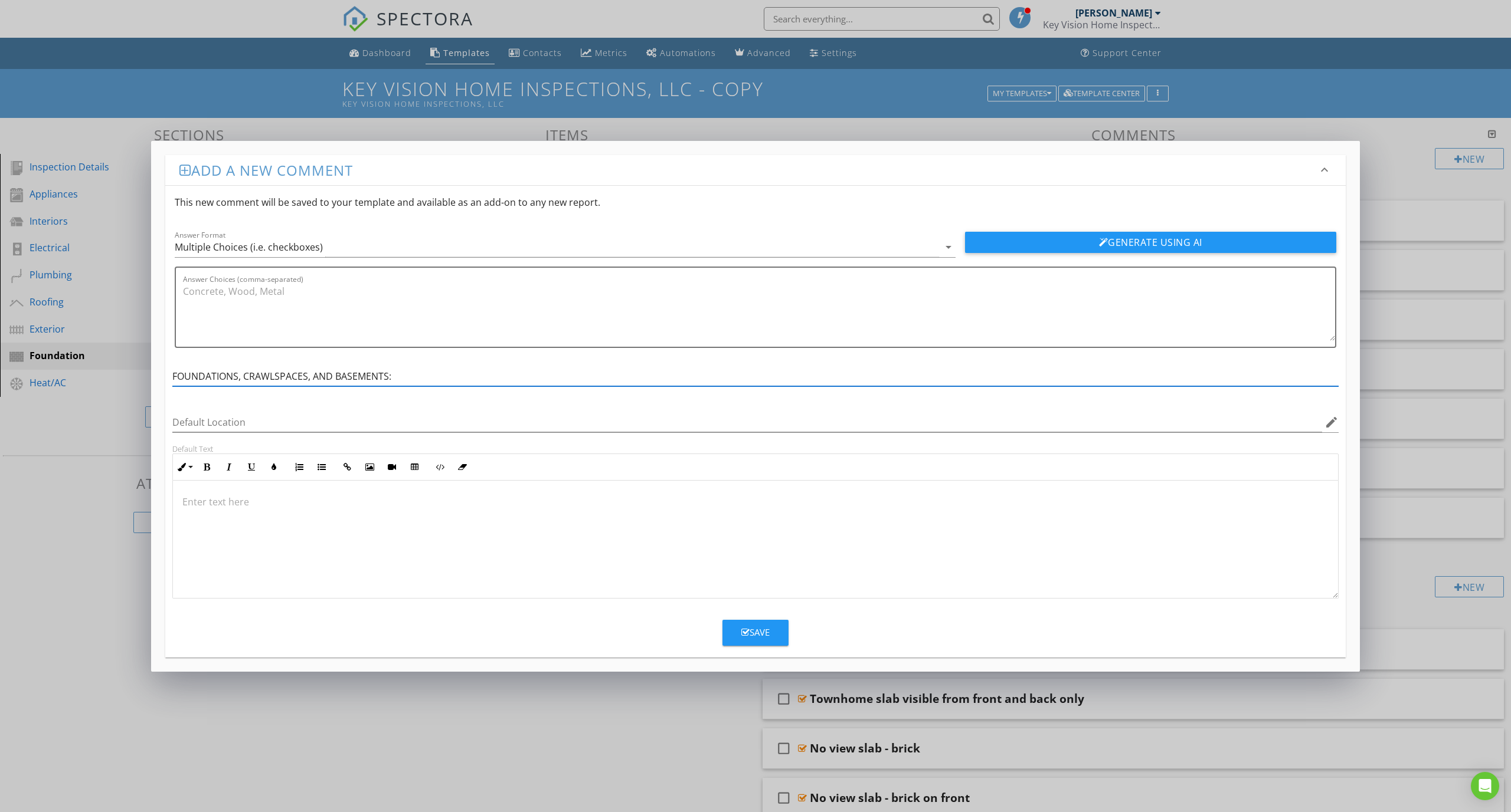
click at [187, 365] on div "FOUNDATIONS, CRAWLSPACES, AND BASEMENTS:" at bounding box center [756, 379] width 1166 height 39
drag, startPoint x: 394, startPoint y: 380, endPoint x: 182, endPoint y: 370, distance: 212.2
click at [184, 369] on input "FOUNDATIONS, CRAWLSPACES, AND BASEMENTS:" at bounding box center [756, 376] width 1166 height 19
click at [203, 290] on textarea "Answer Choices (comma-separated)" at bounding box center [758, 311] width 1152 height 59
paste textarea "FOUNDATIONS, CRAWLSPACES, AND BASEMENTS:"
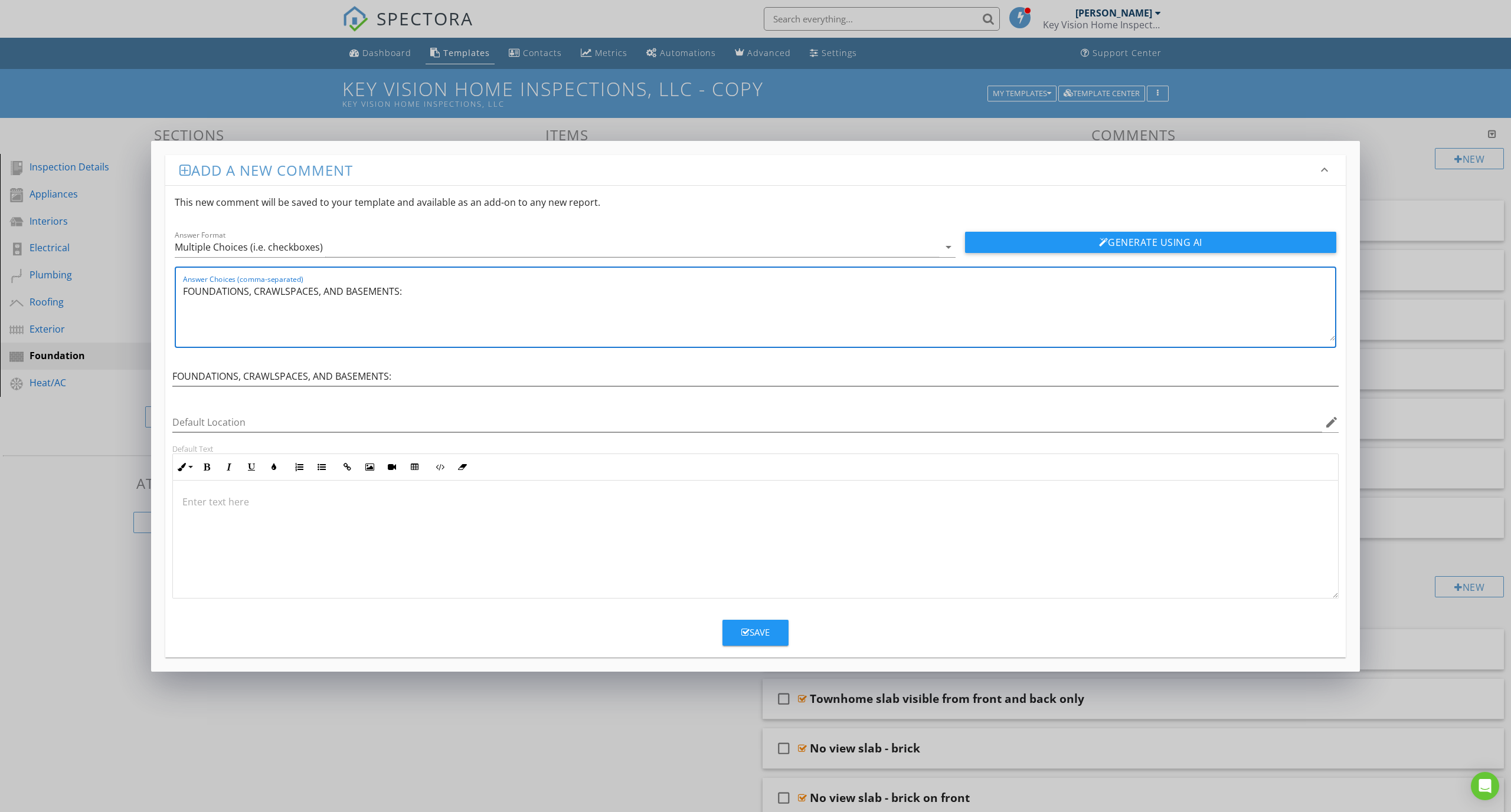
click at [343, 292] on textarea "FOUNDATIONS, CRAWLSPACES, AND BASEMENTS:" at bounding box center [758, 311] width 1152 height 59
click at [405, 380] on input "FOUNDATIONS, CRAWLSPACES, AND BASEMENTS:" at bounding box center [756, 376] width 1166 height 19
click at [253, 294] on textarea "FOUNDATIONS, CRAWLSPACES, BASEMENTS:" at bounding box center [758, 311] width 1152 height 59
click at [256, 295] on textarea "FOUNDATIONS, CRAWLSPACES, BASEMENTS:" at bounding box center [758, 311] width 1152 height 59
click at [314, 293] on textarea "FOUNDATION, CRAWLSPACES, BASEMENTS:" at bounding box center [758, 311] width 1152 height 59
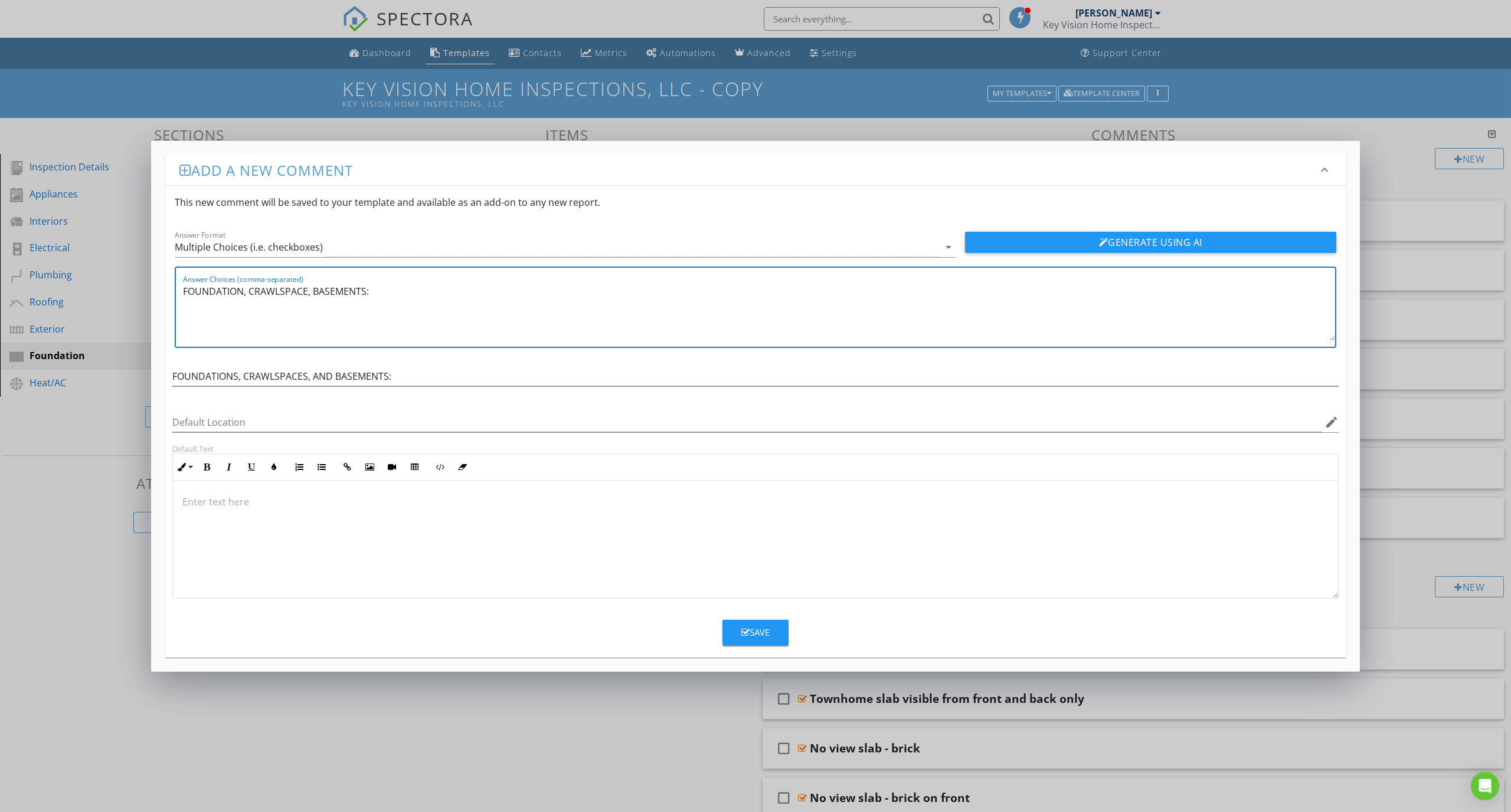
click at [311, 295] on textarea "FOUNDATION, CRAWLSPACE, BASEMENTS:" at bounding box center [758, 311] width 1152 height 59
click at [366, 294] on textarea "FOUNDATION, CRAWLSPACE, BASEMENTS:" at bounding box center [758, 311] width 1152 height 59
click at [370, 292] on textarea "FOUNDATION, CRAWLSPACE, BASEMENT:" at bounding box center [758, 311] width 1152 height 59
click at [411, 372] on input "FOUNDATIONS, CRAWLSPACES, AND BASEMENTS:" at bounding box center [756, 376] width 1166 height 19
click at [259, 421] on input "Default Location" at bounding box center [747, 422] width 1150 height 19
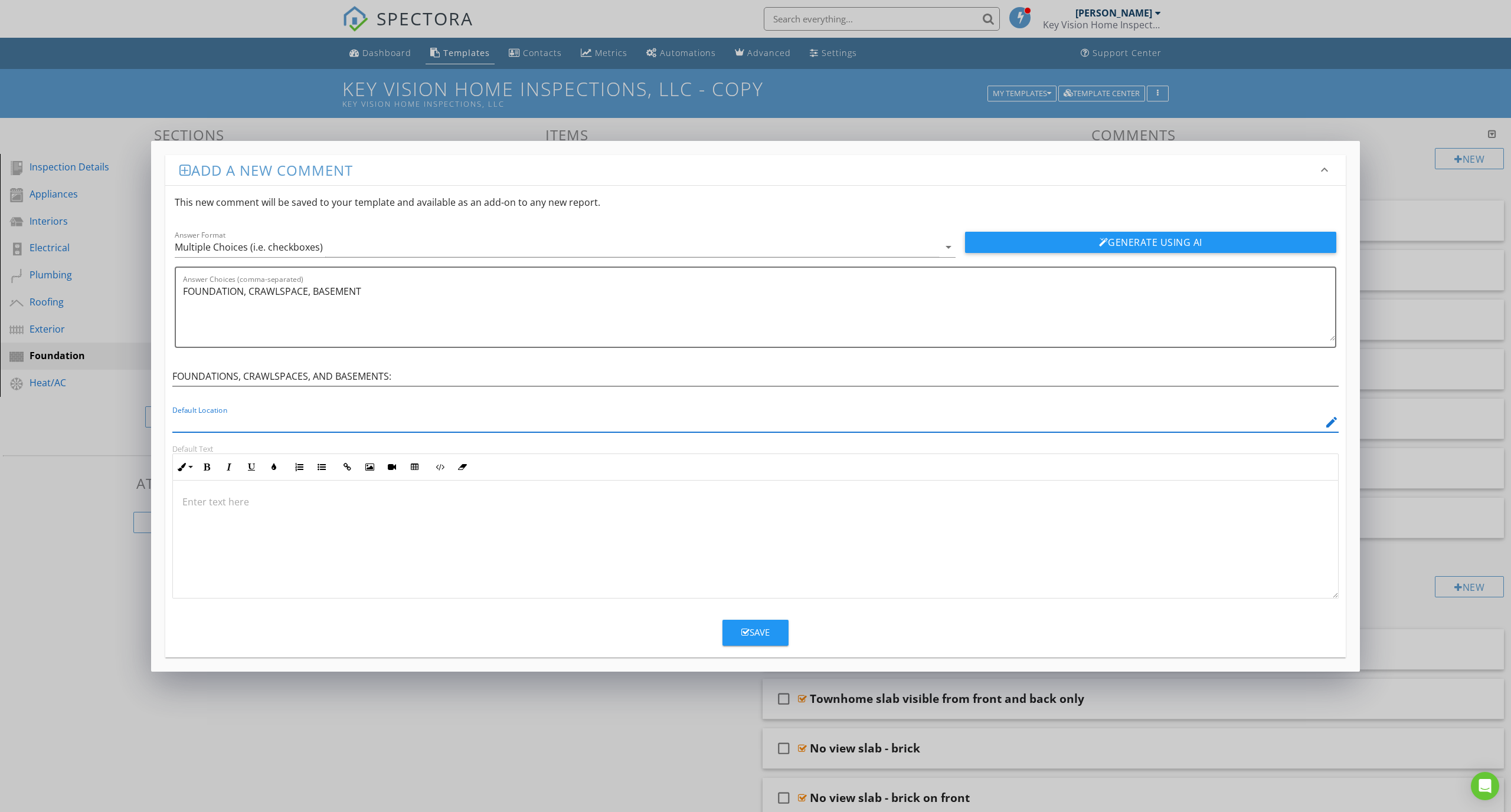
click at [259, 421] on input "Default Location" at bounding box center [747, 422] width 1150 height 19
click at [434, 374] on input "FOUNDATIONS, CRAWLSPACES, AND BASEMENTS:" at bounding box center [756, 376] width 1166 height 19
click at [229, 316] on textarea "FOUNDATION, CRAWLSPACE, BASEMENT" at bounding box center [758, 311] width 1152 height 59
click at [230, 508] on p at bounding box center [755, 501] width 1146 height 14
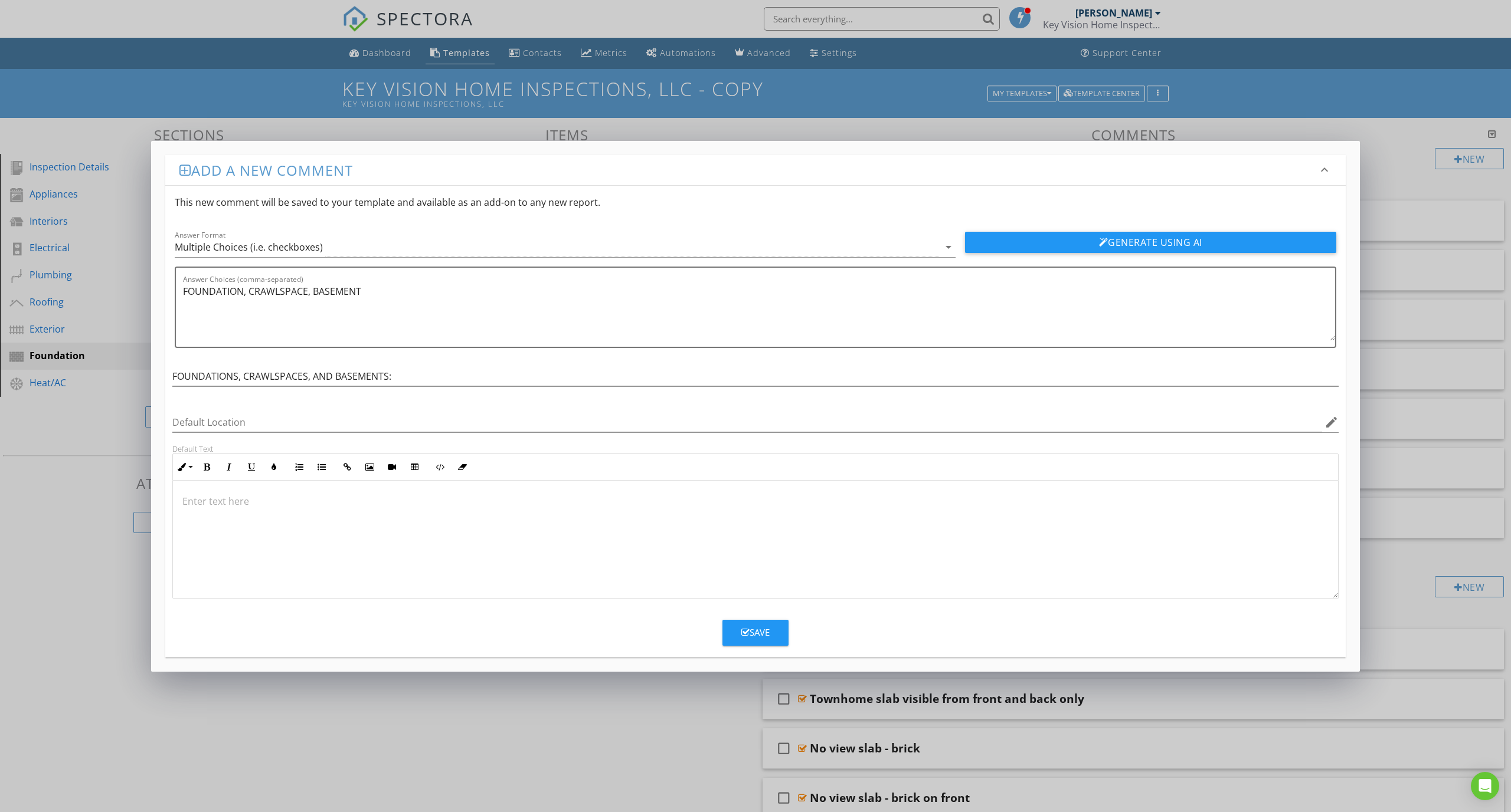
click at [327, 520] on div at bounding box center [755, 539] width 1165 height 118
click at [394, 381] on input "FOUNDATIONS, CRAWLSPACES, AND BASEMENTS:" at bounding box center [756, 376] width 1166 height 19
click at [376, 304] on textarea "FOUNDATION, CRAWLSPACE, BASEMENT" at bounding box center [758, 311] width 1152 height 59
click at [243, 290] on textarea "FOUNDATION, CRAWLSPACE, BASEMENT" at bounding box center [758, 311] width 1152 height 59
drag, startPoint x: 338, startPoint y: 290, endPoint x: 285, endPoint y: 288, distance: 53.0
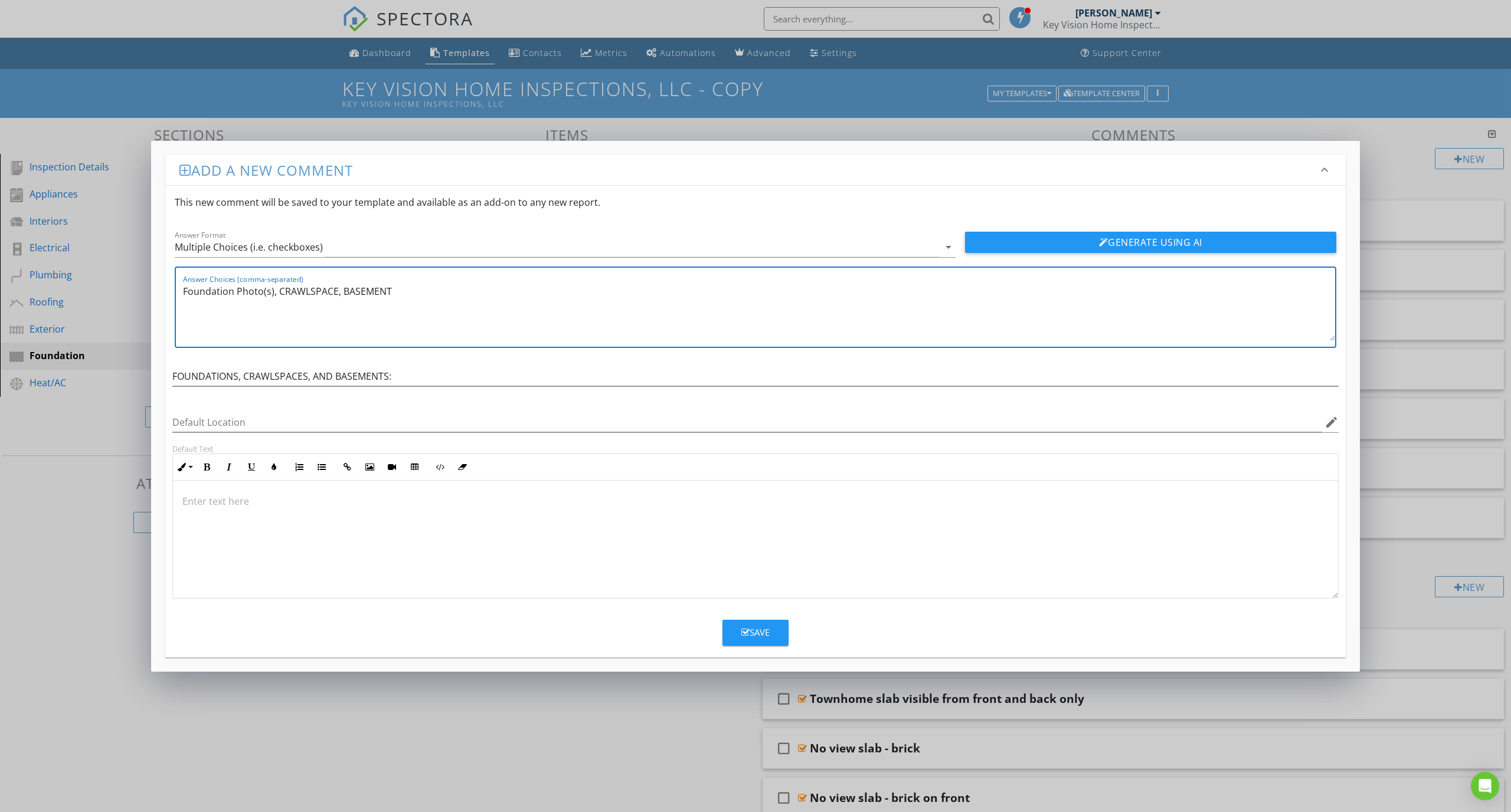
click at [285, 288] on textarea "Foundation Photo(s), CRAWLSPACE, BASEMENT" at bounding box center [758, 311] width 1152 height 59
click at [487, 295] on textarea "Foundation Photo(s), Crawlspace Photo(s), BASEMENT" at bounding box center [758, 311] width 1152 height 59
drag, startPoint x: 447, startPoint y: 290, endPoint x: 395, endPoint y: 290, distance: 52.0
click at [395, 290] on textarea "Foundation Photo(s), Crawlspace Photo(s), BASEMENT" at bounding box center [758, 311] width 1152 height 59
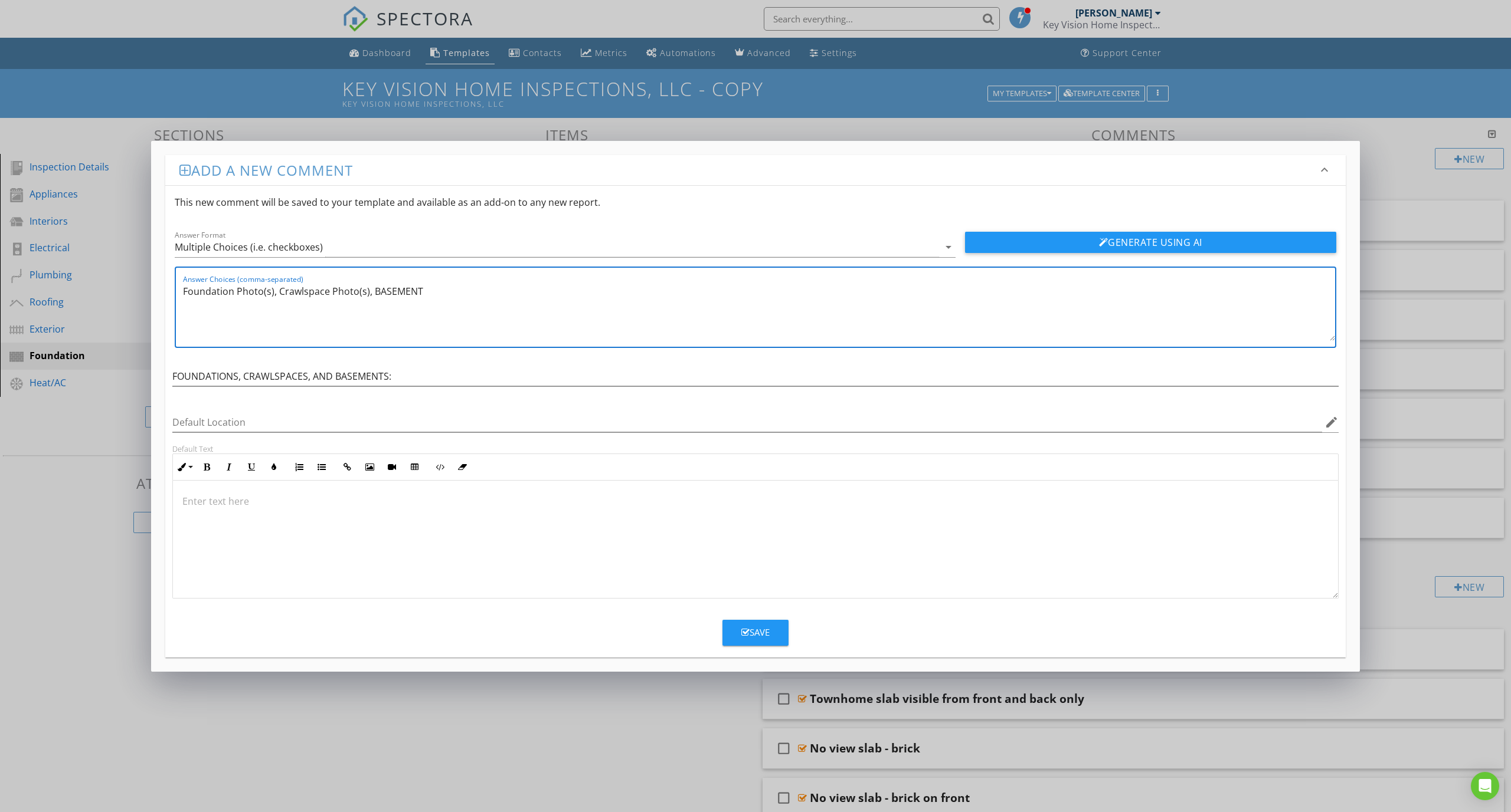
click at [423, 296] on textarea "Foundation Photo(s), Crawlspace Photo(s), BASEMENT" at bounding box center [758, 311] width 1152 height 59
drag, startPoint x: 425, startPoint y: 294, endPoint x: 379, endPoint y: 291, distance: 46.1
click at [379, 291] on textarea "Foundation Photo(s), Crawlspace Photo(s), BASEMENT" at bounding box center [758, 311] width 1152 height 59
type textarea "Foundation Photo(s), Crawlspace Photo(s), Basement Photo(s)"
click at [249, 422] on input "Default Location" at bounding box center [747, 422] width 1150 height 19
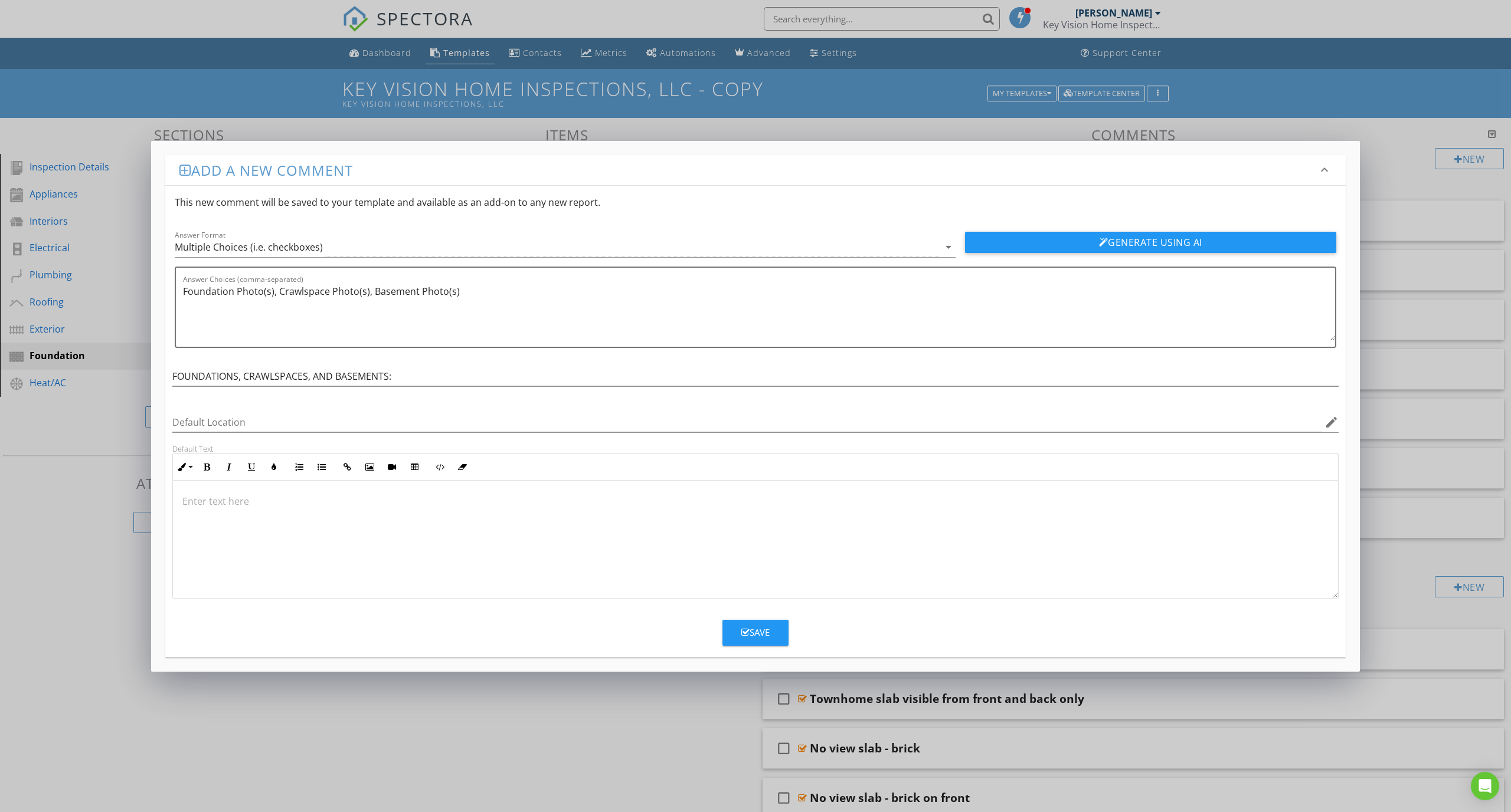
click at [281, 490] on div at bounding box center [755, 539] width 1165 height 118
click at [753, 634] on div "Save" at bounding box center [755, 632] width 28 height 13
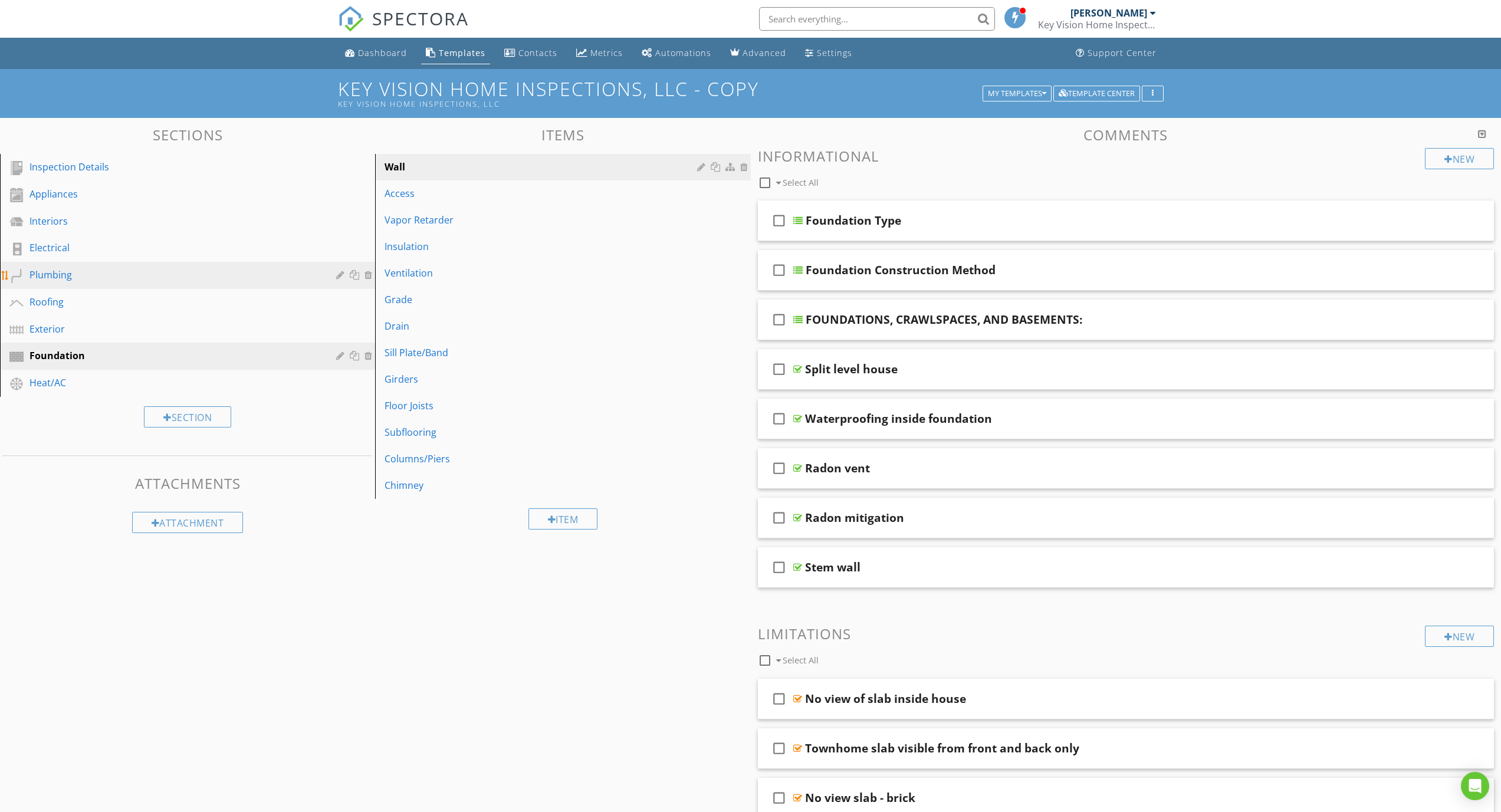
click at [52, 276] on div "Plumbing" at bounding box center [174, 274] width 290 height 14
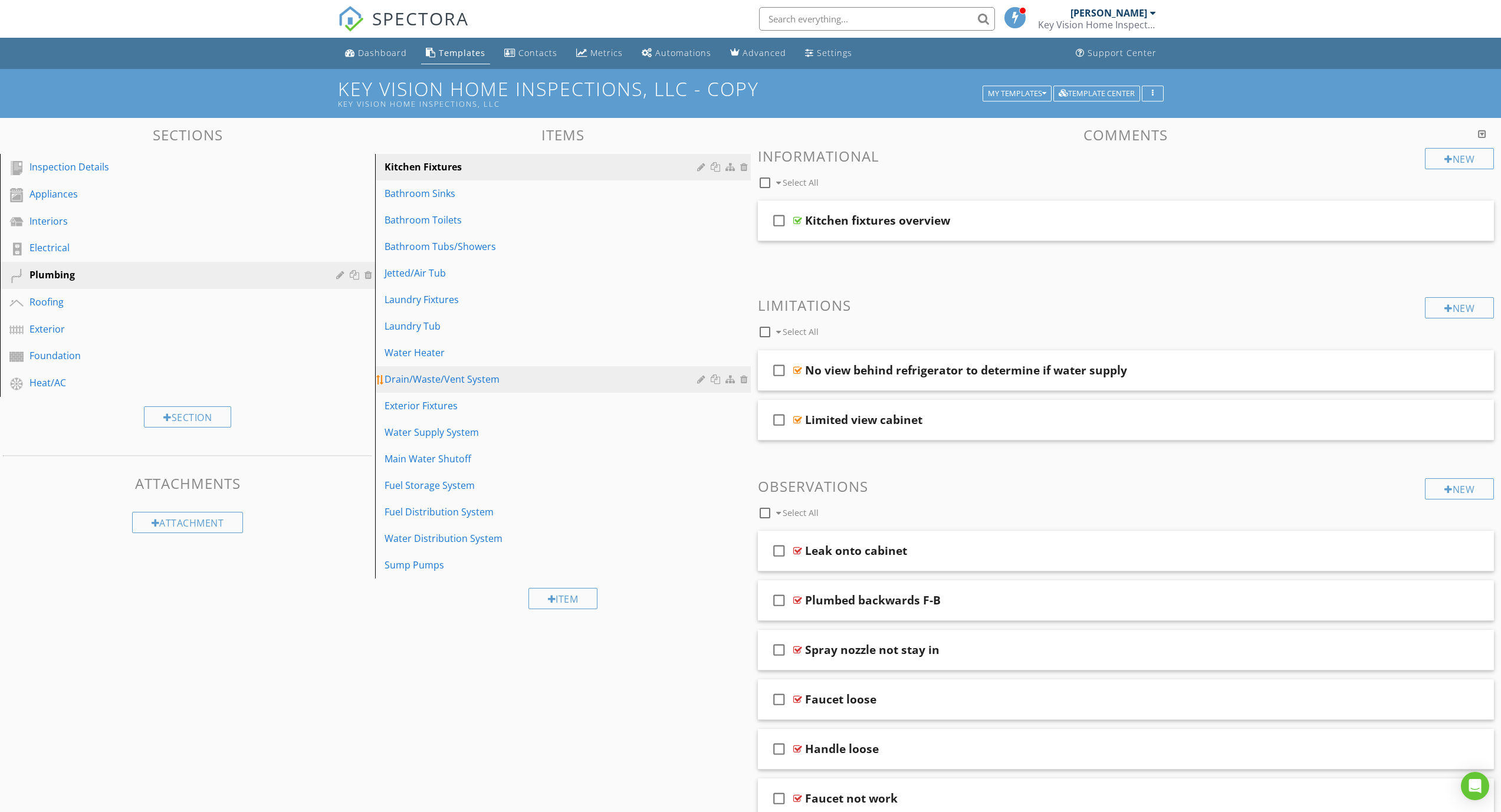
click at [398, 378] on div "Drain/Waste/Vent System" at bounding box center [542, 379] width 316 height 14
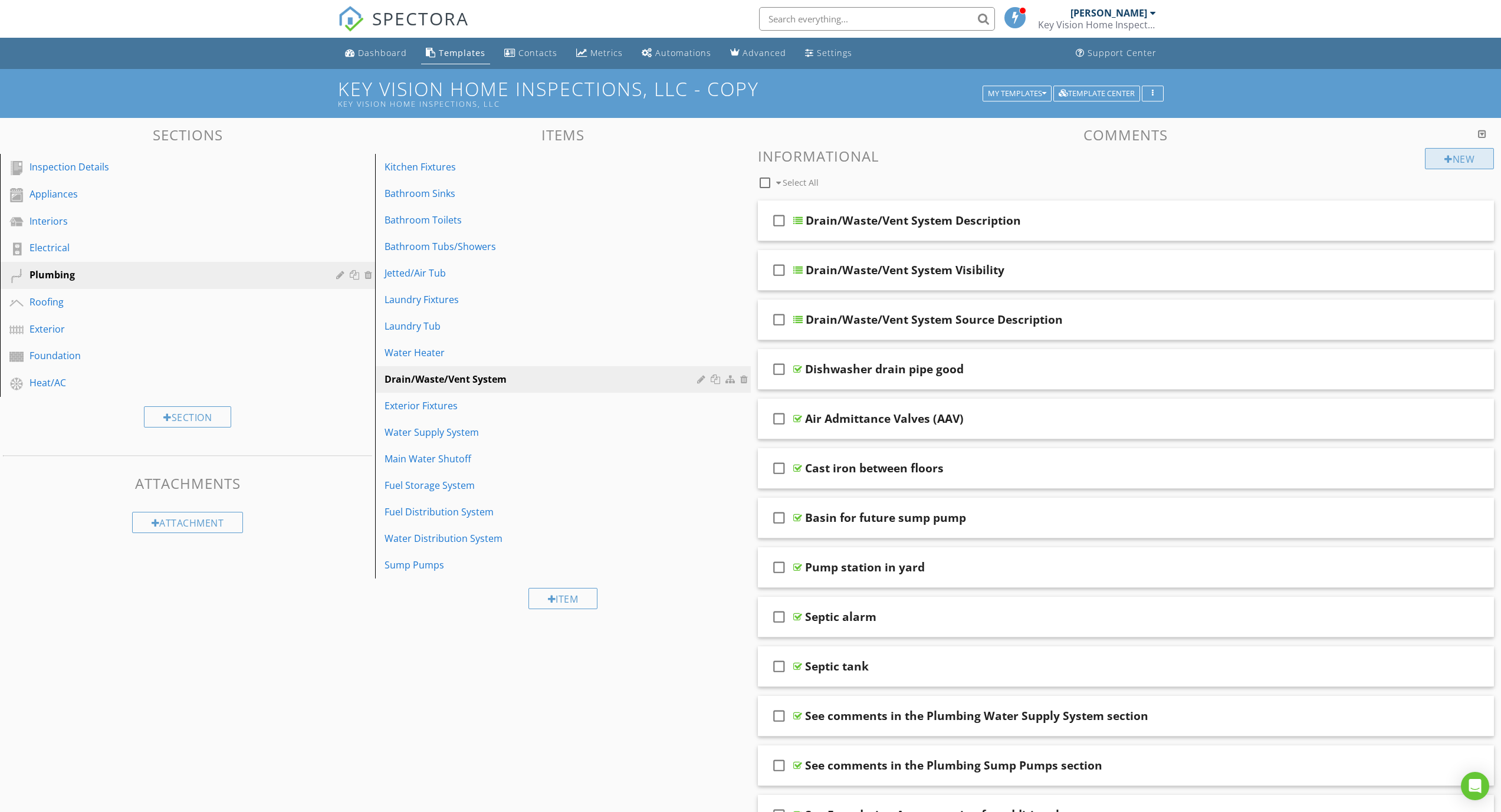
click at [1440, 155] on div "New" at bounding box center [1460, 159] width 69 height 21
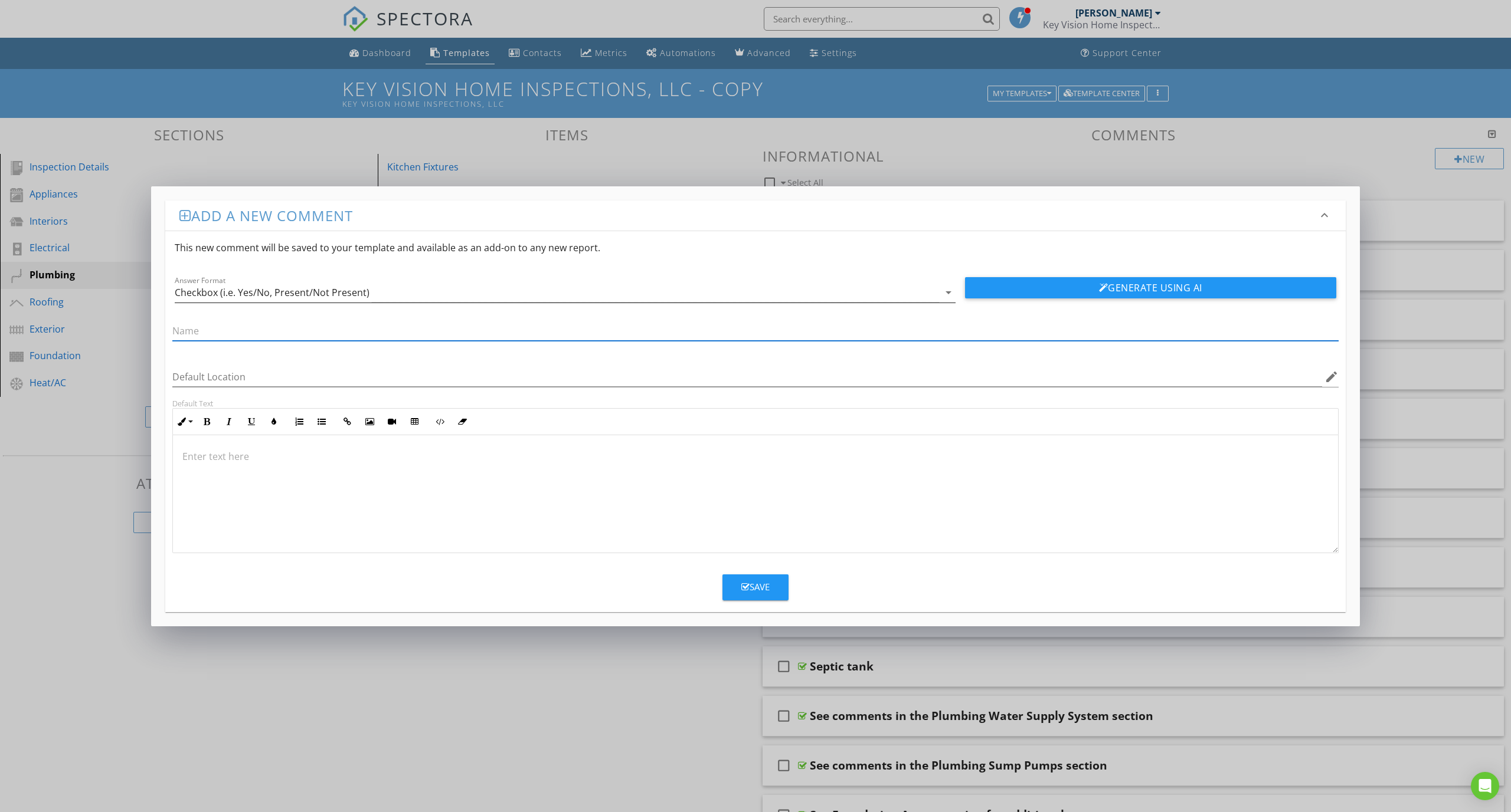
click at [275, 288] on div "Checkbox (i.e. Yes/No, Present/Not Present)" at bounding box center [272, 292] width 195 height 11
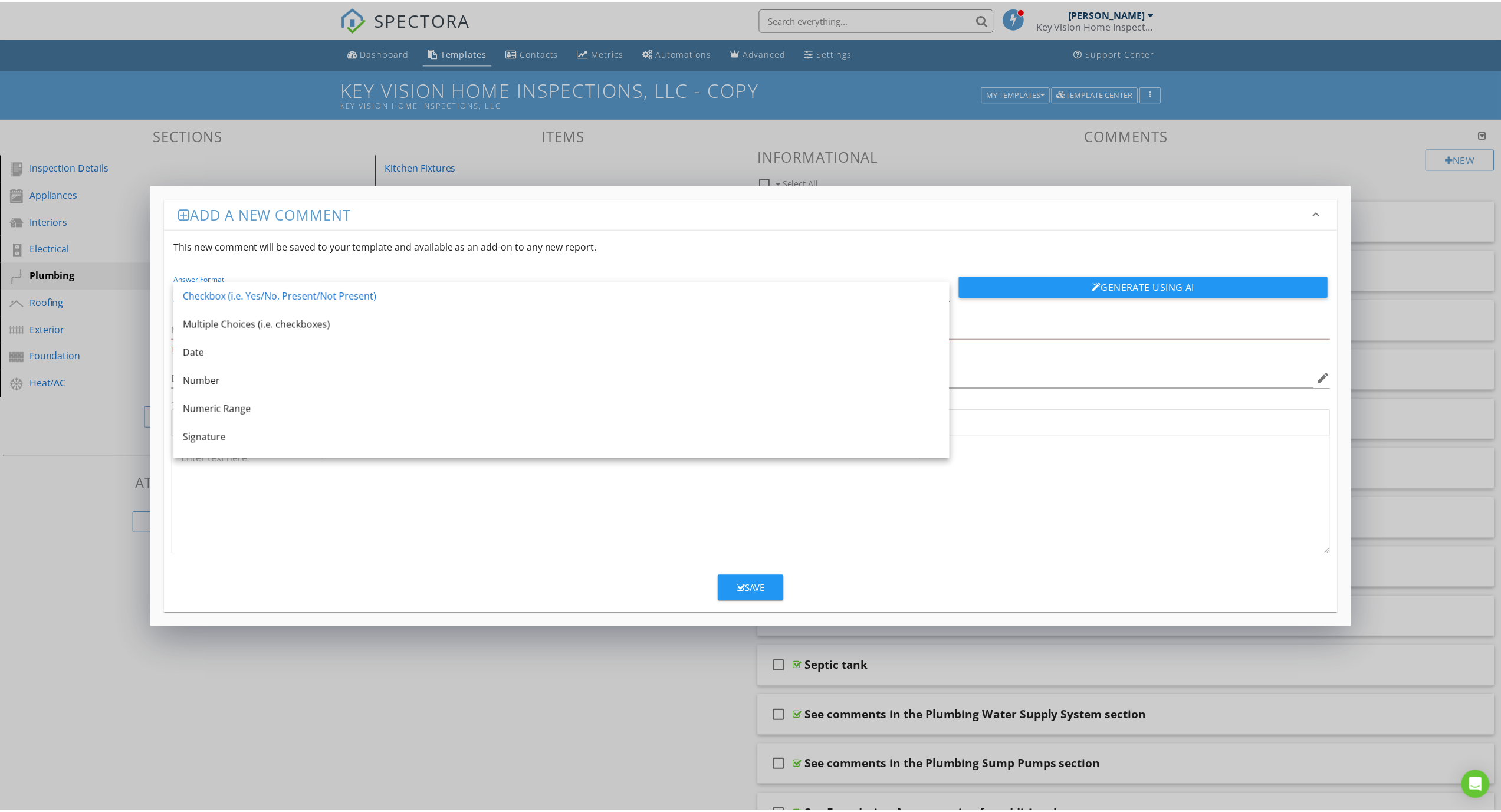
scroll to position [21, 0]
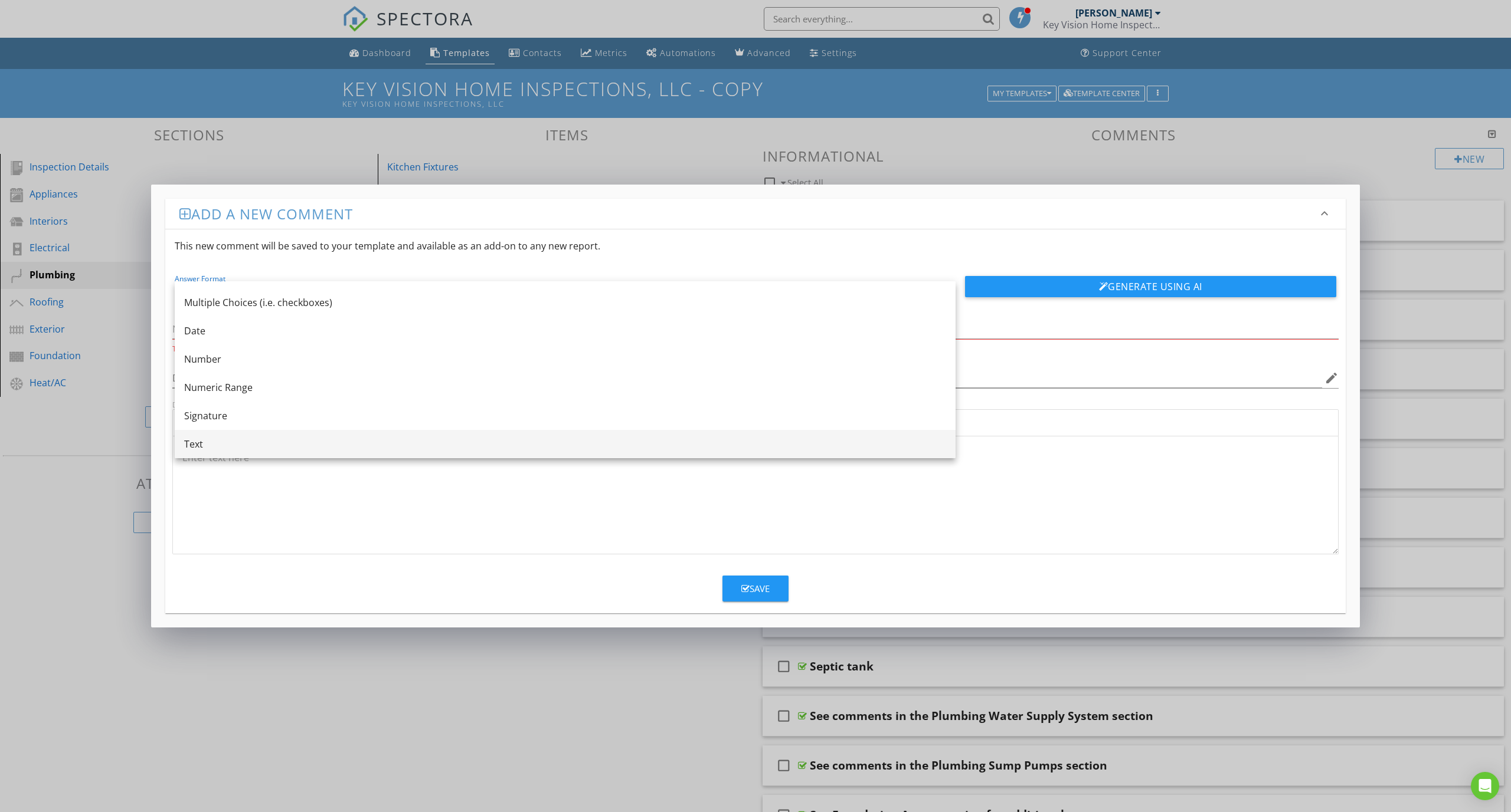
click at [645, 450] on div "Text" at bounding box center [565, 444] width 762 height 14
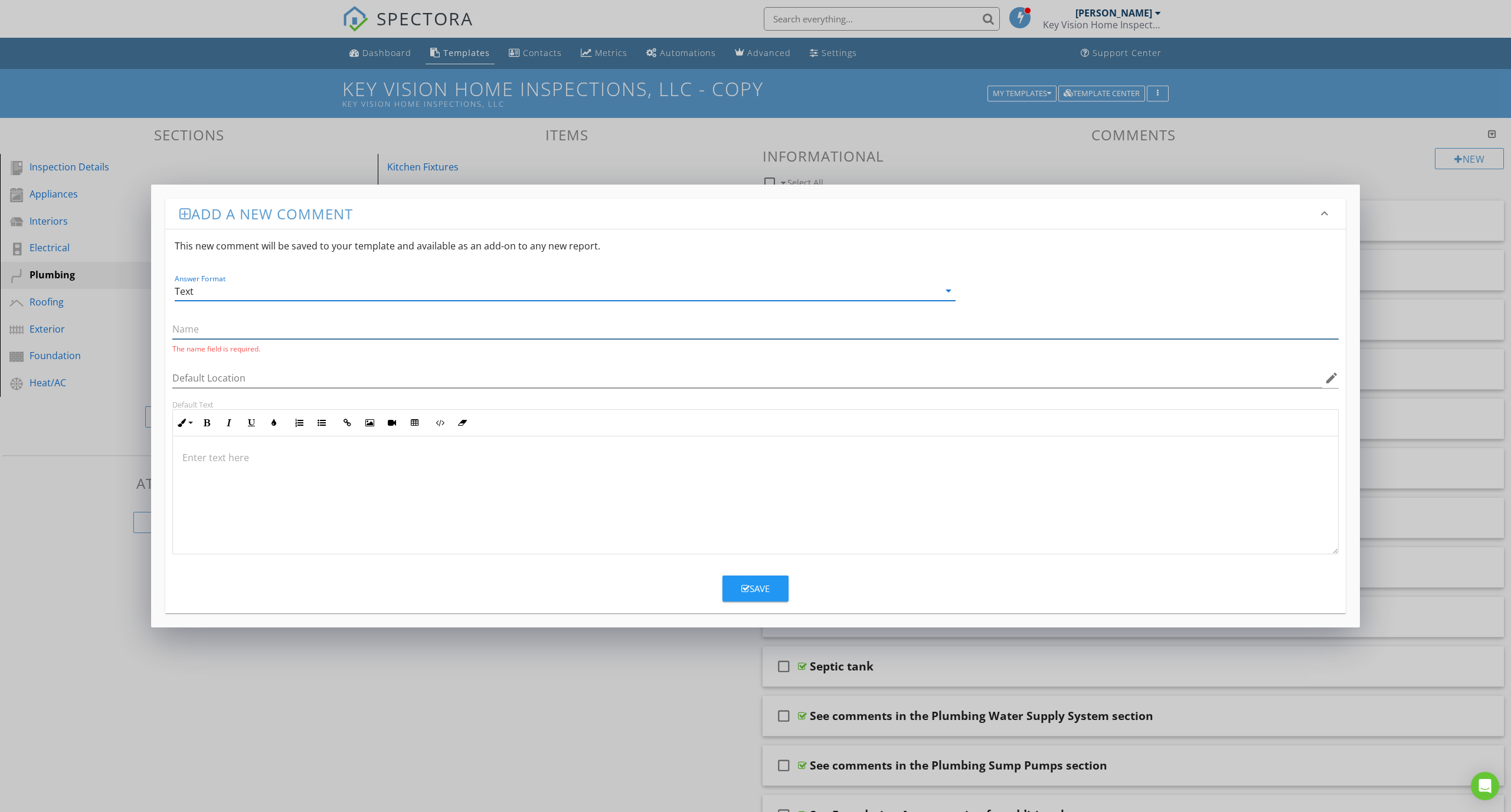
click at [497, 330] on input "text" at bounding box center [756, 329] width 1166 height 19
click at [301, 331] on input "Plumbing Penetration Photos:" at bounding box center [756, 331] width 1166 height 19
click at [333, 331] on input "Plumbing Penetration Photo(s):" at bounding box center [756, 331] width 1166 height 19
type input "Plumbing Penetration Photo(s):"
click at [751, 582] on div "Save" at bounding box center [755, 587] width 28 height 13
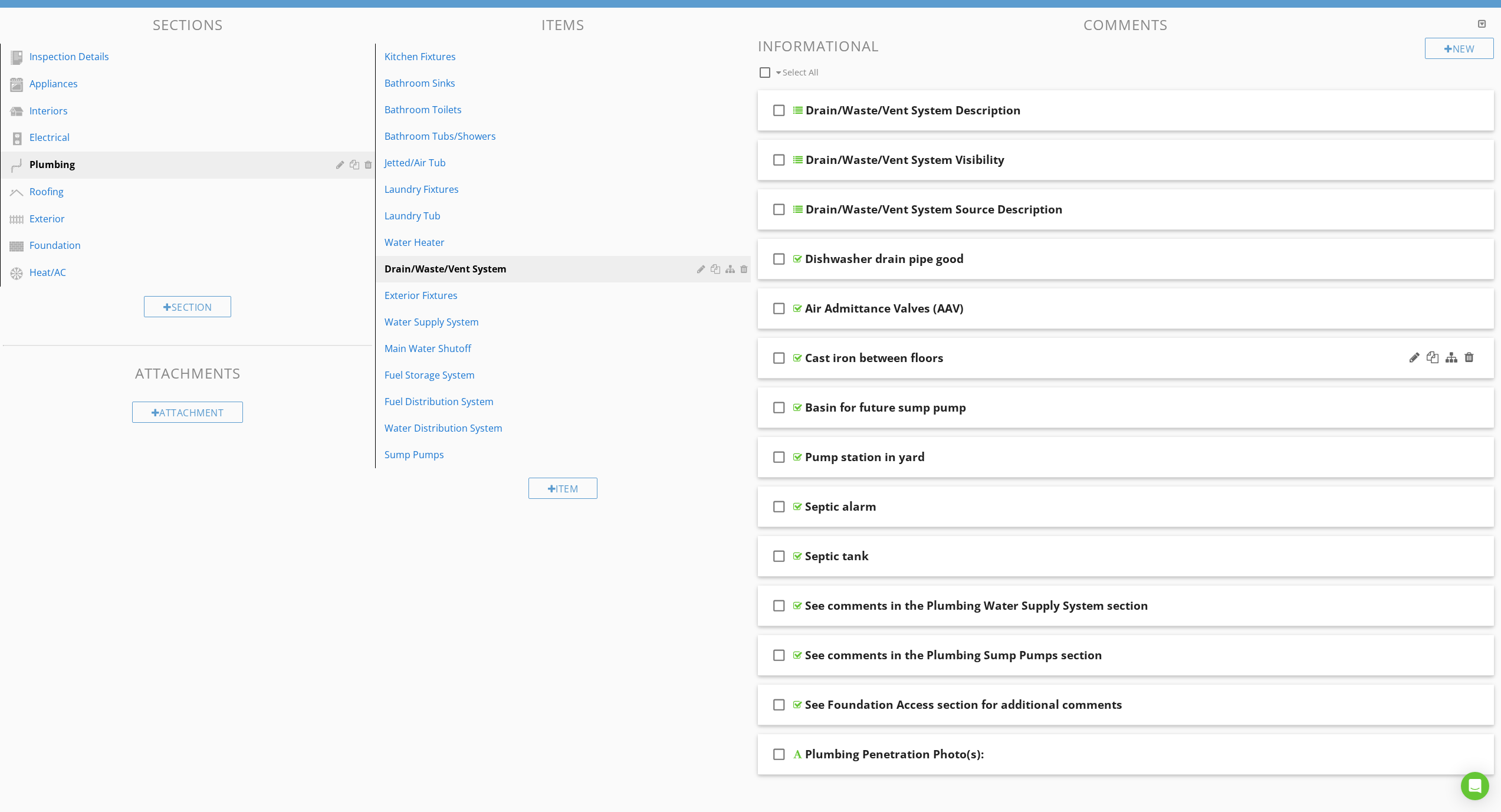
scroll to position [0, 0]
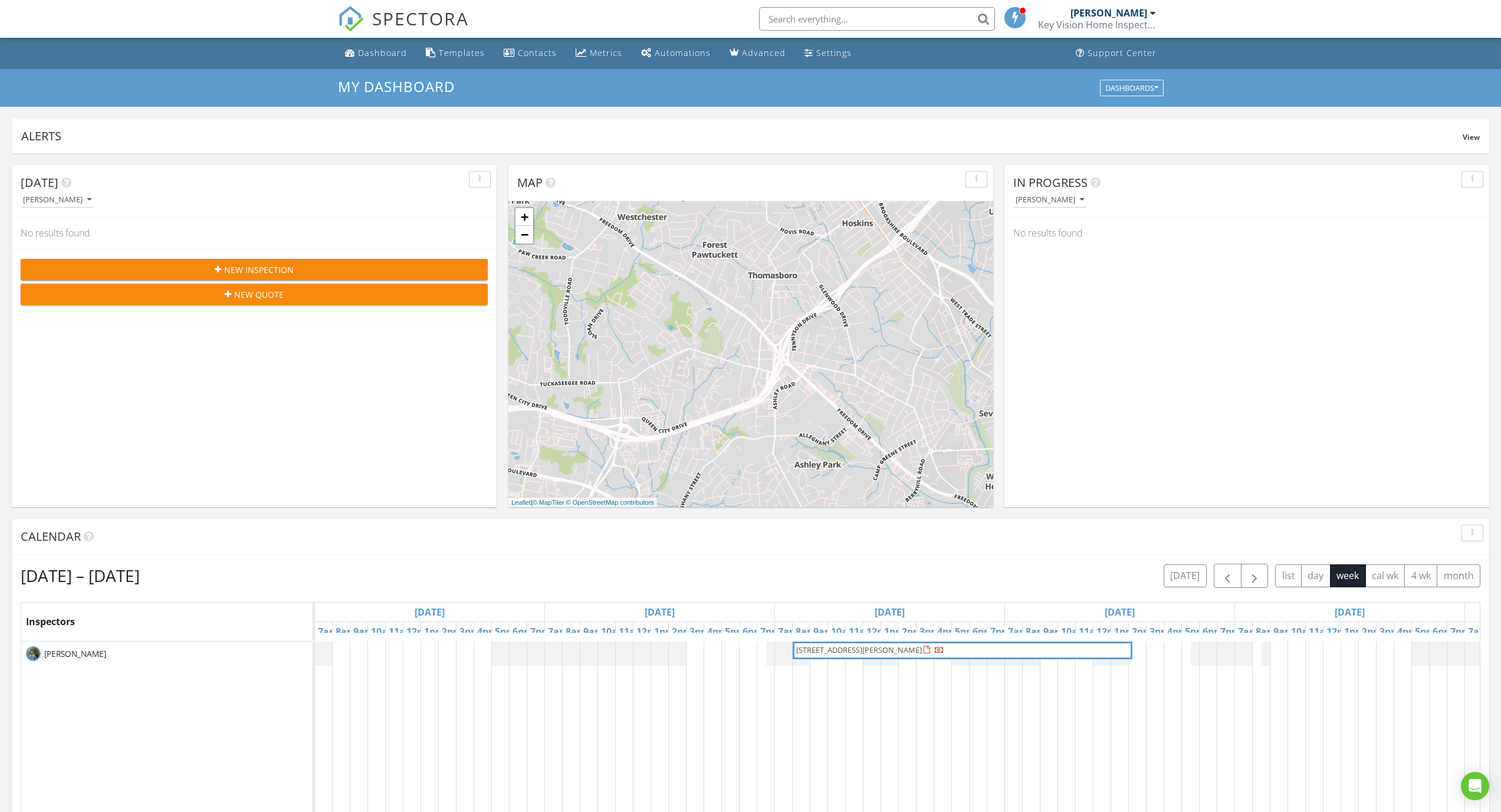
click at [1151, 18] on div "[PERSON_NAME]" at bounding box center [1113, 13] width 85 height 12
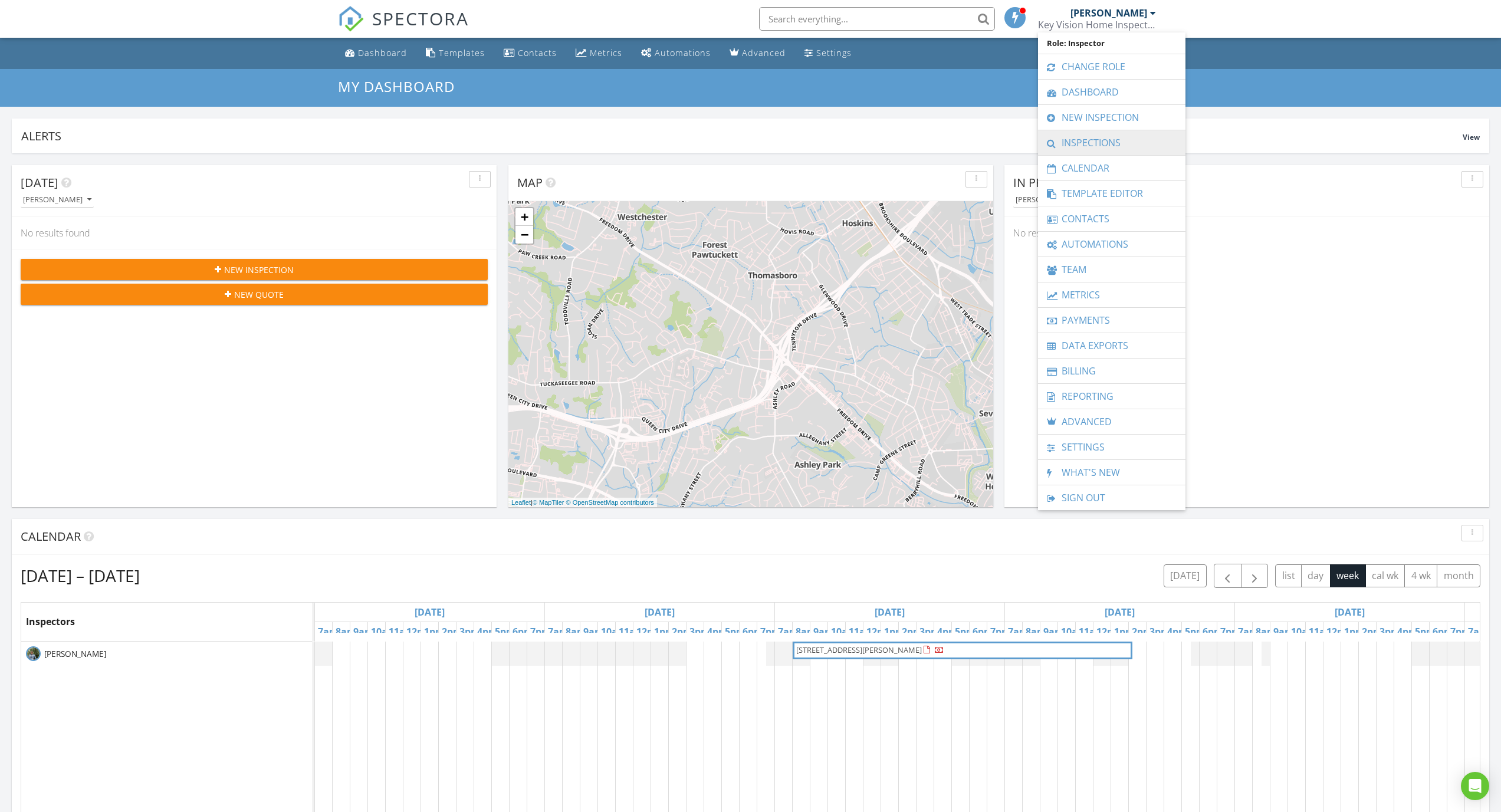
click at [1104, 144] on link "Inspections" at bounding box center [1112, 143] width 136 height 25
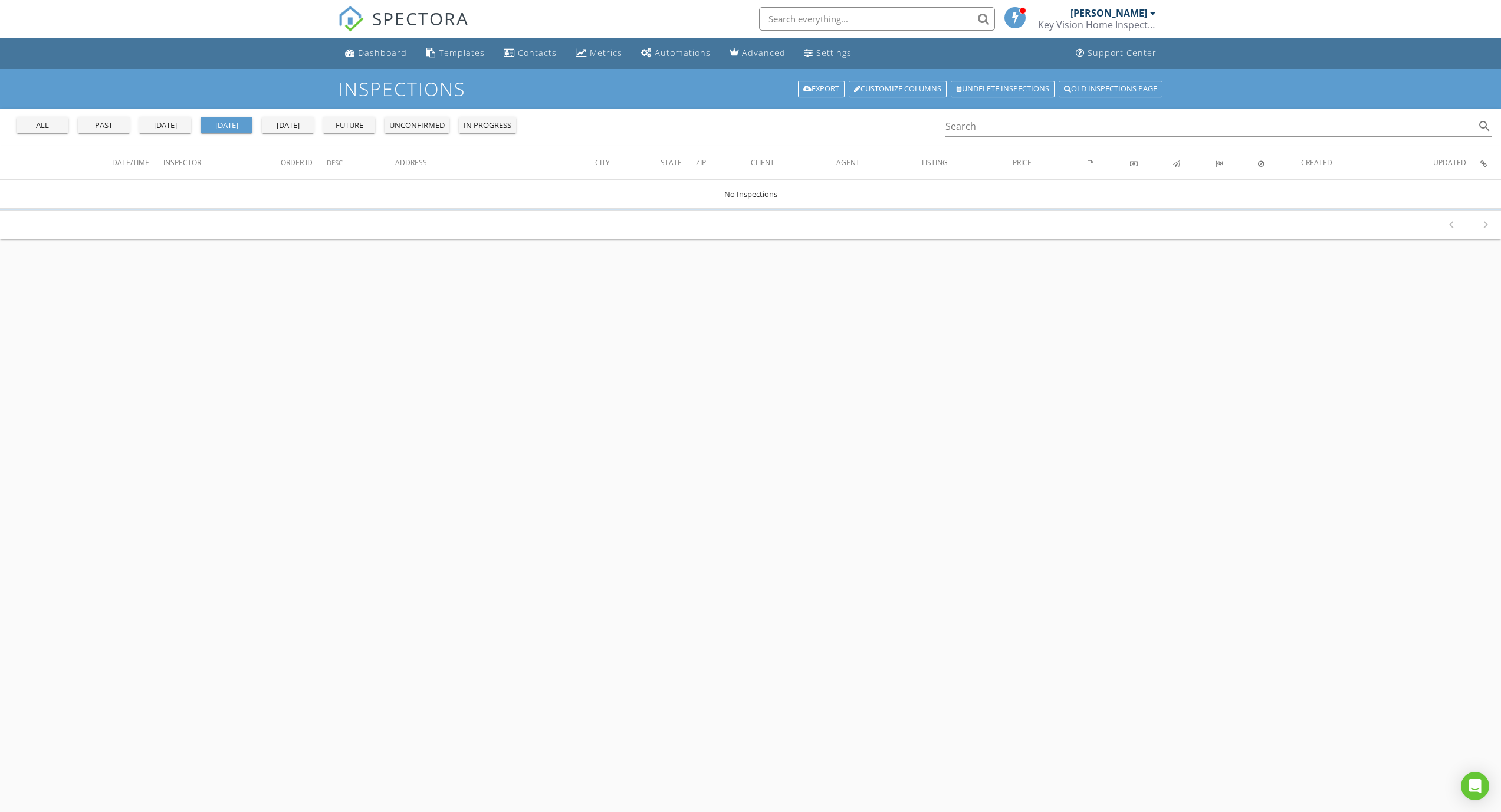
click at [35, 120] on div "all" at bounding box center [43, 126] width 43 height 12
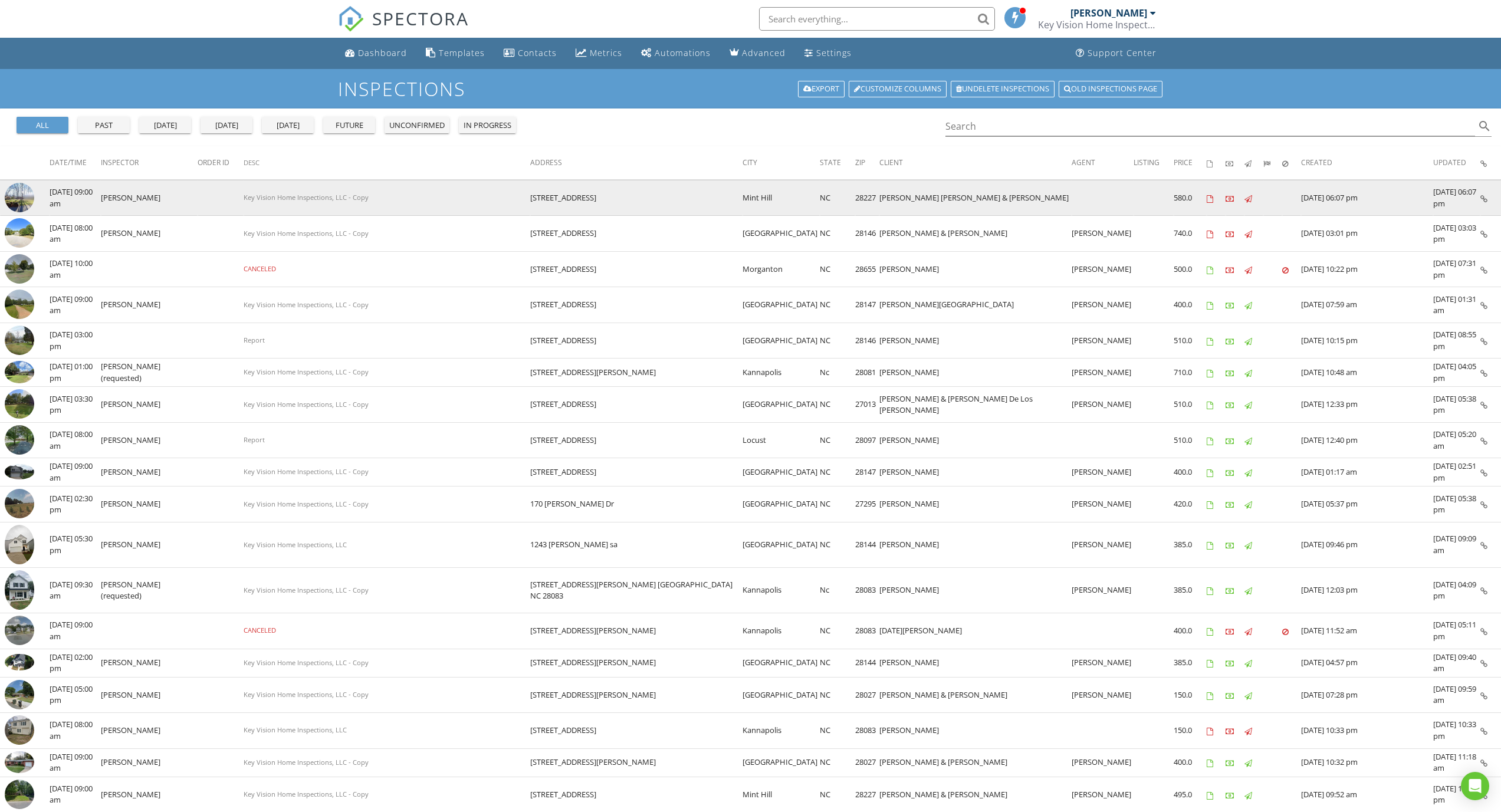
click at [21, 204] on img at bounding box center [19, 197] width 29 height 29
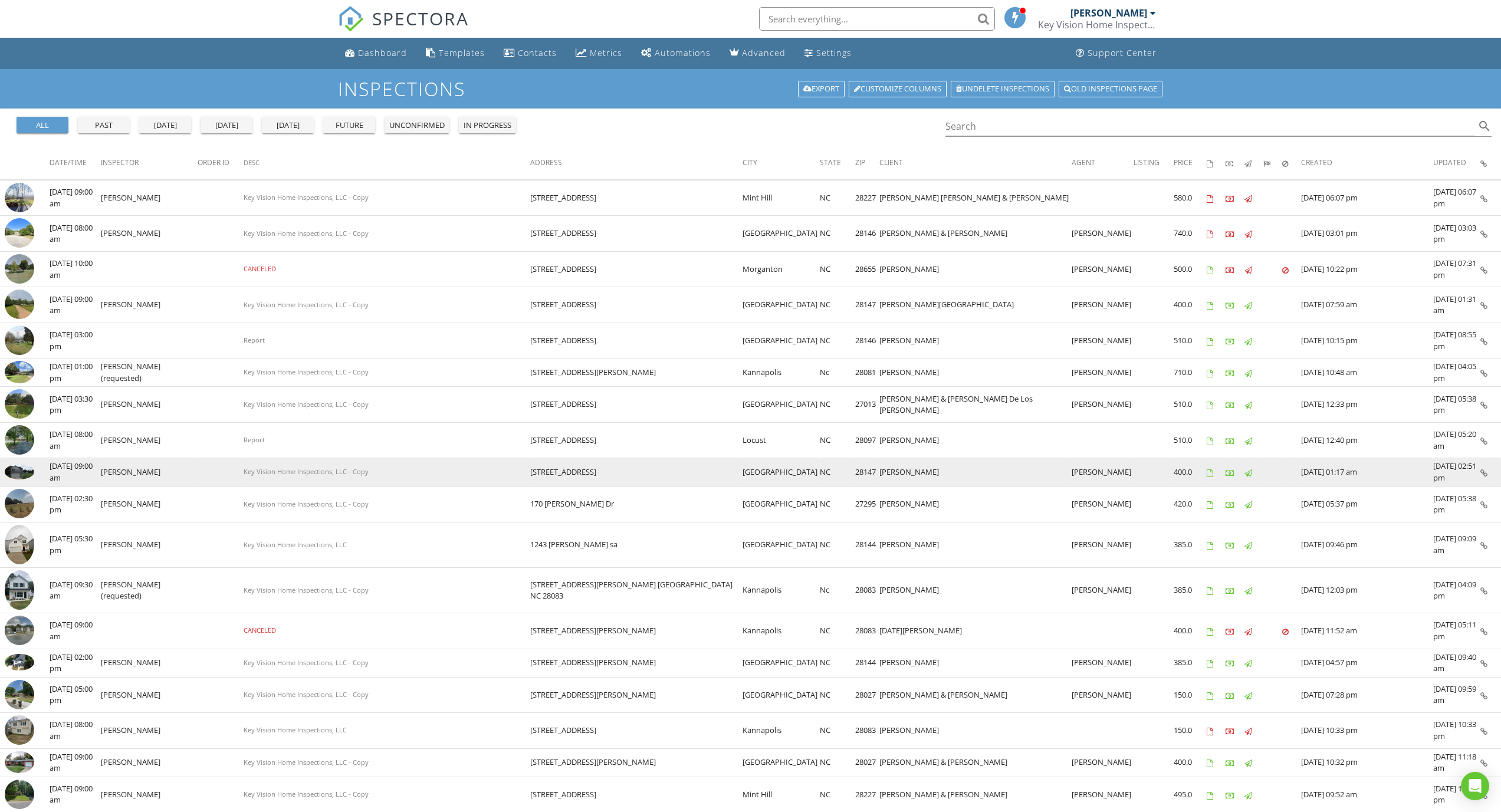
click at [10, 465] on img at bounding box center [19, 472] width 29 height 15
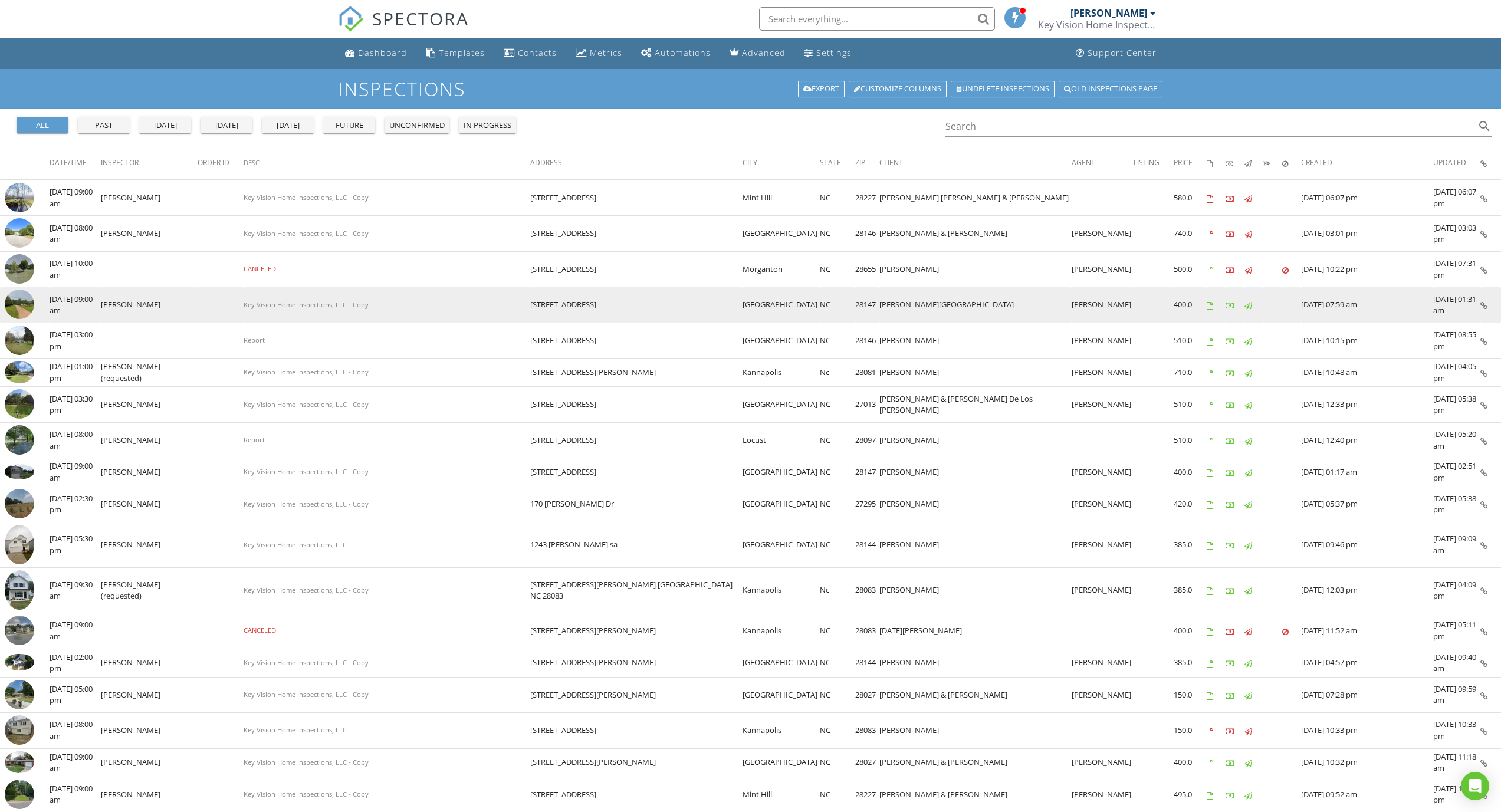
click at [24, 303] on img at bounding box center [19, 304] width 29 height 29
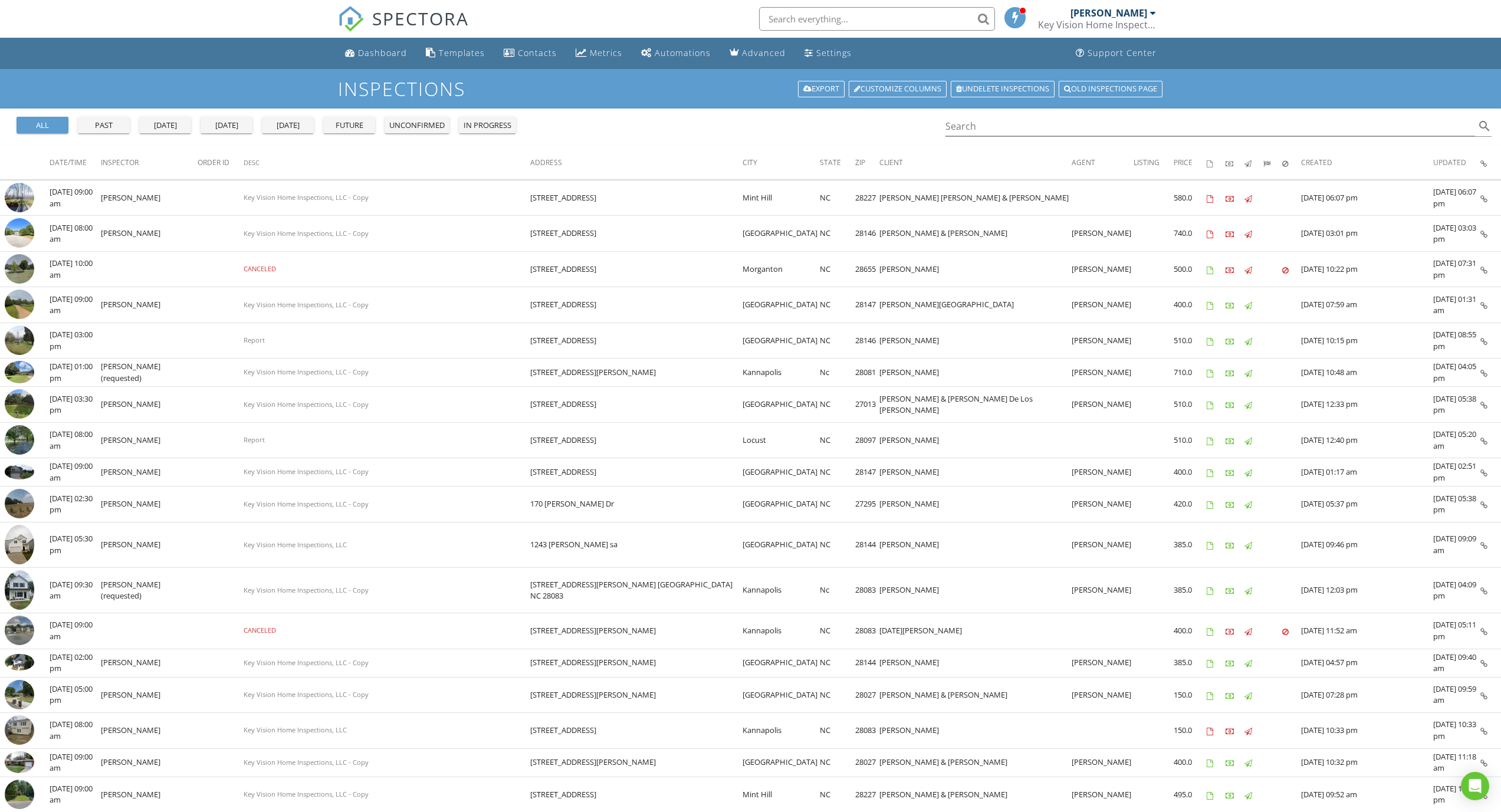
click at [639, 2] on div "SPECTORA Luis Hernandez Key Vision Home Inspections, LLC Role: Inspector Change…" at bounding box center [751, 19] width 826 height 38
click at [694, 1] on div "SPECTORA Luis Hernandez Key Vision Home Inspections, LLC Role: Inspector Change…" at bounding box center [751, 19] width 826 height 38
click at [688, 3] on div "SPECTORA Luis Hernandez Key Vision Home Inspections, LLC Role: Inspector Change…" at bounding box center [751, 19] width 826 height 38
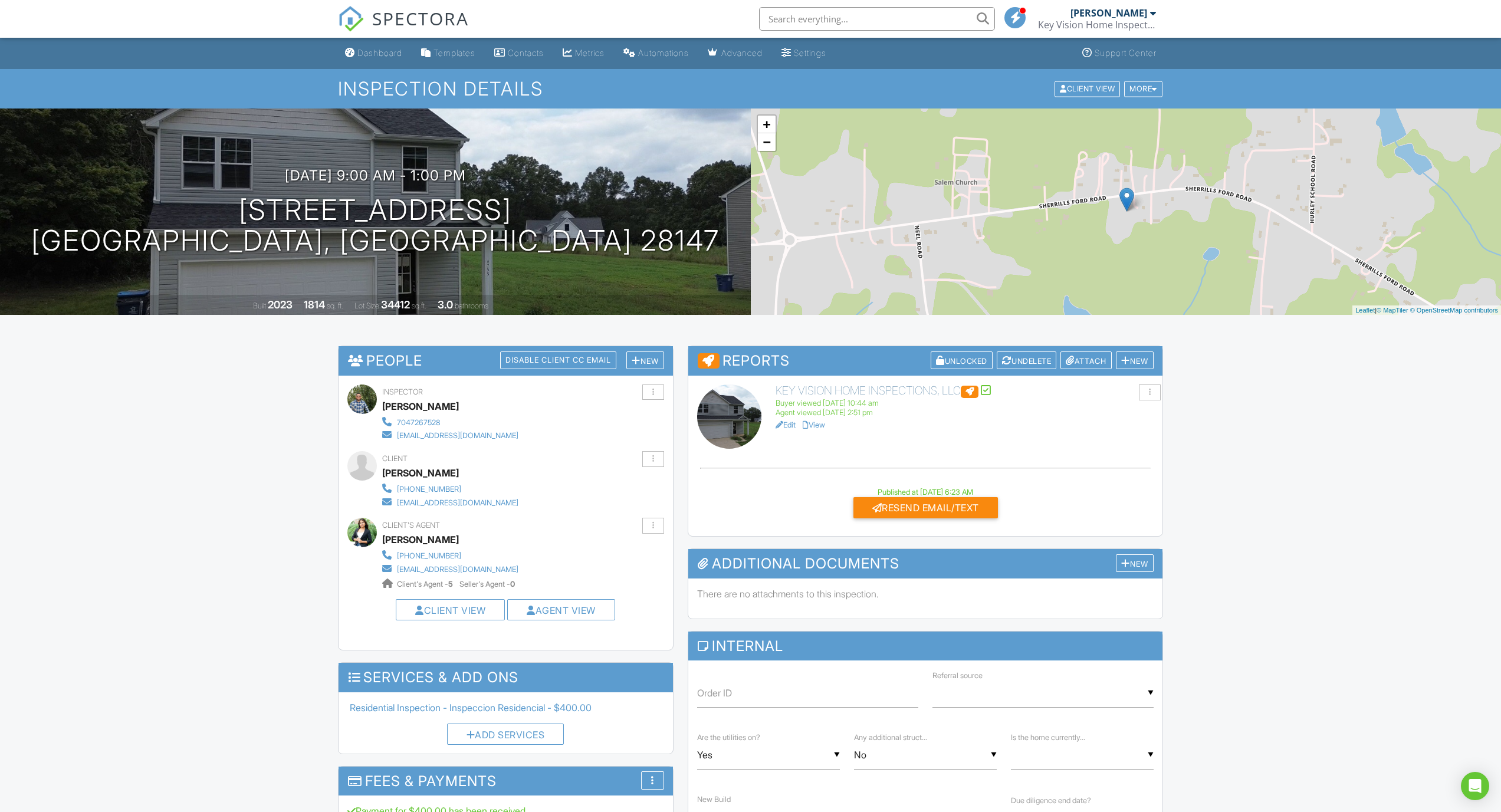
click at [819, 421] on link "View" at bounding box center [814, 424] width 23 height 9
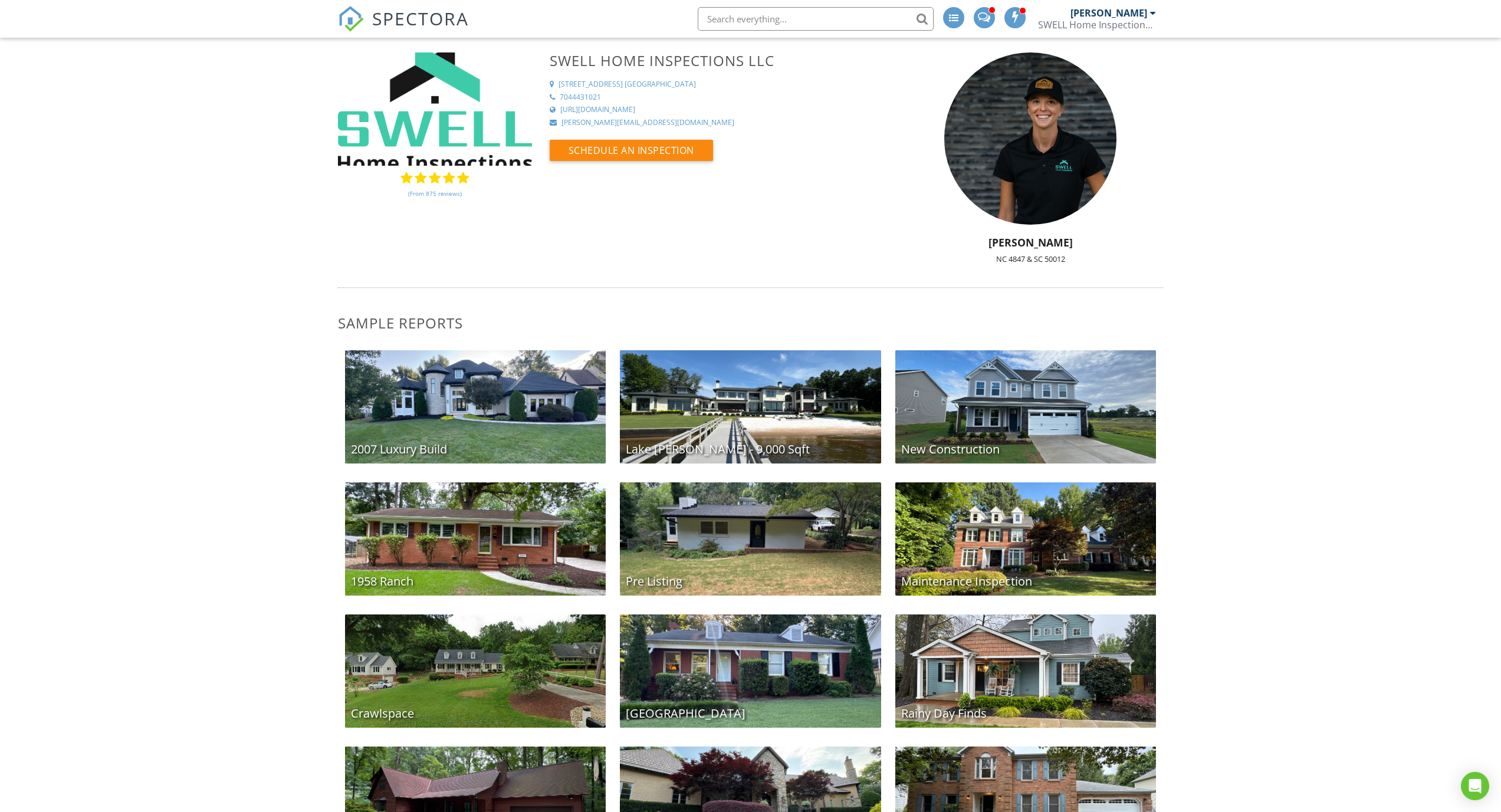
scroll to position [88, 0]
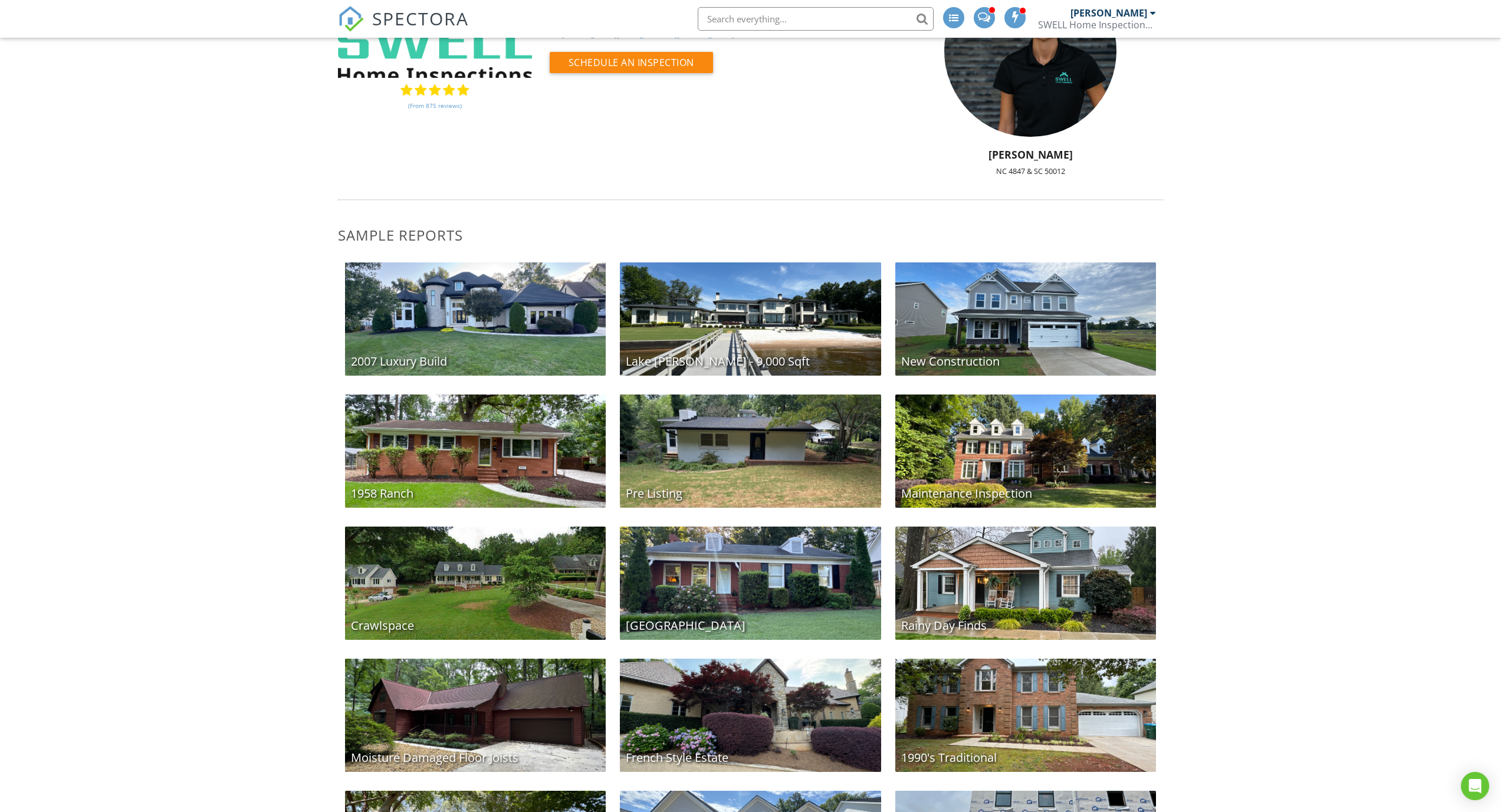
click at [494, 548] on div "Crawlspace" at bounding box center [476, 584] width 261 height 113
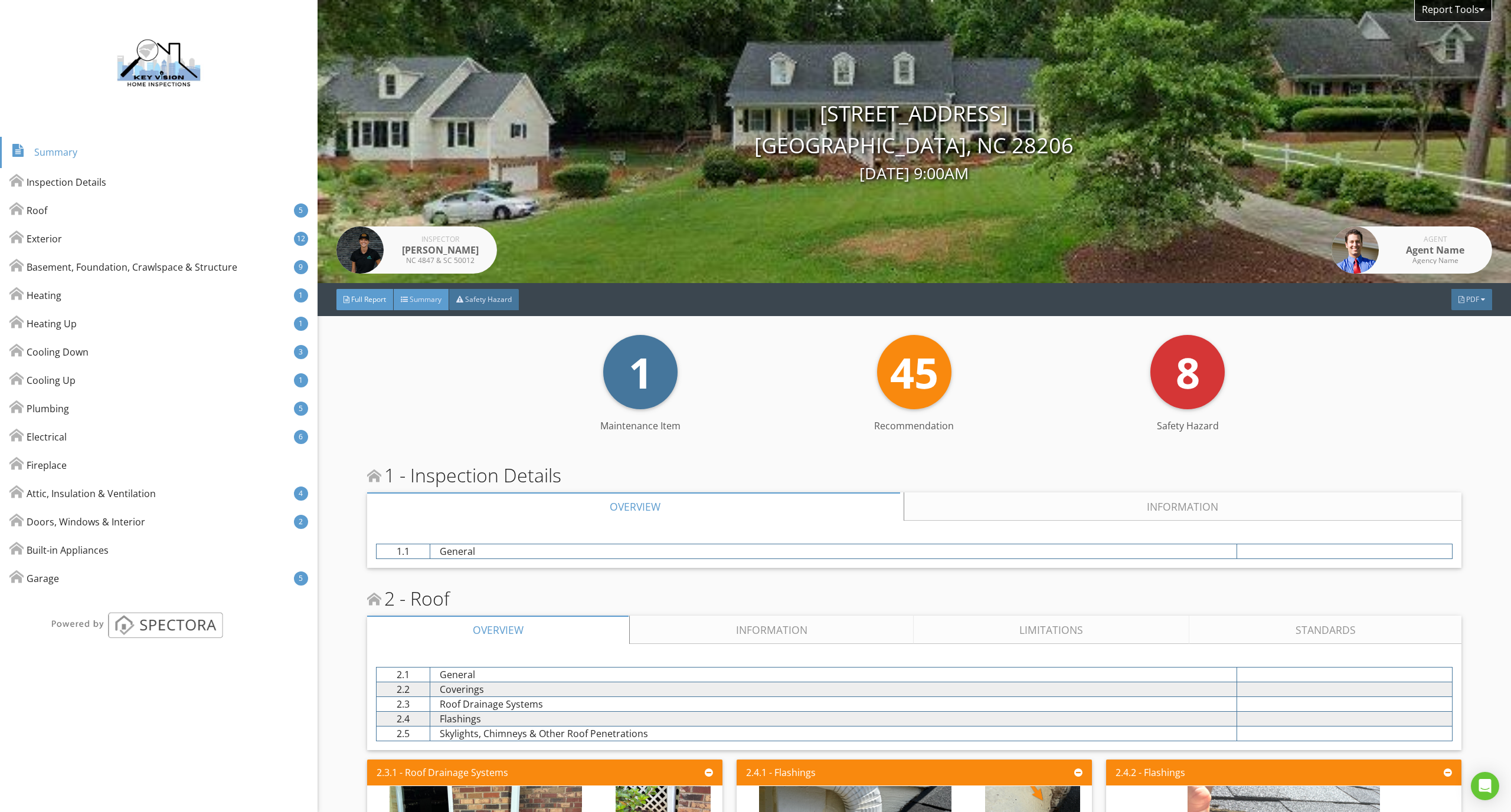
click at [427, 304] on div "Summary" at bounding box center [421, 300] width 55 height 21
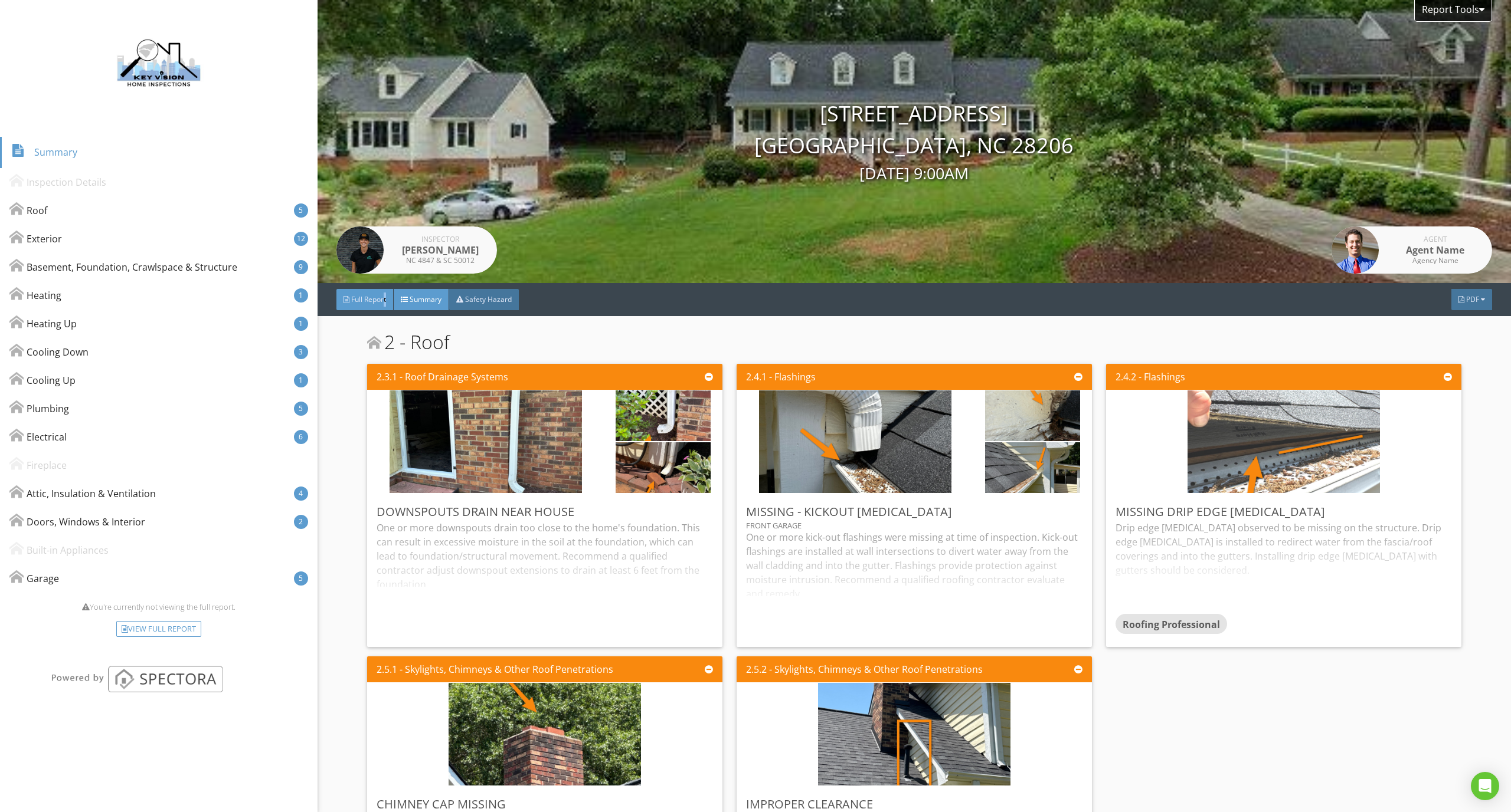
click at [385, 300] on div "Full Report" at bounding box center [365, 300] width 57 height 21
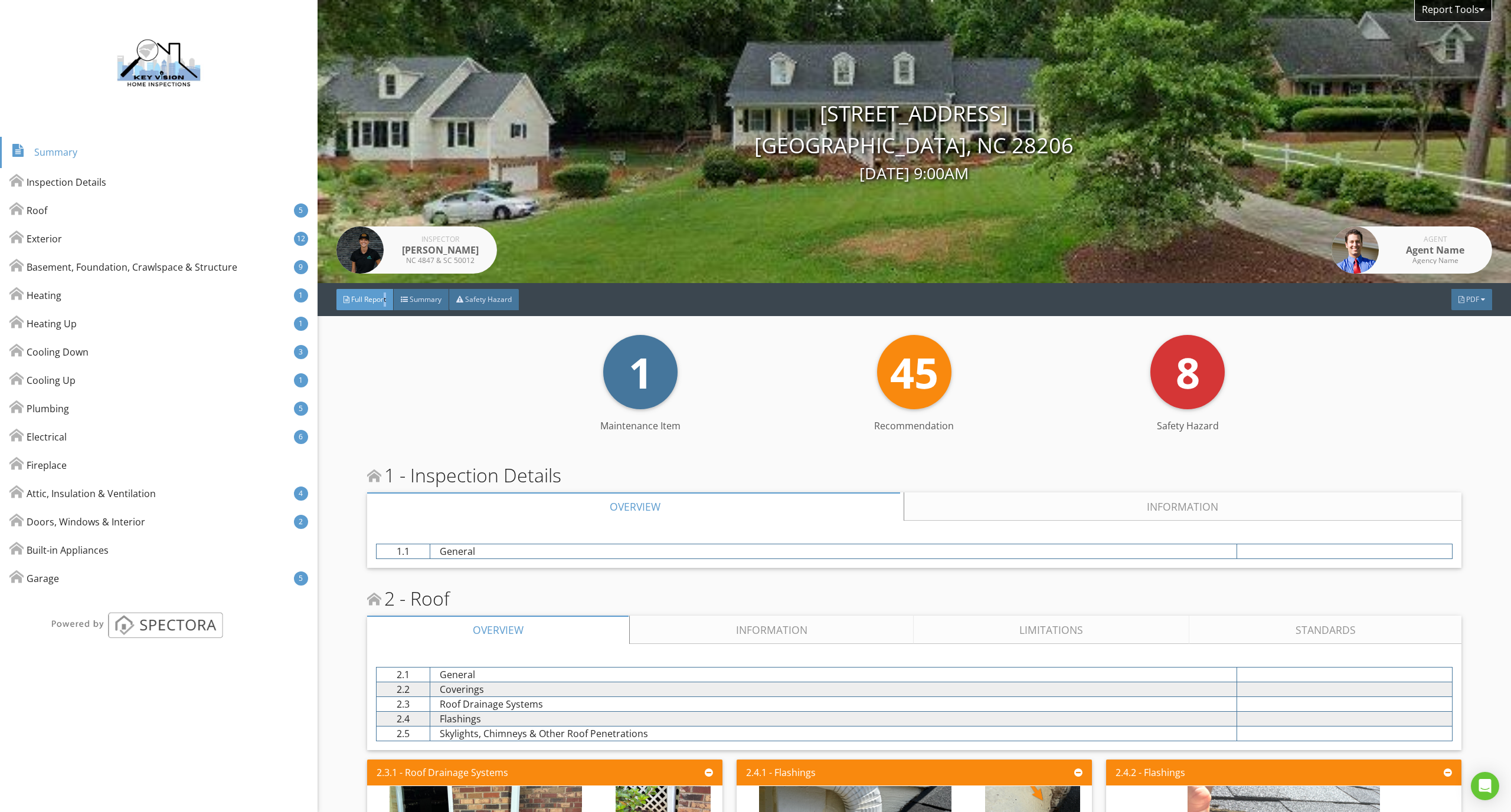
click at [382, 304] on div "Full Report" at bounding box center [365, 300] width 57 height 21
click at [1473, 307] on div "PDF" at bounding box center [1471, 300] width 41 height 21
click at [1459, 352] on div "Full Report" at bounding box center [1456, 354] width 75 height 14
click at [549, 217] on div "Report Tools 1234 Main Street charlotte, NC 28206 8/26/2025 9:00AM Inspector Ba…" at bounding box center [914, 141] width 1193 height 283
click at [344, 246] on img at bounding box center [360, 250] width 47 height 47
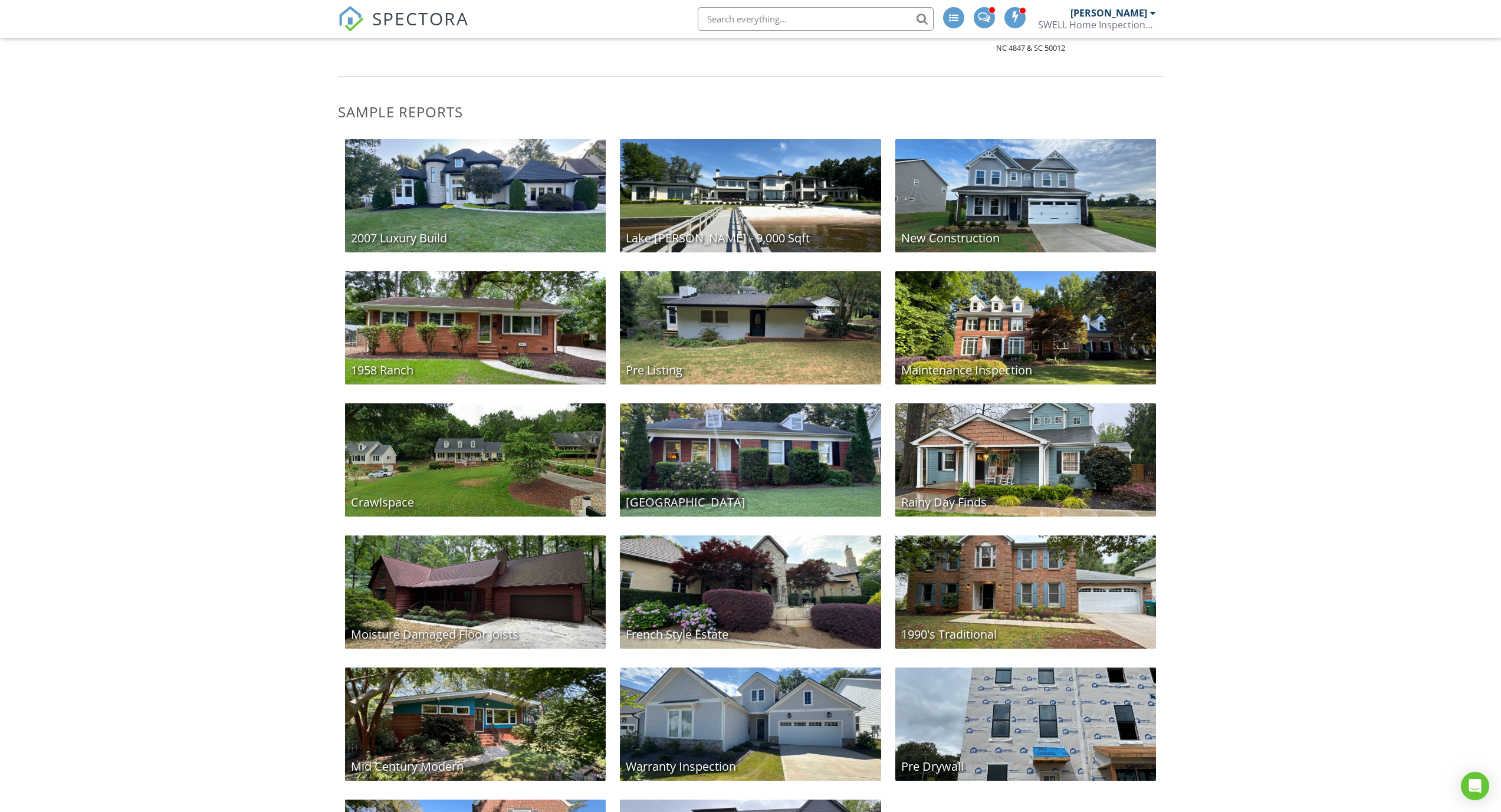
scroll to position [208, 0]
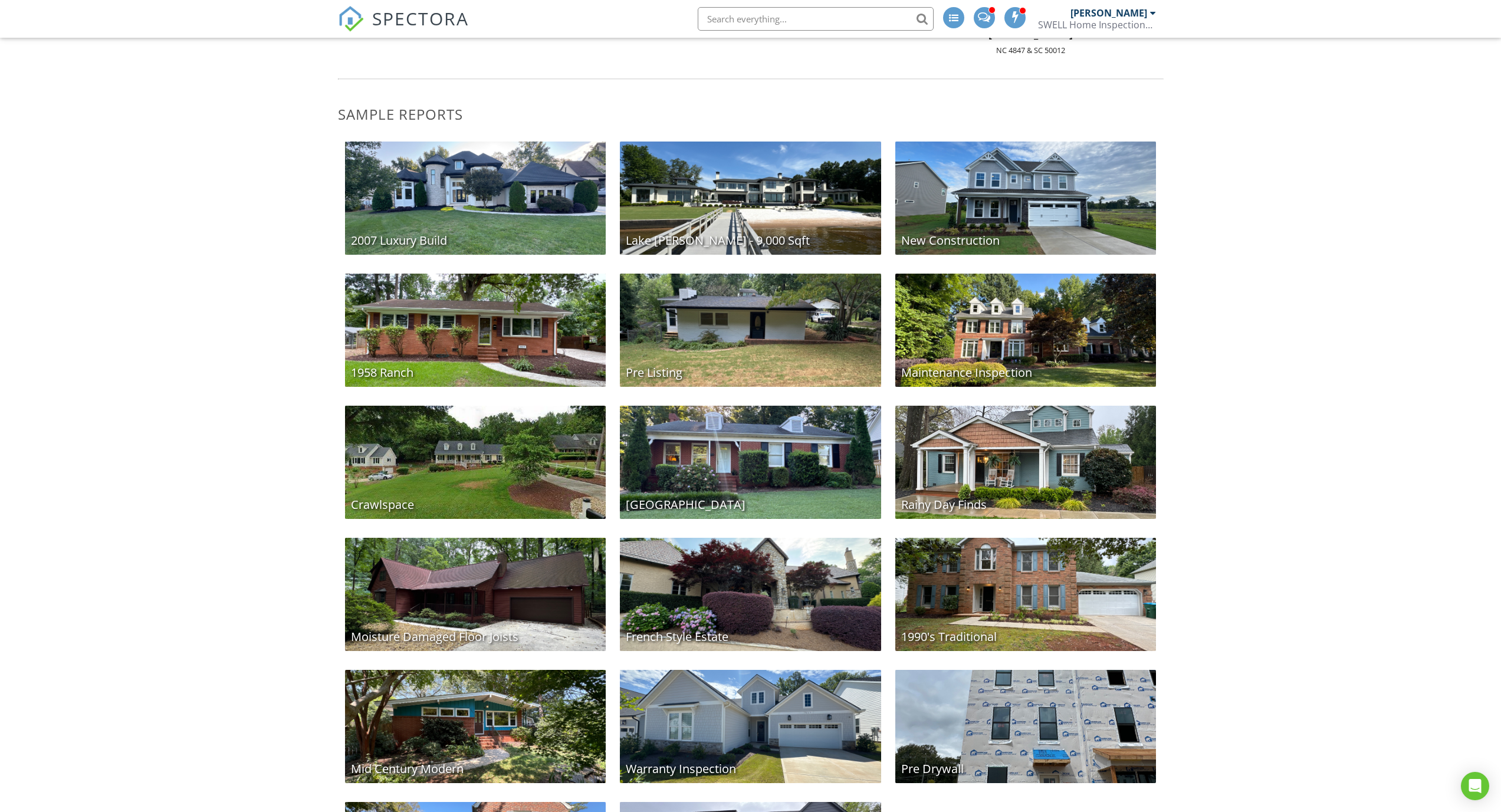
click at [511, 222] on div "2007 Luxury Build" at bounding box center [476, 198] width 261 height 113
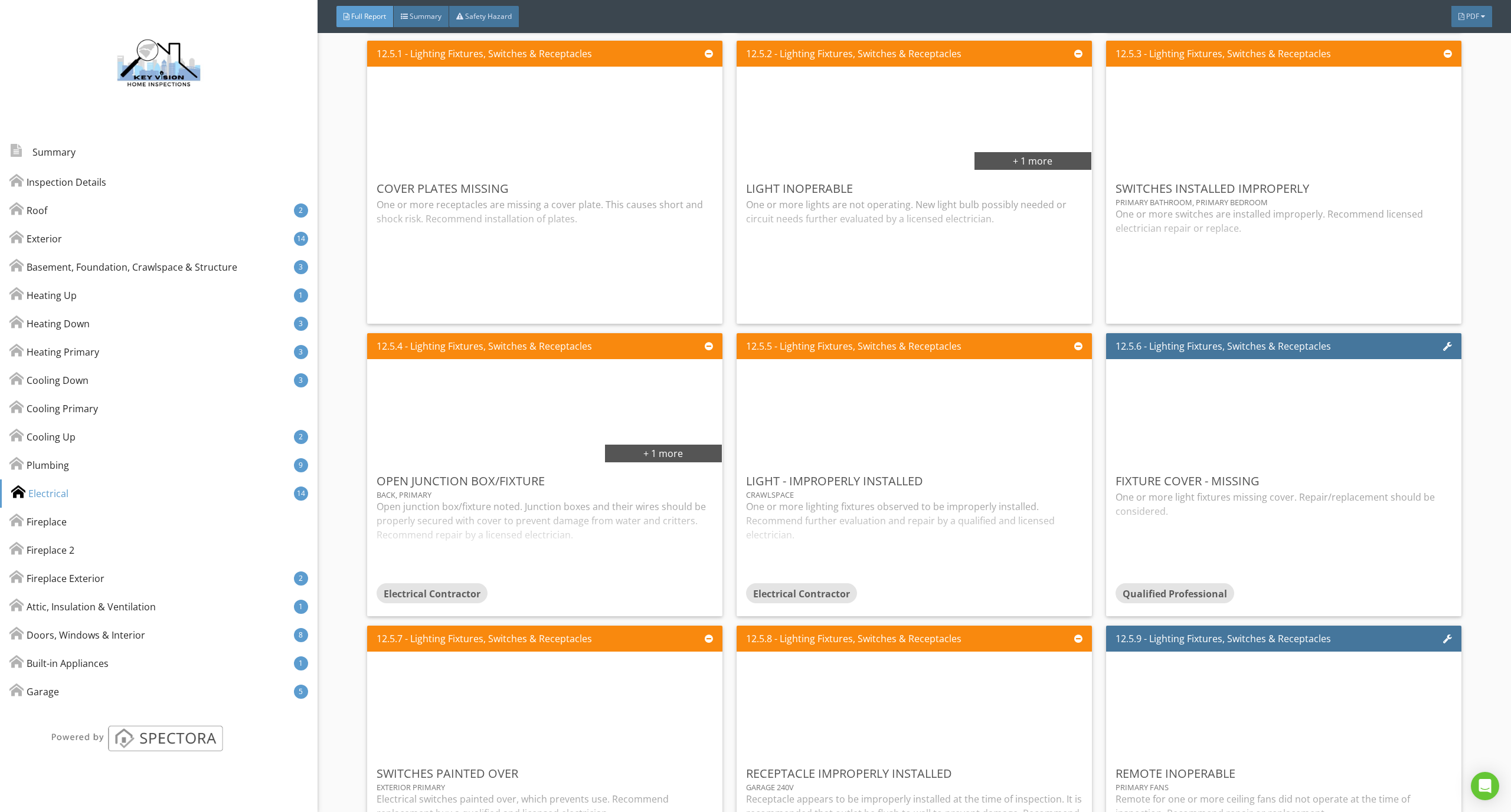
scroll to position [6832, 0]
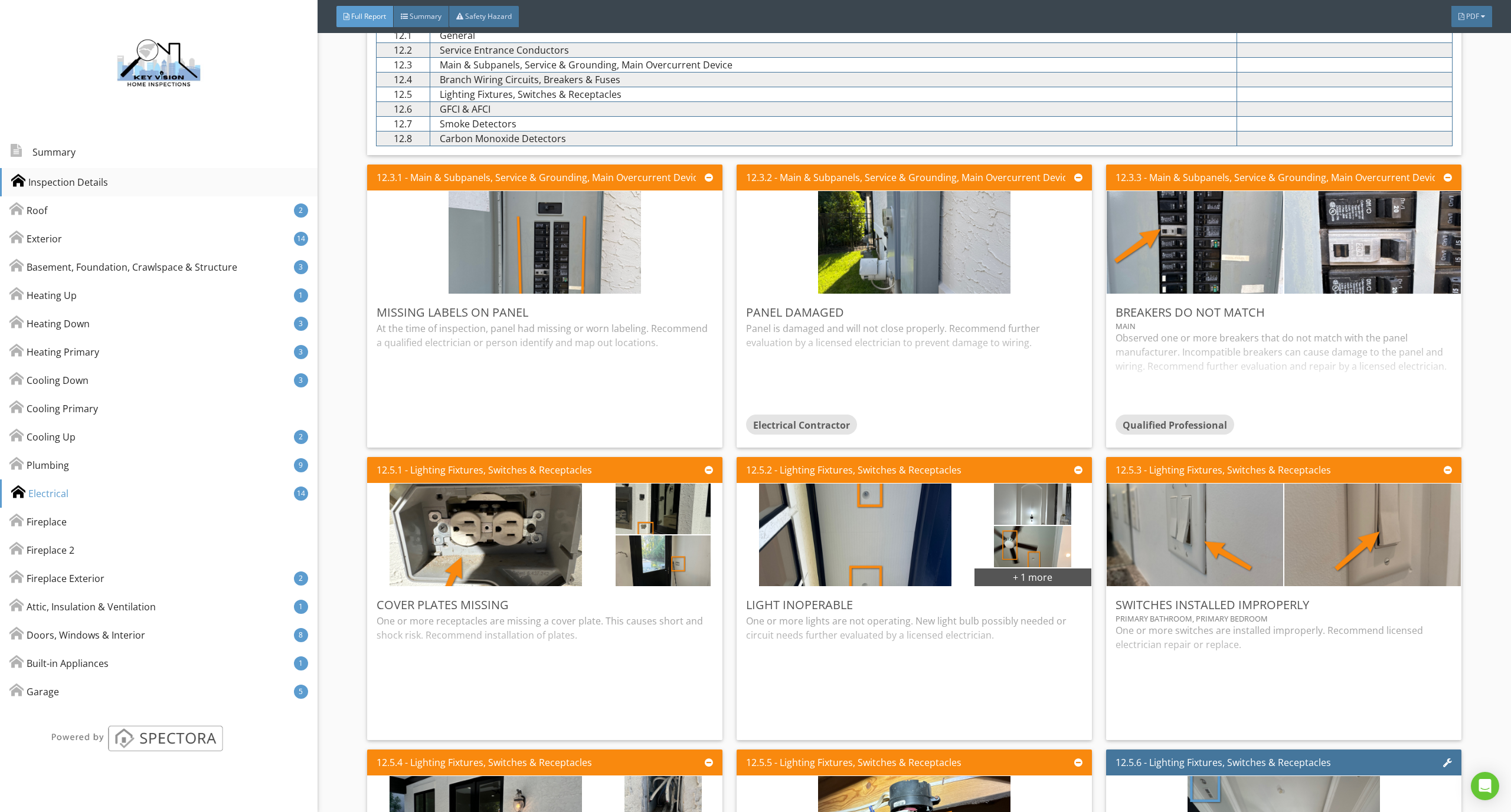
click at [119, 179] on div "Inspection Details" at bounding box center [159, 182] width 317 height 28
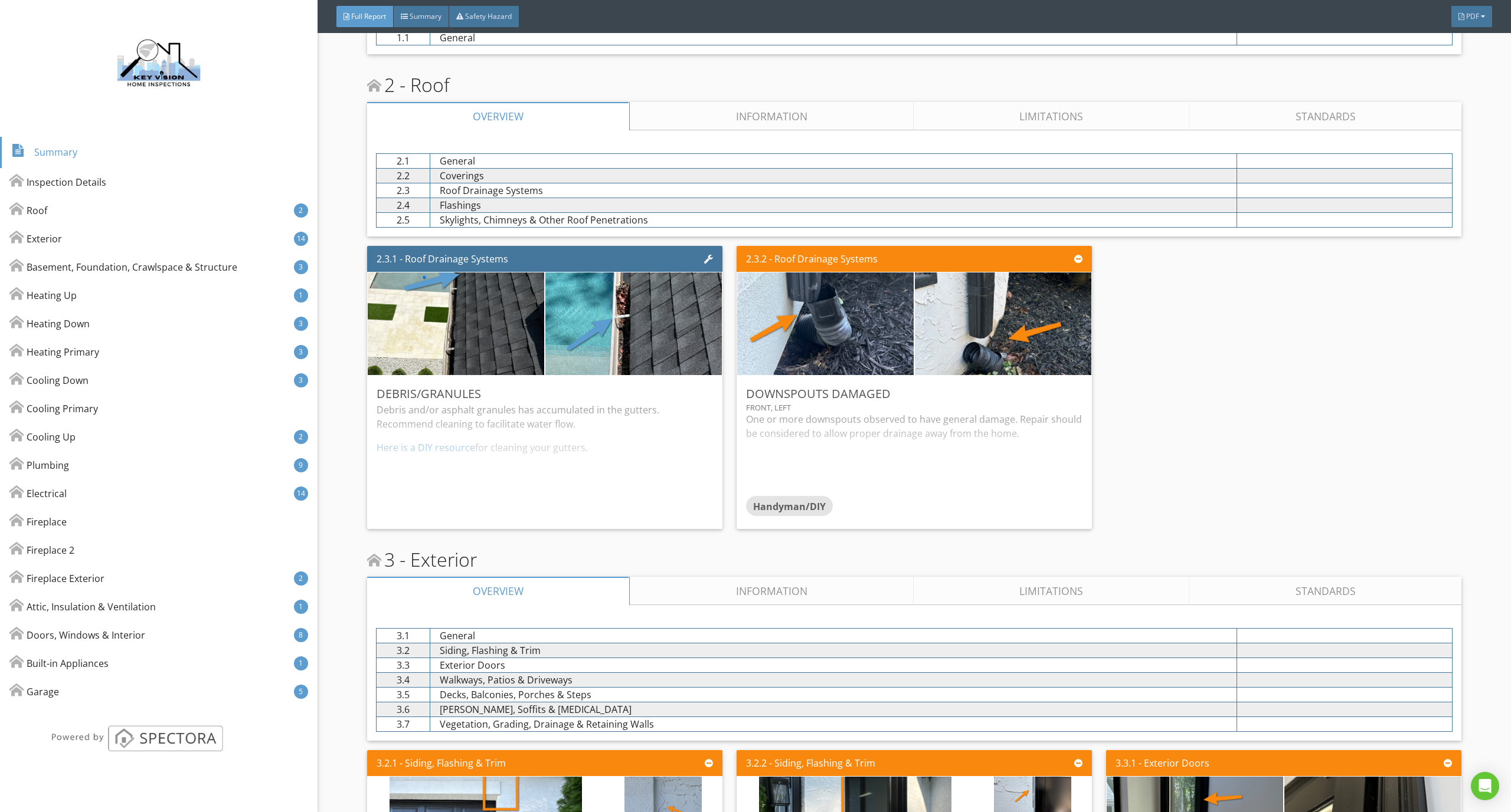
scroll to position [98, 0]
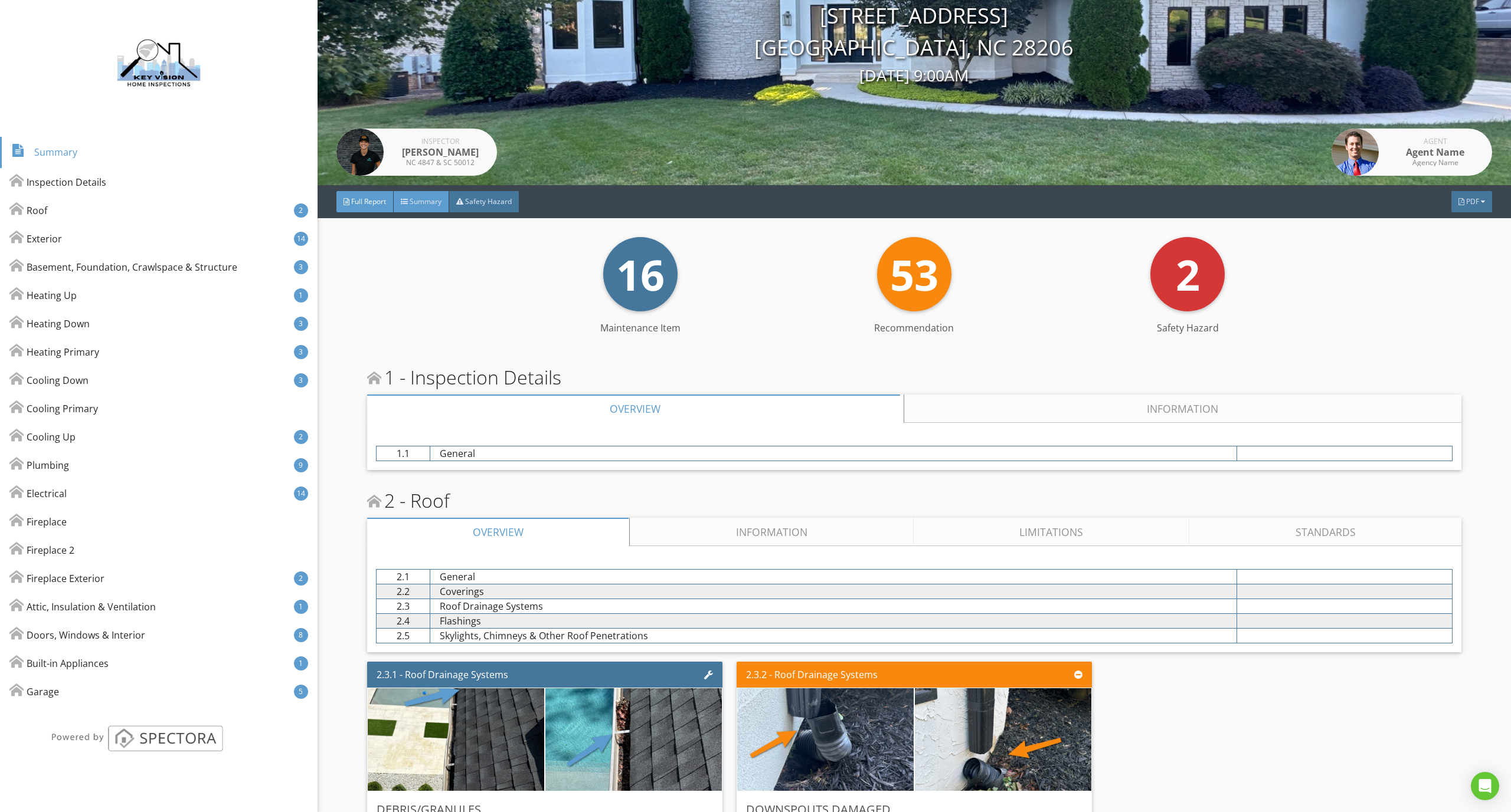
click at [422, 207] on div "Summary" at bounding box center [421, 202] width 55 height 21
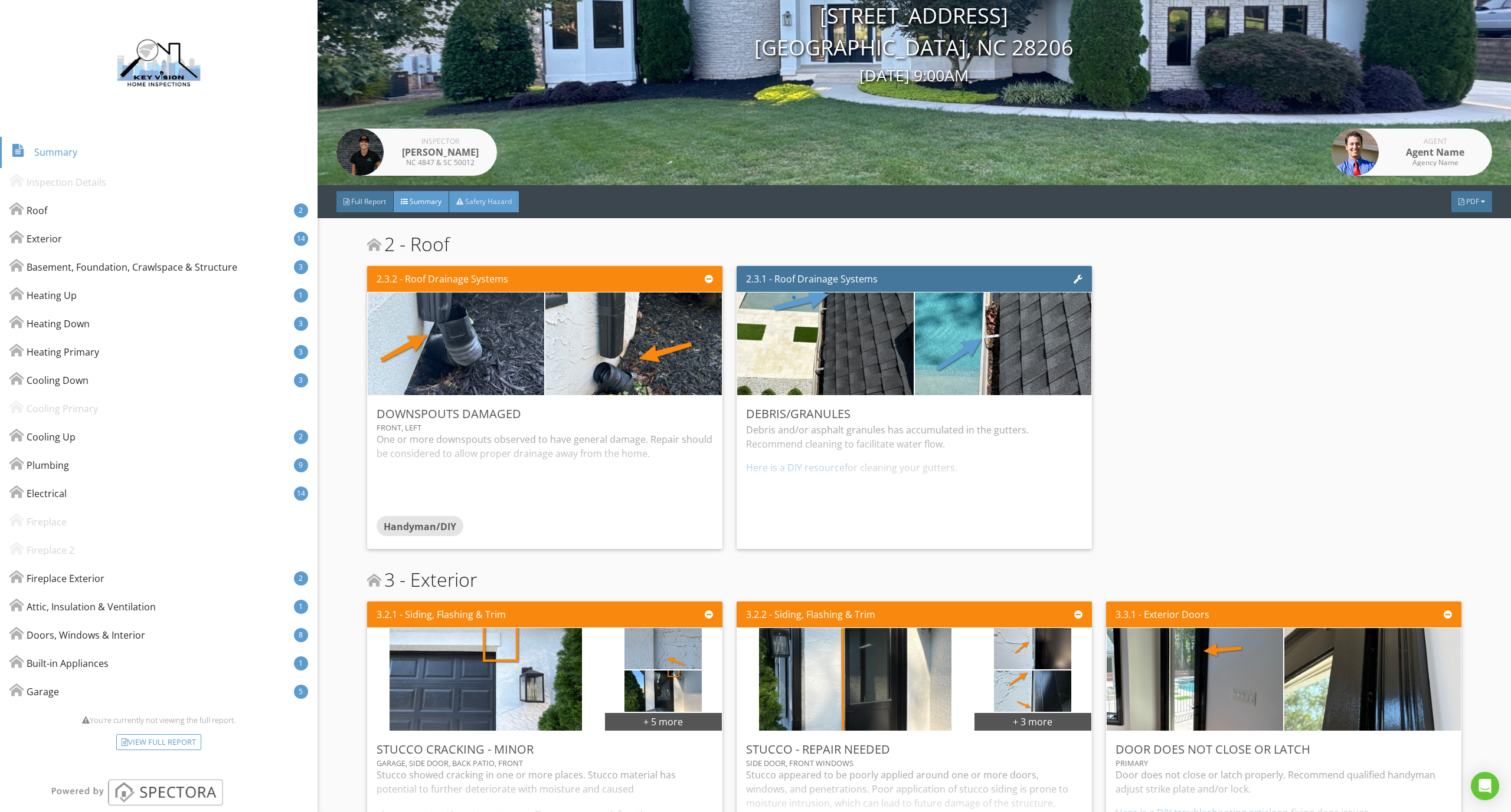
click at [471, 196] on div "Safety Hazard" at bounding box center [484, 202] width 69 height 21
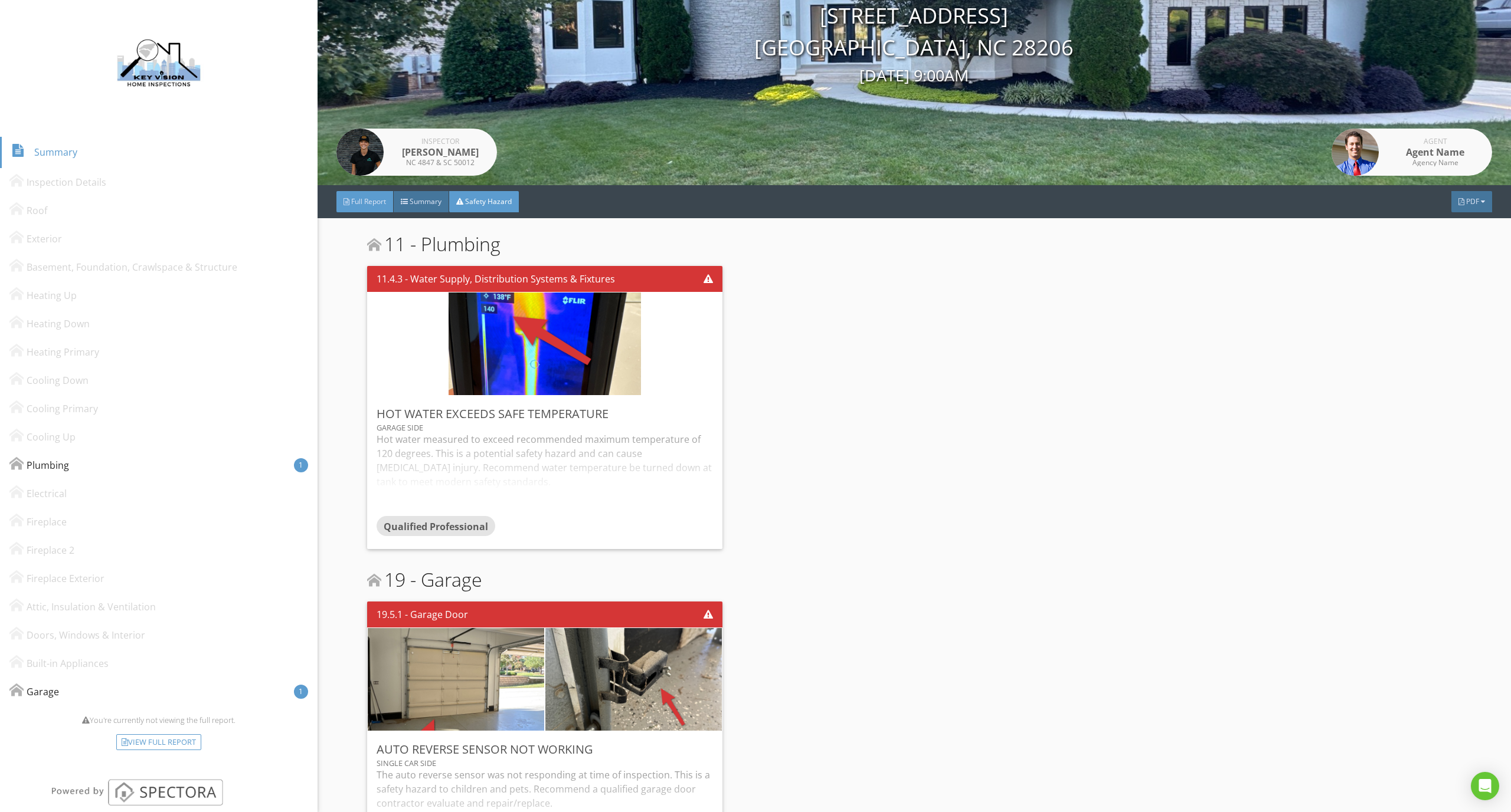
click at [369, 198] on span "Full Report" at bounding box center [369, 201] width 35 height 10
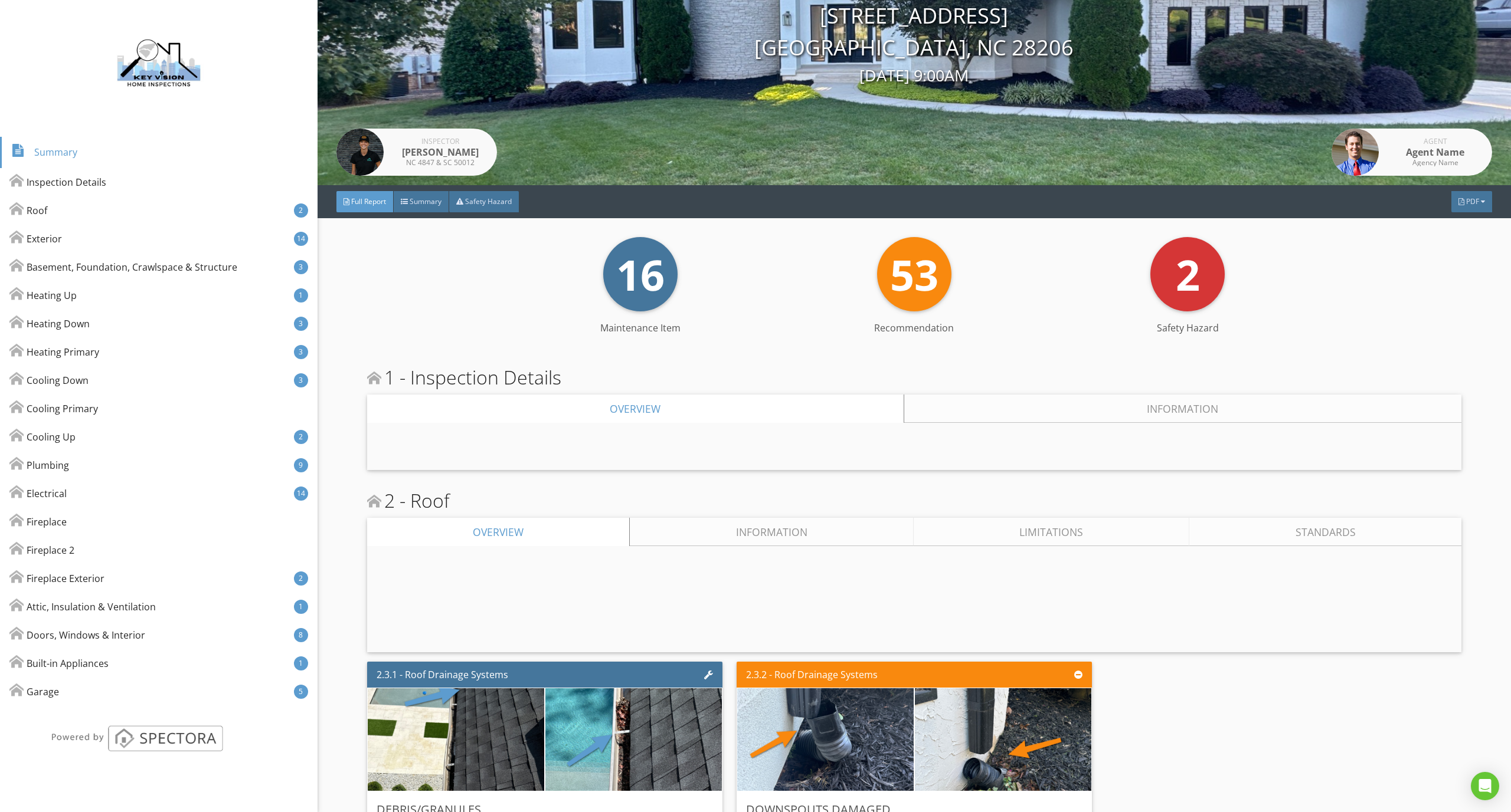
click at [371, 204] on span "Full Report" at bounding box center [369, 201] width 35 height 10
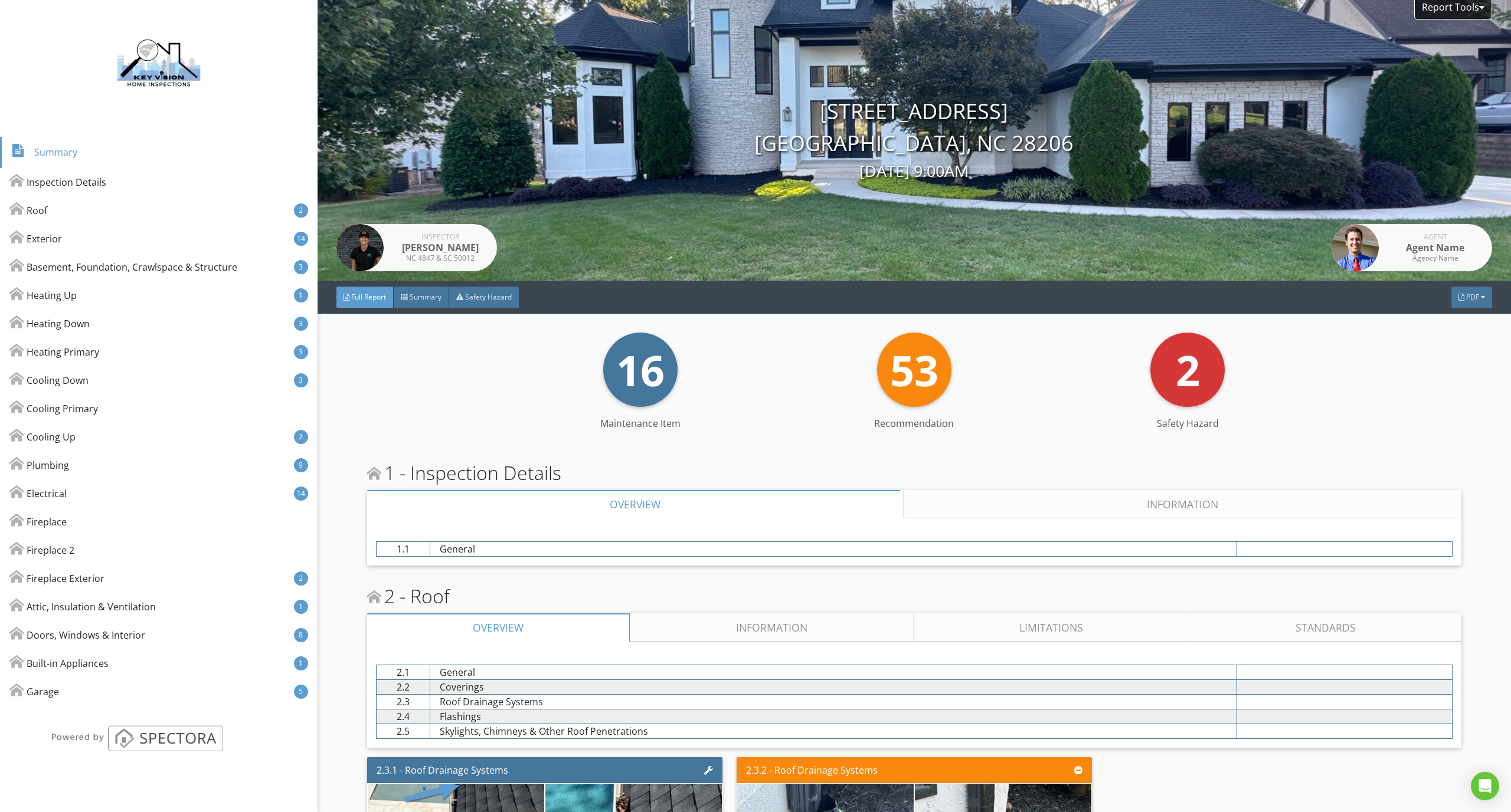
scroll to position [0, 0]
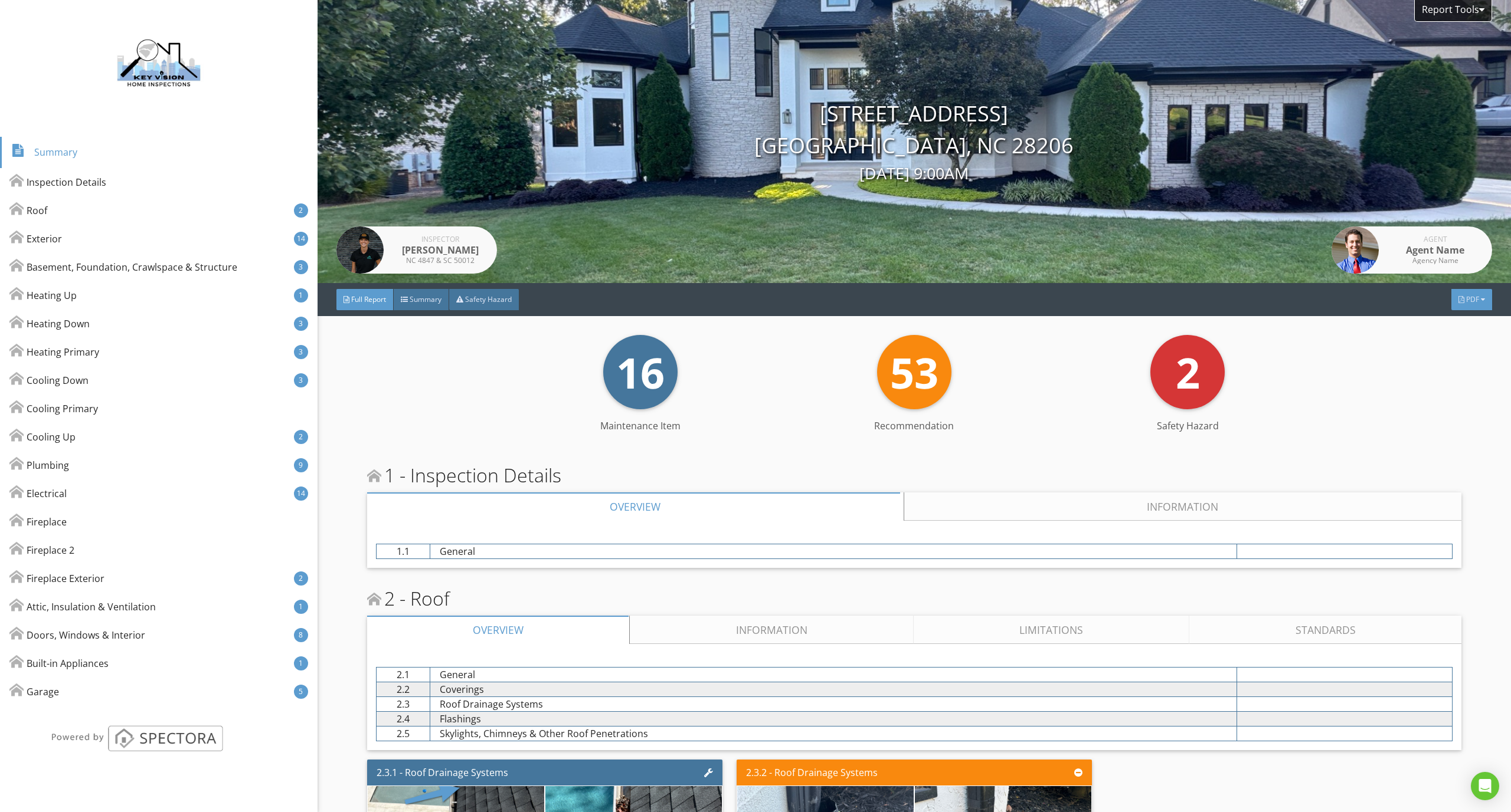
click at [1466, 302] on span "PDF" at bounding box center [1472, 299] width 13 height 10
click at [1434, 348] on div "Full Report" at bounding box center [1456, 349] width 75 height 14
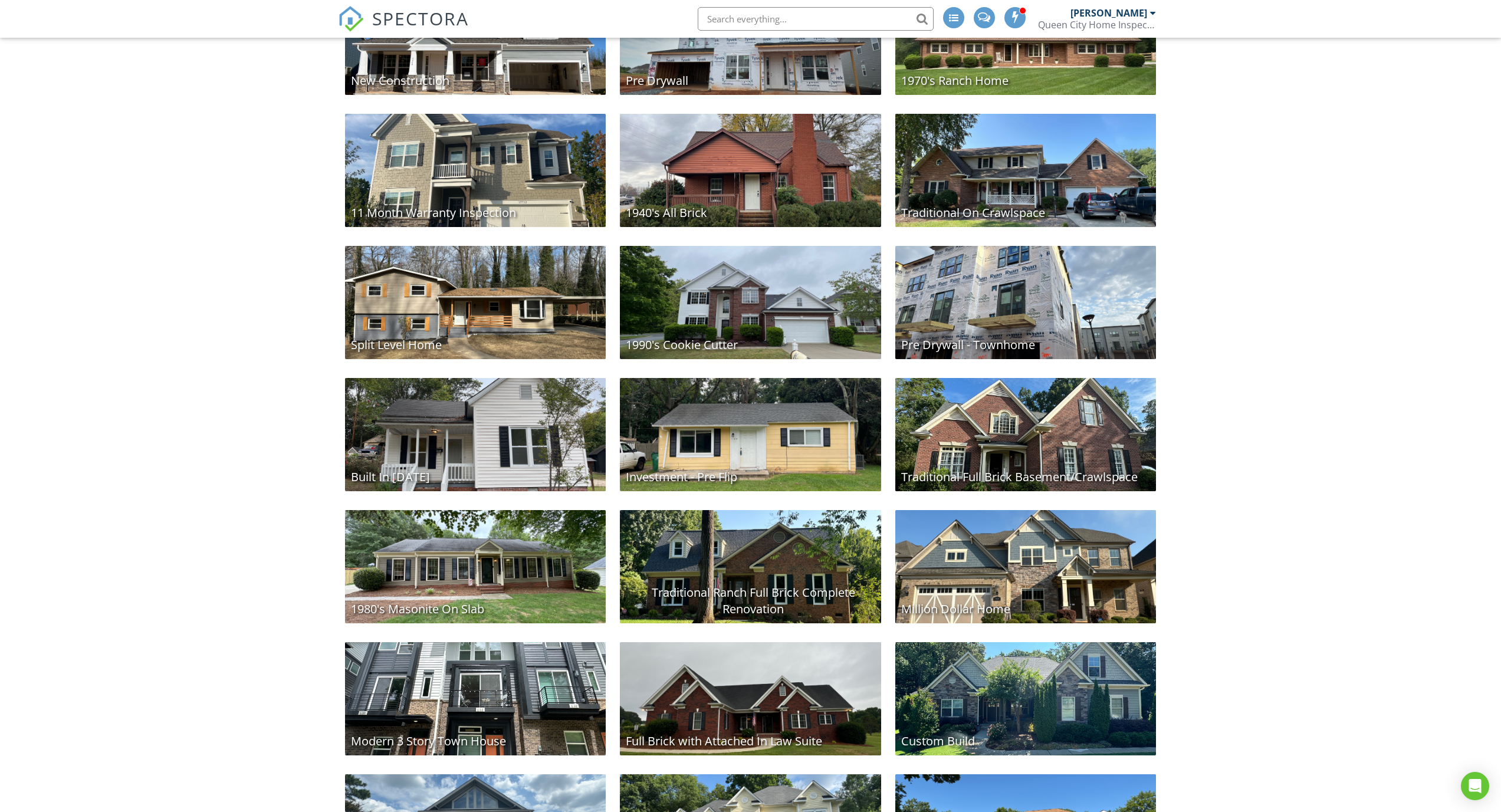
scroll to position [602, 0]
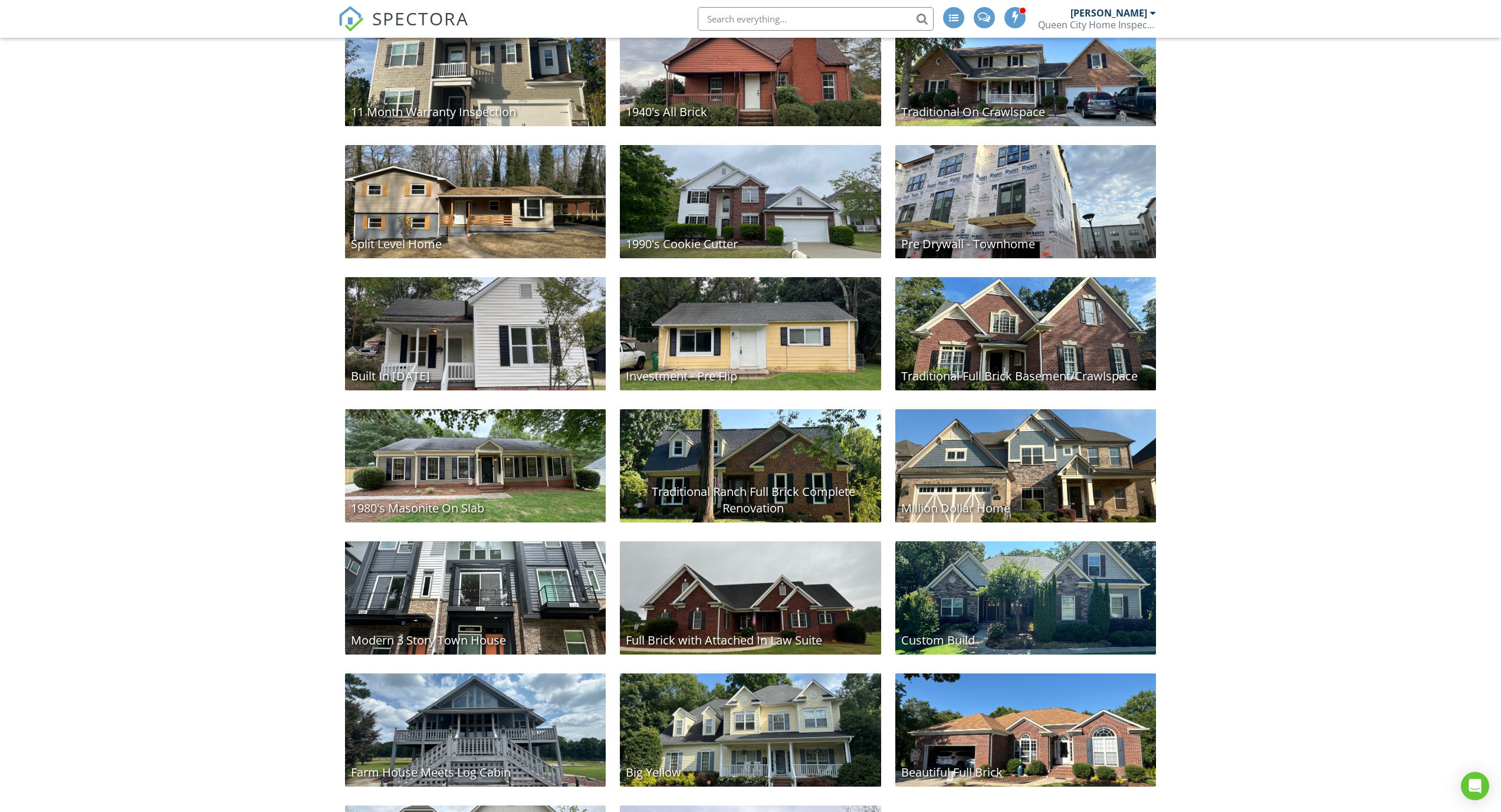
click at [520, 346] on div "Built In [DATE]" at bounding box center [476, 334] width 261 height 113
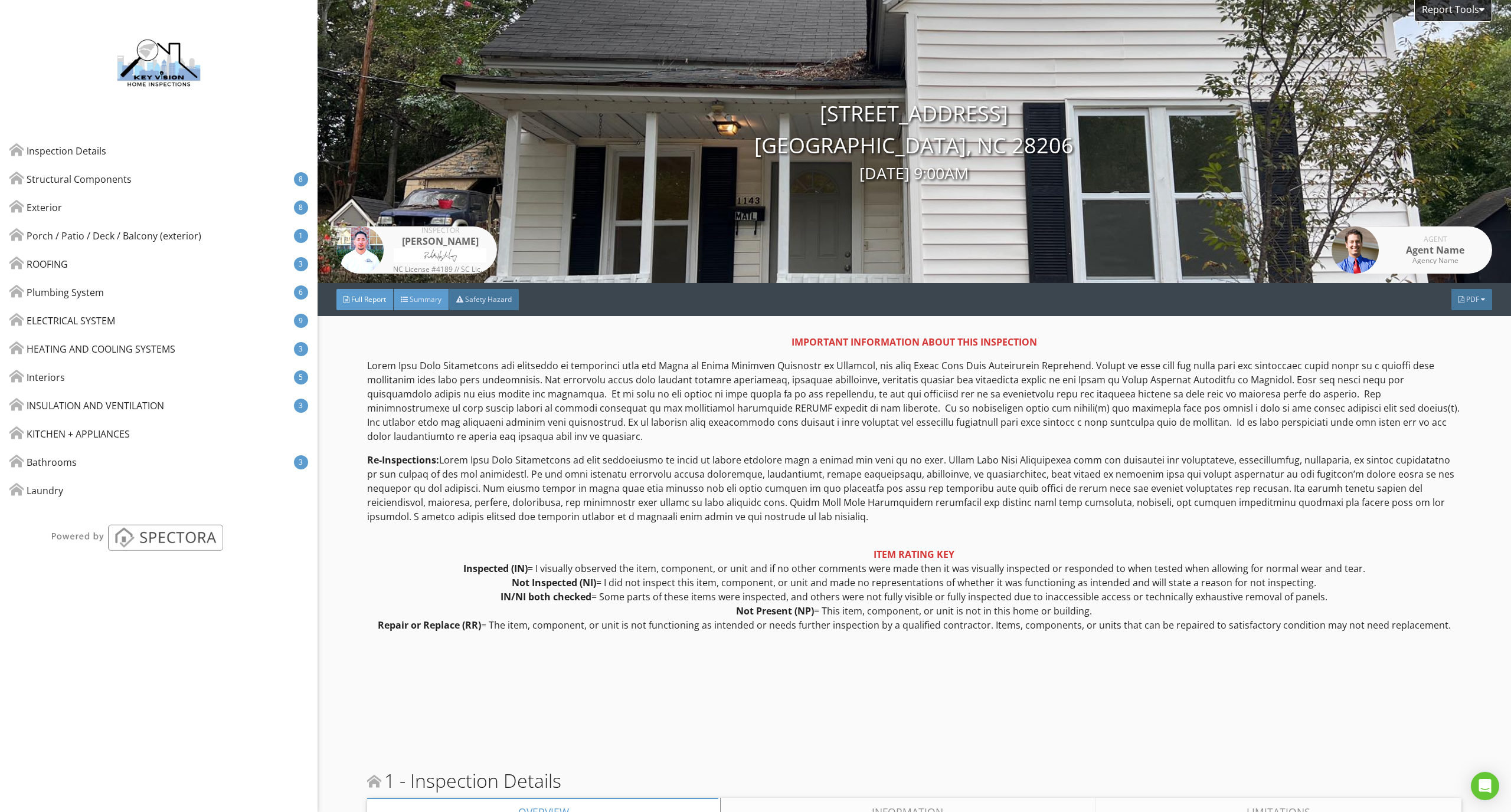
click at [430, 306] on div "Summary" at bounding box center [421, 300] width 55 height 21
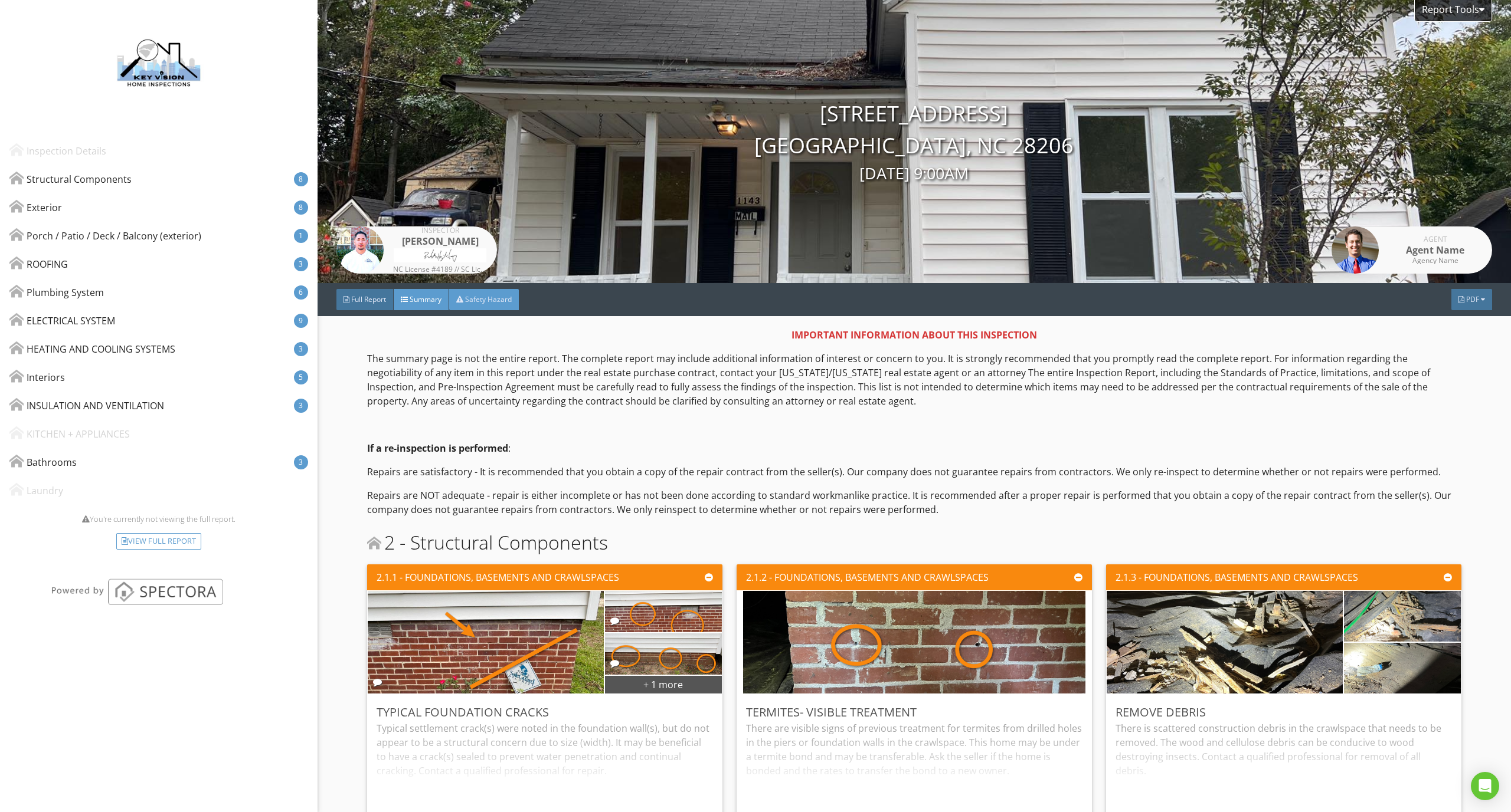
click at [492, 306] on div "Safety Hazard" at bounding box center [484, 300] width 69 height 21
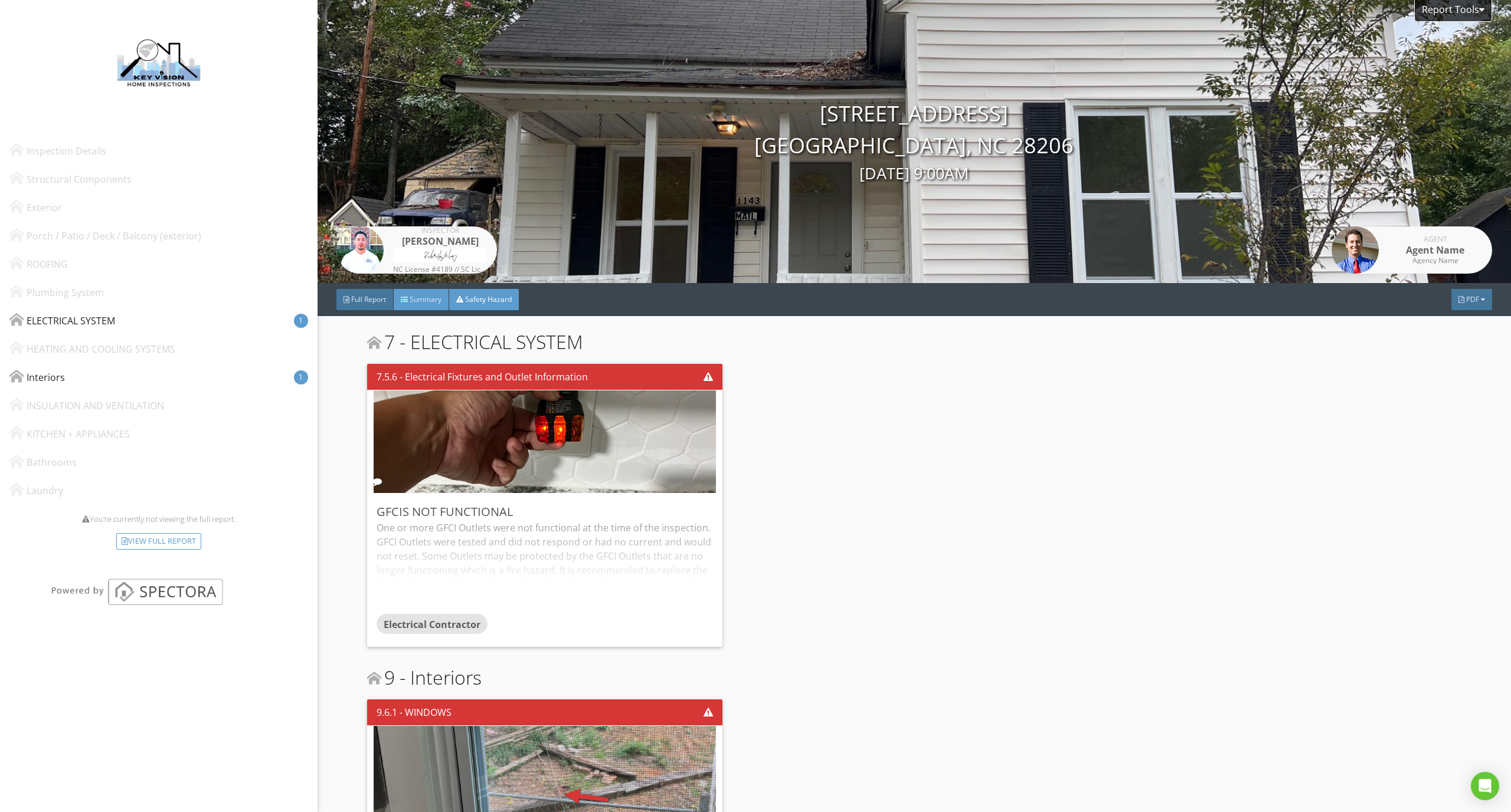
click at [425, 292] on div "Summary" at bounding box center [421, 300] width 55 height 21
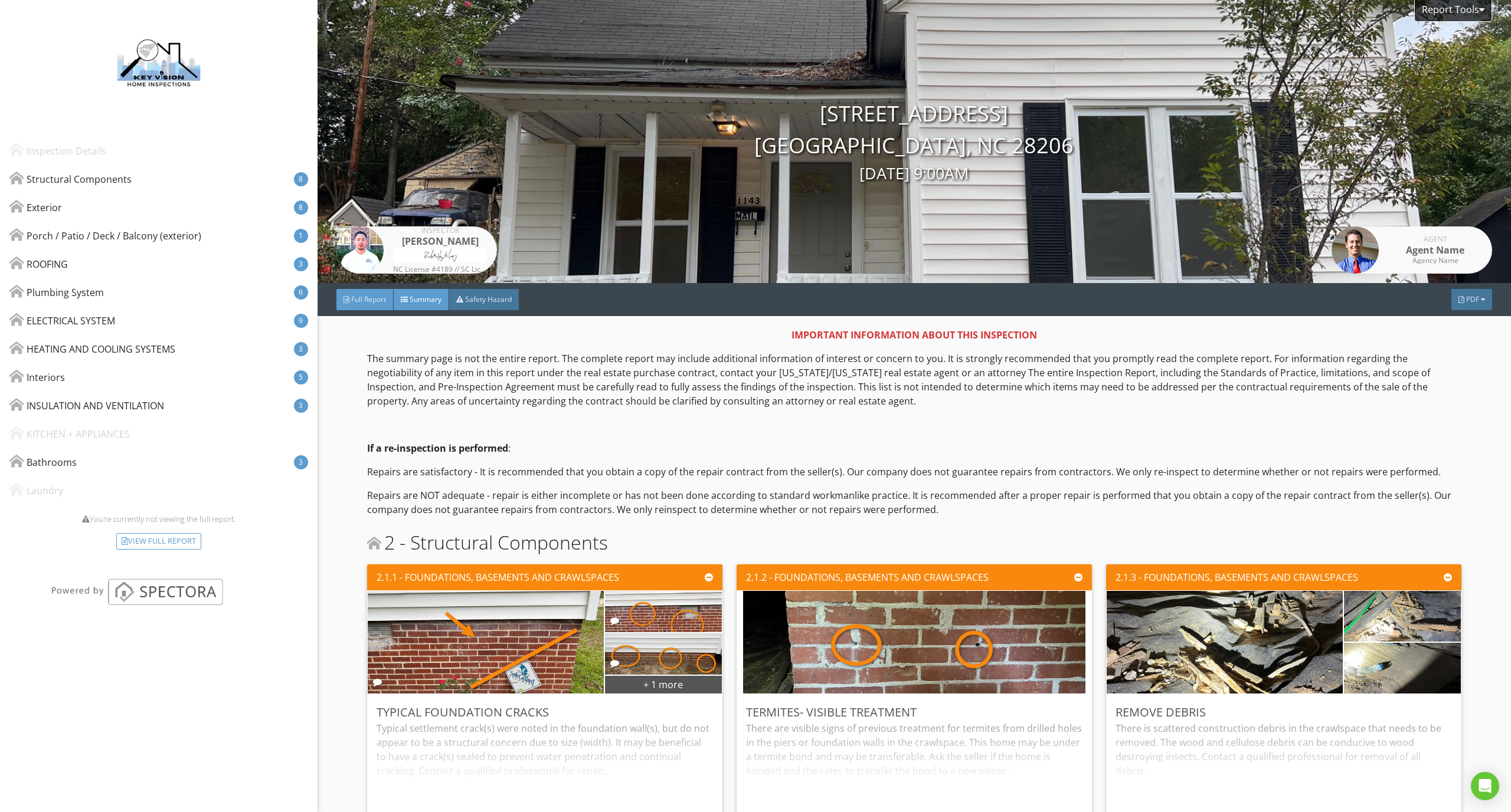
click at [381, 297] on span "Full Report" at bounding box center [369, 299] width 35 height 10
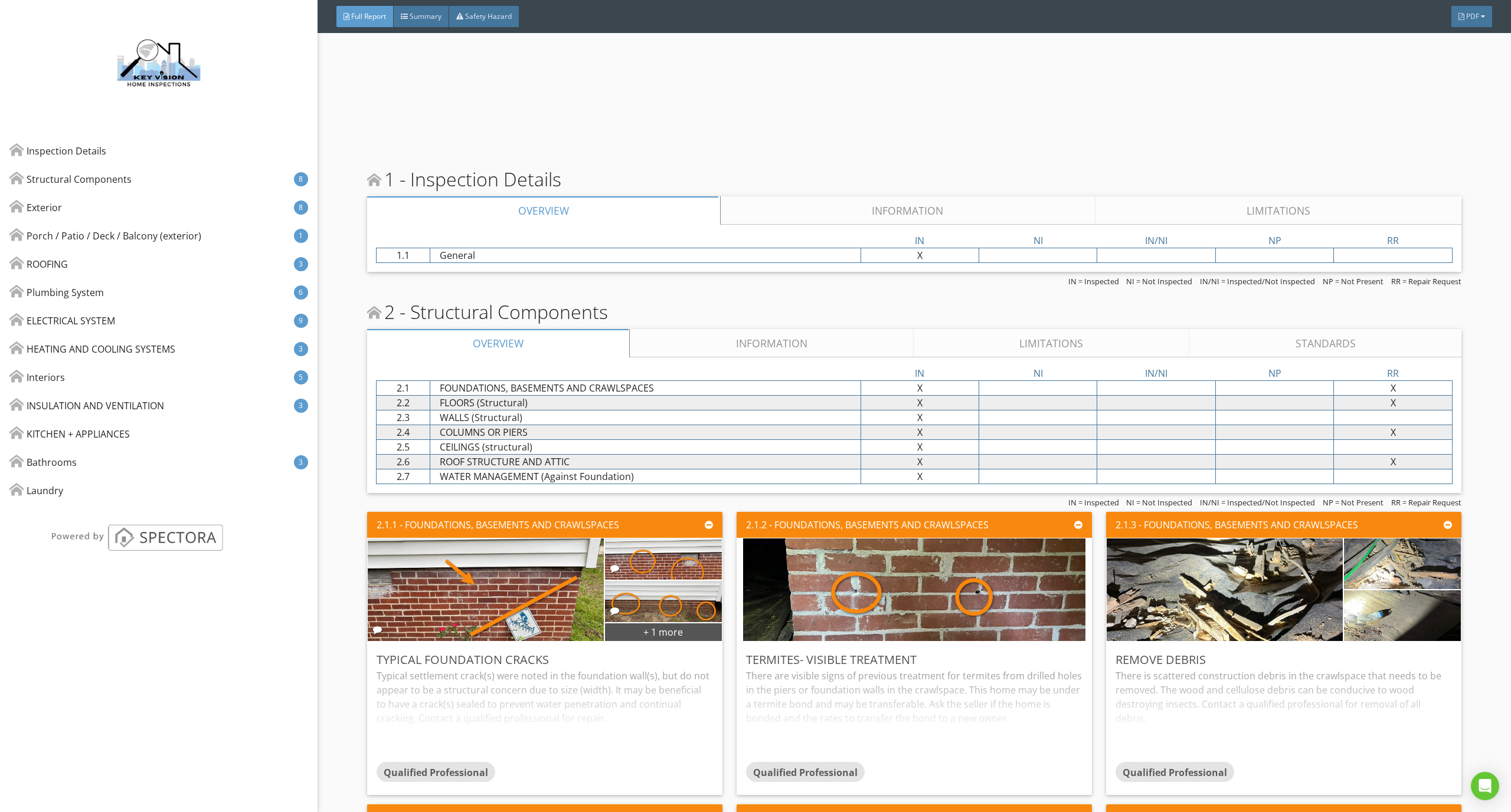
scroll to position [352, 0]
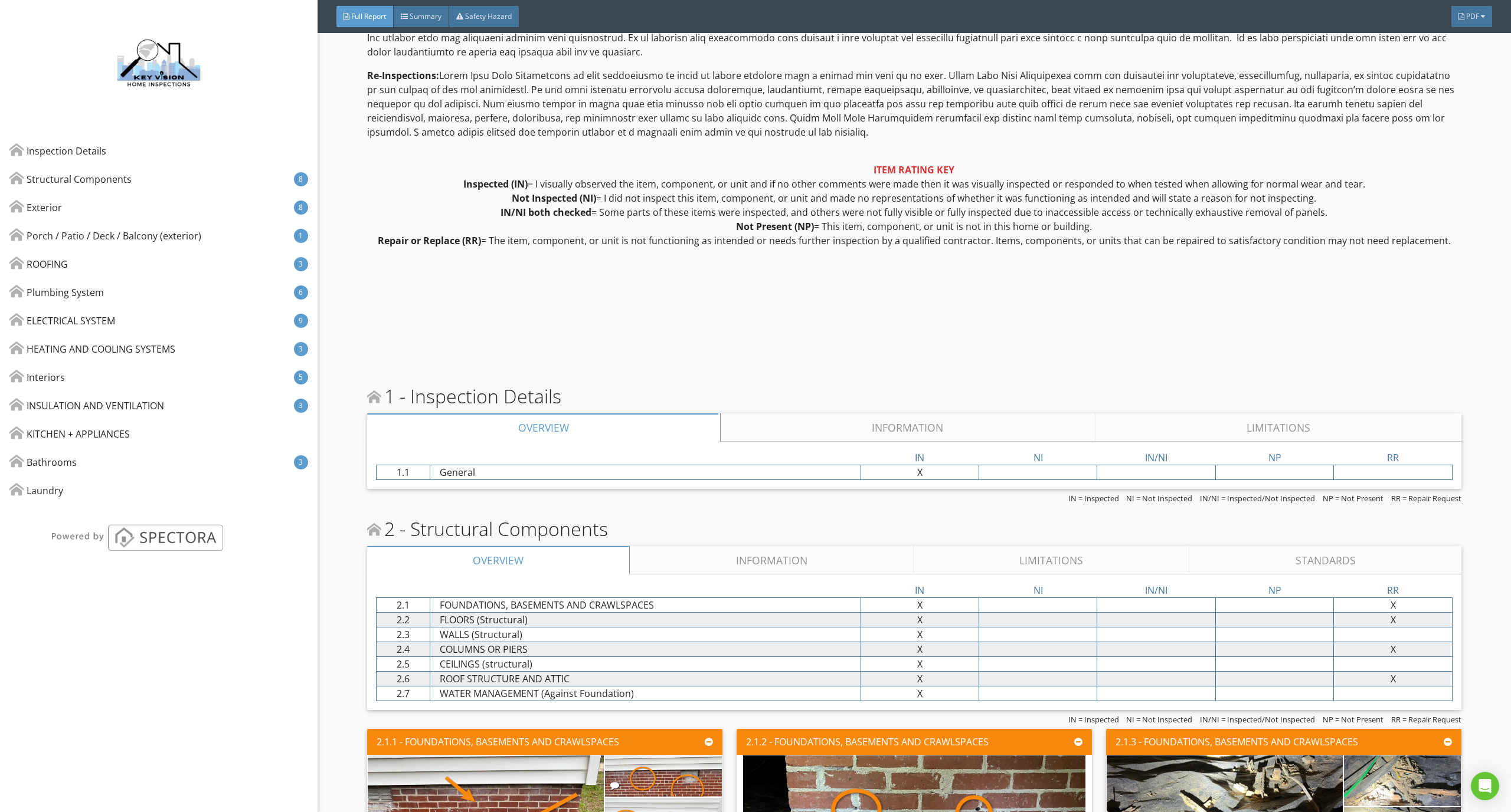
click at [993, 557] on link "Limitations" at bounding box center [1051, 560] width 275 height 28
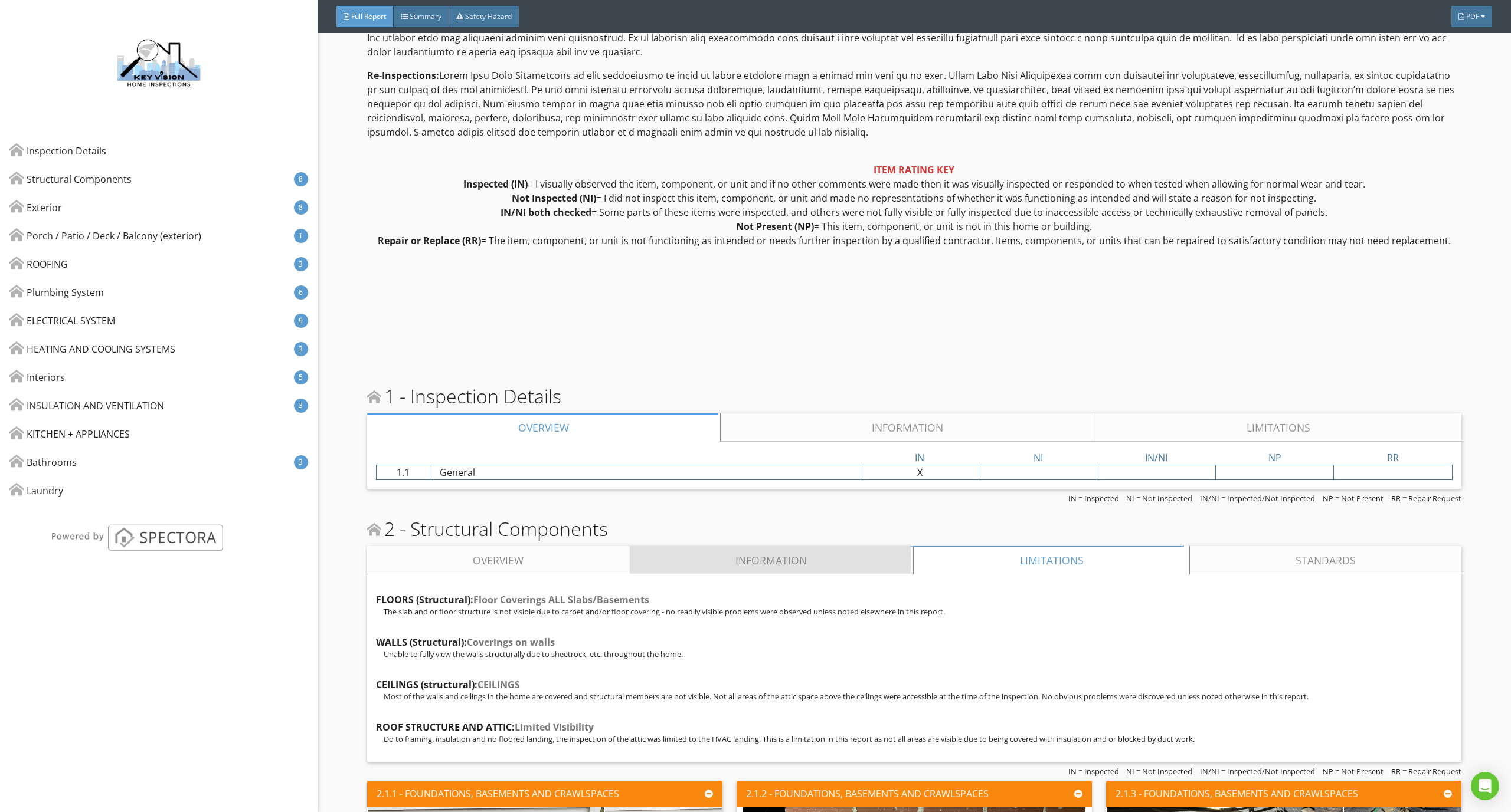
click at [837, 552] on link "Information" at bounding box center [771, 560] width 283 height 28
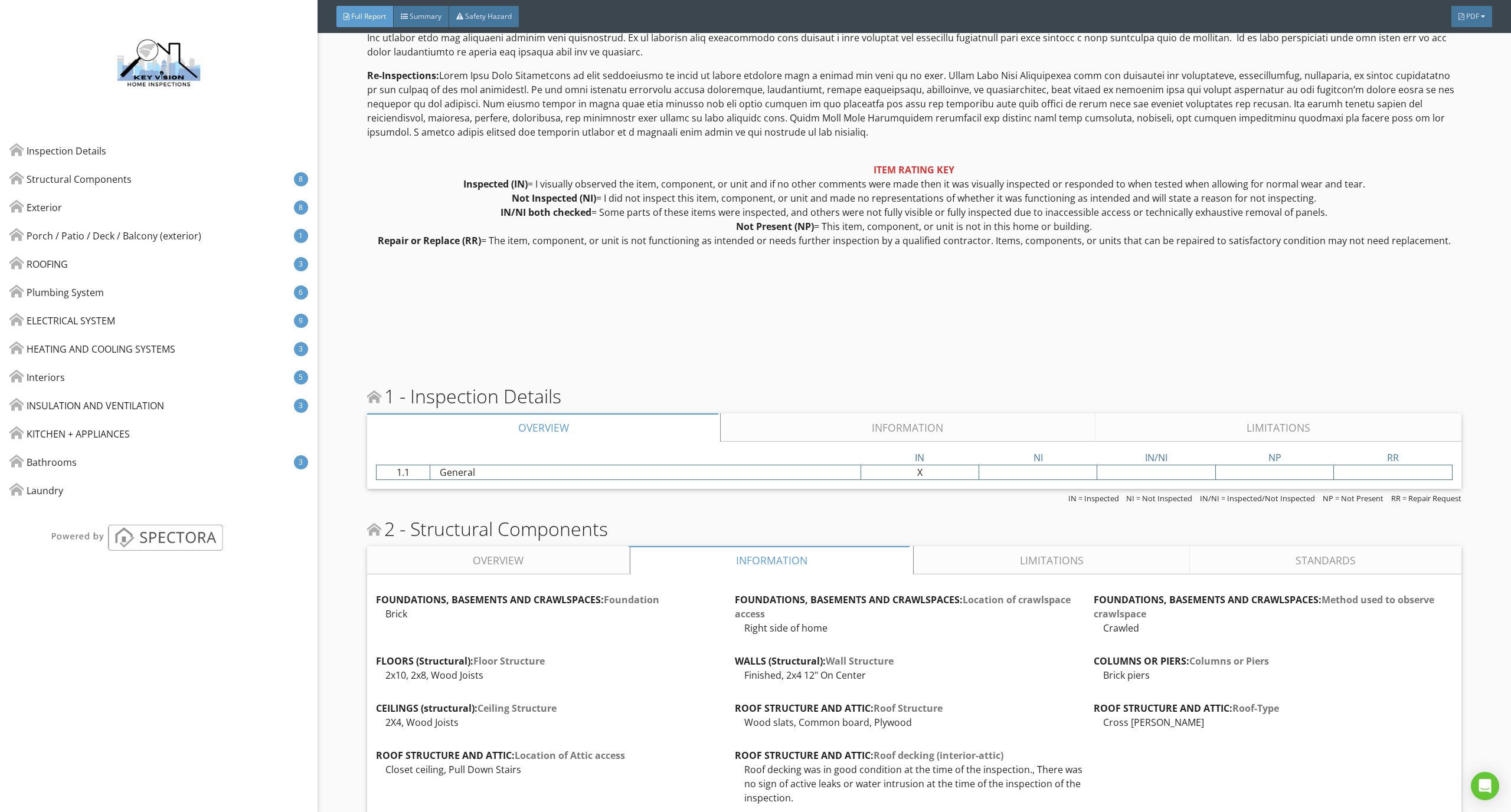
click at [998, 548] on link "Limitations" at bounding box center [1051, 560] width 275 height 28
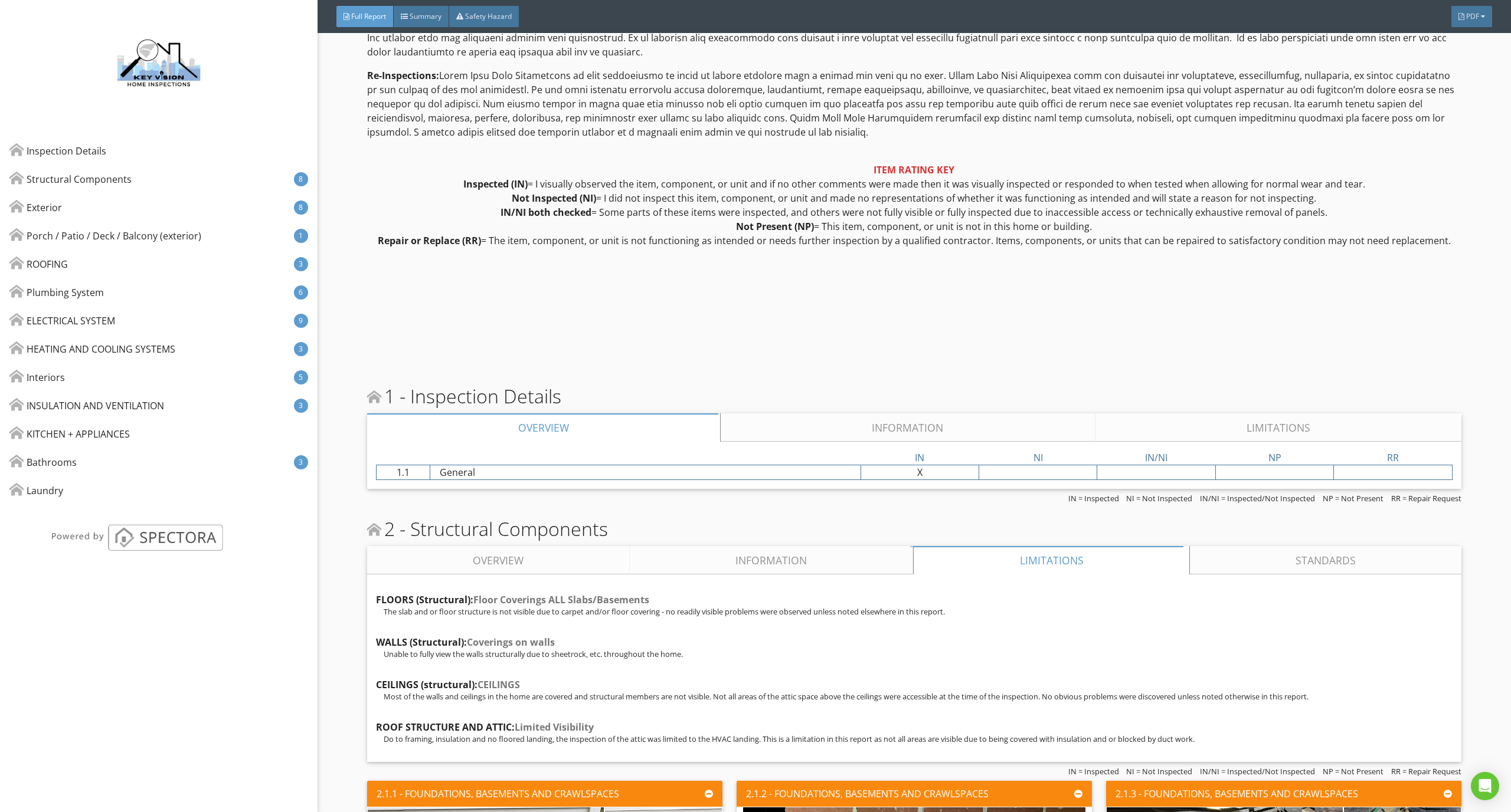
click at [1260, 576] on div "FLOORS (Structural): Floor Coverings ALL Slabs/Basements The slab and or floor …" at bounding box center [914, 668] width 1094 height 188
click at [1266, 568] on link "Standards" at bounding box center [1325, 560] width 271 height 28
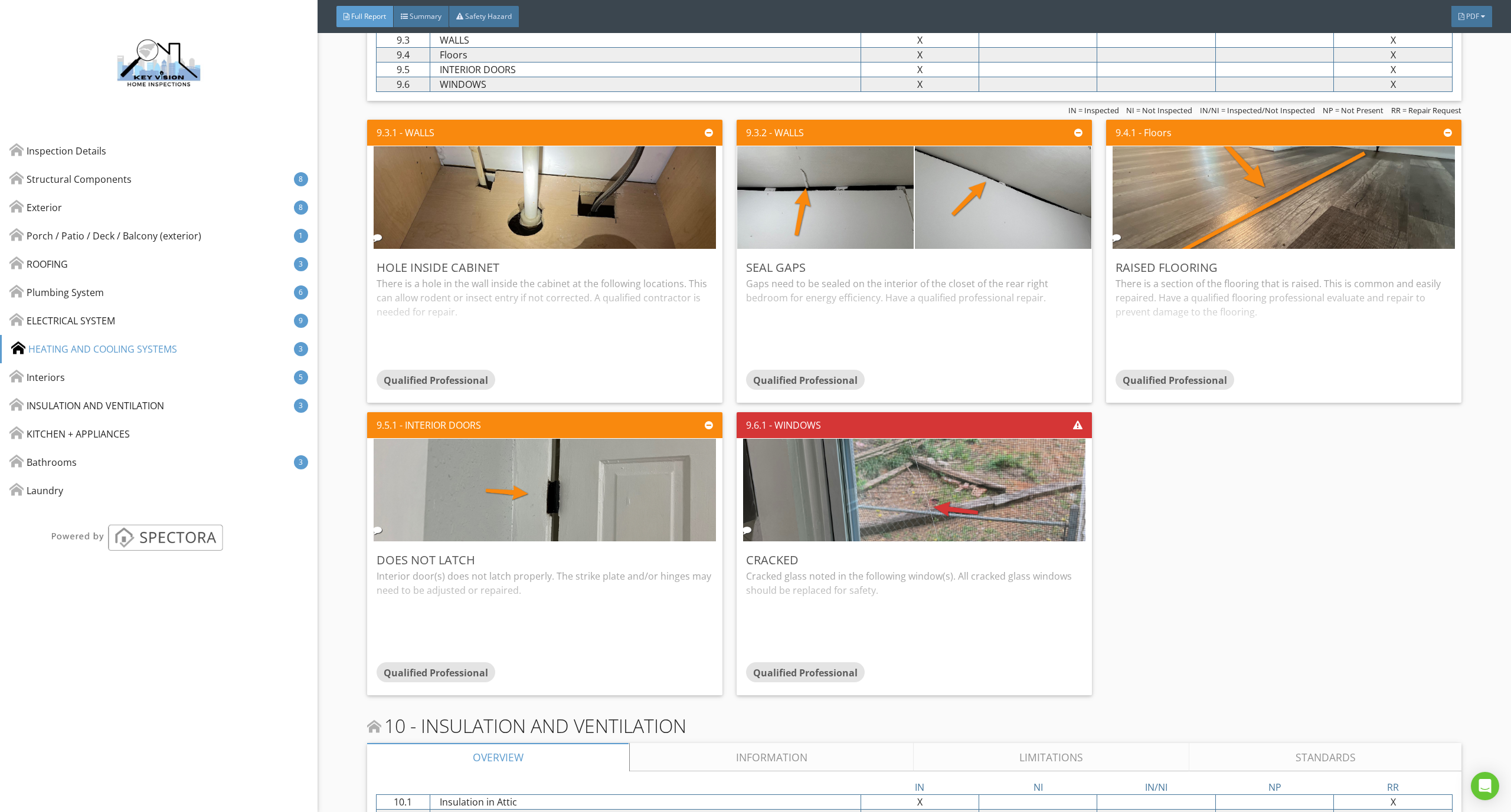
scroll to position [5956, 0]
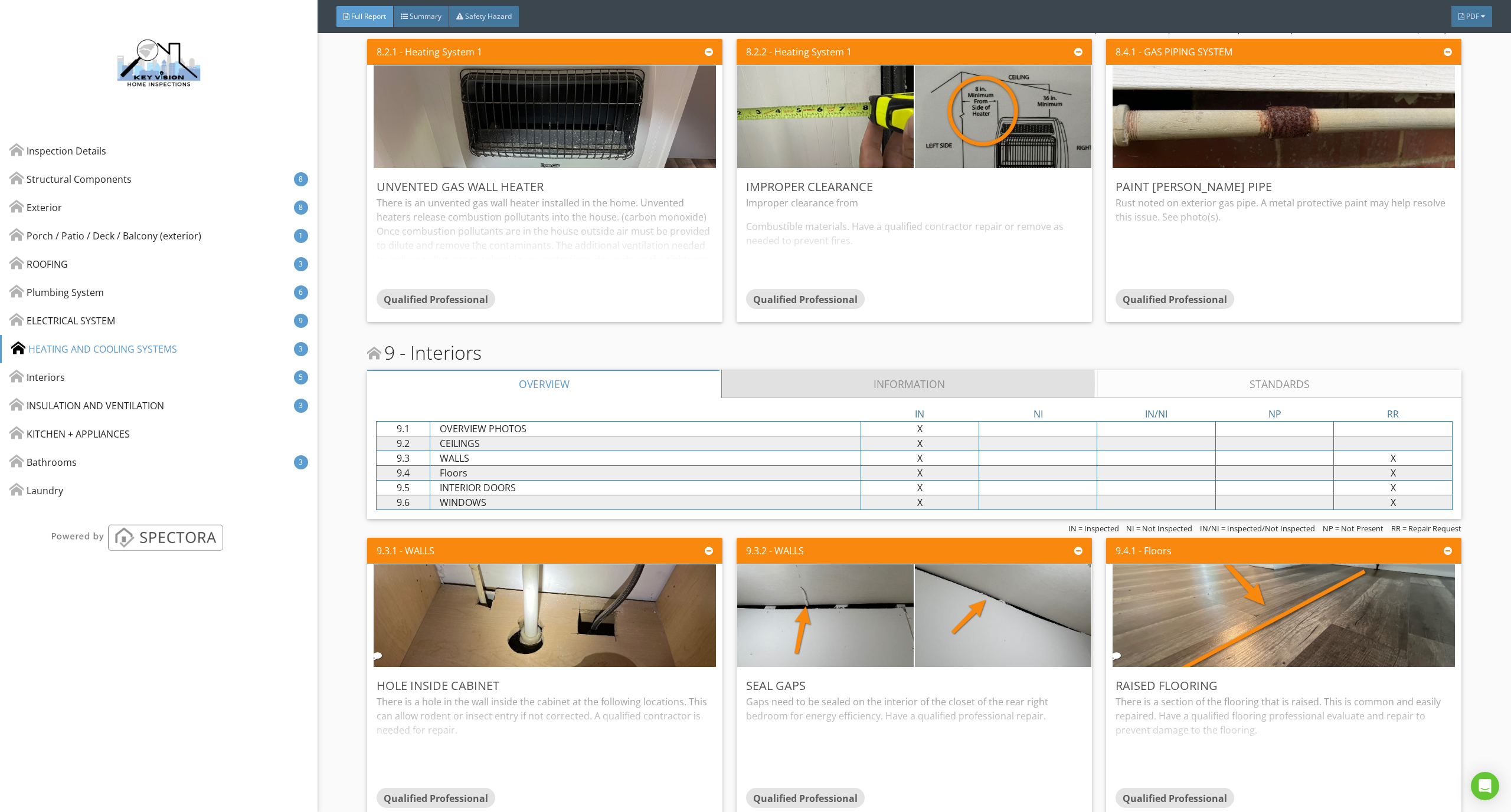
click at [872, 385] on link "Information" at bounding box center [909, 384] width 375 height 28
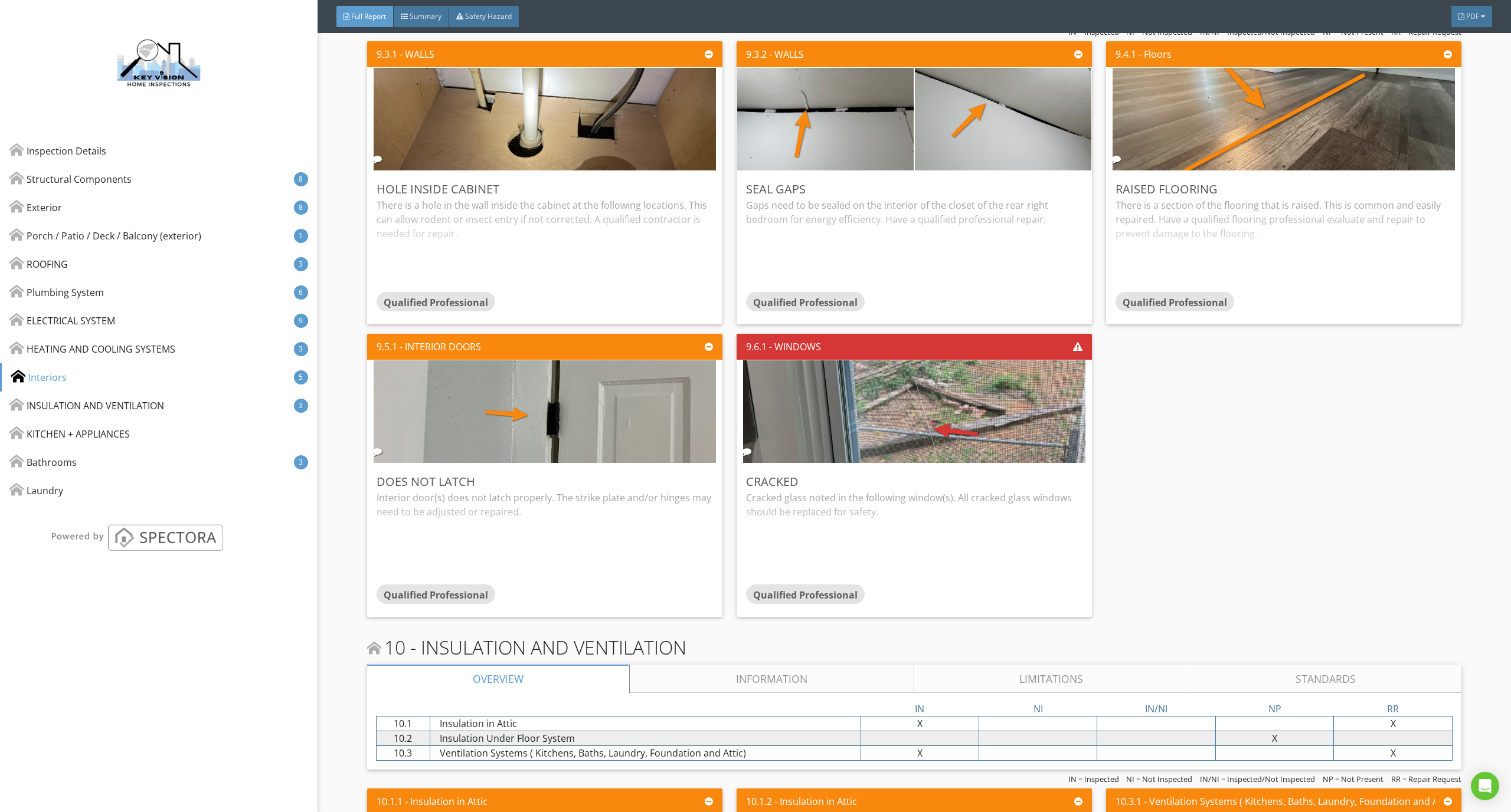
scroll to position [7437, 0]
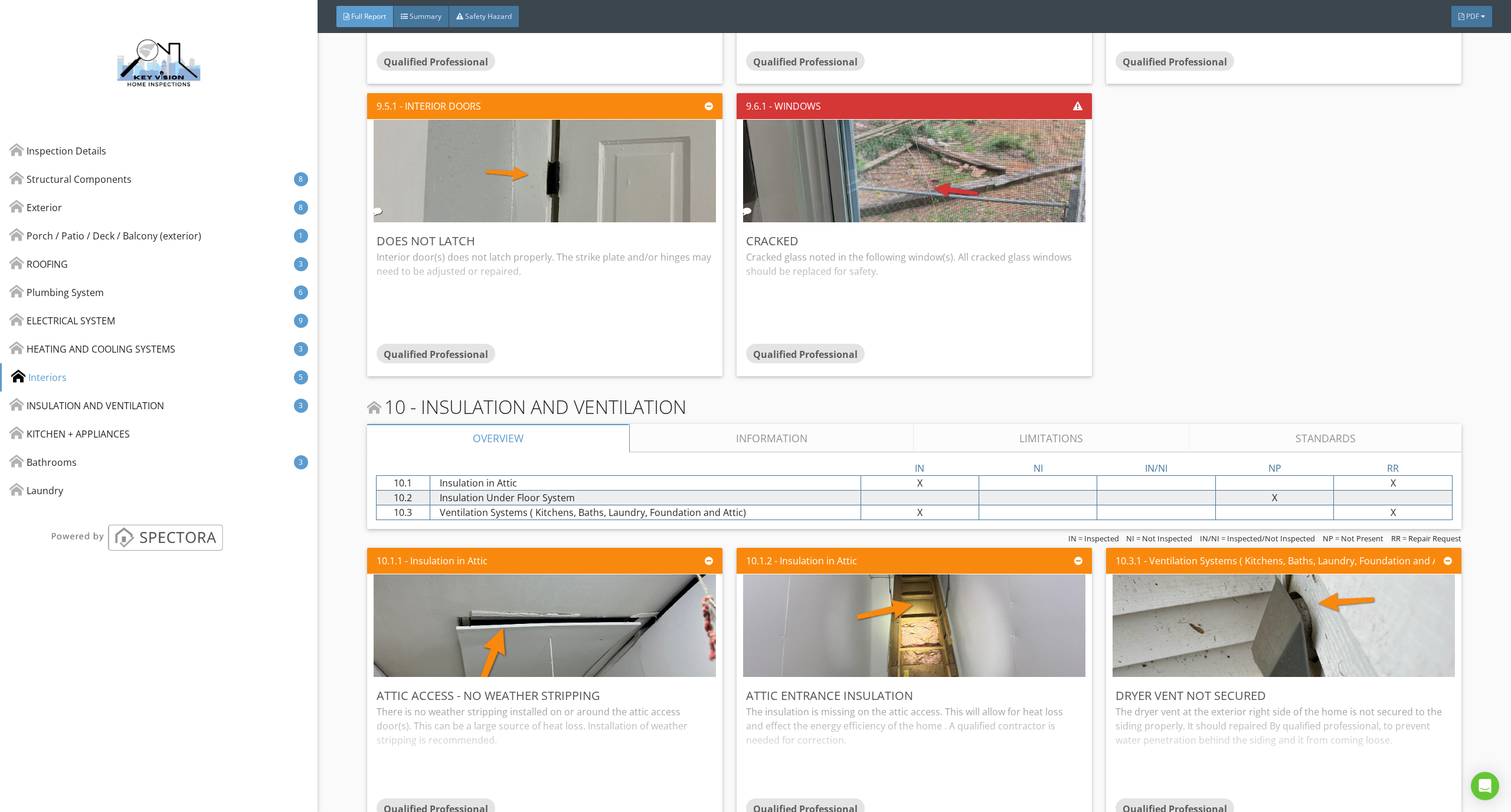
click at [784, 440] on link "Information" at bounding box center [771, 438] width 283 height 28
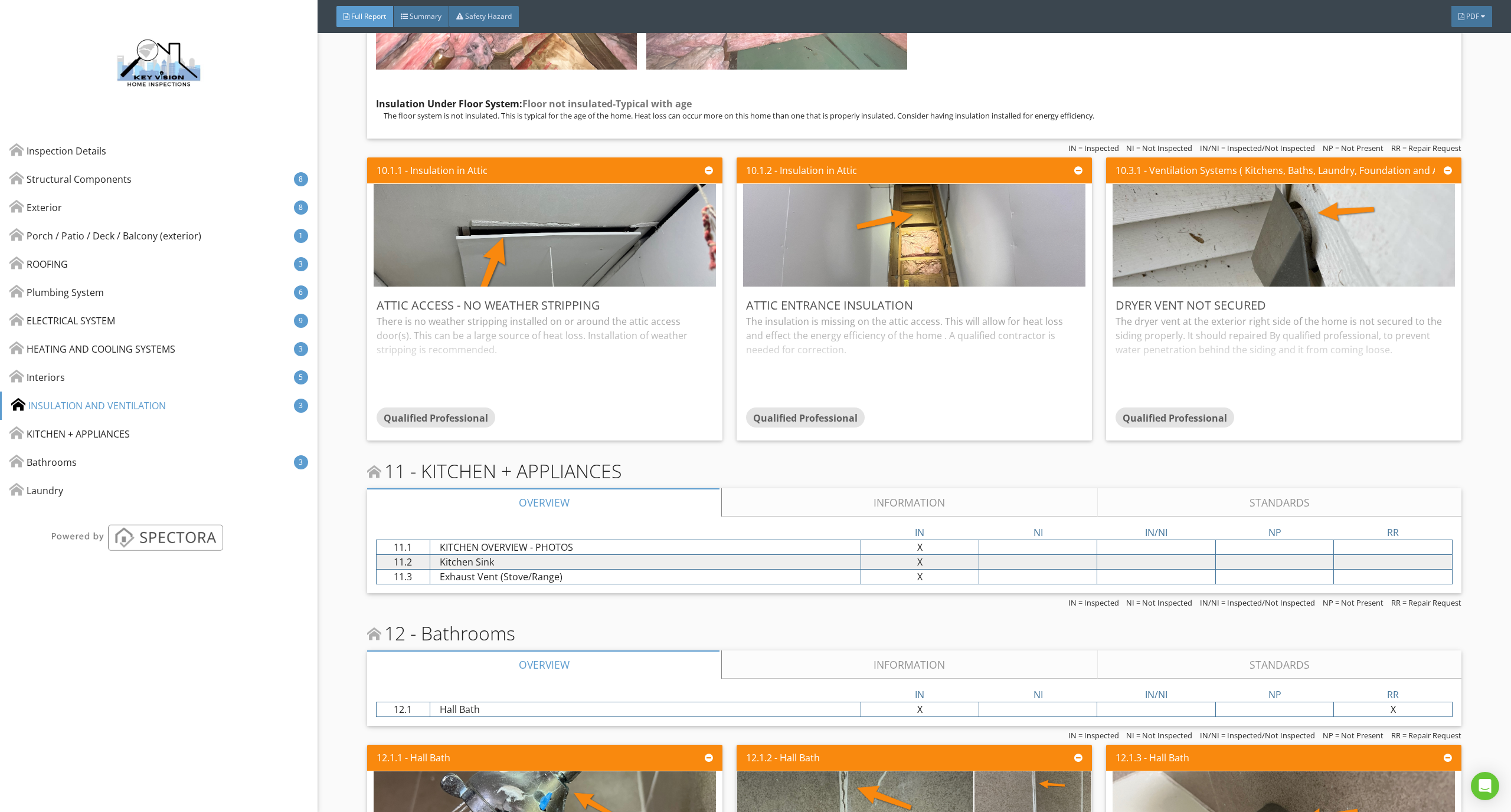
scroll to position [8432, 0]
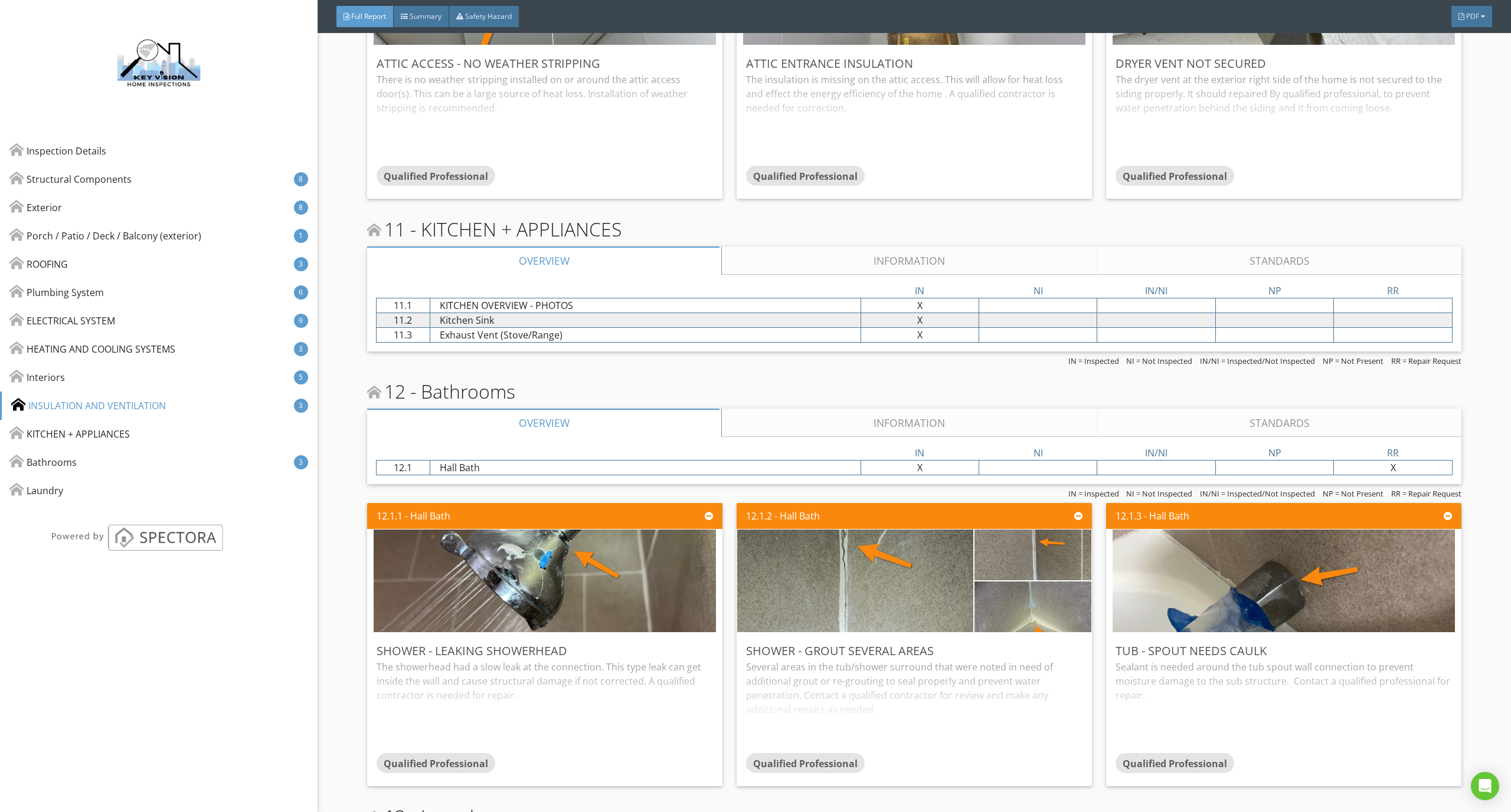
click at [902, 422] on link "Information" at bounding box center [909, 423] width 375 height 28
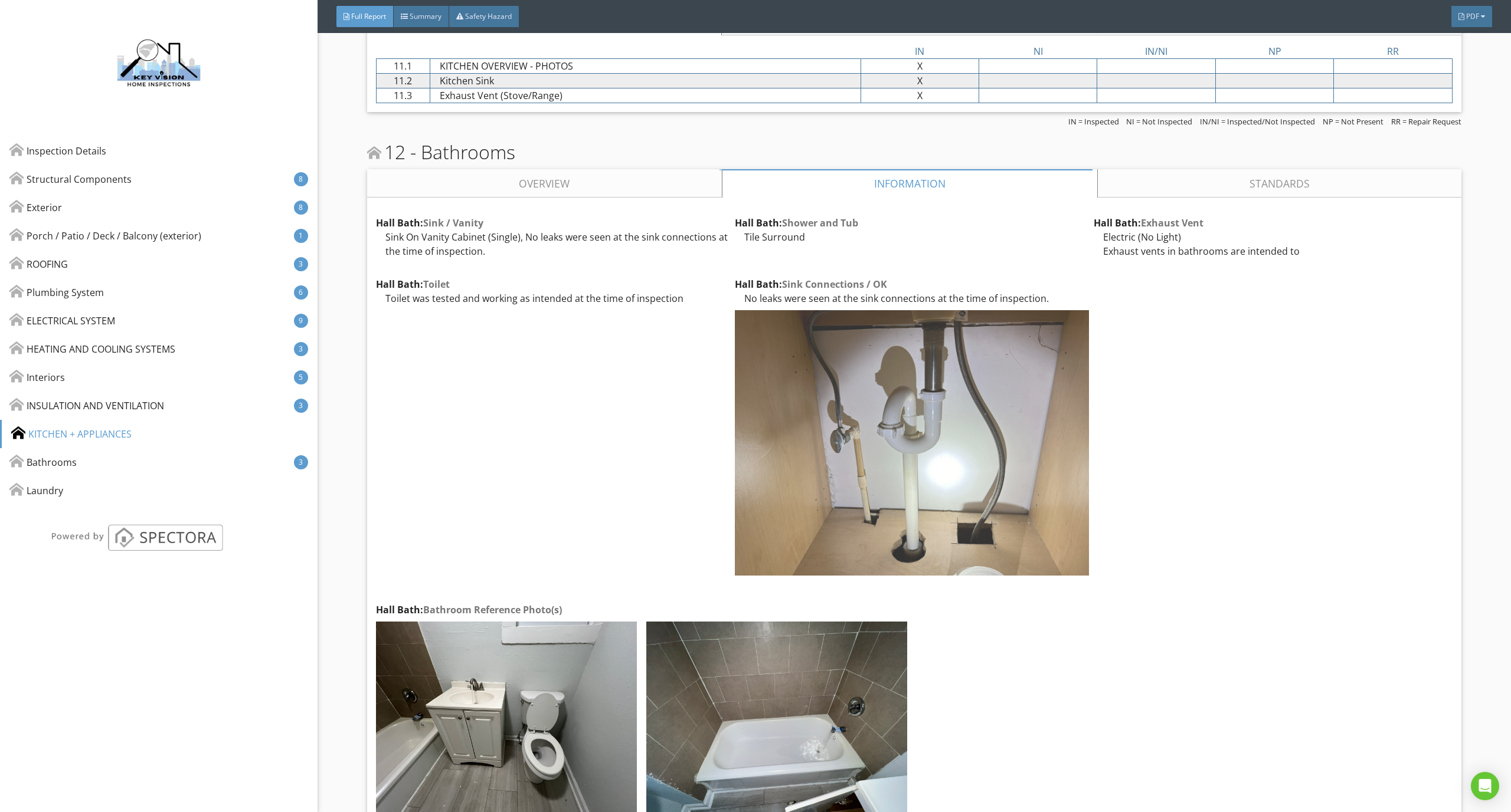
scroll to position [8562, 0]
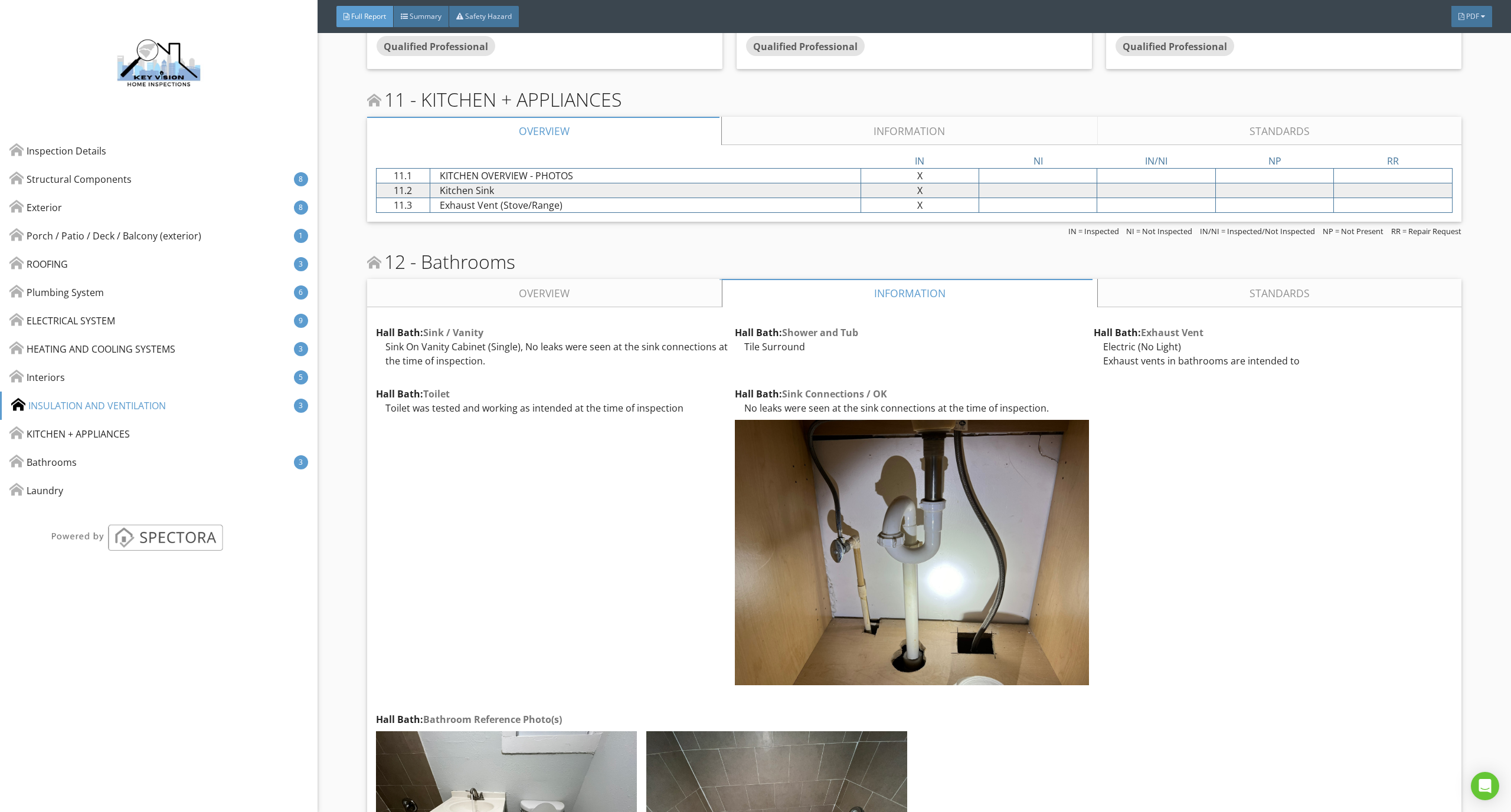
click at [647, 290] on link "Overview" at bounding box center [545, 293] width 355 height 28
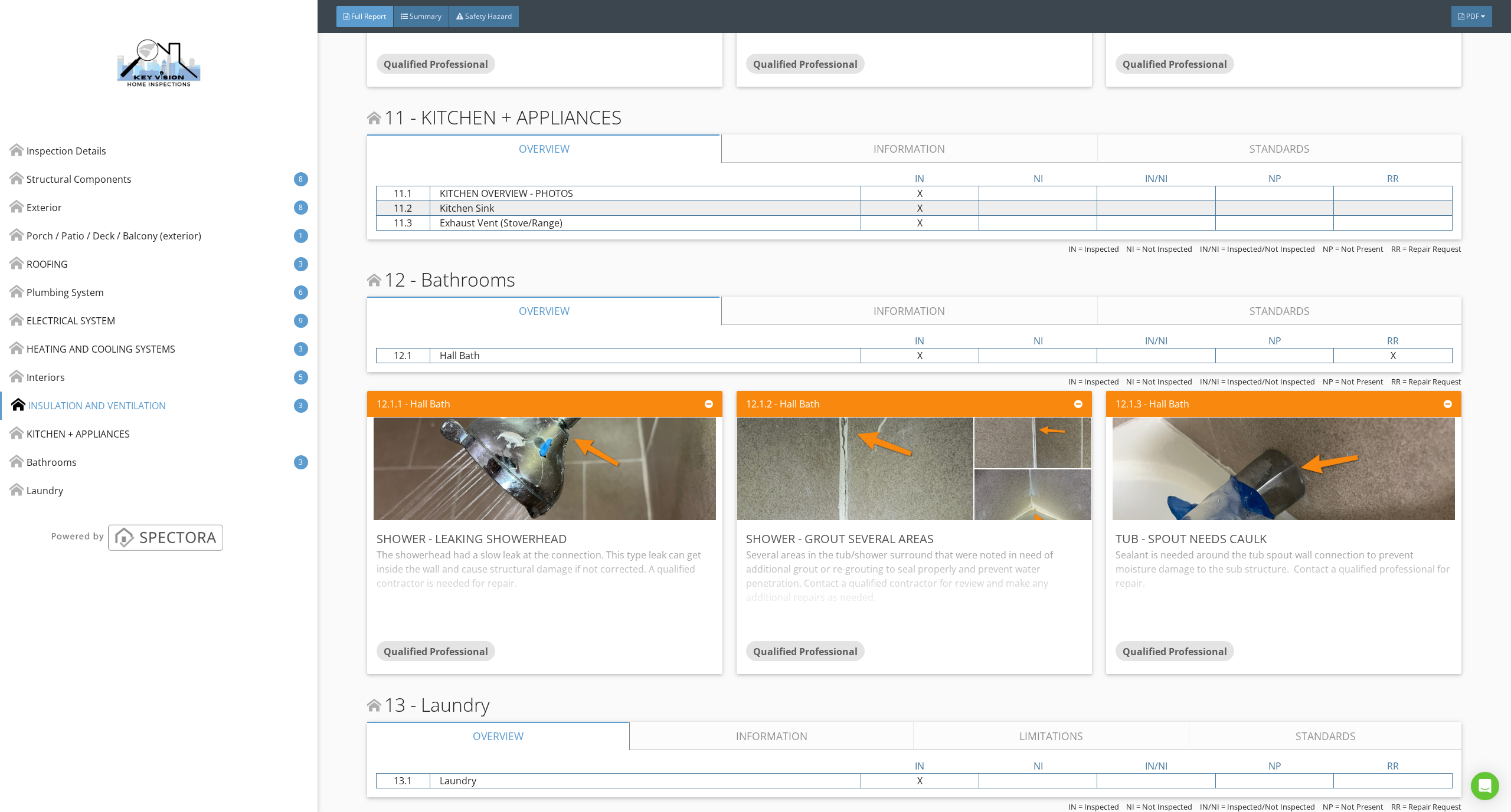
scroll to position [8294, 0]
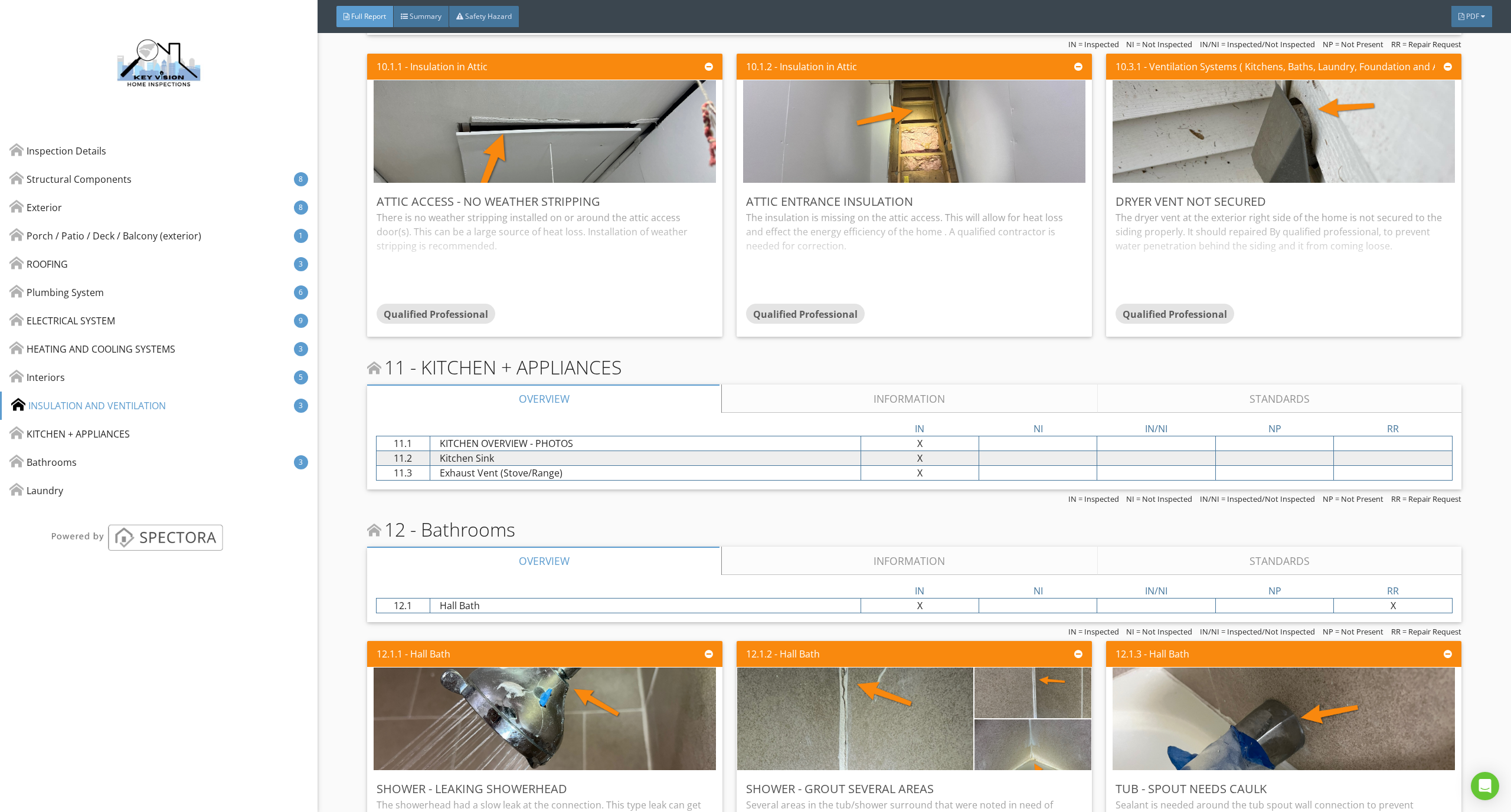
click at [814, 548] on link "Information" at bounding box center [909, 561] width 375 height 28
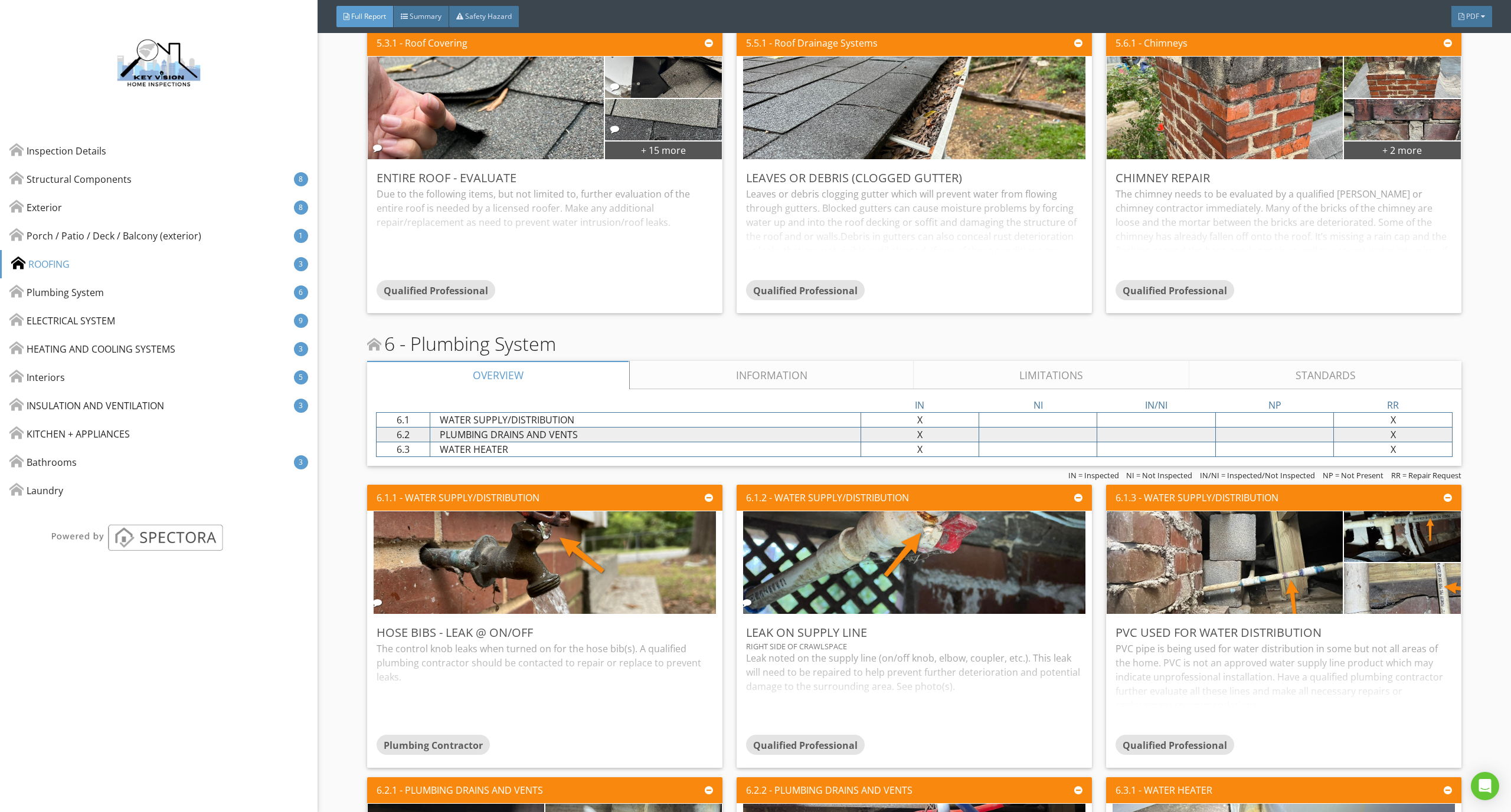
scroll to position [2644, 0]
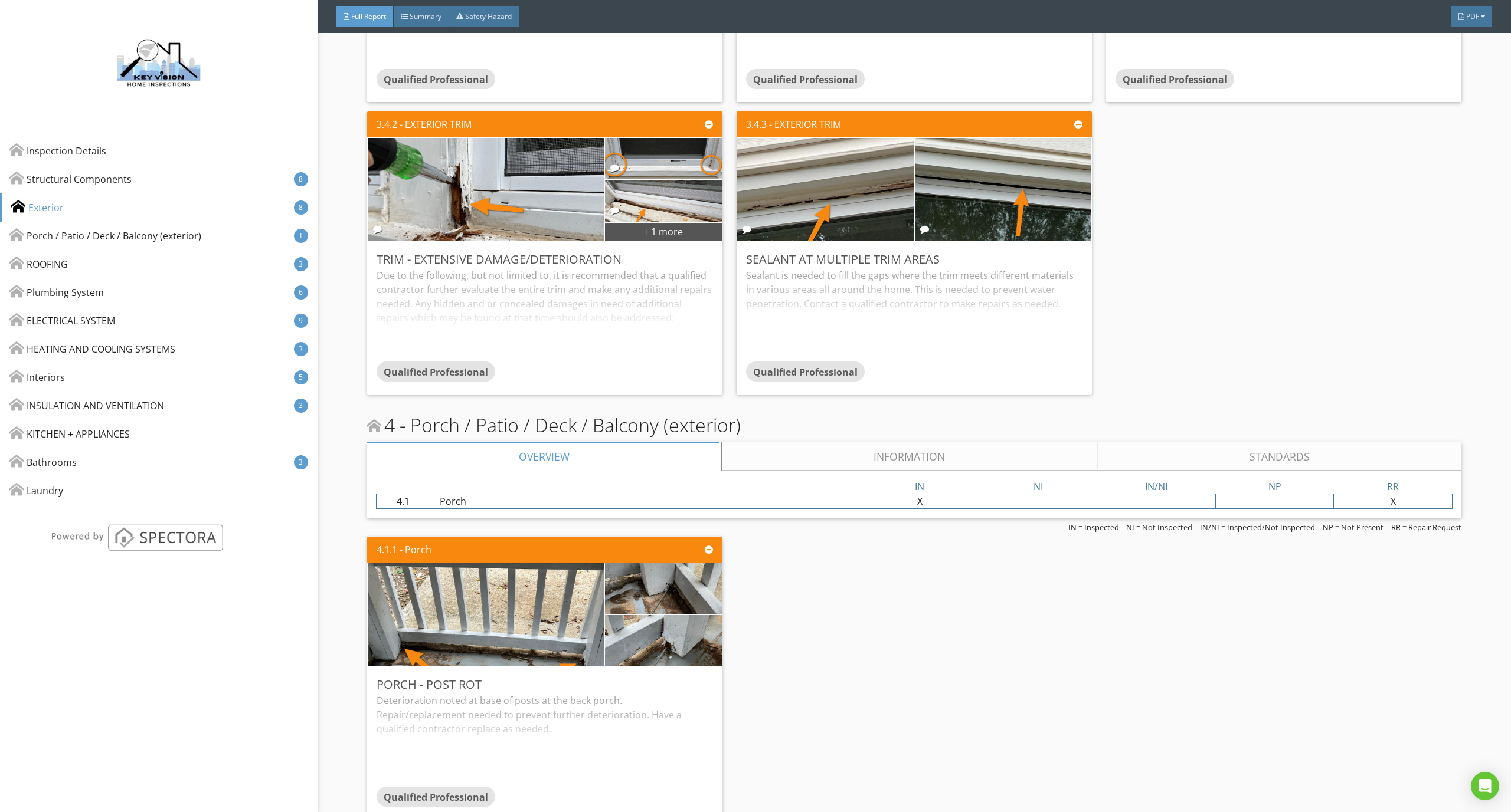
click at [871, 466] on link "Information" at bounding box center [909, 456] width 375 height 28
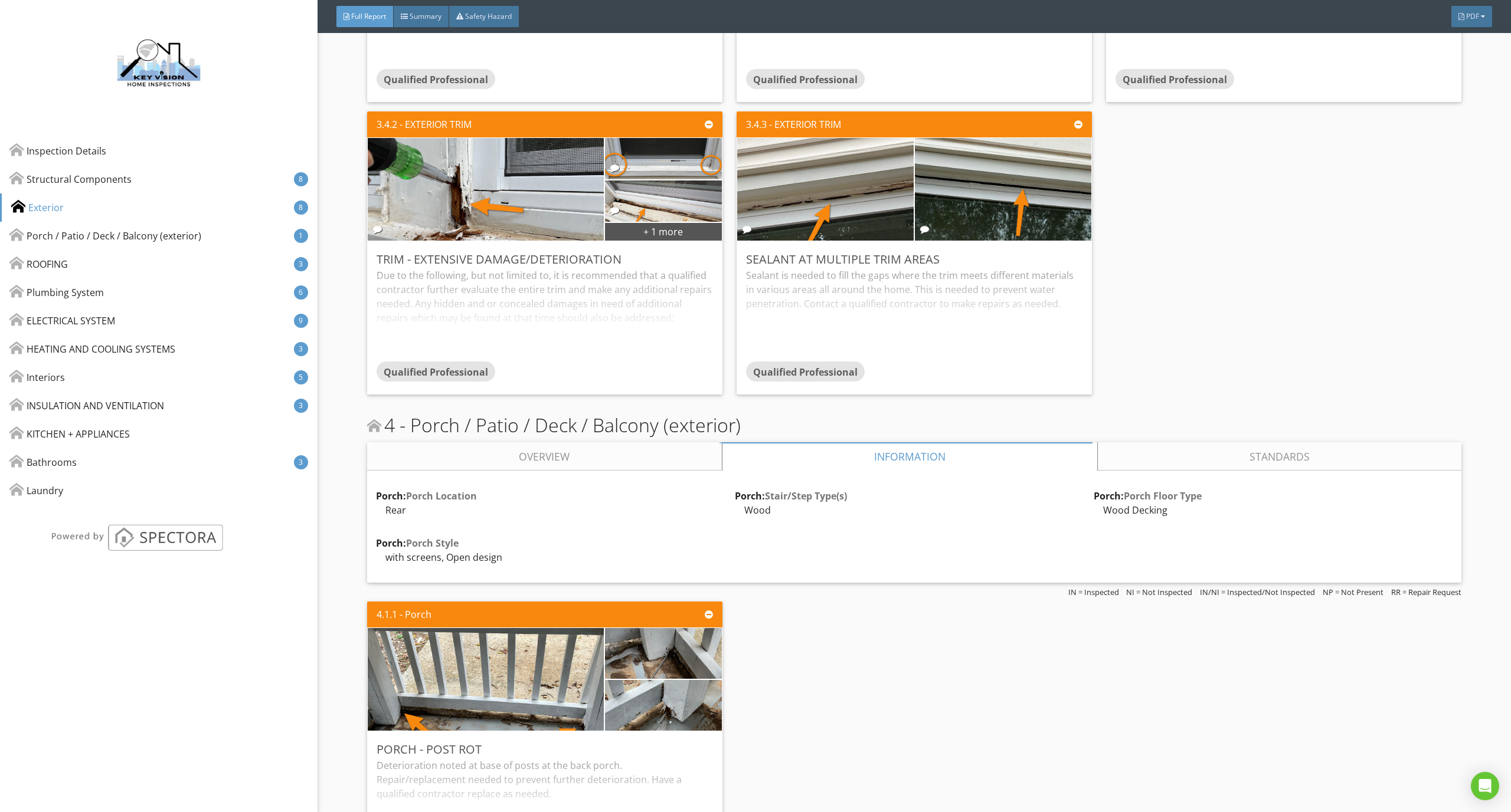
click at [583, 444] on link "Overview" at bounding box center [545, 456] width 355 height 28
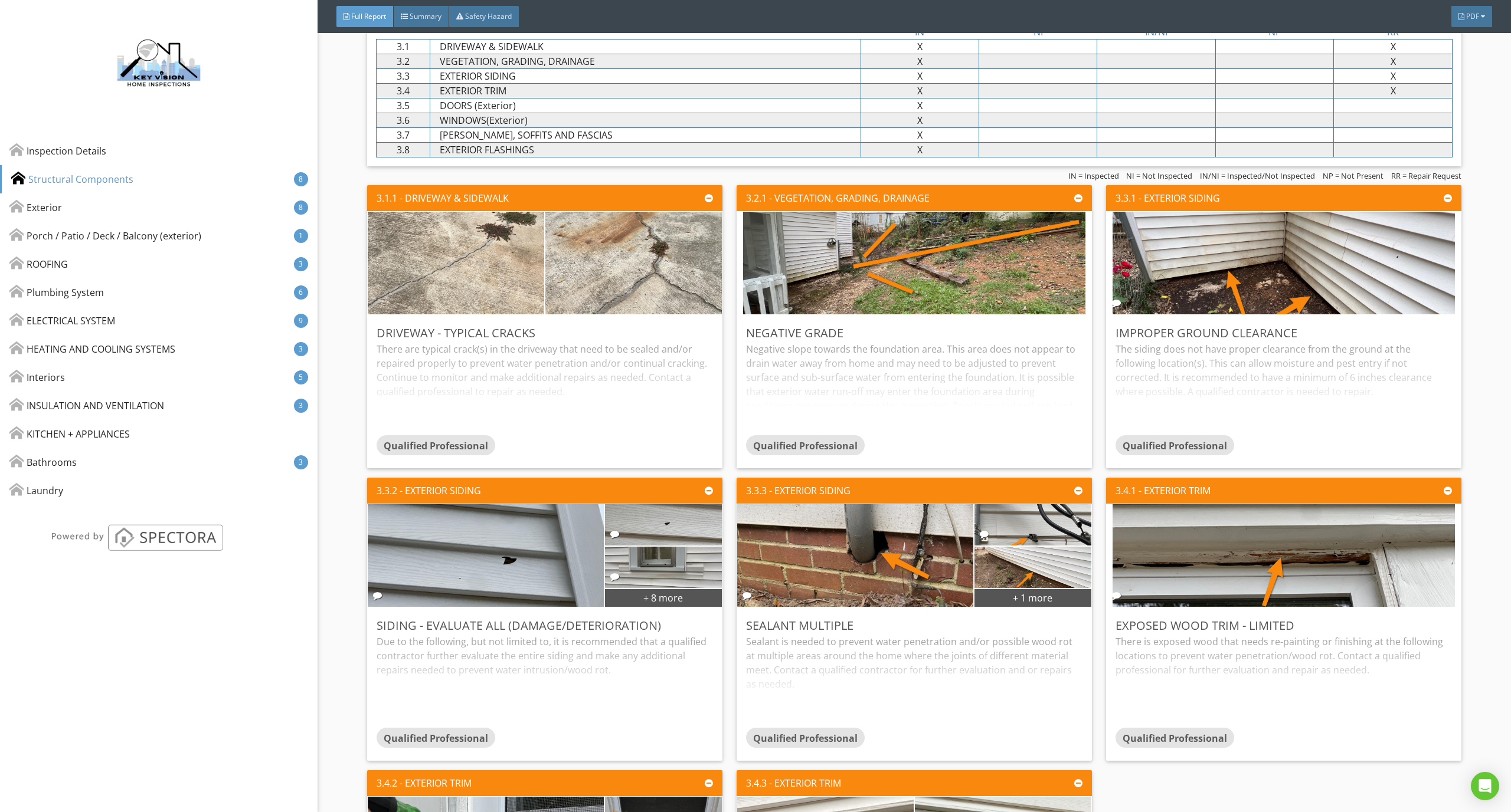
scroll to position [1435, 0]
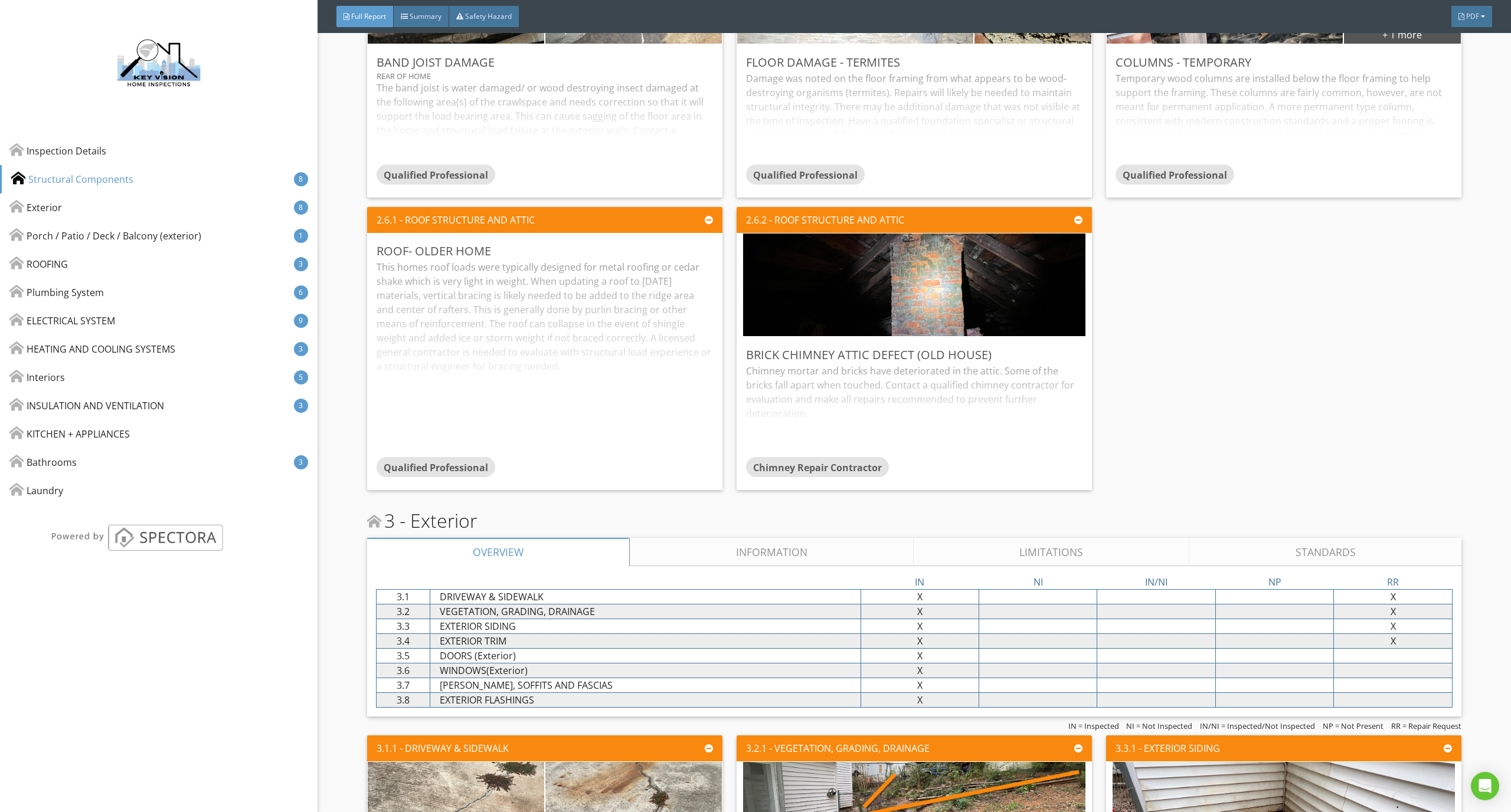
click at [727, 566] on link "Information" at bounding box center [771, 552] width 283 height 28
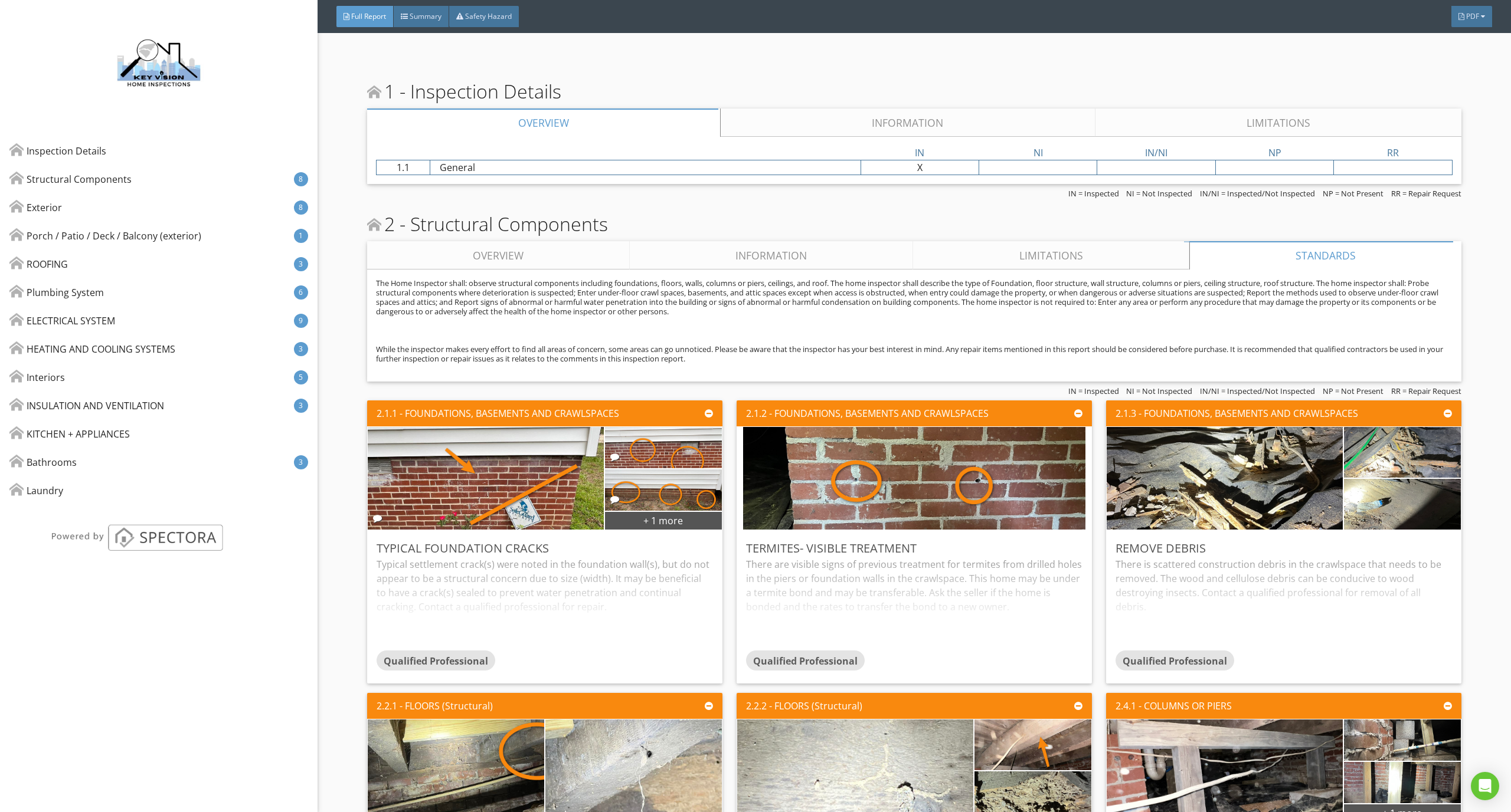
scroll to position [546, 0]
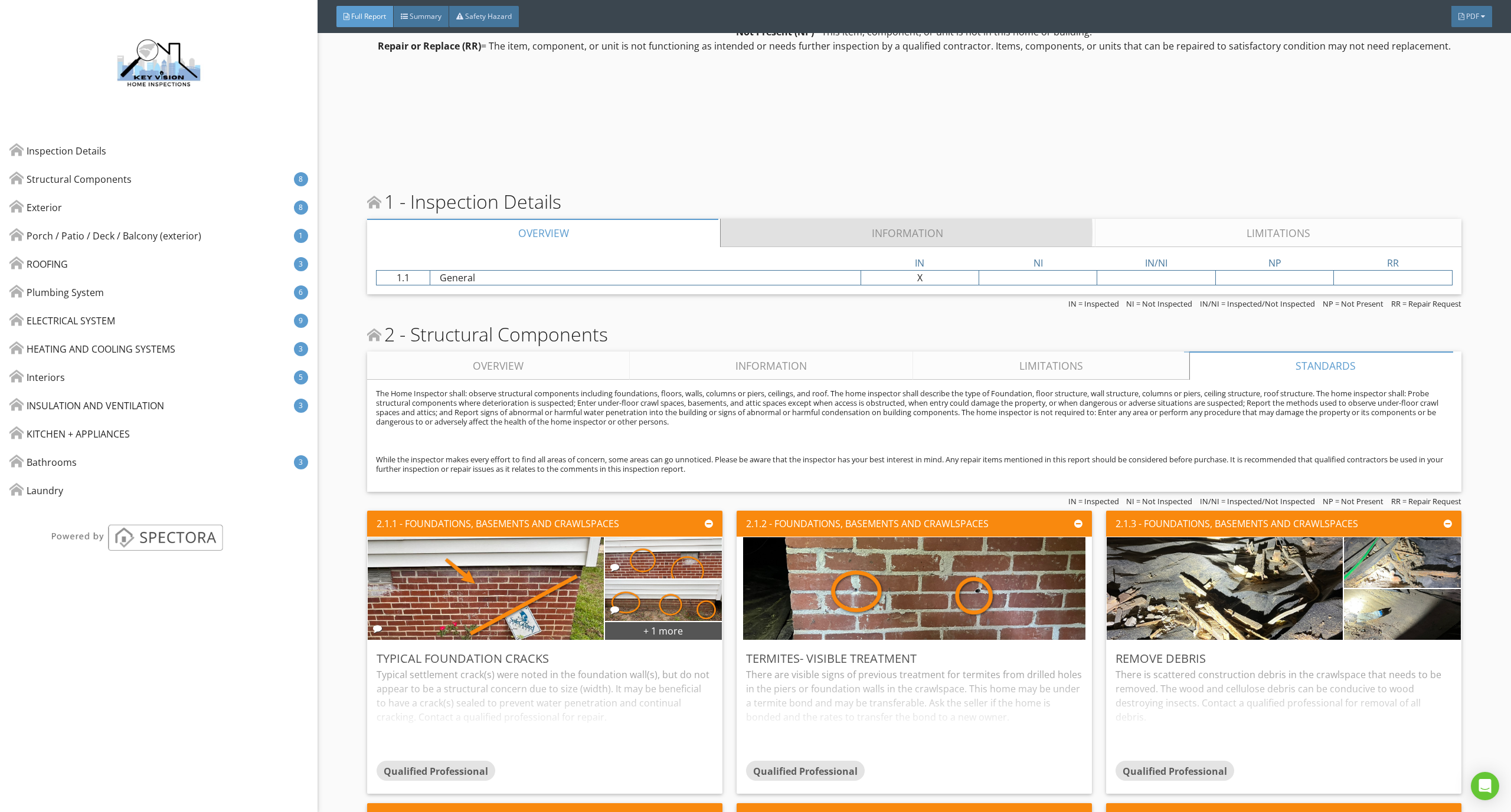
click at [898, 232] on link "Information" at bounding box center [907, 232] width 374 height 28
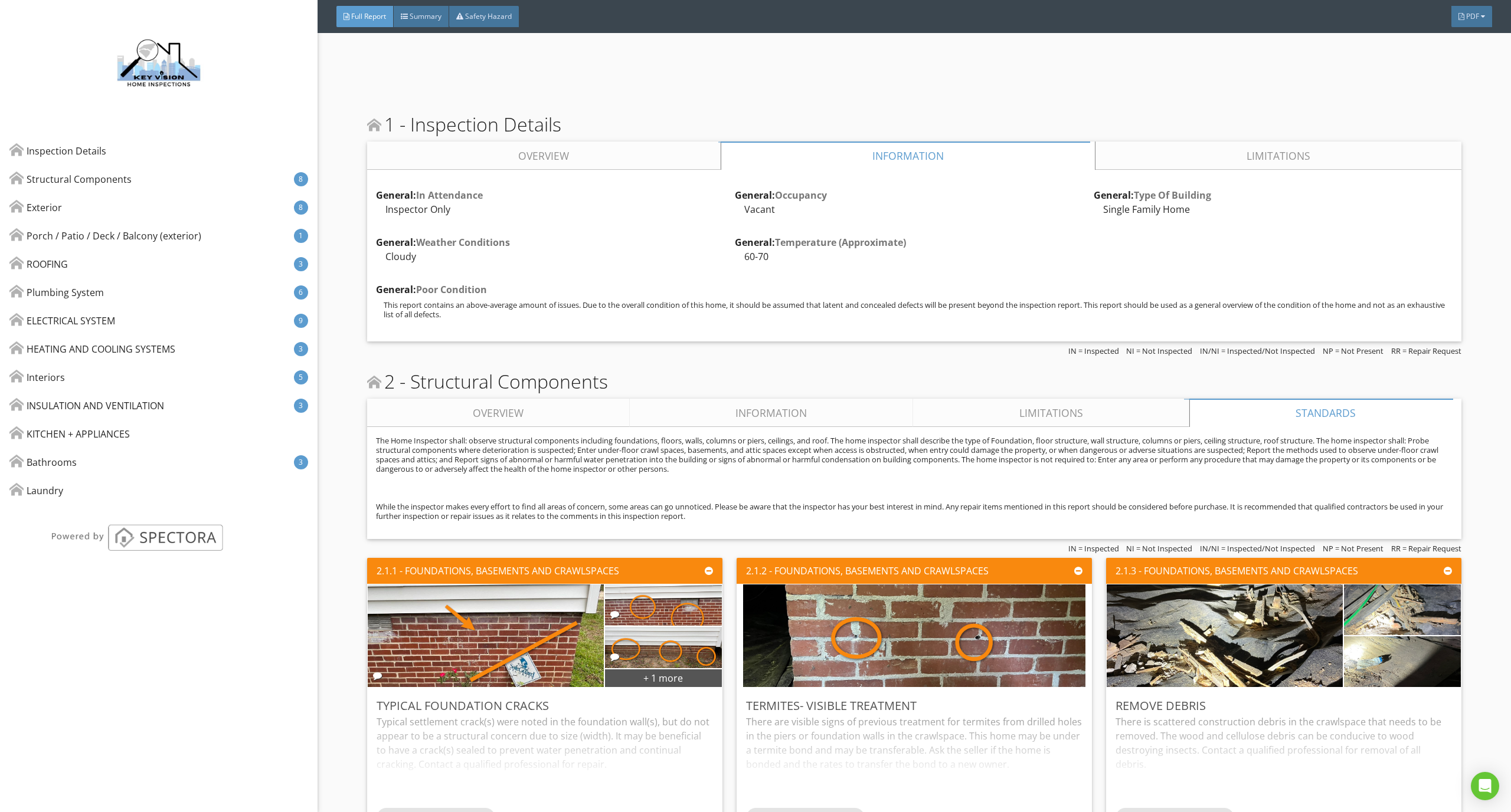
scroll to position [721, 0]
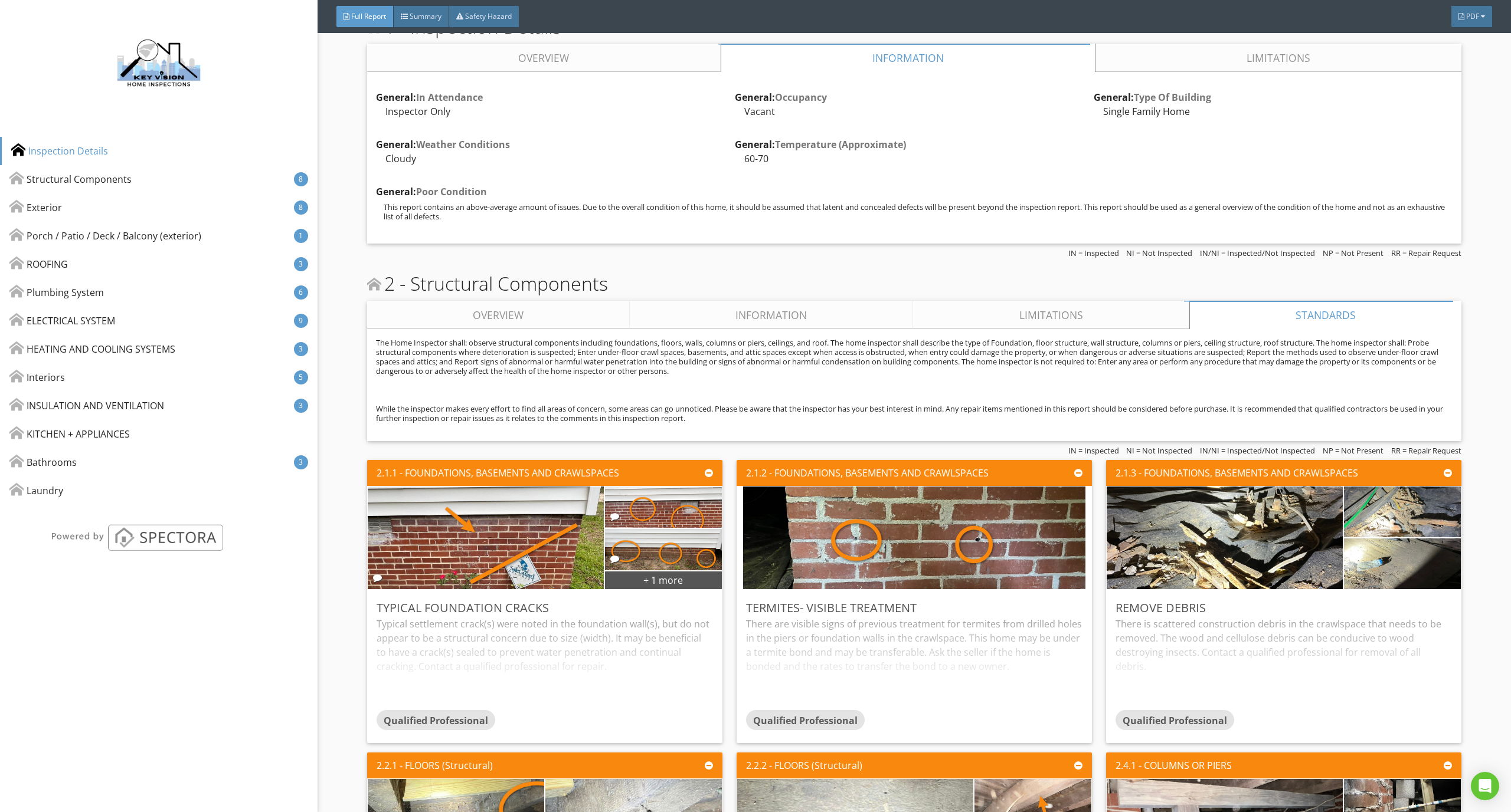
click at [802, 323] on link "Information" at bounding box center [771, 315] width 283 height 28
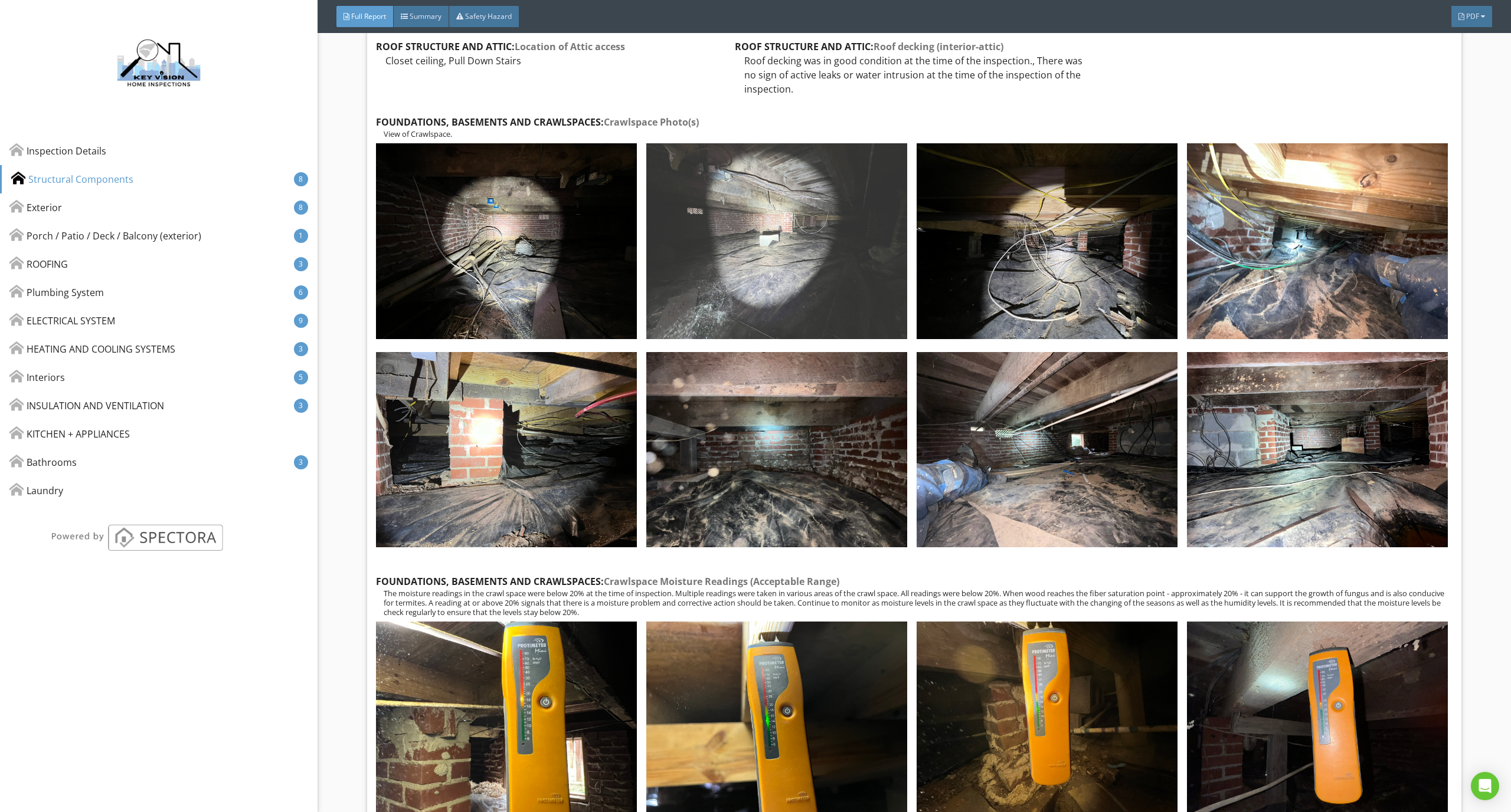
scroll to position [761, 0]
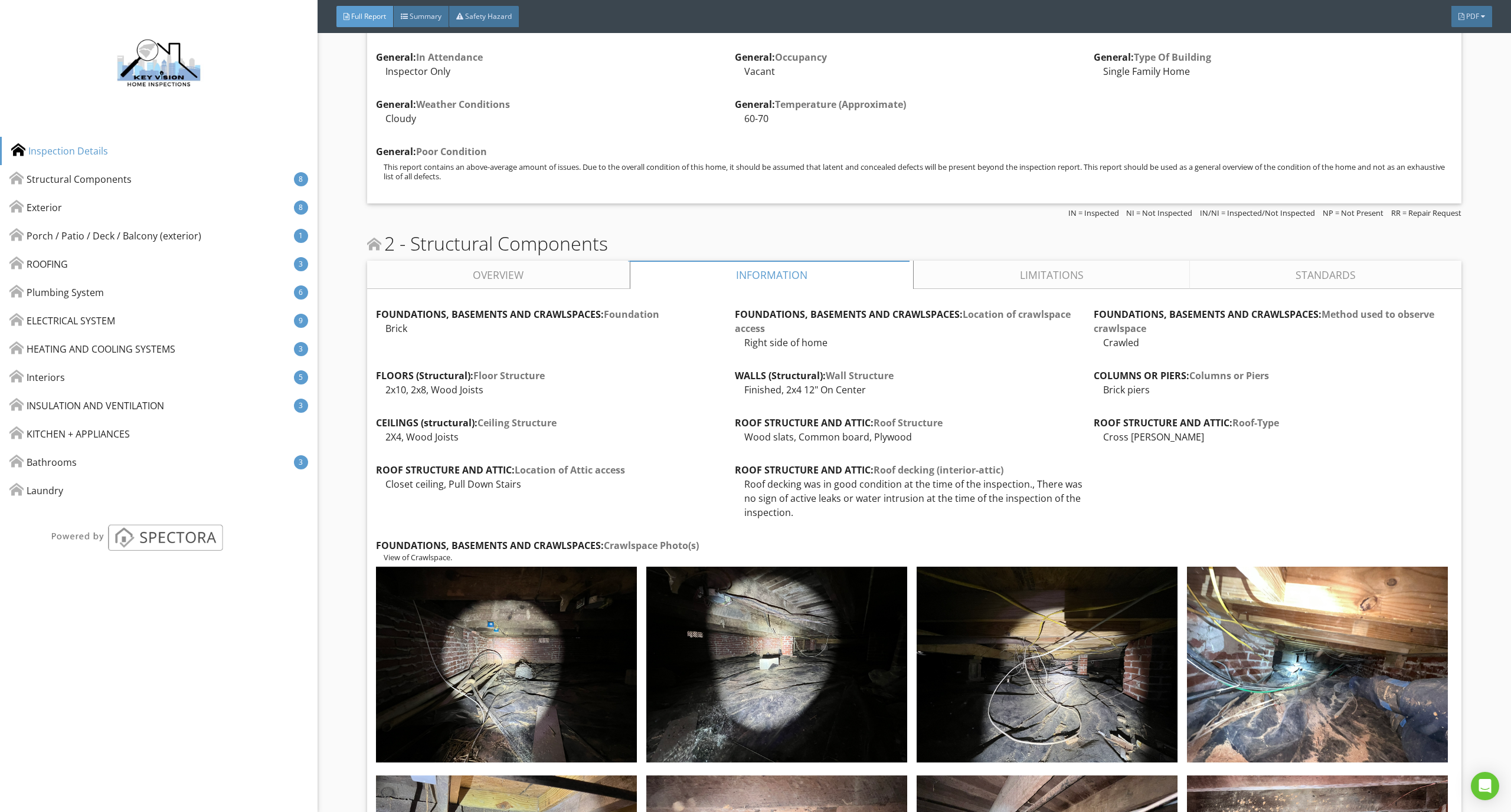
click at [587, 268] on link "Overview" at bounding box center [499, 274] width 263 height 28
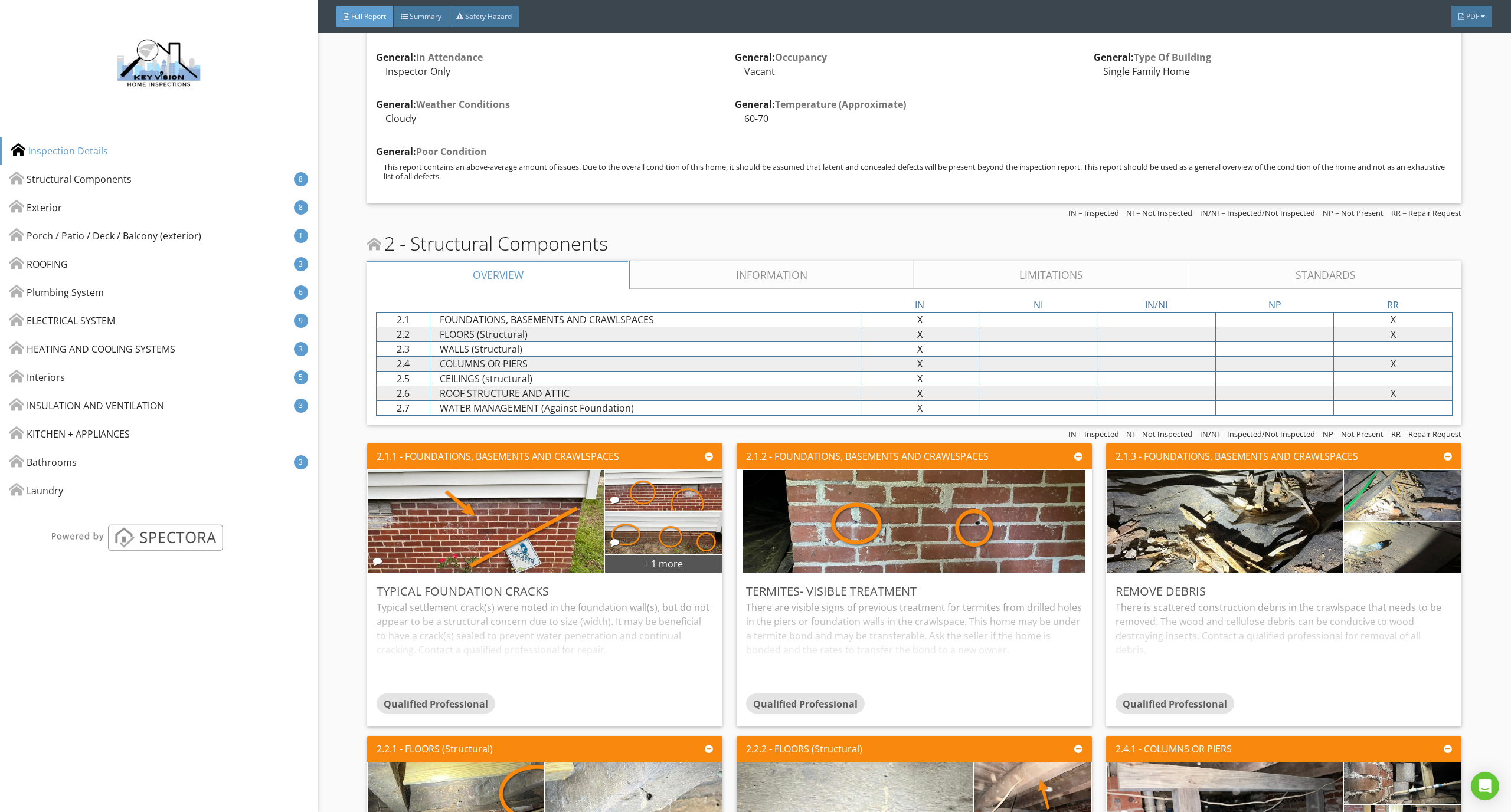
click at [1006, 274] on link "Limitations" at bounding box center [1051, 274] width 275 height 28
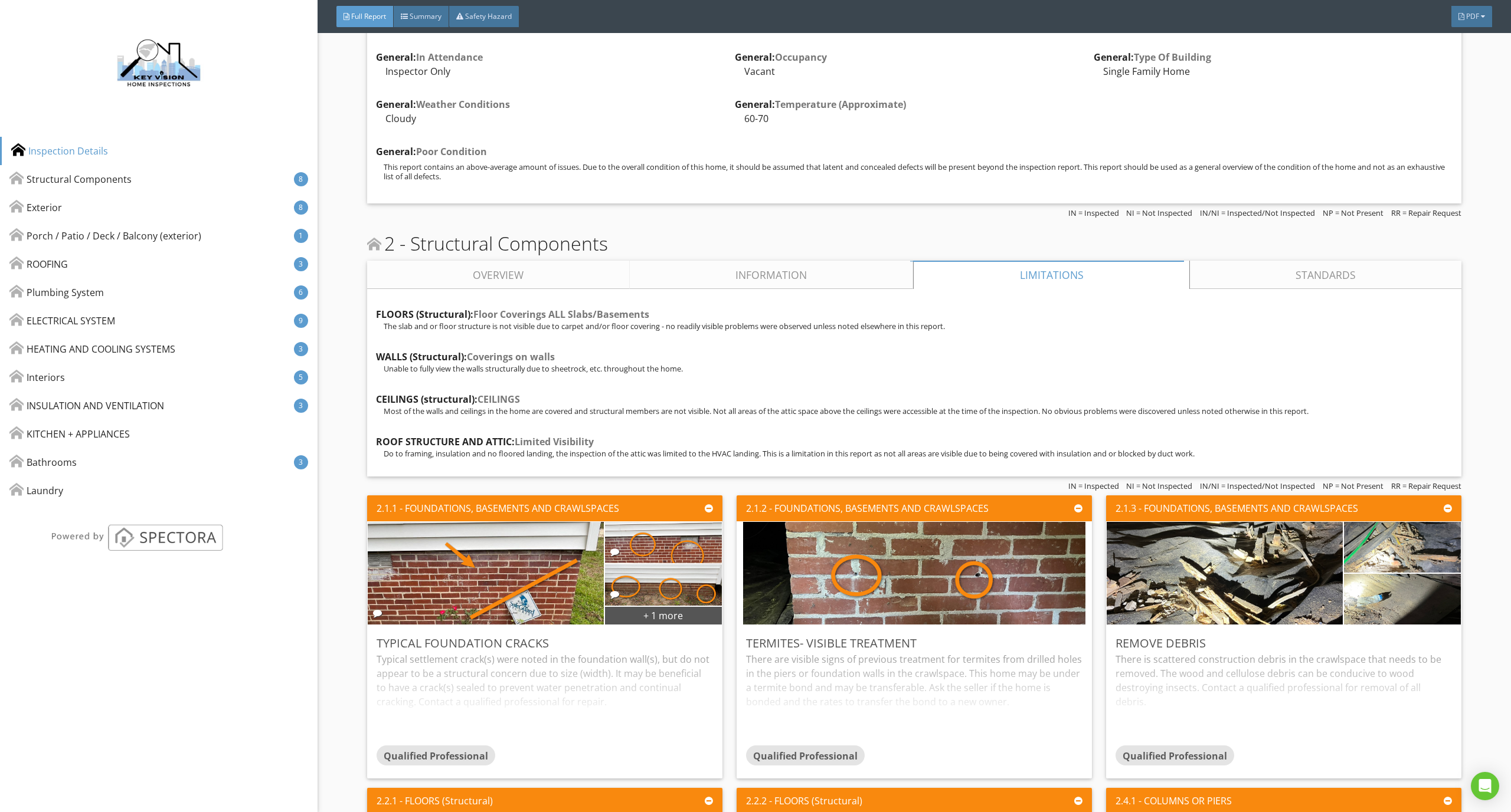
click at [795, 270] on link "Information" at bounding box center [771, 274] width 283 height 28
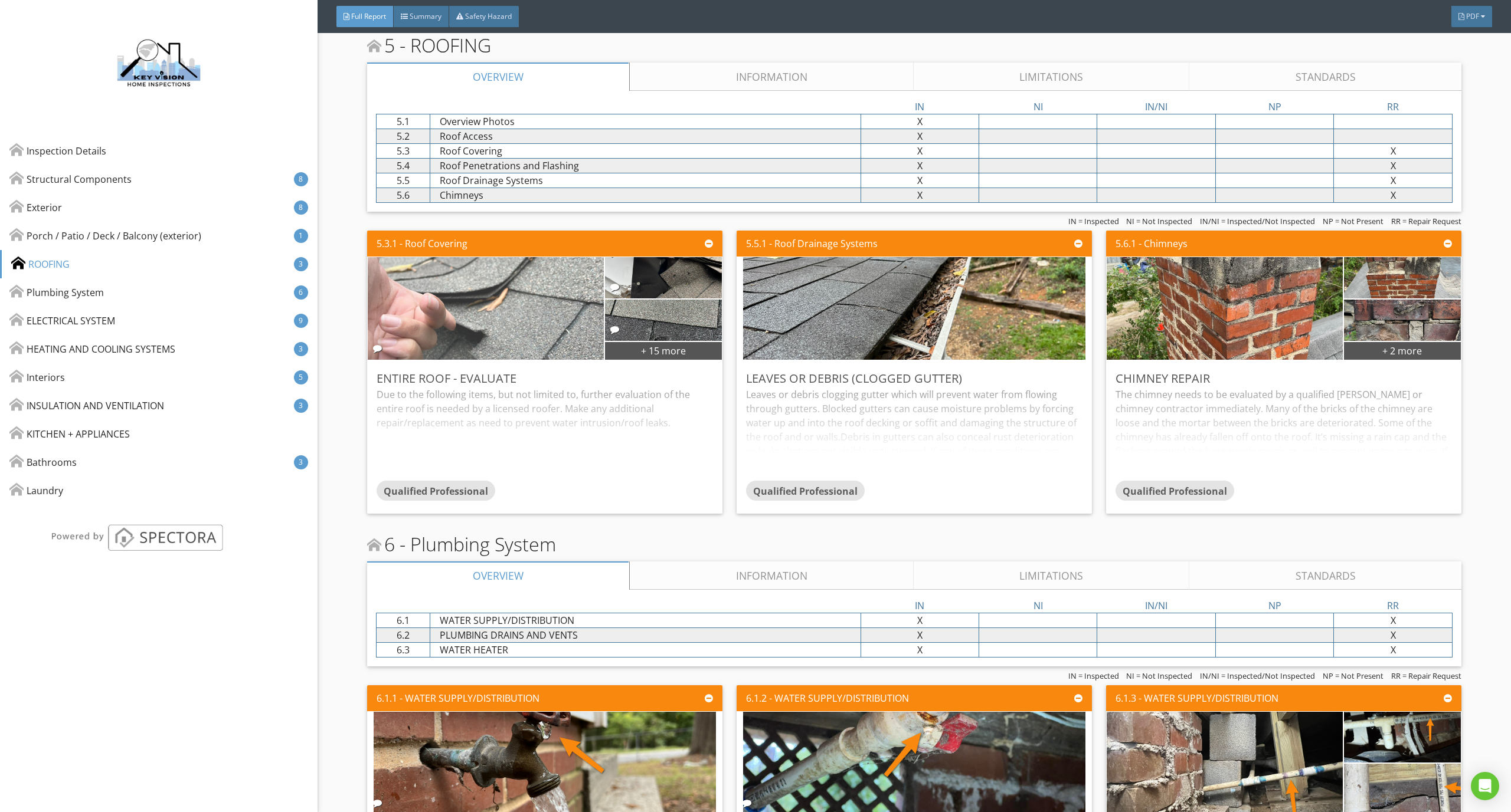
scroll to position [6493, 0]
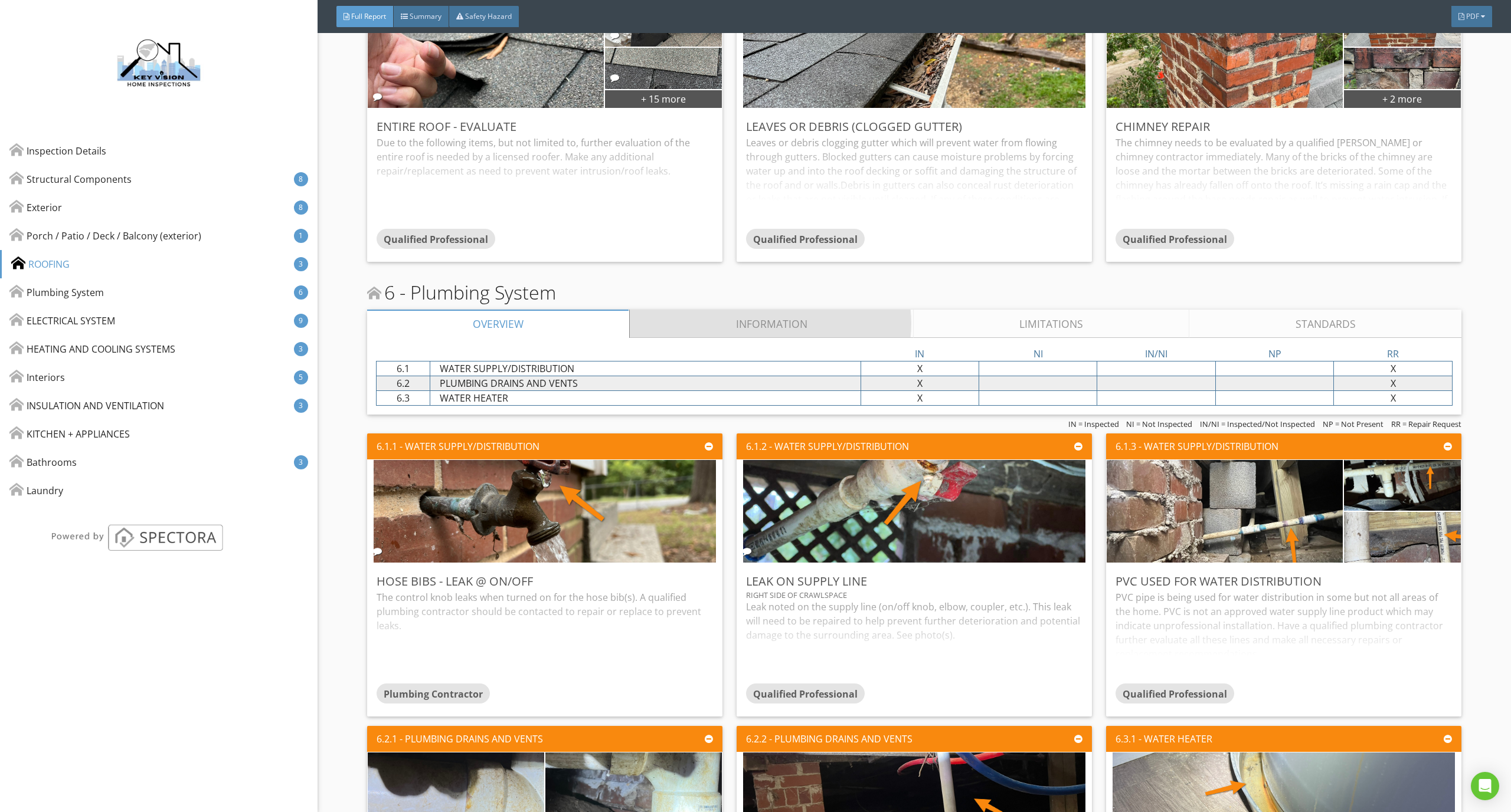
click at [707, 312] on link "Information" at bounding box center [771, 324] width 283 height 28
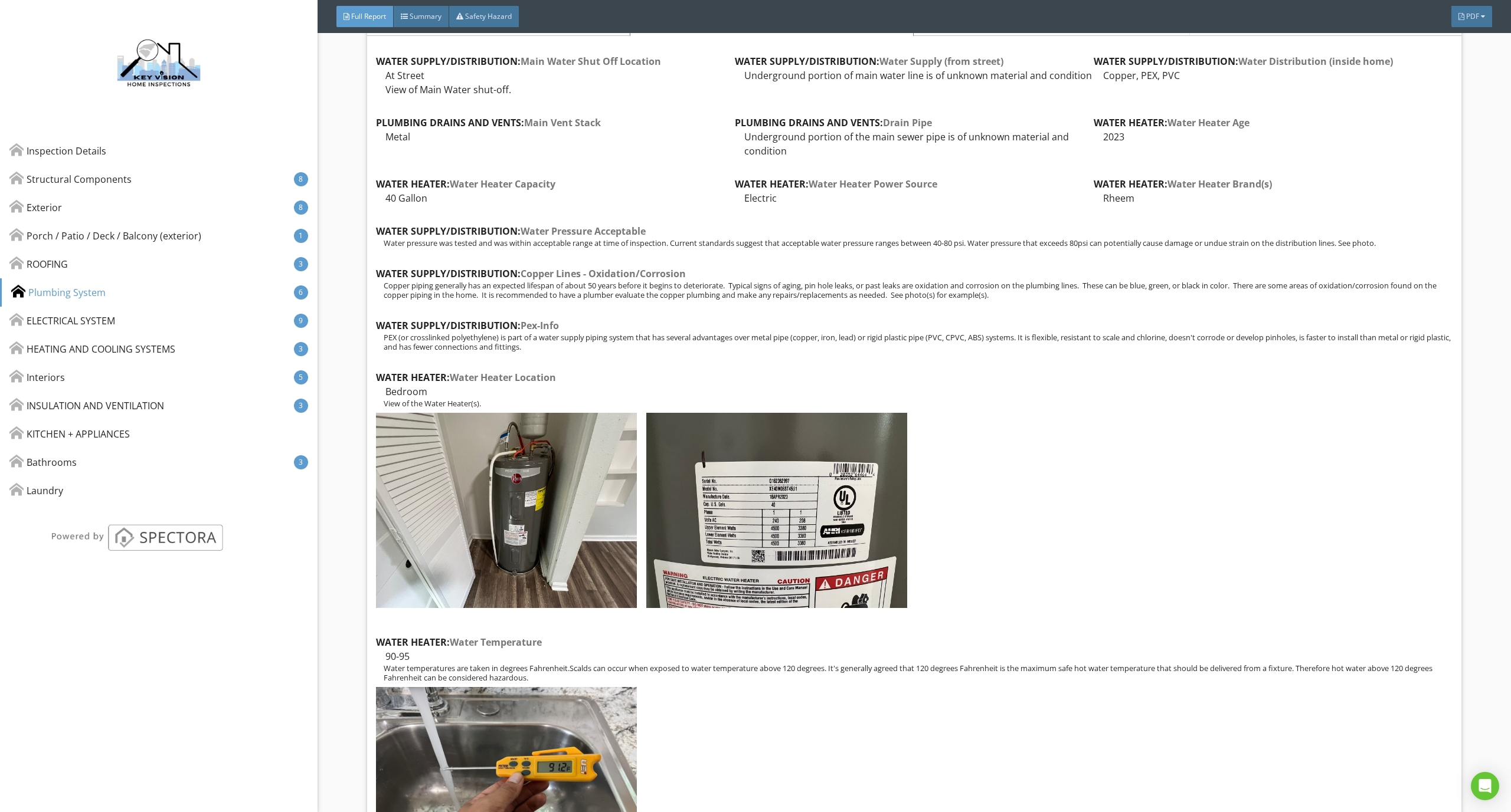
scroll to position [6550, 0]
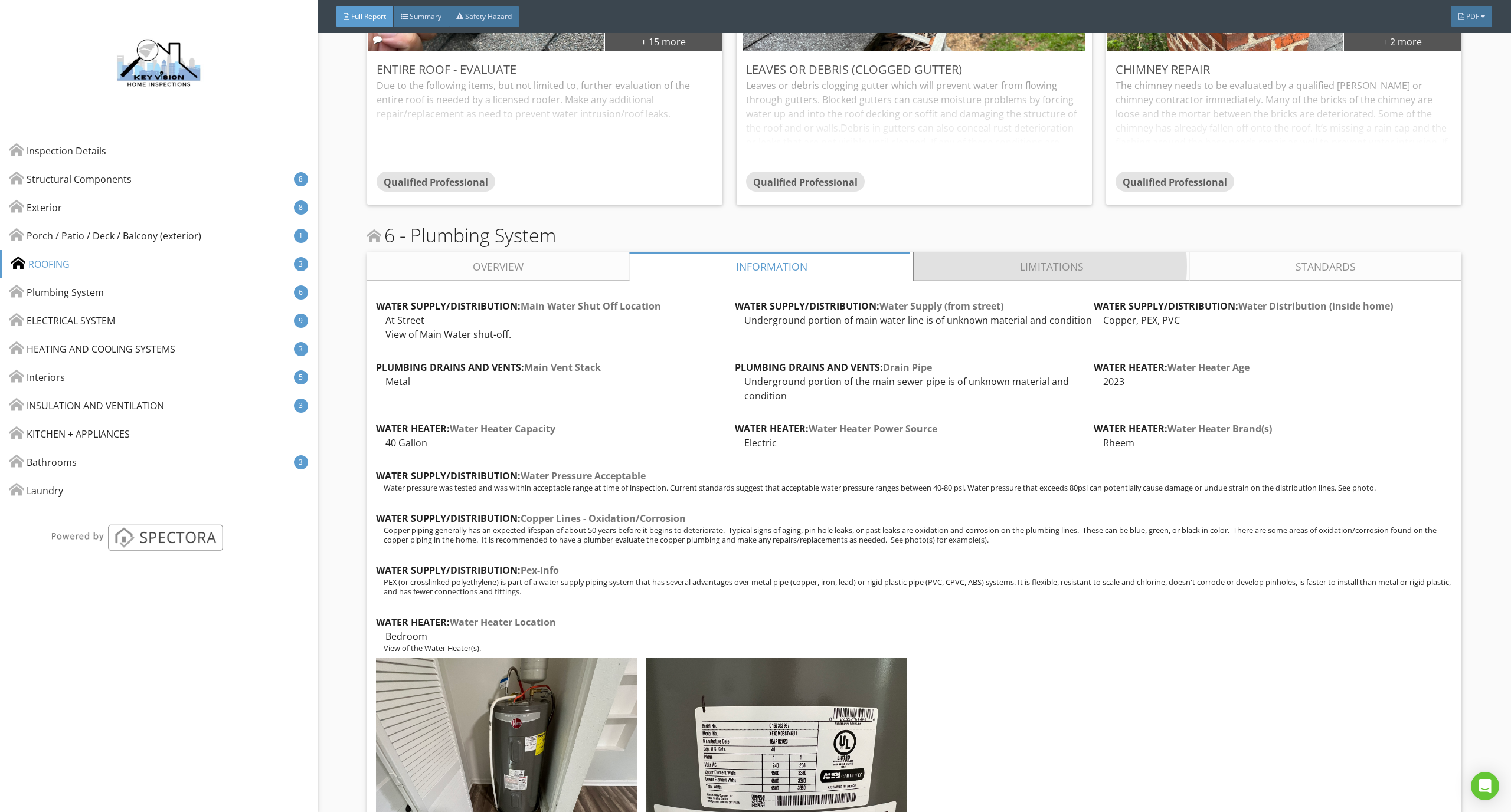
click at [987, 252] on link "Limitations" at bounding box center [1051, 266] width 275 height 28
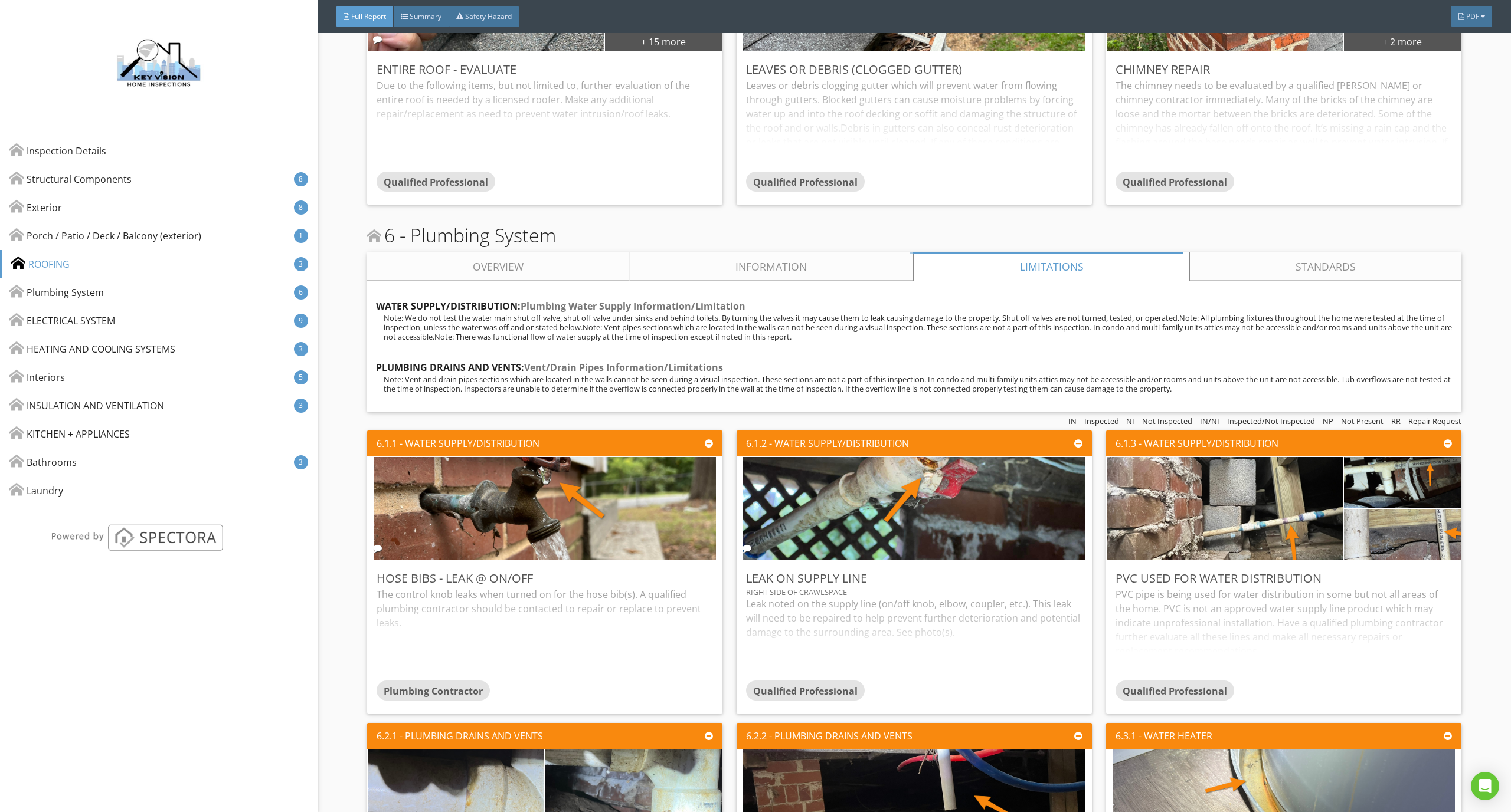
click at [816, 264] on link "Information" at bounding box center [771, 266] width 283 height 28
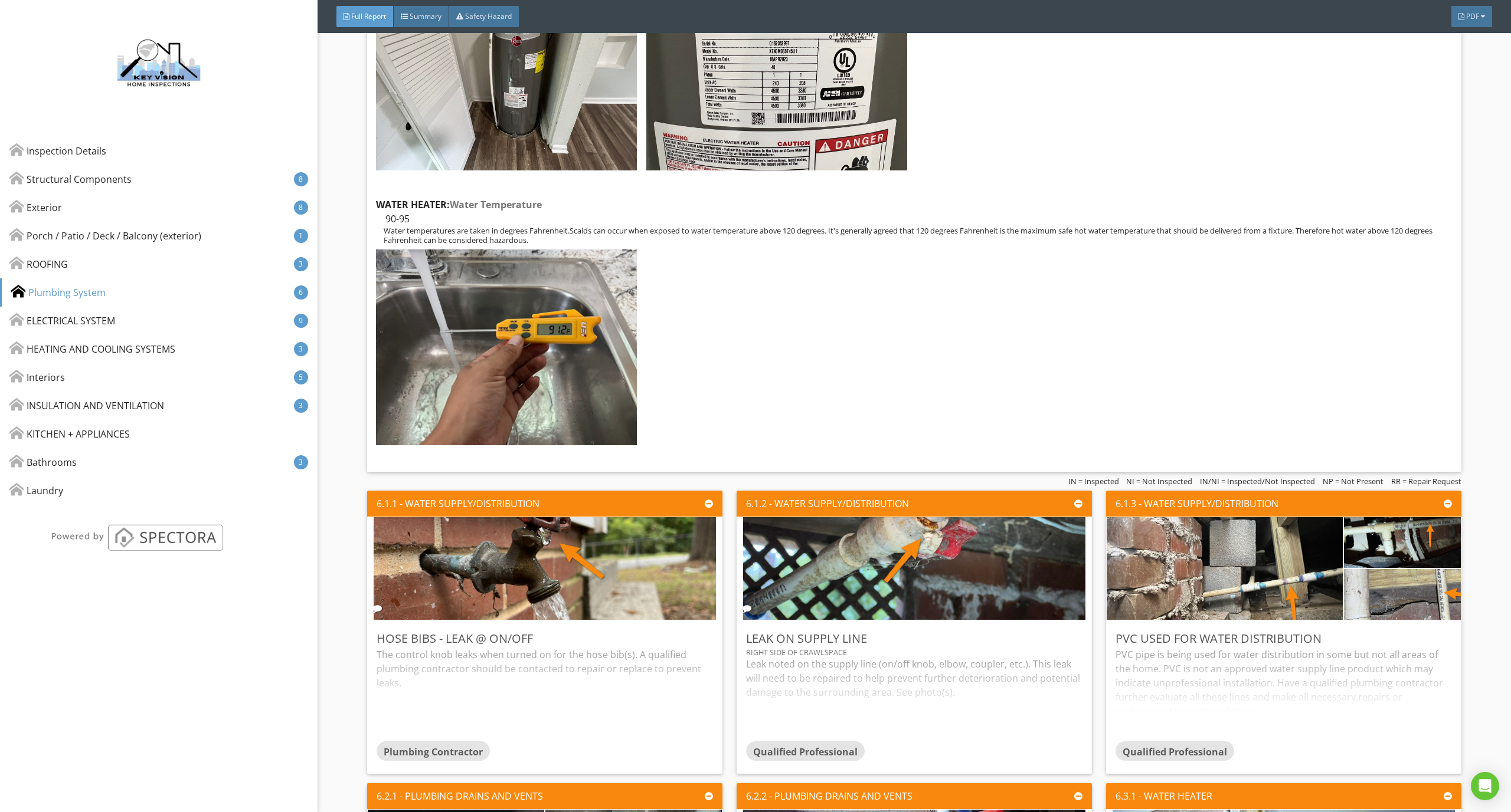
scroll to position [7210, 0]
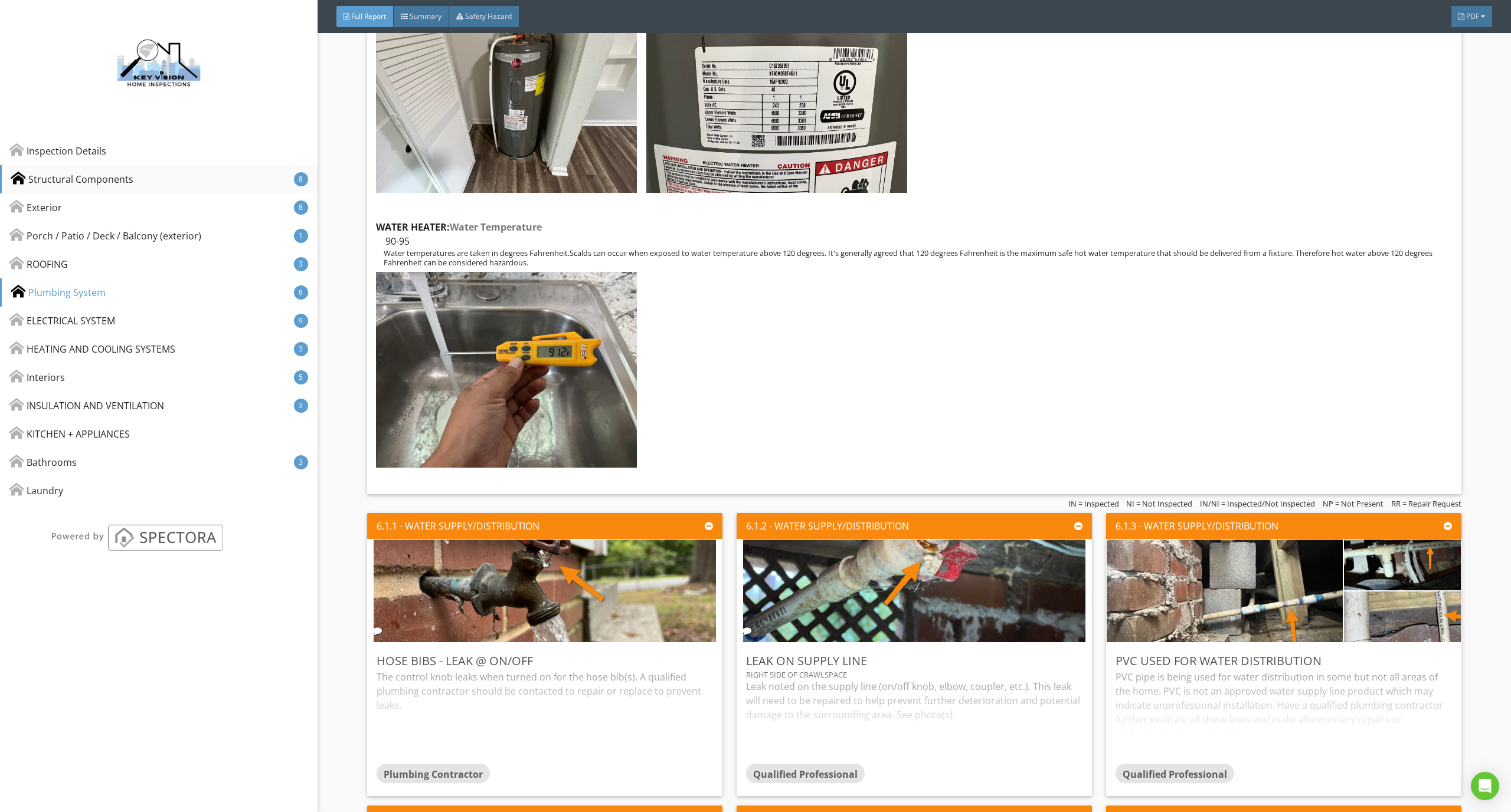
click at [131, 178] on div "Structural Components 8" at bounding box center [159, 179] width 317 height 28
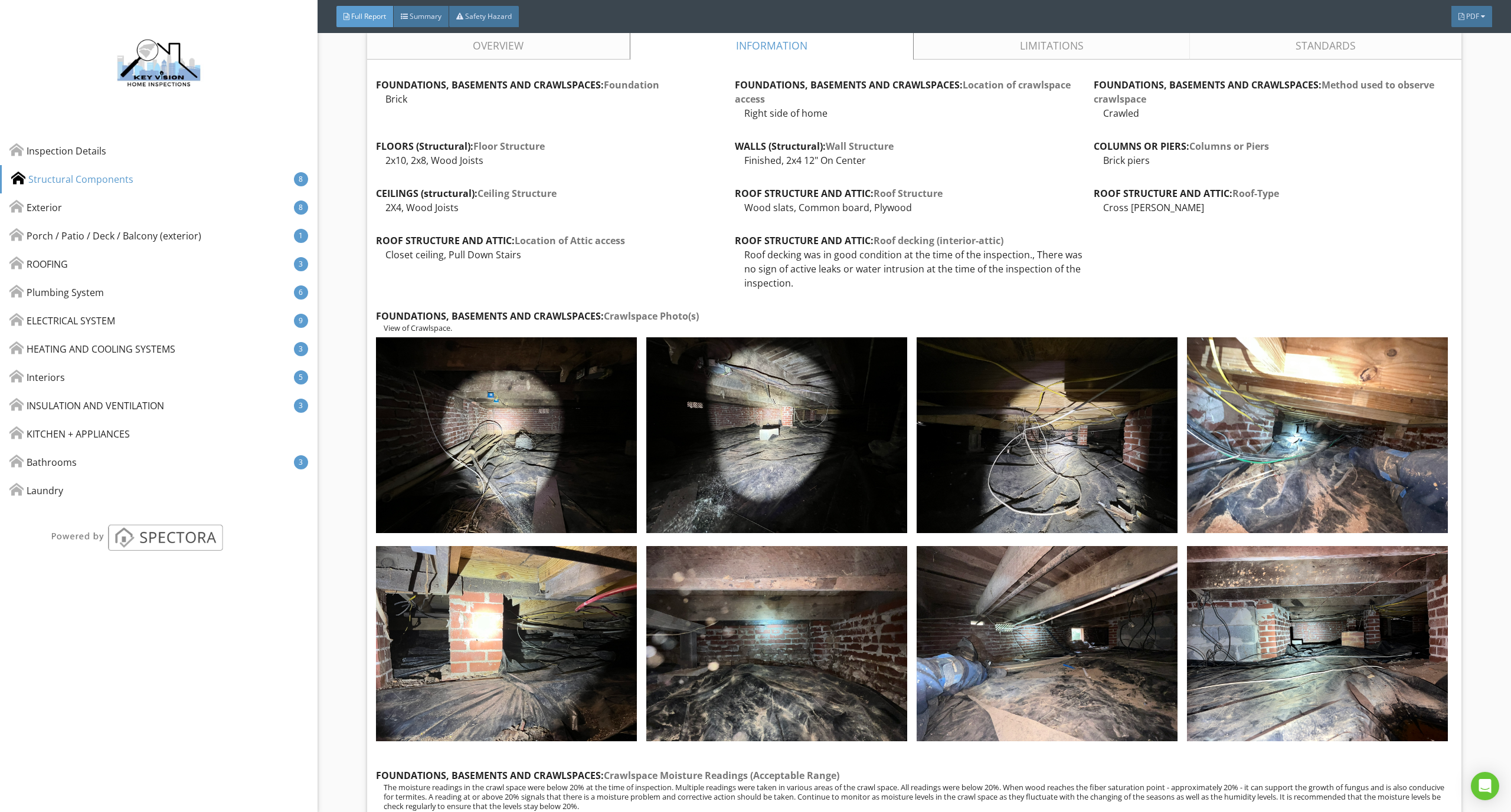
drag, startPoint x: 600, startPoint y: 319, endPoint x: 377, endPoint y: 313, distance: 223.1
click at [377, 312] on strong "FOUNDATIONS, BASEMENTS AND CRAWLSPACES: Crawlspace Photo(s)" at bounding box center [537, 316] width 323 height 13
copy strong "FOUNDATIONS, BASEMENTS AND CRAWLSPACES"
click at [662, 326] on div "View of Crawlspace." at bounding box center [914, 328] width 1076 height 9
drag, startPoint x: 605, startPoint y: 314, endPoint x: 713, endPoint y: 320, distance: 108.2
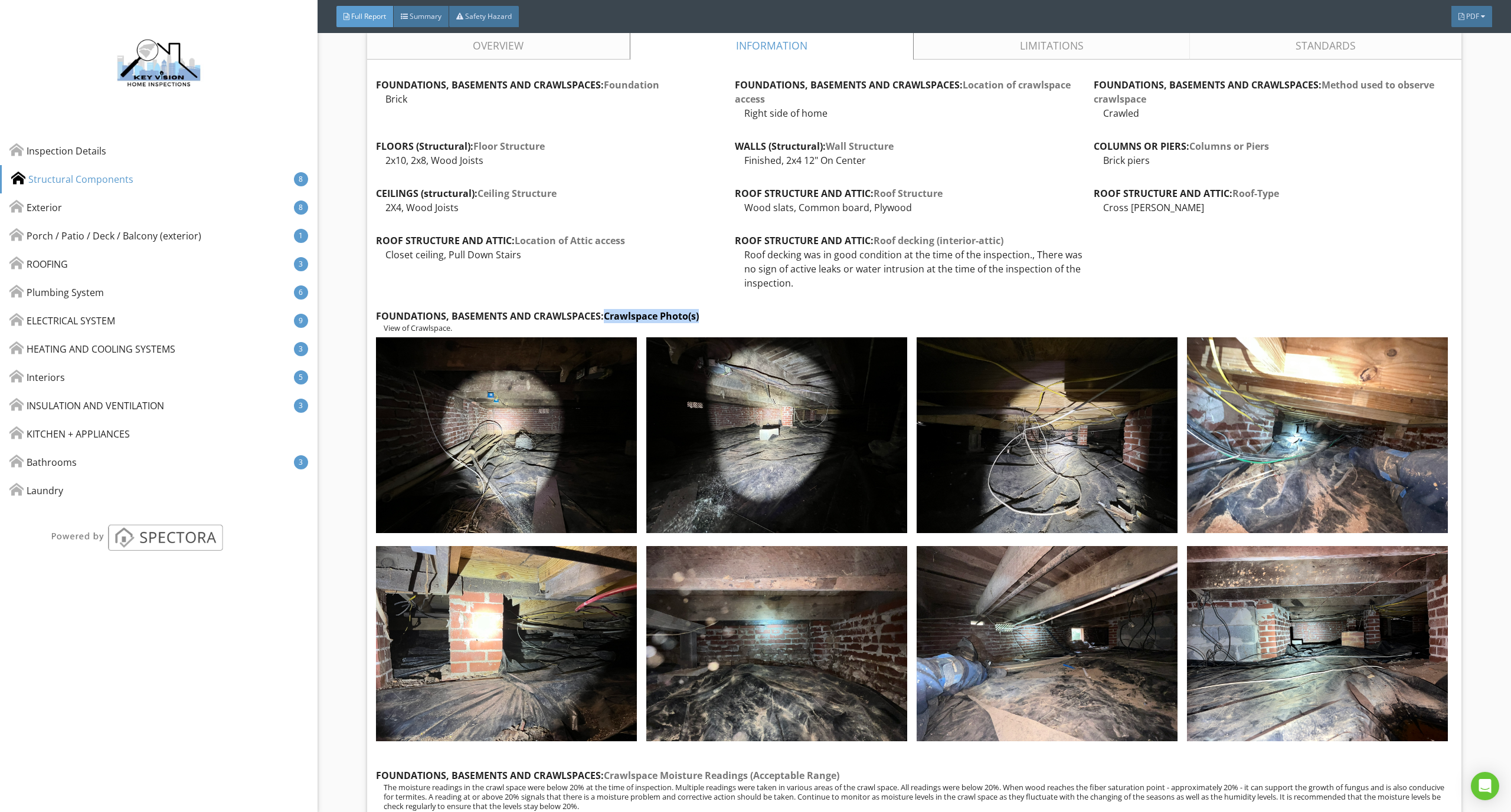
click at [713, 318] on div "FOUNDATIONS, BASEMENTS AND CRAWLSPACES: Crawlspace Photo(s)" at bounding box center [914, 316] width 1076 height 14
copy span "Crawlspace Photo(s)"
click at [399, 333] on div at bounding box center [507, 436] width 271 height 208
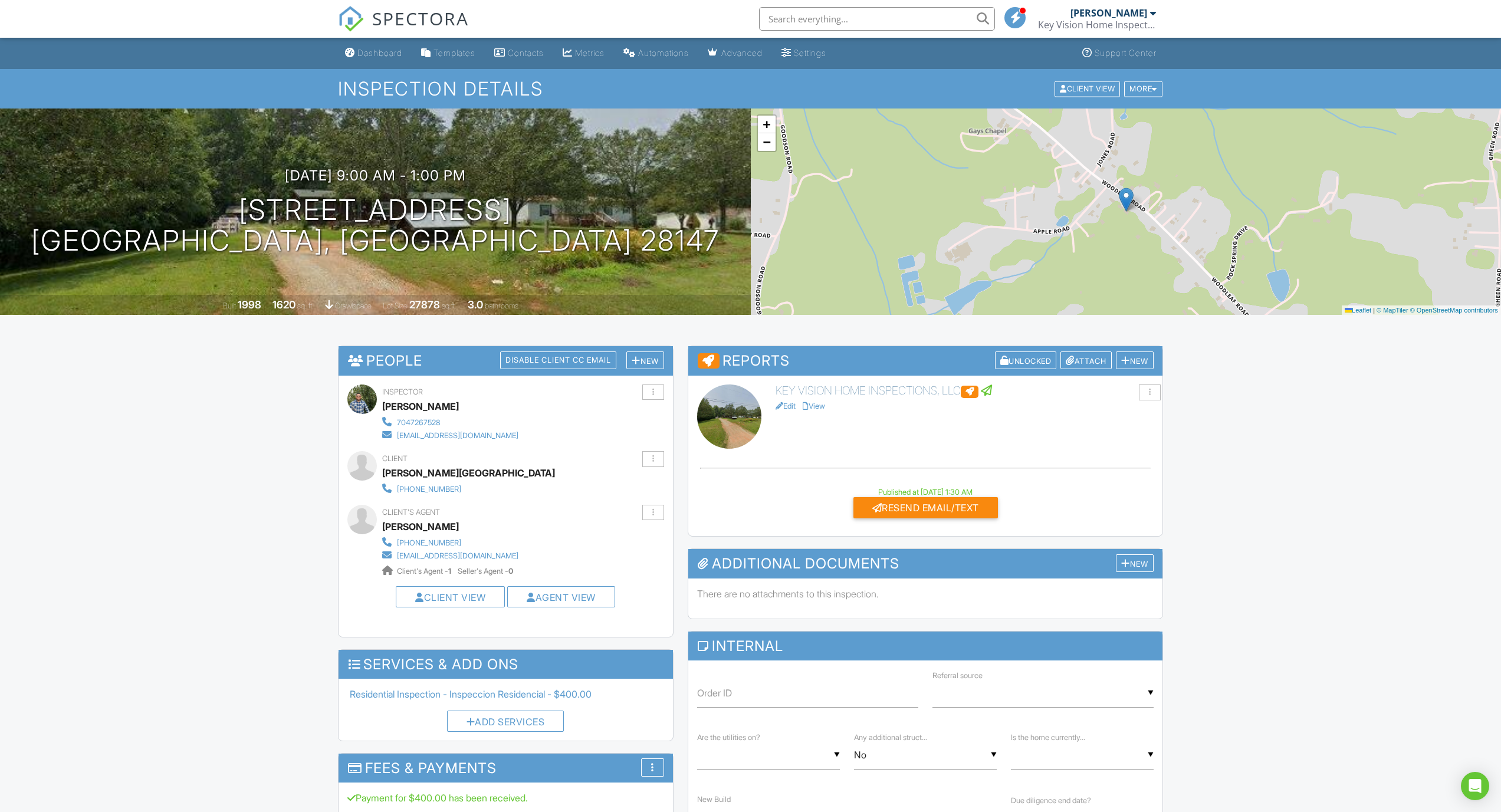
click at [813, 408] on link "View" at bounding box center [814, 406] width 23 height 9
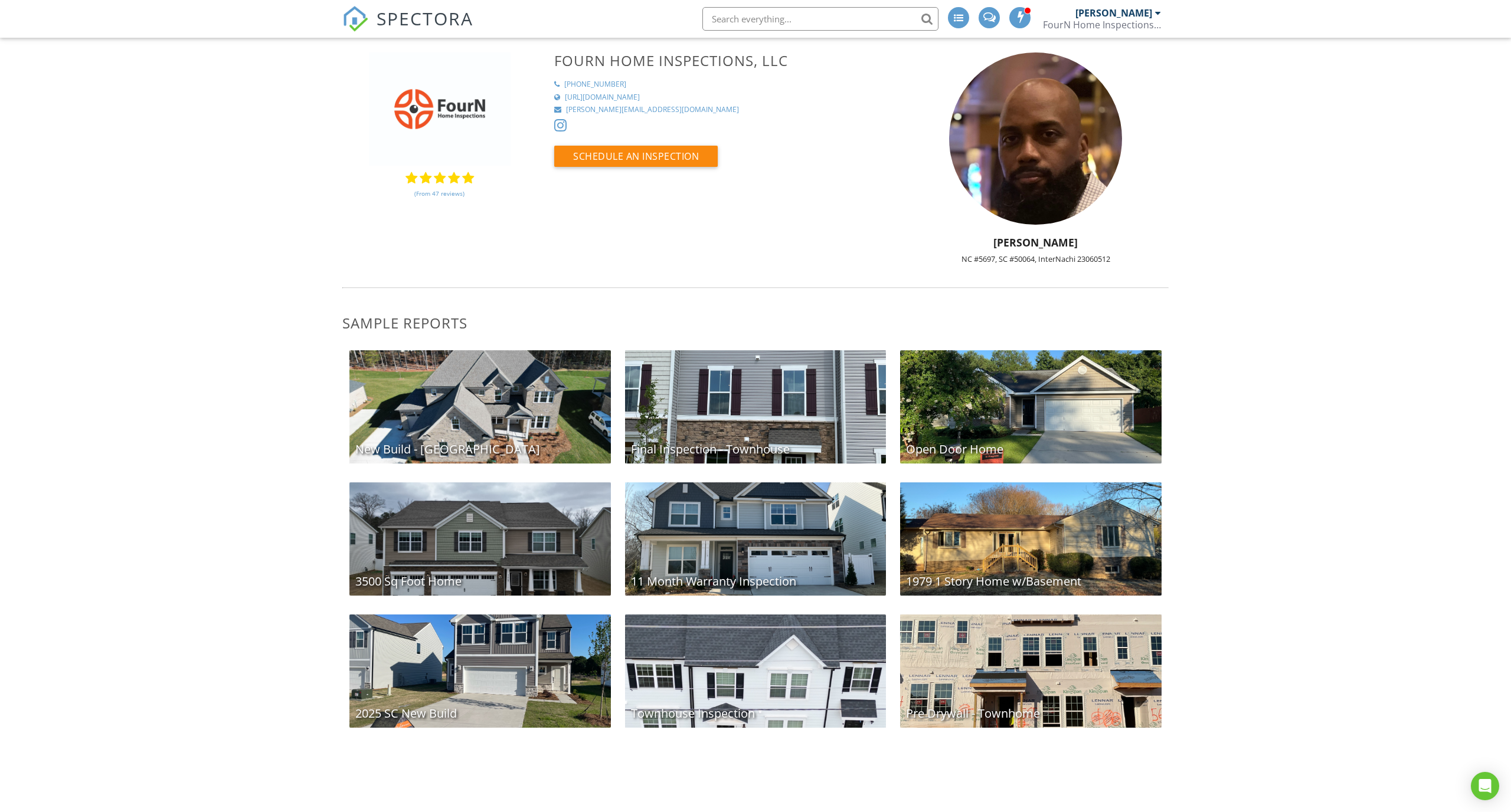
click at [935, 438] on div "Open Door Home" at bounding box center [1030, 407] width 261 height 113
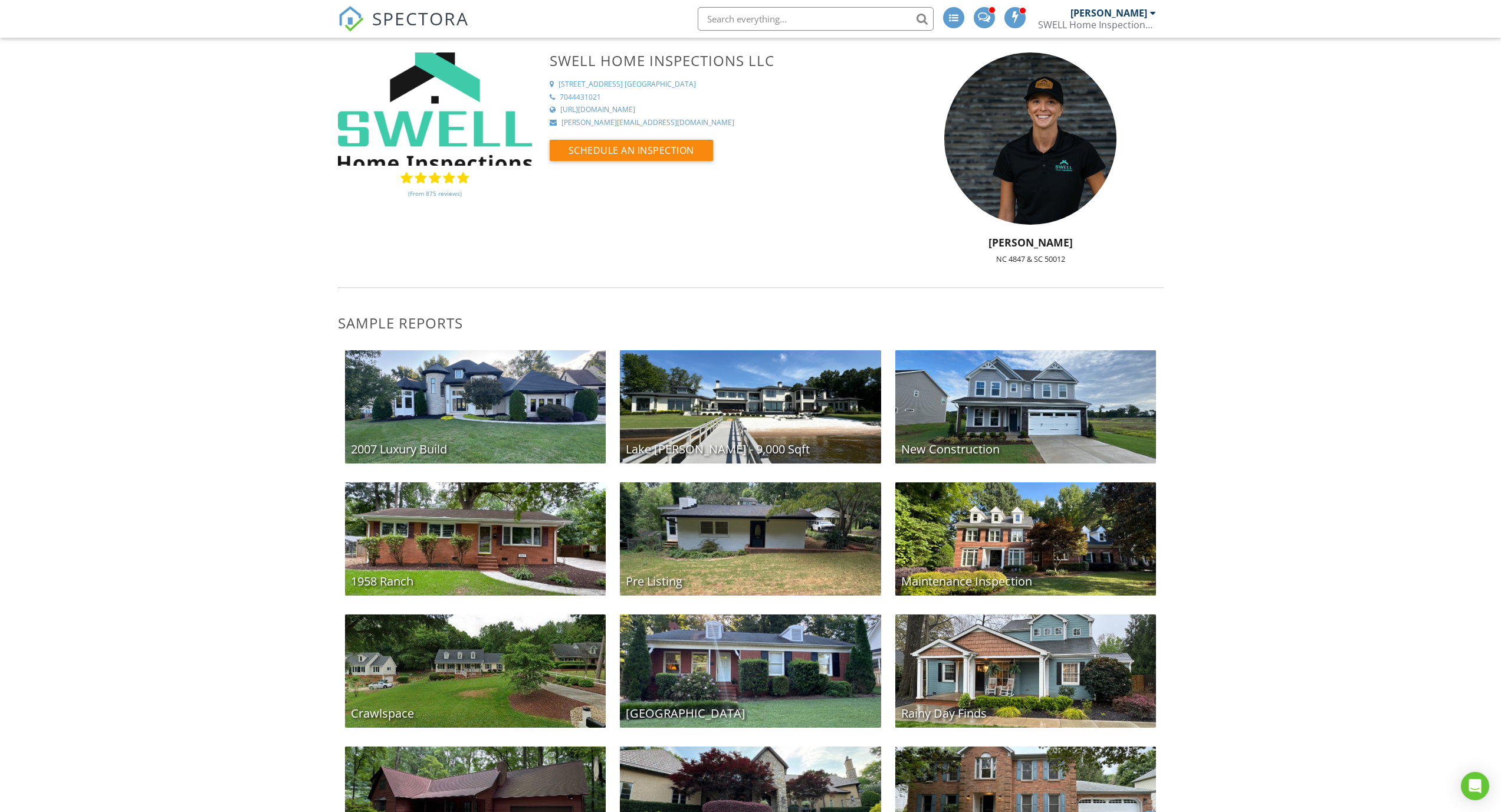
click at [526, 546] on div "1958 Ranch" at bounding box center [476, 539] width 261 height 113
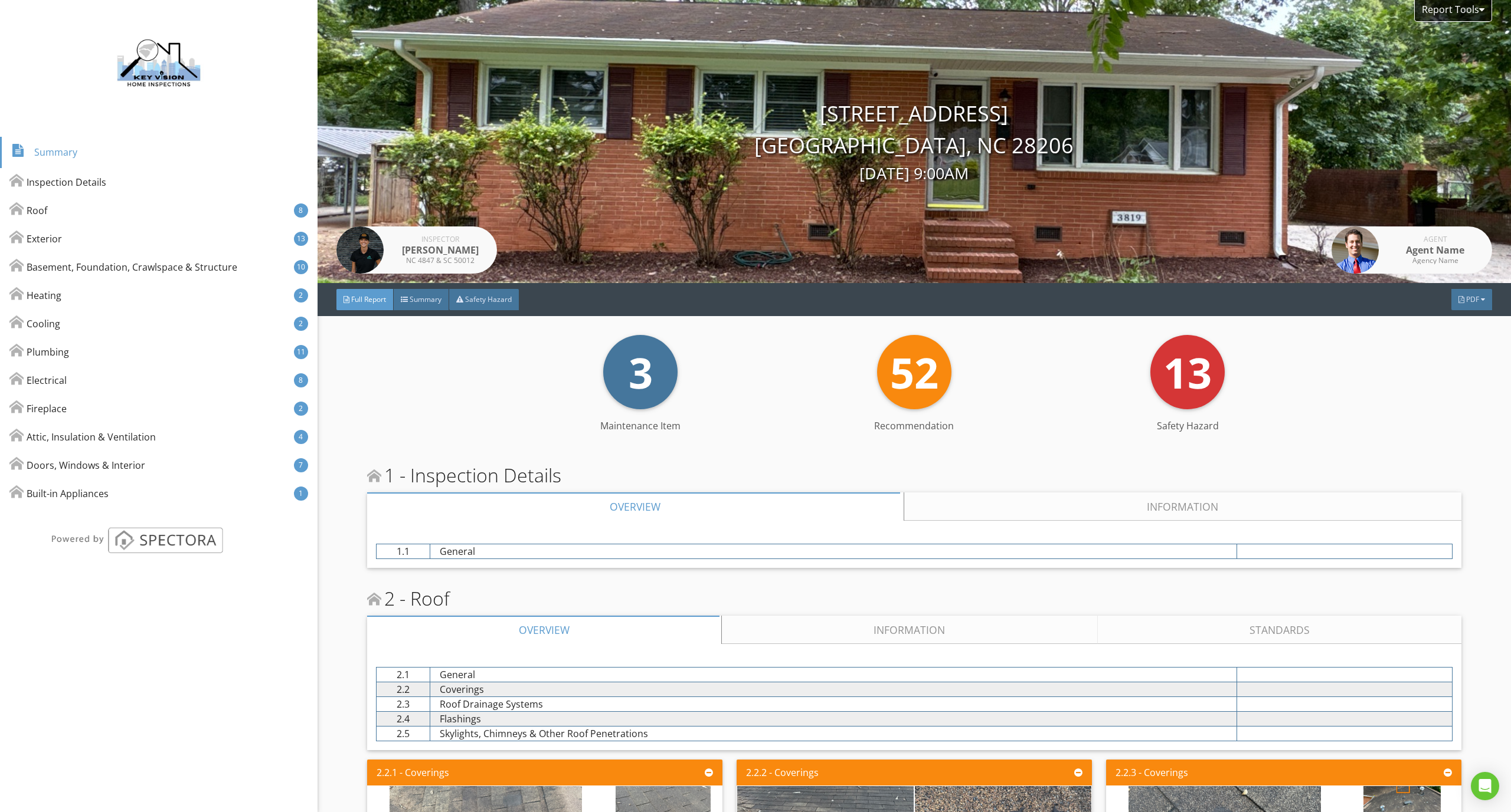
click at [1159, 0] on div "Report Tools [STREET_ADDRESS] [GEOGRAPHIC_DATA], NC 28206 [DATE] 9:00AM Inspect…" at bounding box center [914, 141] width 1193 height 283
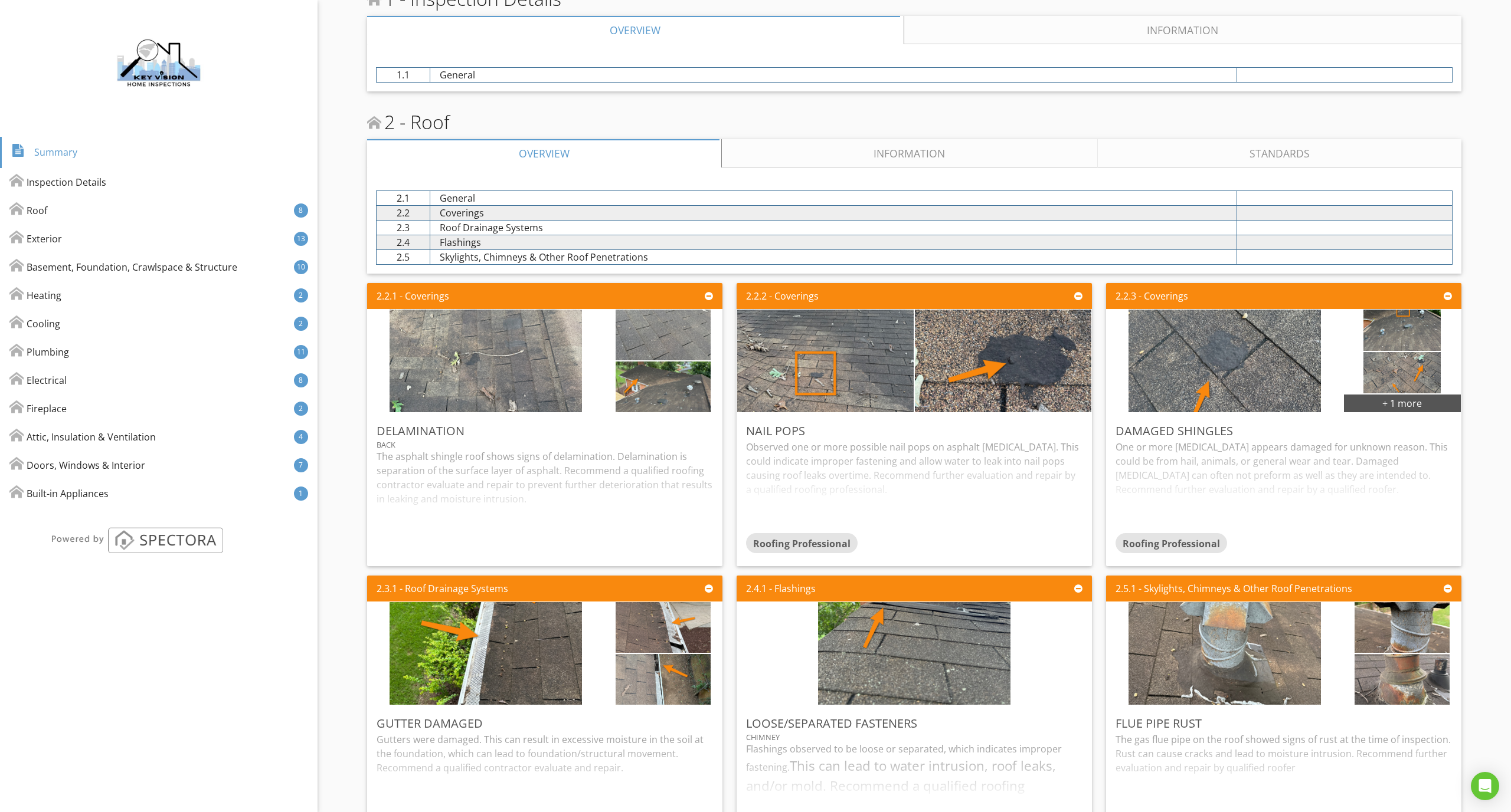
scroll to position [54, 0]
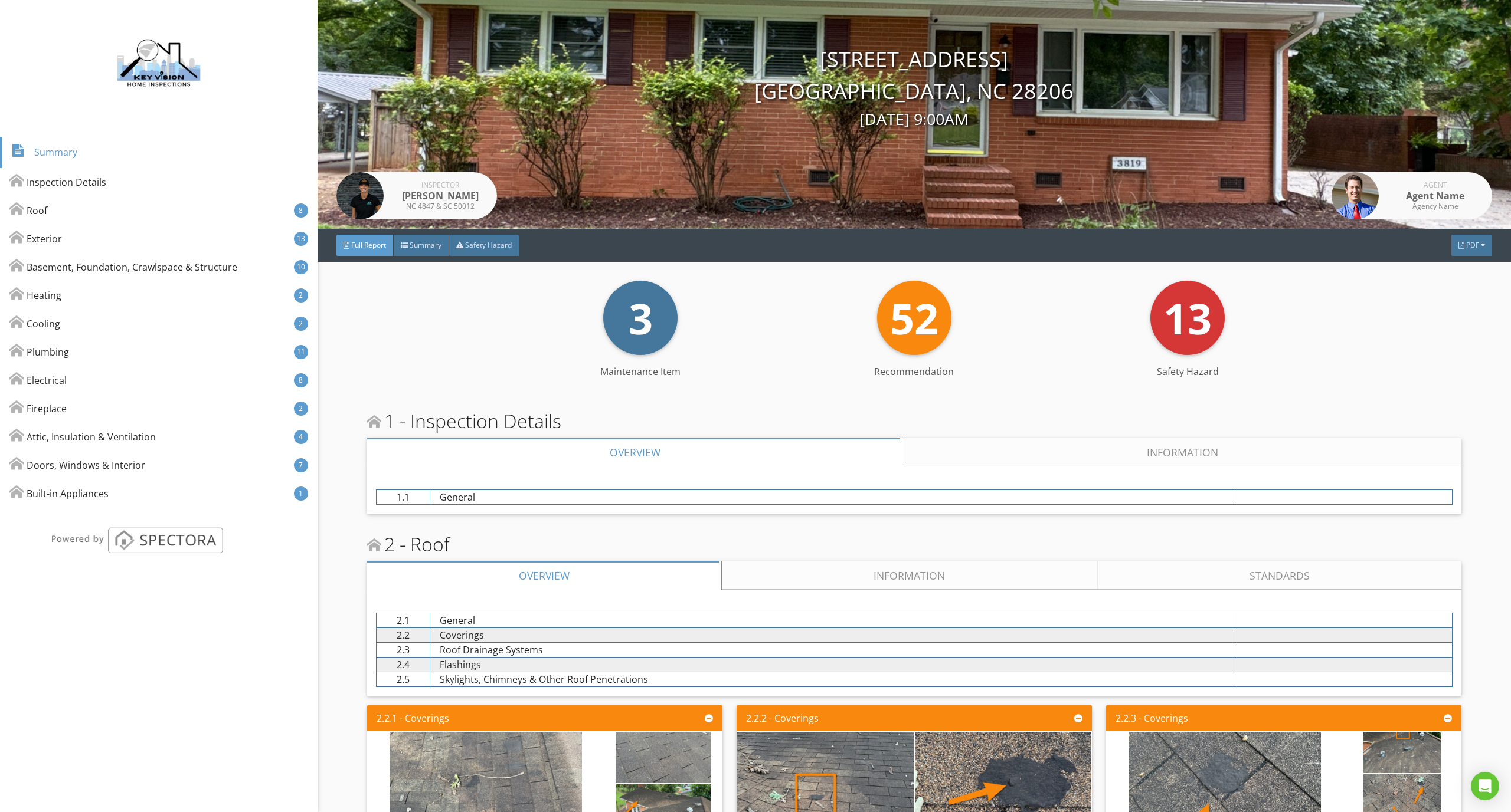
click at [1038, 440] on link "Information" at bounding box center [1182, 452] width 557 height 28
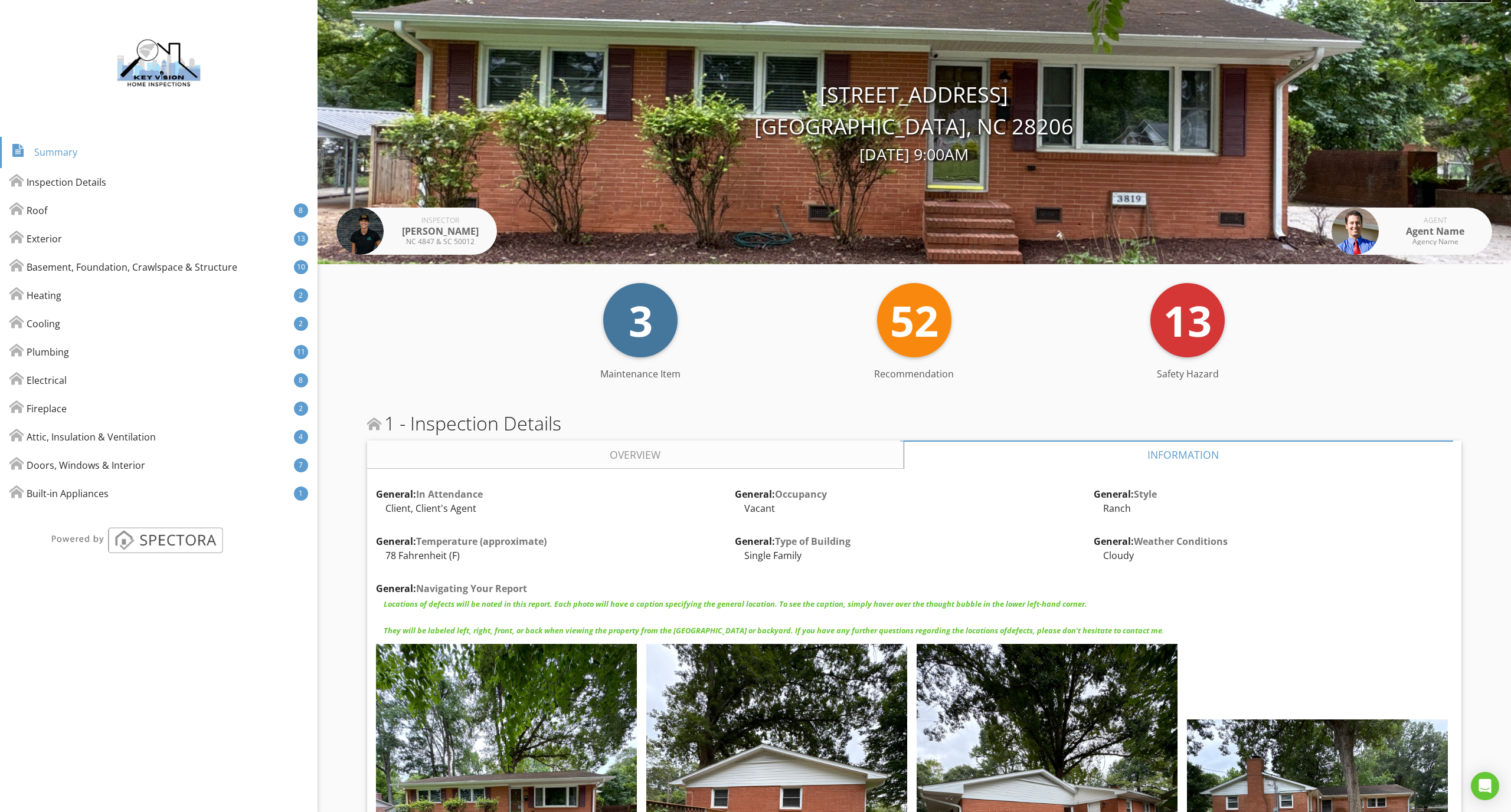
scroll to position [415, 0]
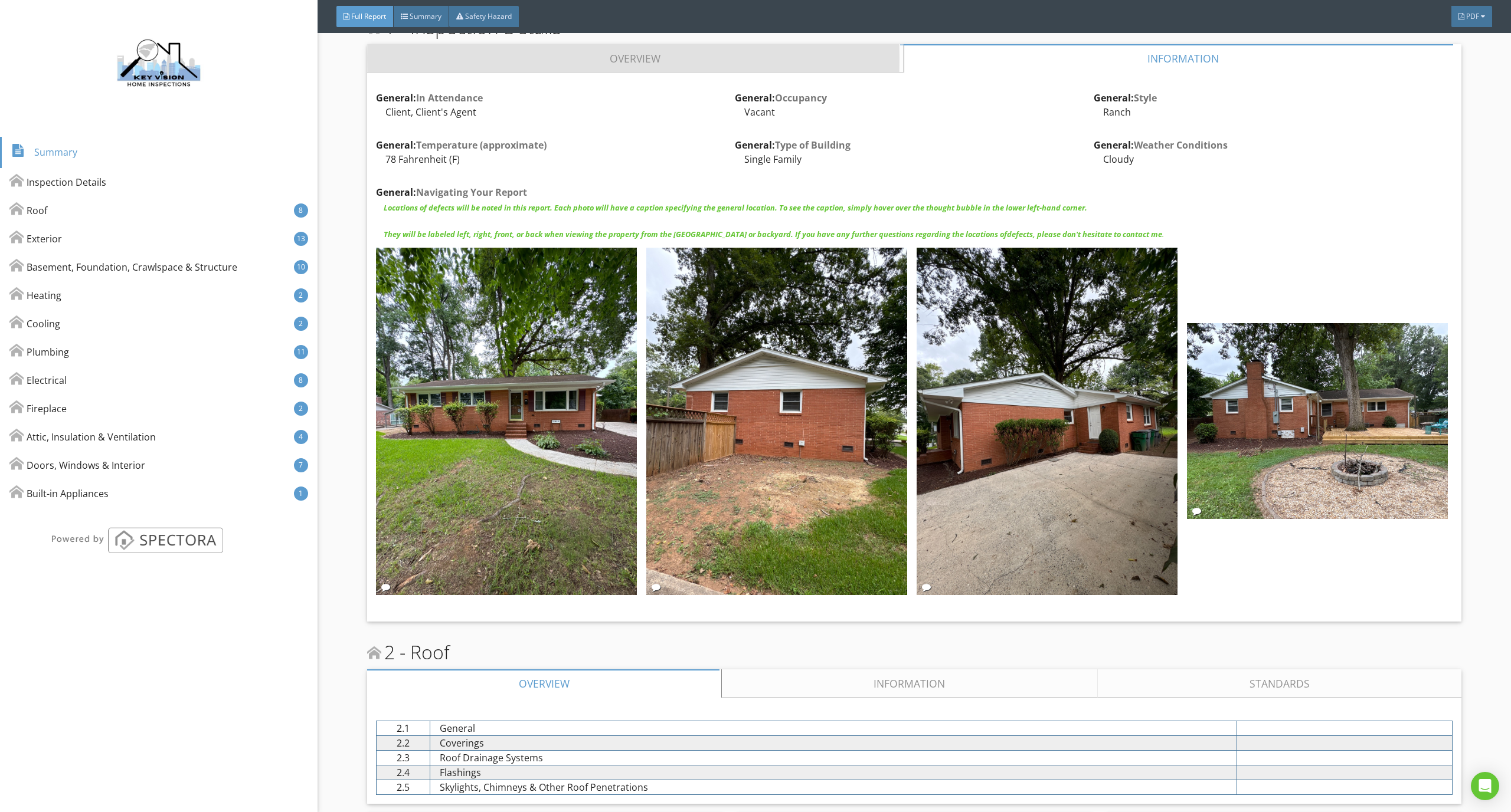
click at [647, 59] on link "Overview" at bounding box center [635, 58] width 537 height 28
